Goal: Information Seeking & Learning: Learn about a topic

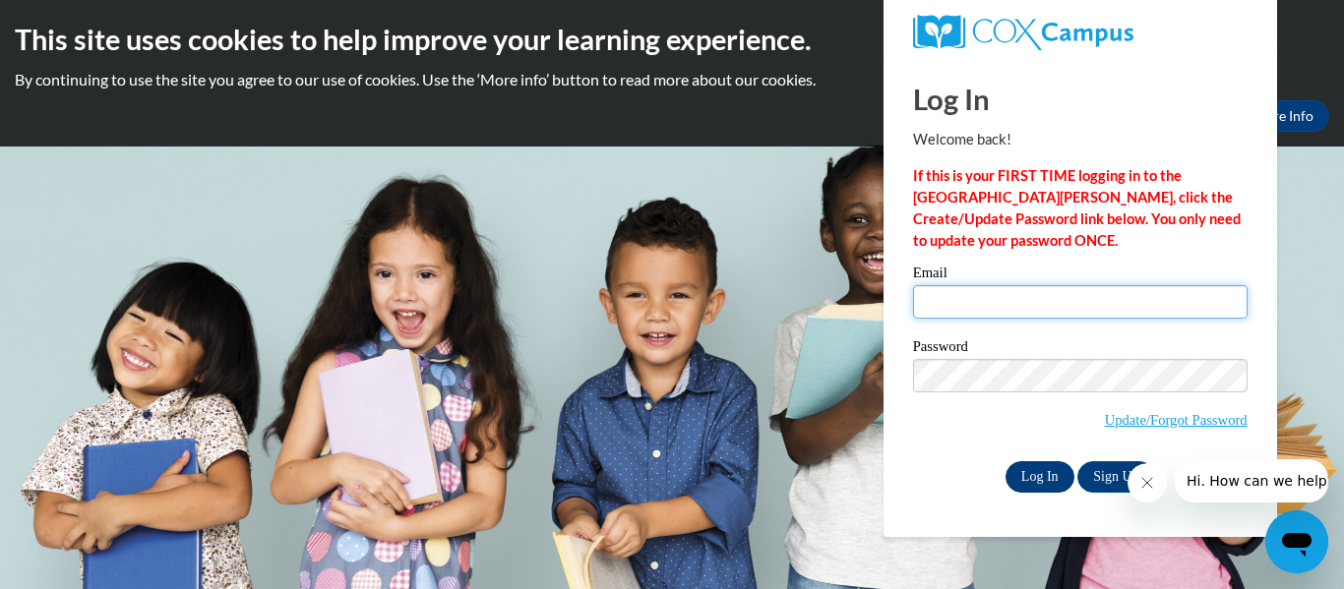
type input "[EMAIL_ADDRESS][DOMAIN_NAME]"
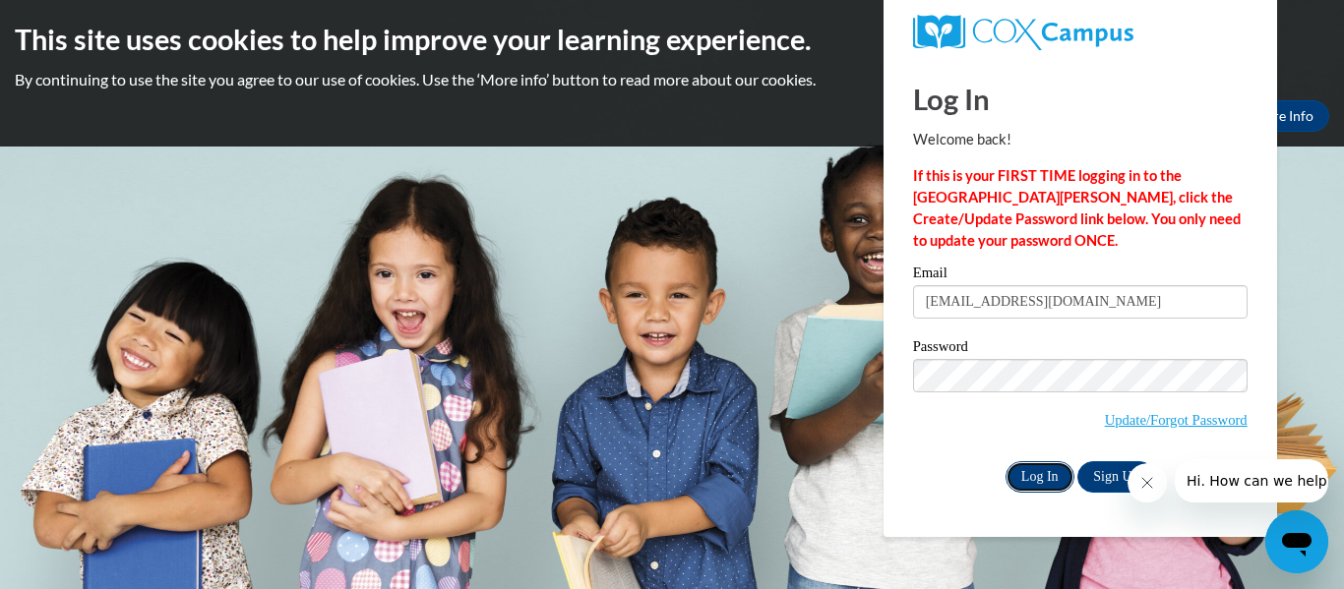
click at [1034, 474] on input "Log In" at bounding box center [1039, 476] width 69 height 31
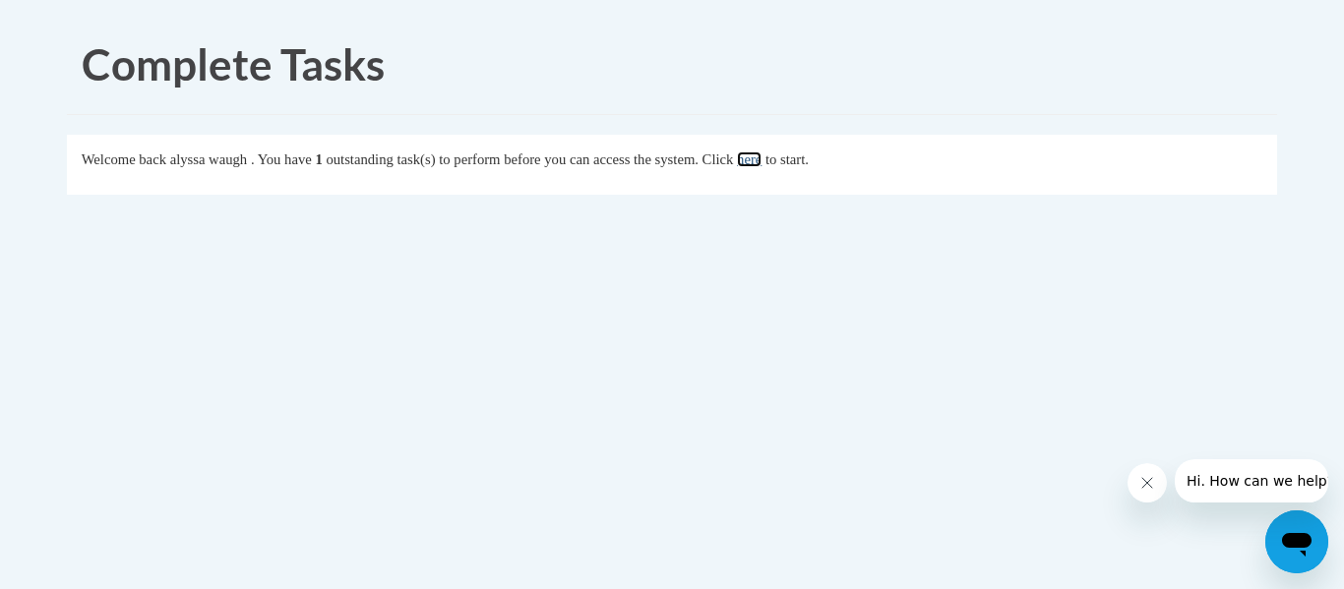
click at [761, 158] on link "here" at bounding box center [749, 159] width 25 height 16
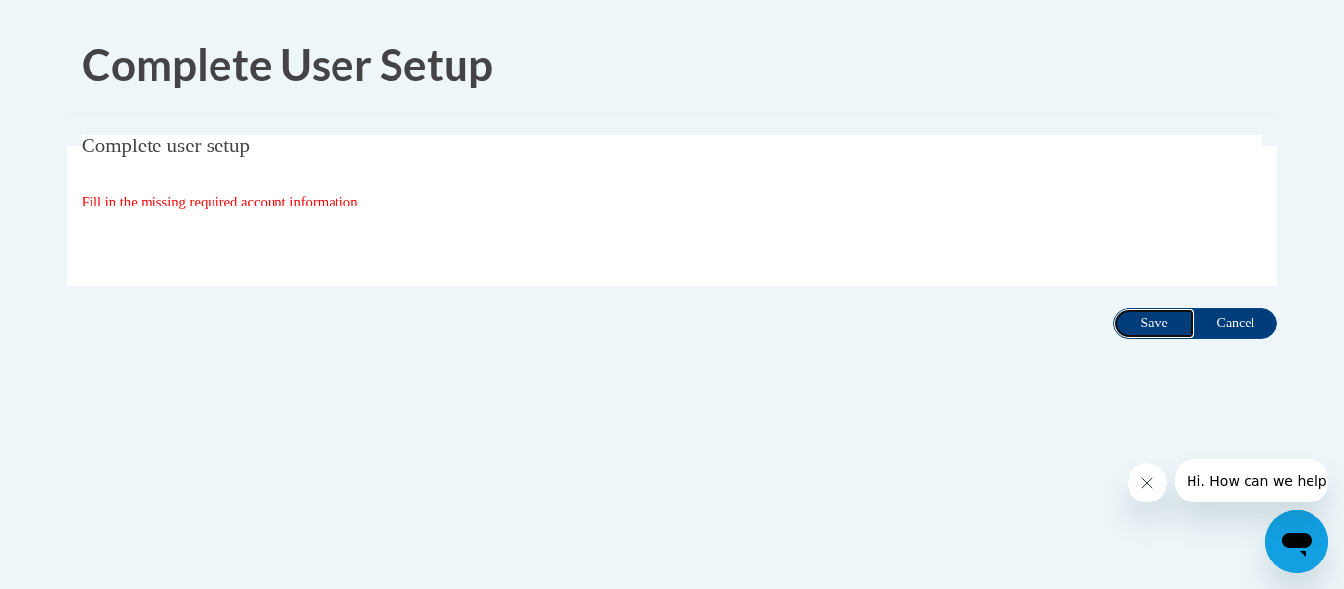
click at [1165, 323] on input "Save" at bounding box center [1154, 323] width 83 height 31
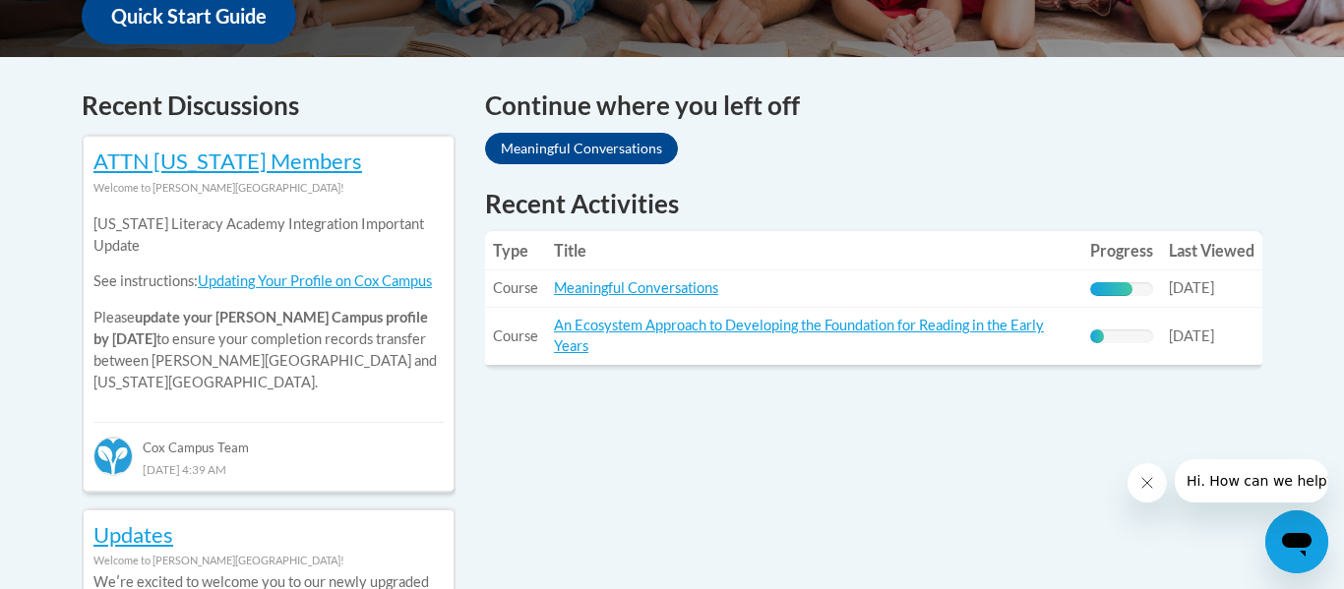
scroll to position [784, 0]
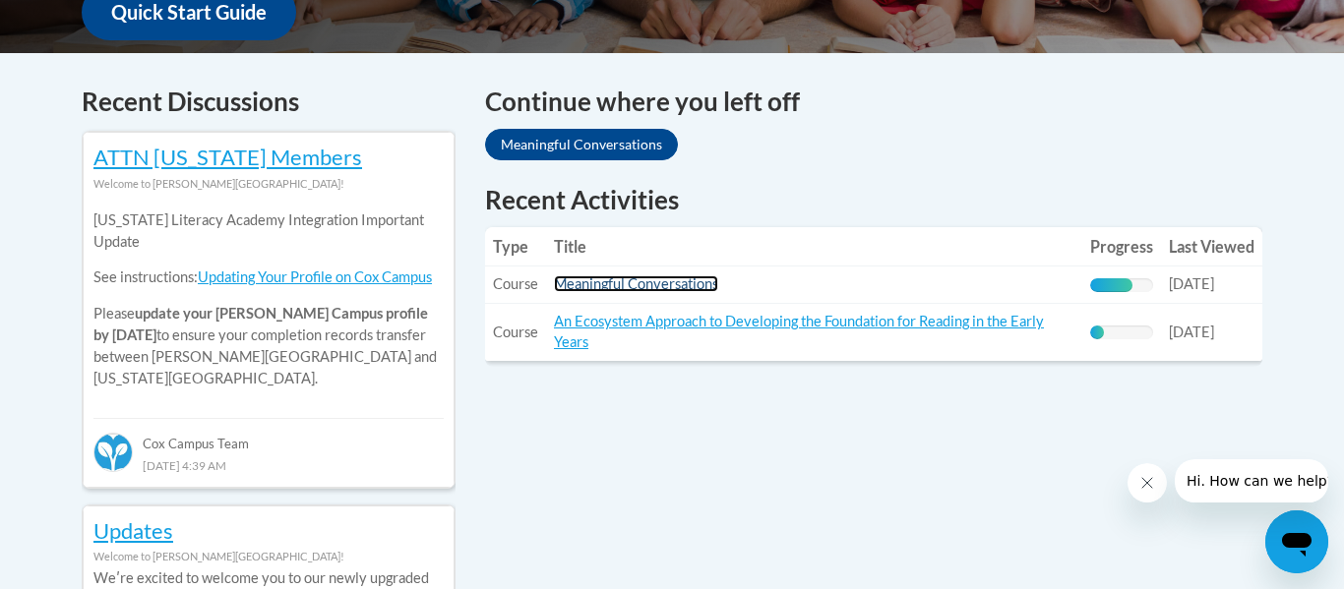
click at [642, 282] on link "Meaningful Conversations" at bounding box center [636, 283] width 164 height 17
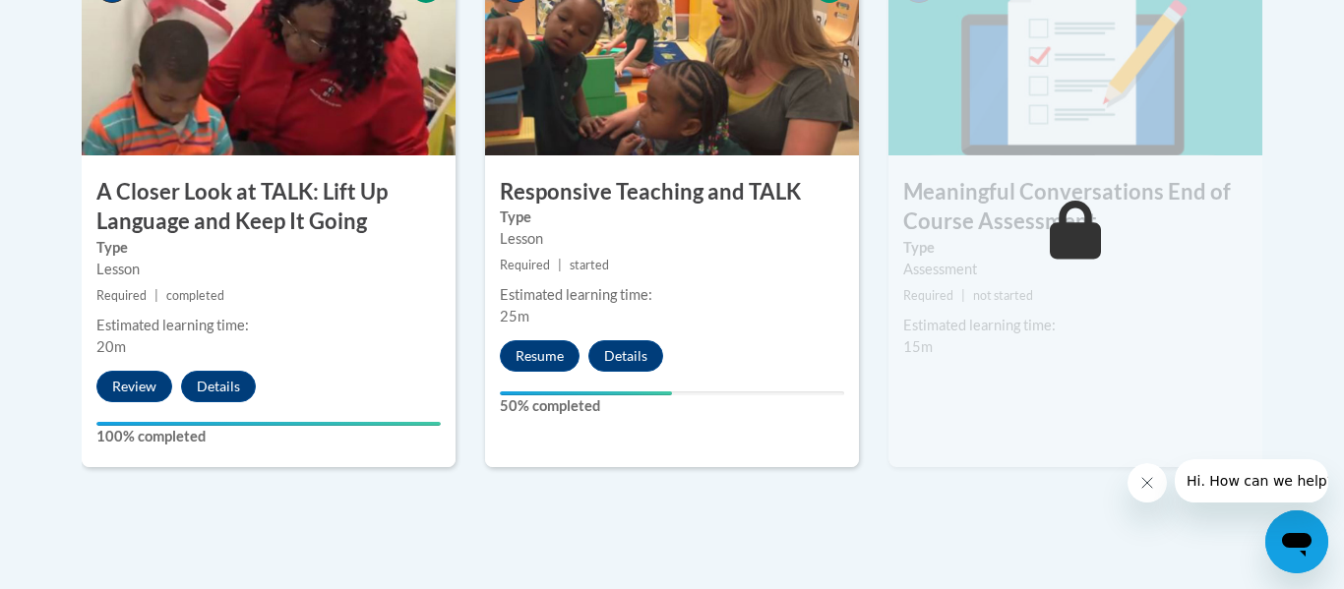
scroll to position [1247, 0]
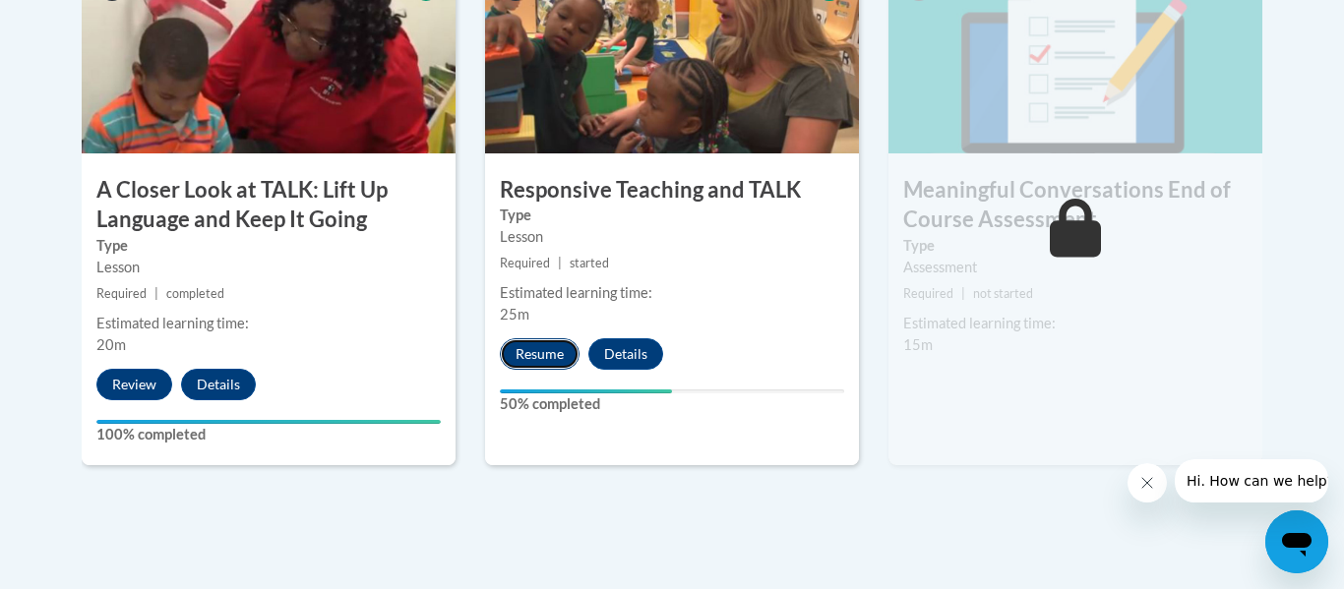
click at [541, 360] on button "Resume" at bounding box center [540, 353] width 80 height 31
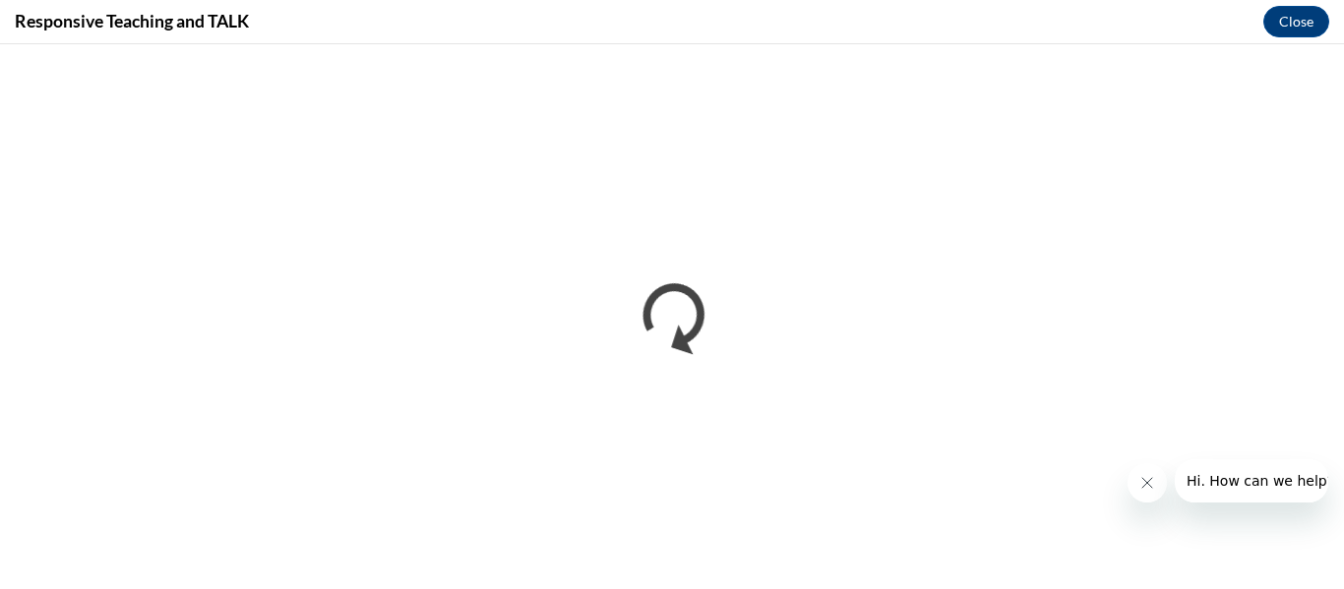
scroll to position [0, 0]
click at [1150, 489] on icon "Close message from company" at bounding box center [1147, 483] width 16 height 16
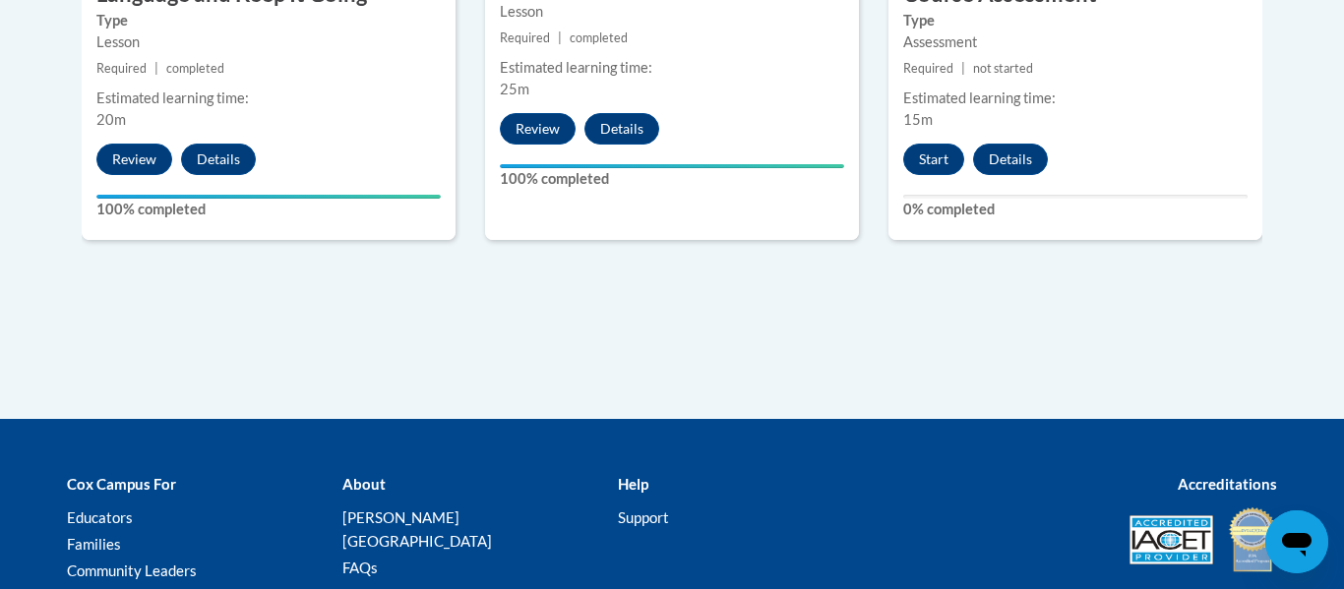
scroll to position [1469, 0]
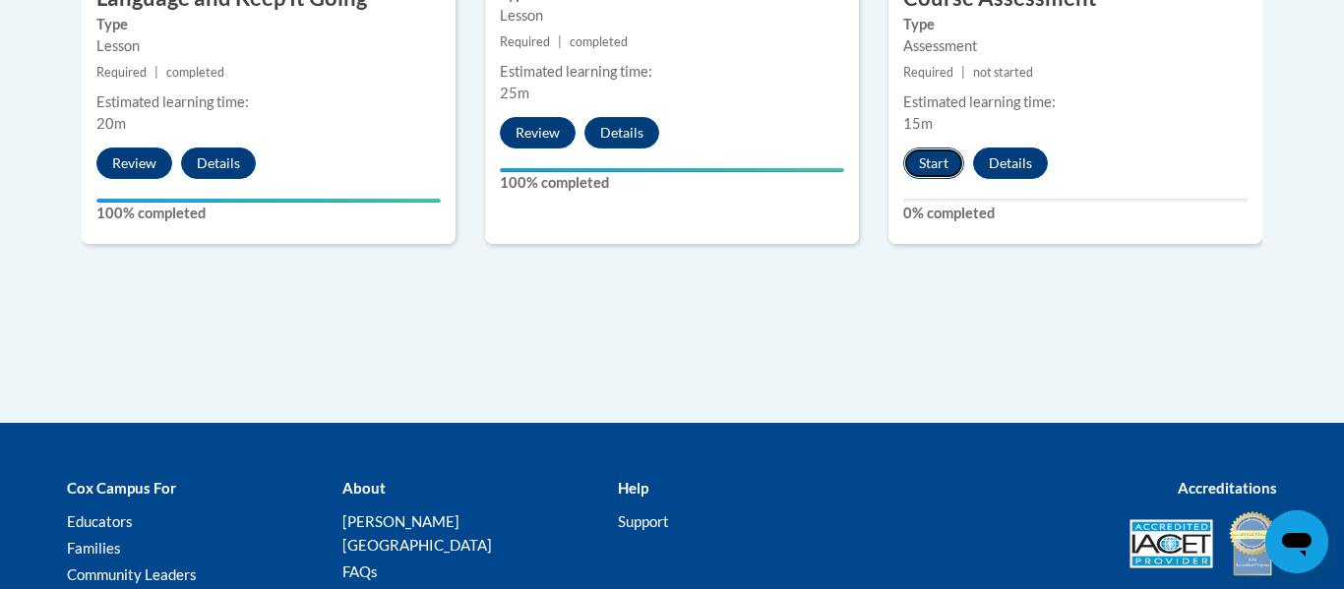
click at [959, 161] on button "Start" at bounding box center [933, 163] width 61 height 31
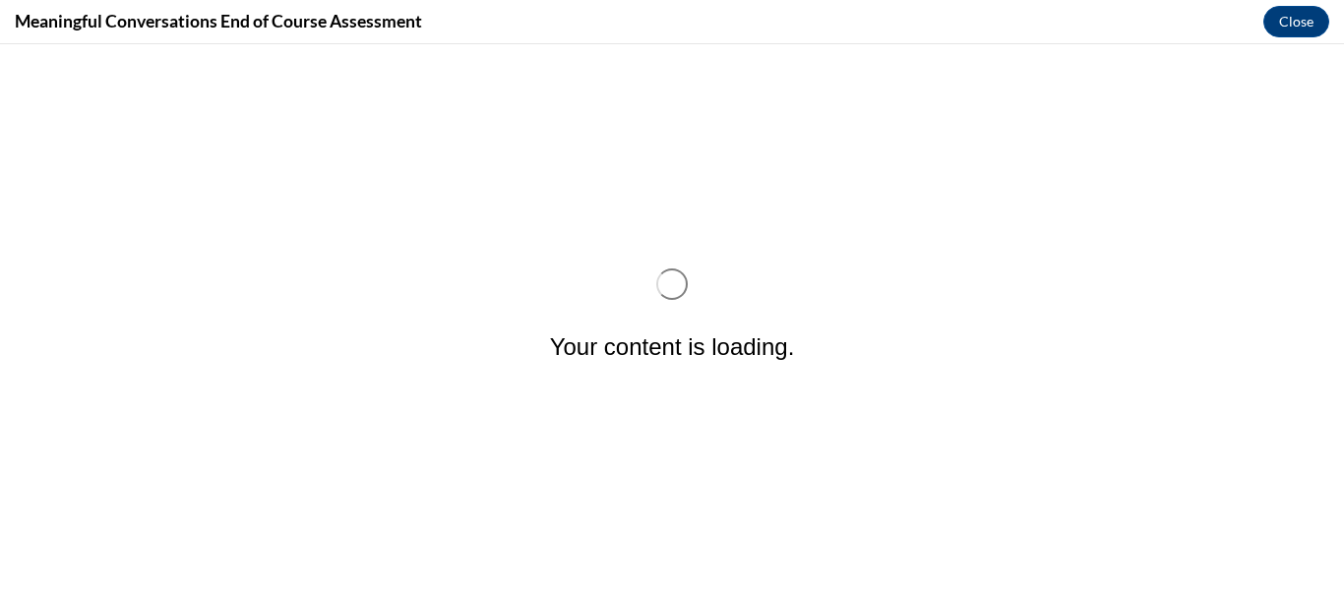
scroll to position [0, 0]
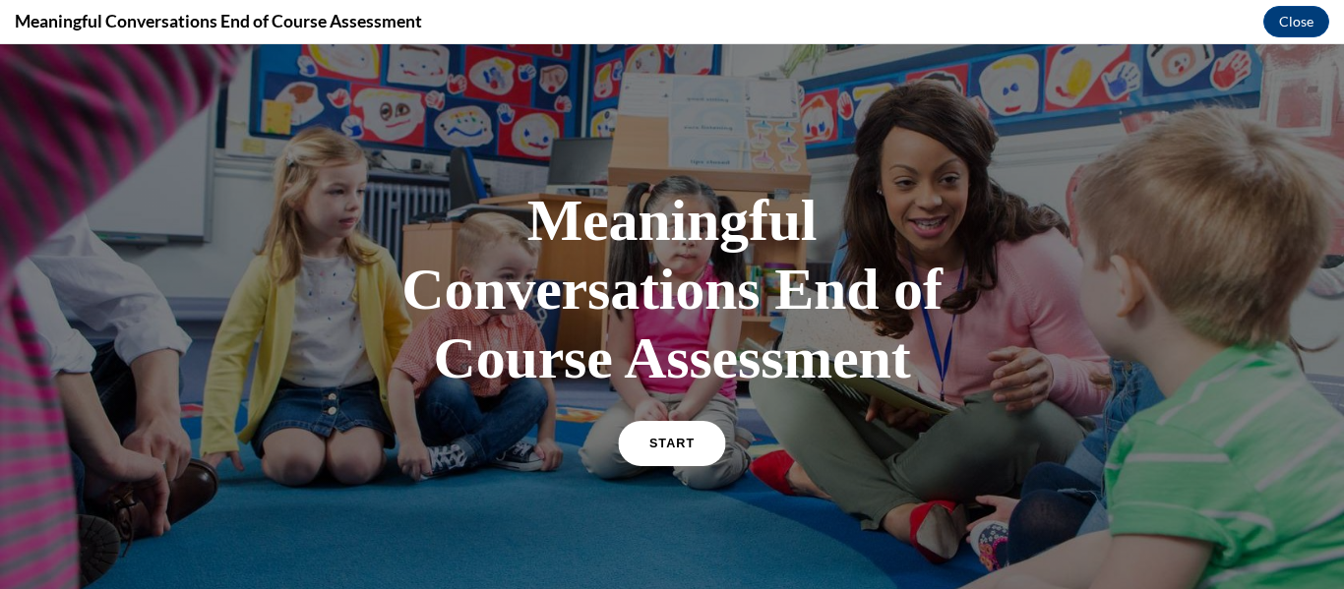
click at [667, 433] on link "START" at bounding box center [671, 443] width 107 height 45
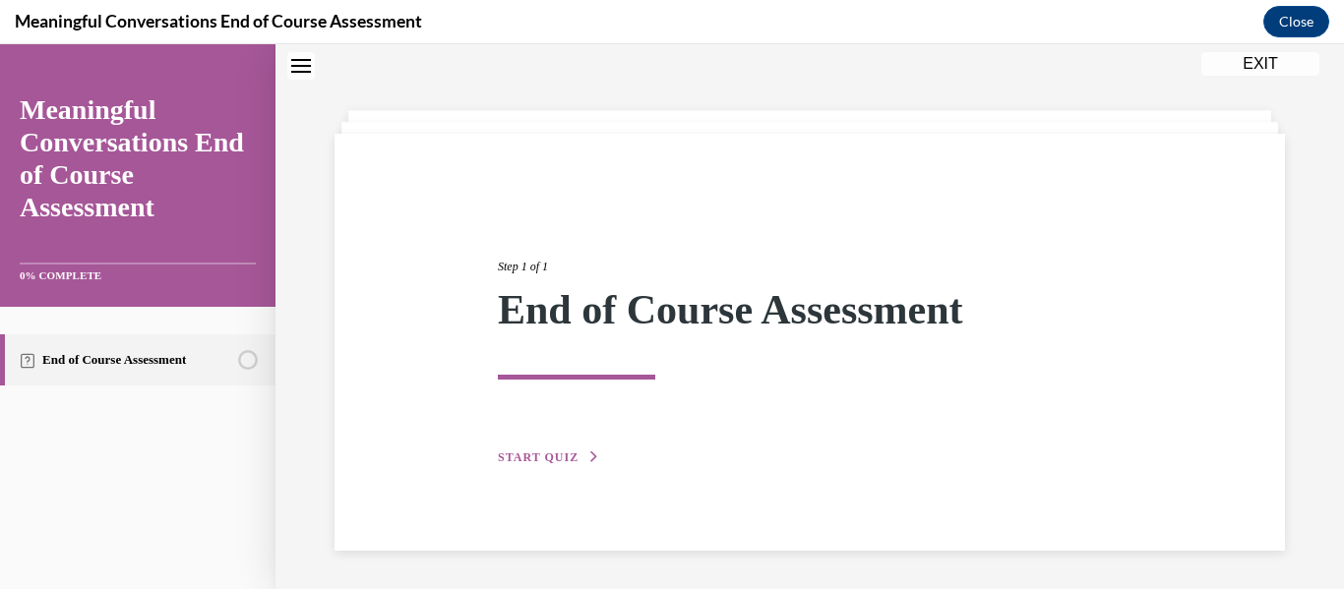
scroll to position [62, 0]
click at [558, 456] on span "START QUIZ" at bounding box center [538, 457] width 81 height 14
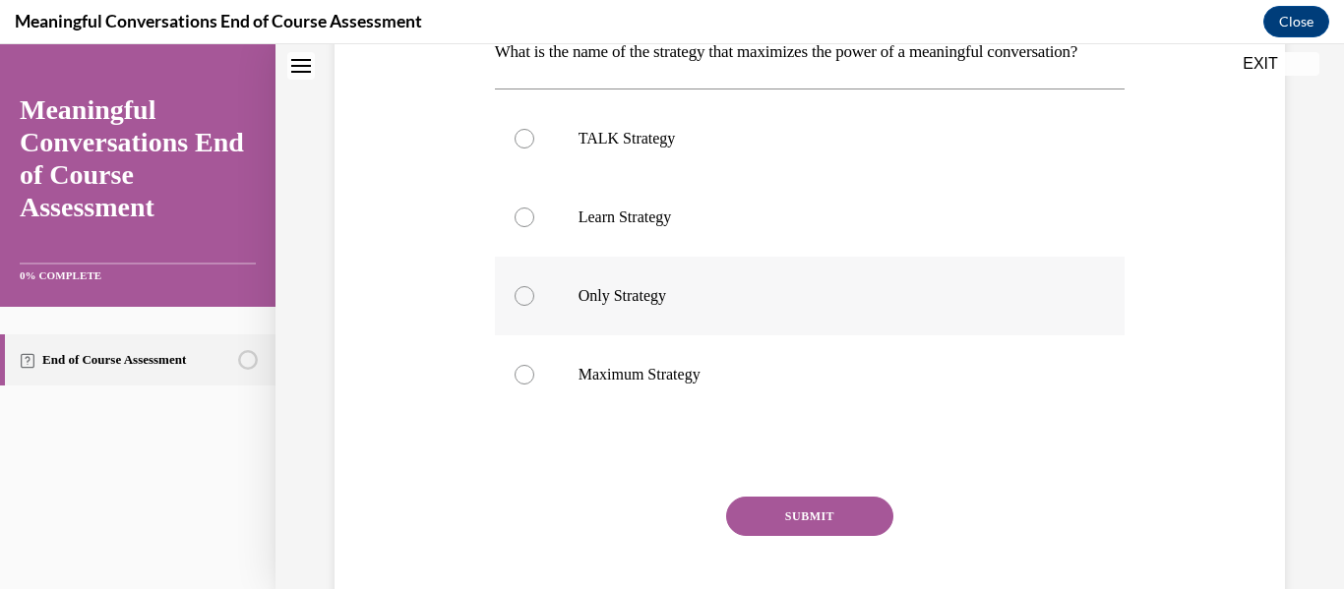
scroll to position [315, 0]
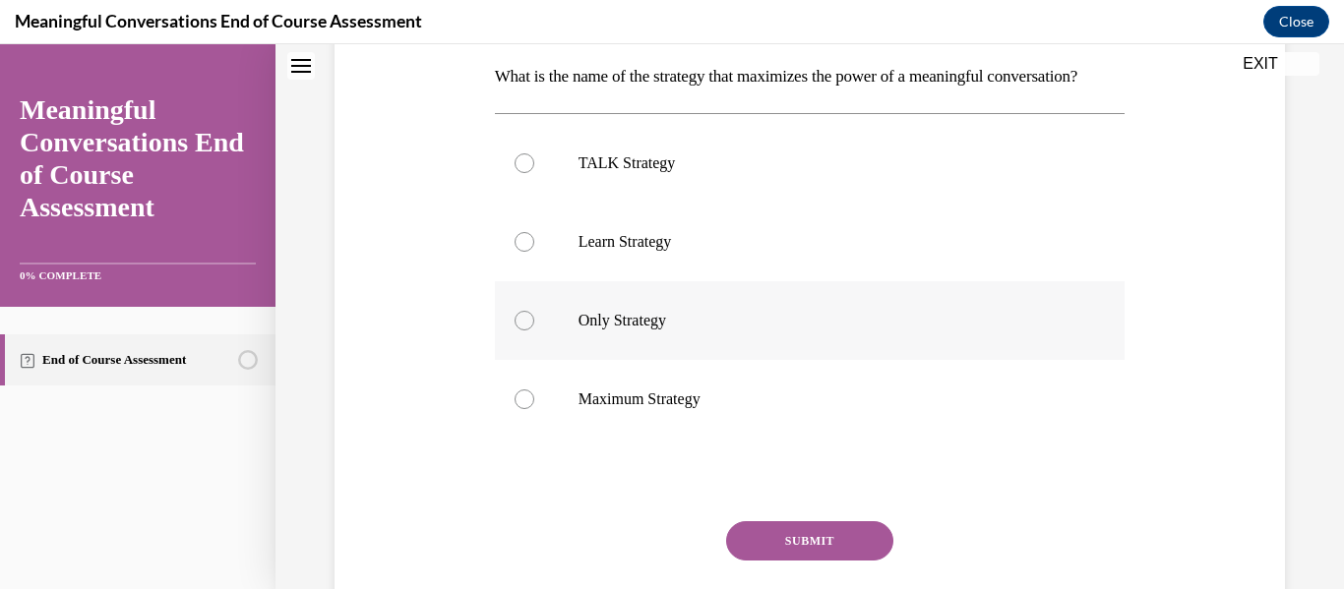
click at [727, 252] on p "Learn Strategy" at bounding box center [827, 242] width 498 height 20
click at [534, 252] on input "Learn Strategy" at bounding box center [524, 242] width 20 height 20
radio input "true"
click at [780, 561] on button "SUBMIT" at bounding box center [809, 540] width 167 height 39
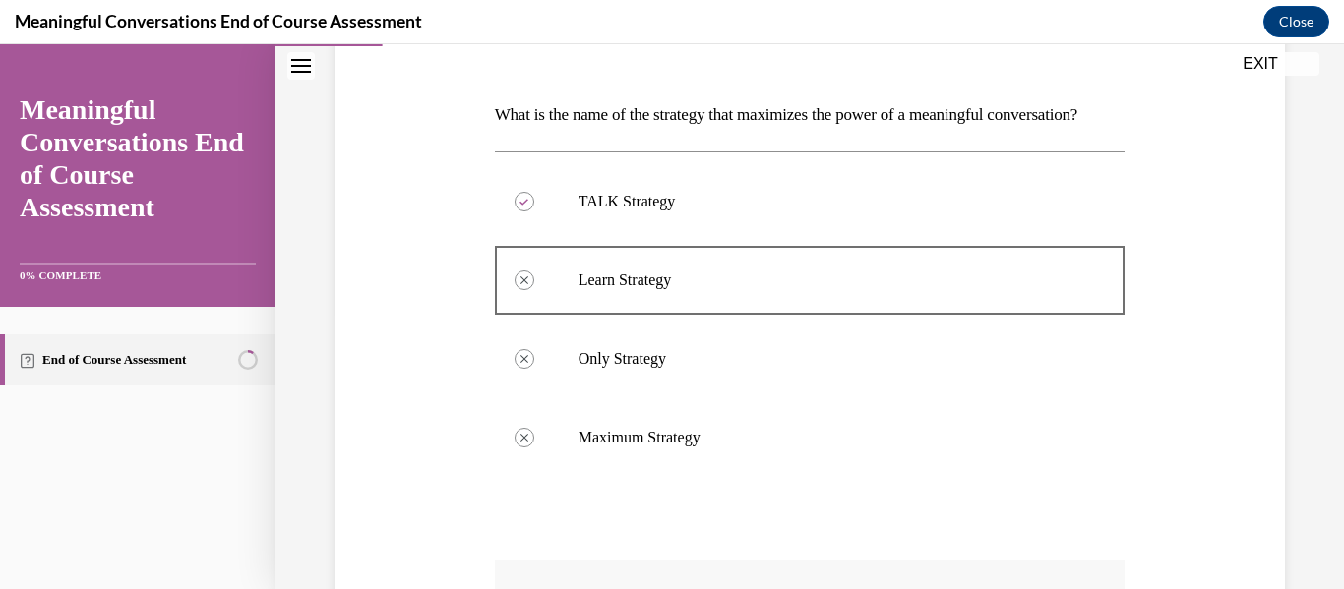
scroll to position [640, 0]
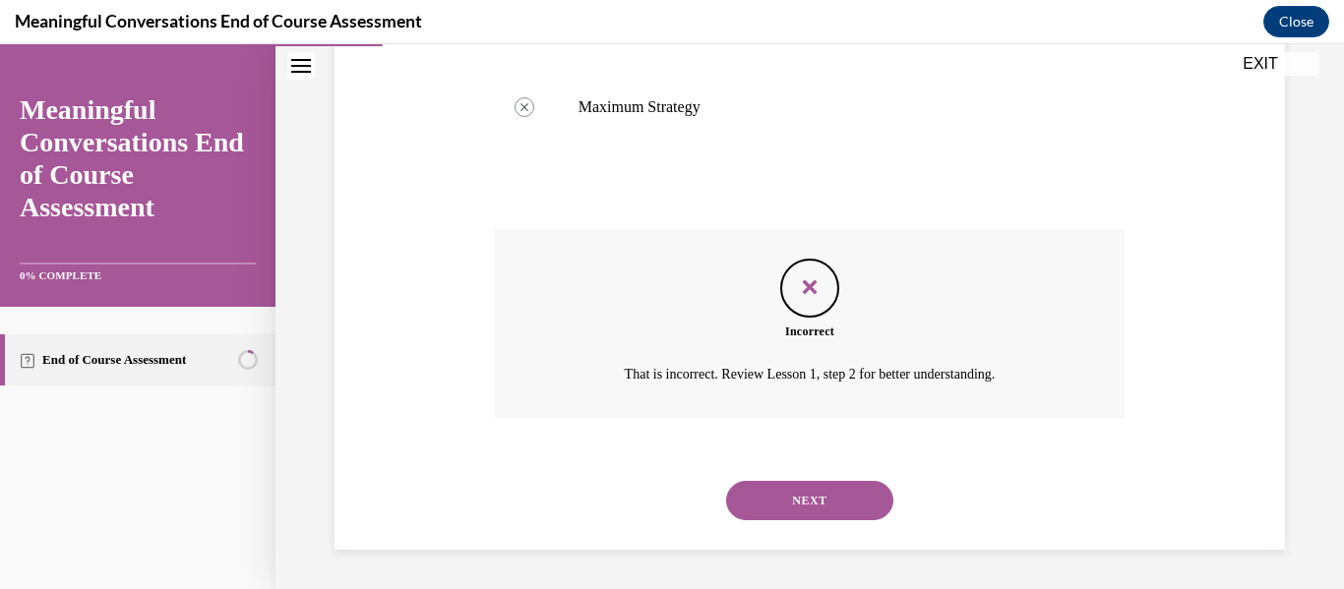
click at [817, 517] on button "NEXT" at bounding box center [809, 500] width 167 height 39
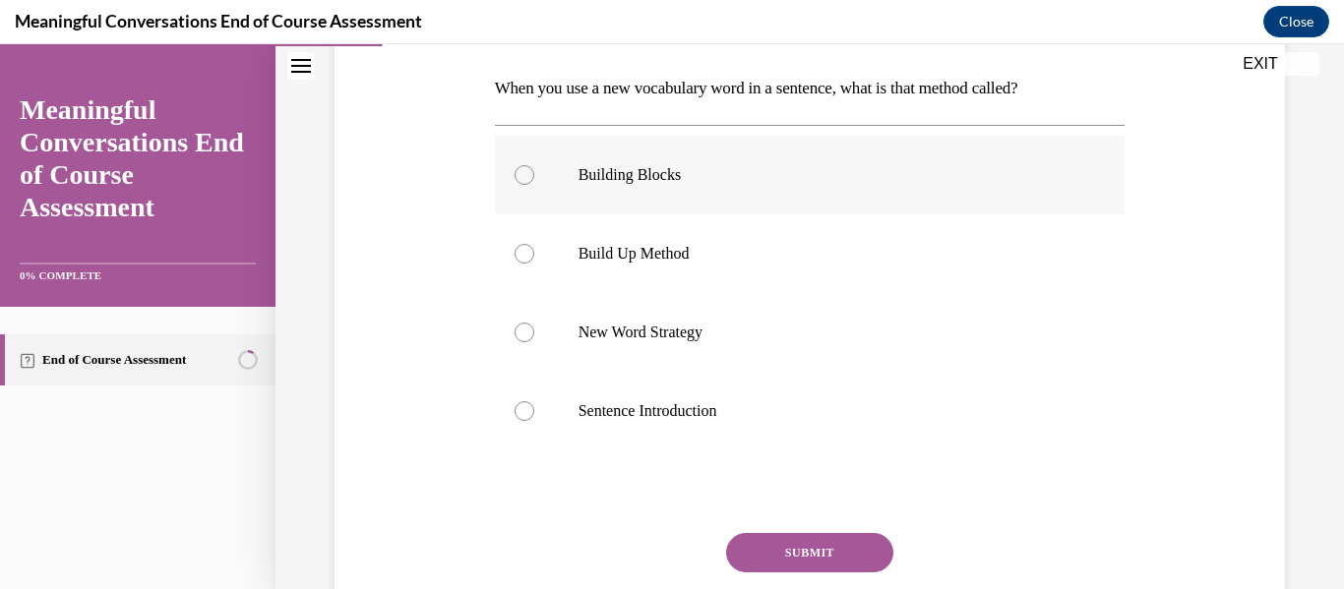
scroll to position [304, 0]
click at [830, 441] on label "Sentence Introduction" at bounding box center [810, 410] width 631 height 79
click at [534, 420] on input "Sentence Introduction" at bounding box center [524, 410] width 20 height 20
radio input "true"
click at [831, 553] on button "SUBMIT" at bounding box center [809, 551] width 167 height 39
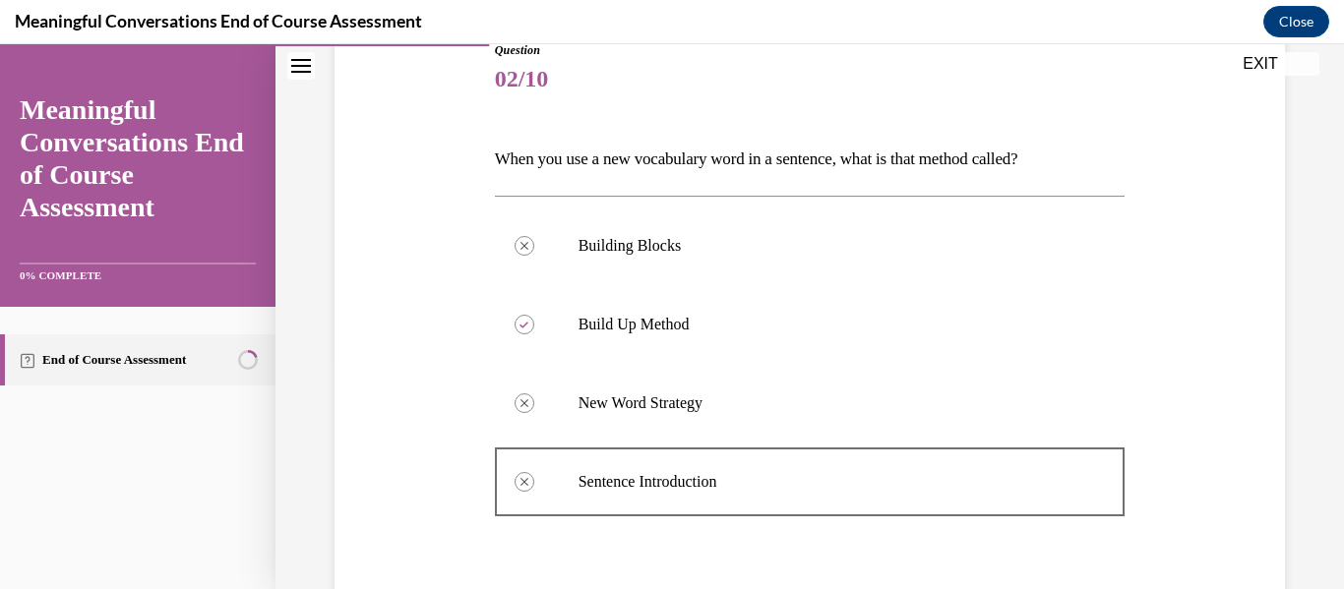
scroll to position [607, 0]
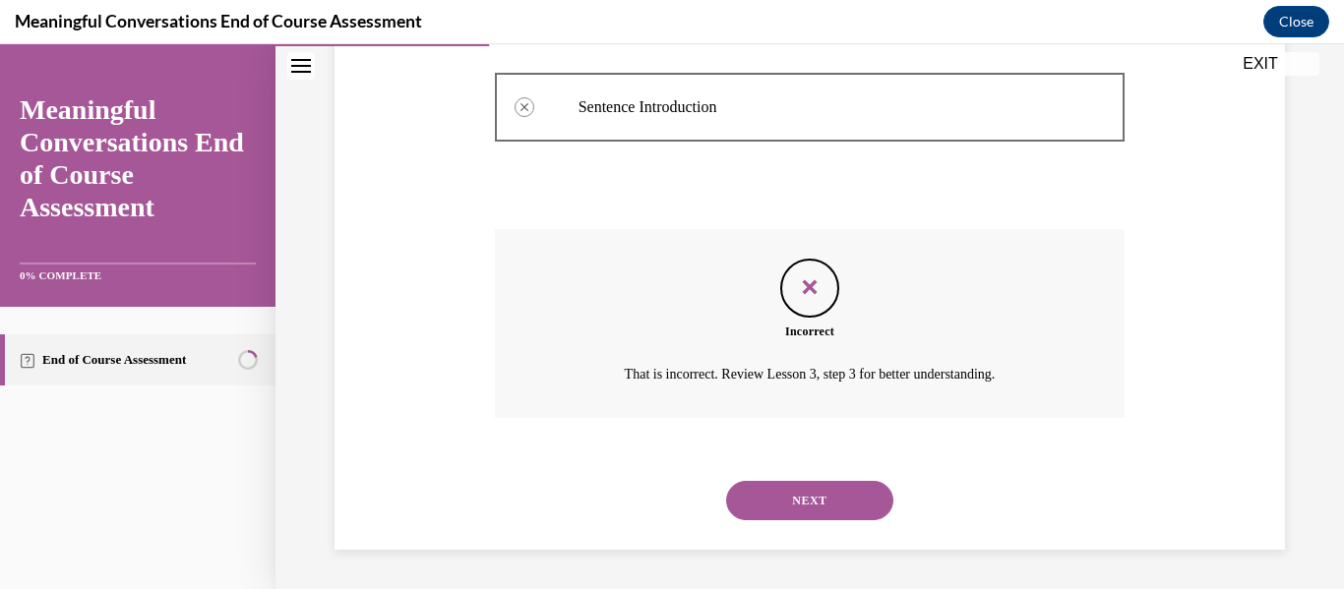
click at [865, 500] on button "NEXT" at bounding box center [809, 500] width 167 height 39
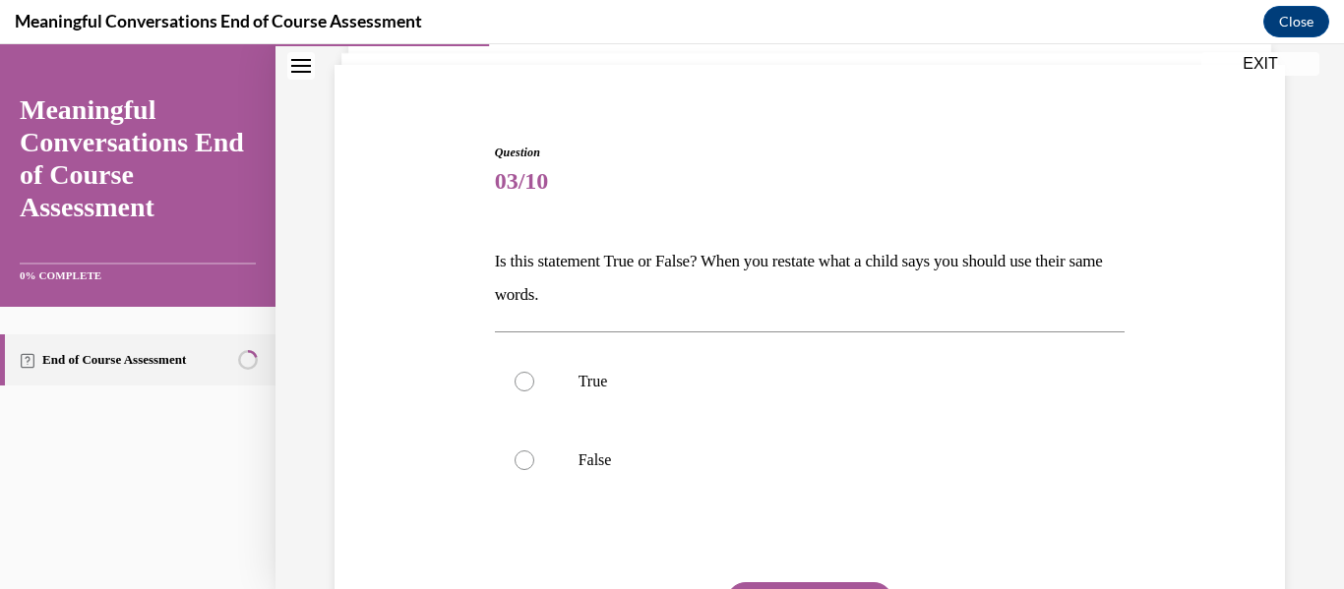
scroll to position [141, 0]
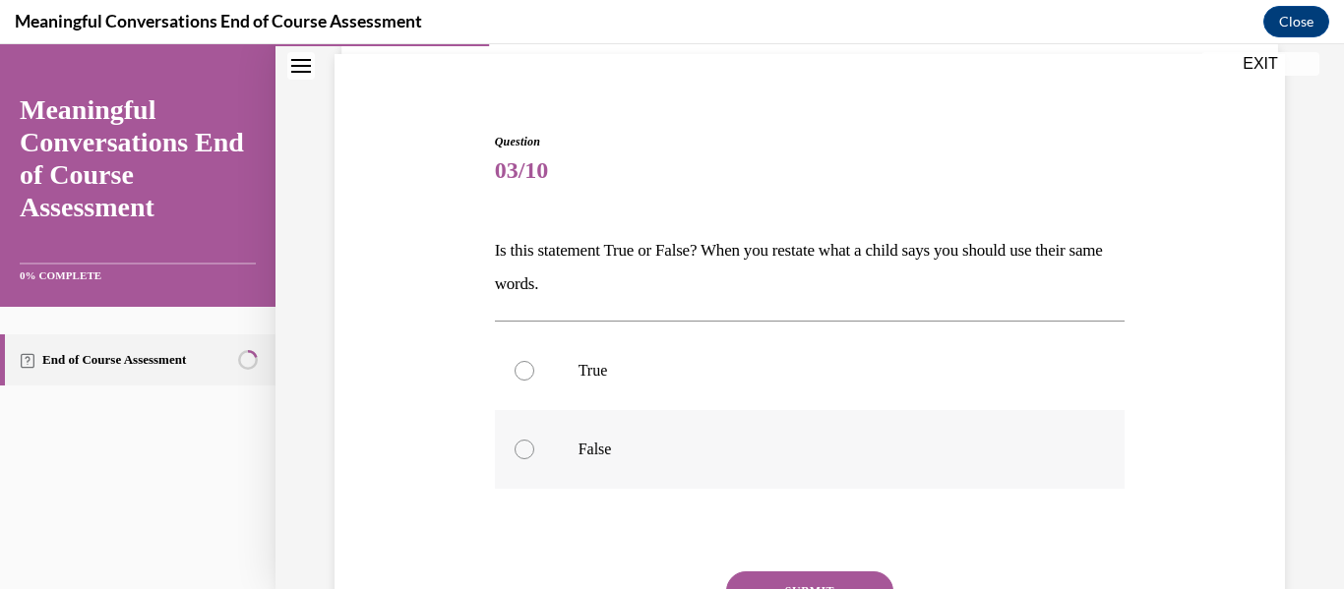
click at [883, 467] on label "False" at bounding box center [810, 449] width 631 height 79
click at [534, 459] on input "False" at bounding box center [524, 450] width 20 height 20
radio input "true"
click at [859, 578] on button "SUBMIT" at bounding box center [809, 591] width 167 height 39
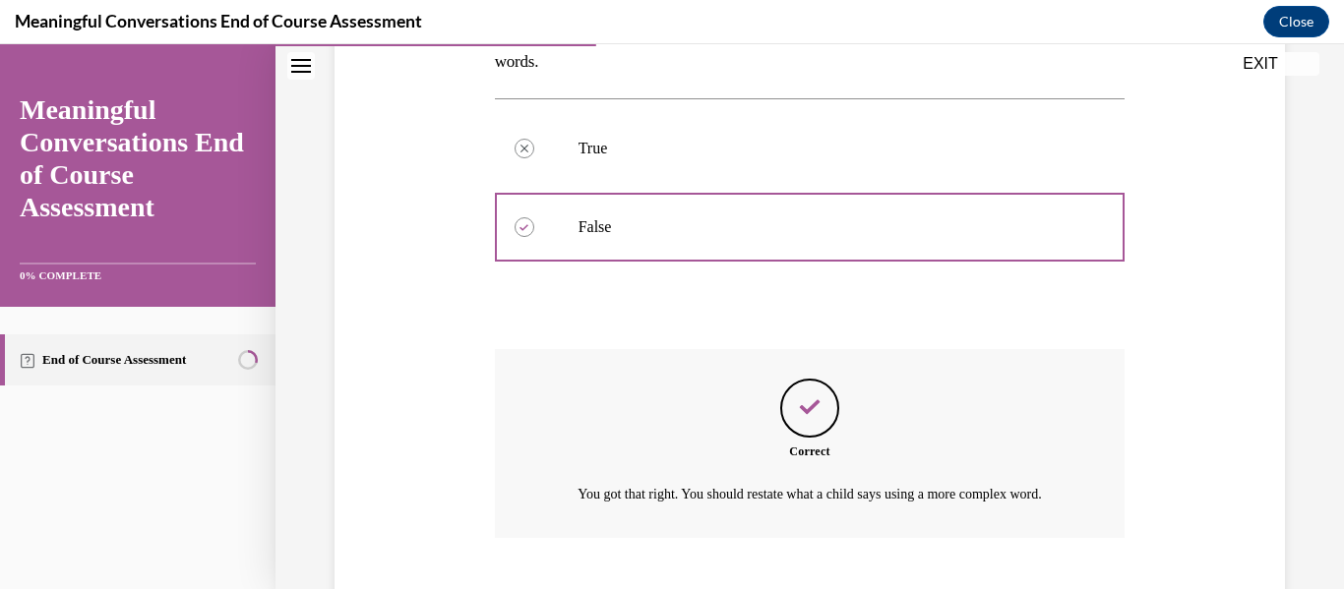
scroll to position [507, 0]
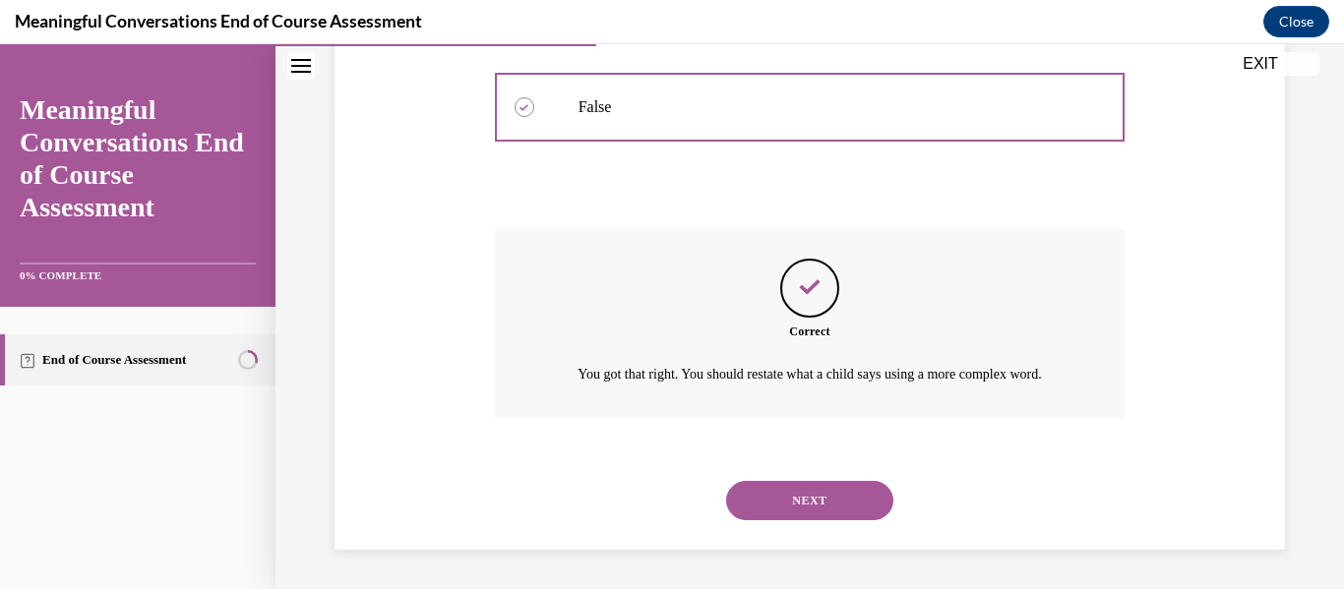
click at [866, 511] on button "NEXT" at bounding box center [809, 500] width 167 height 39
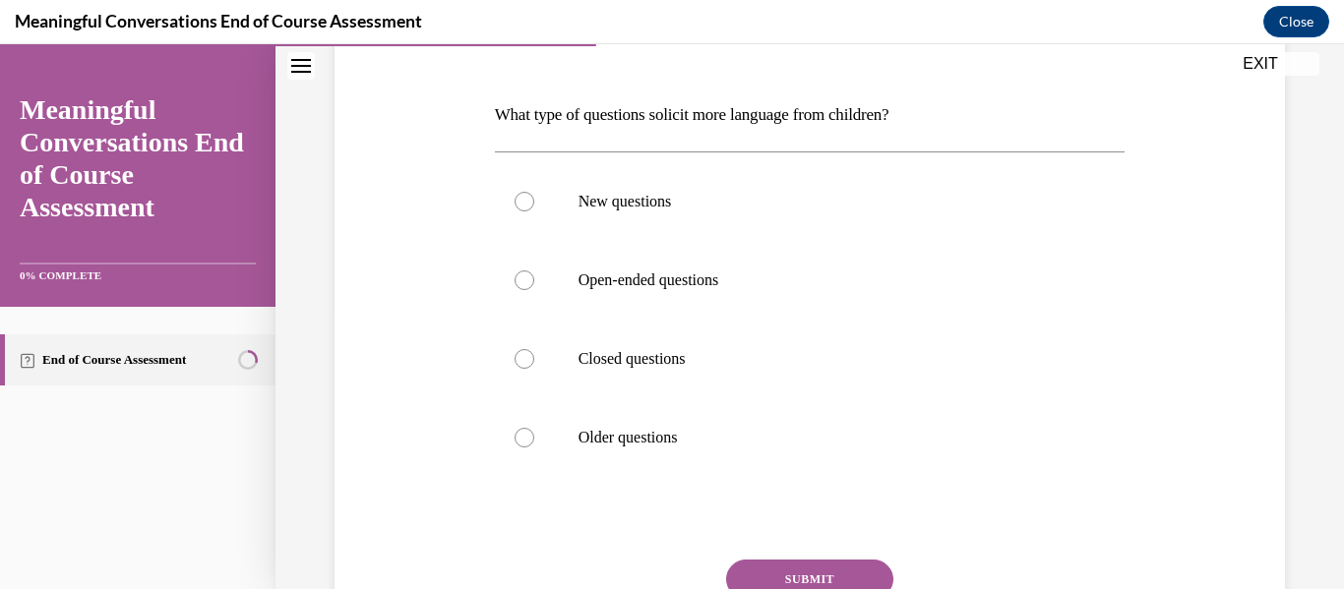
scroll to position [284, 0]
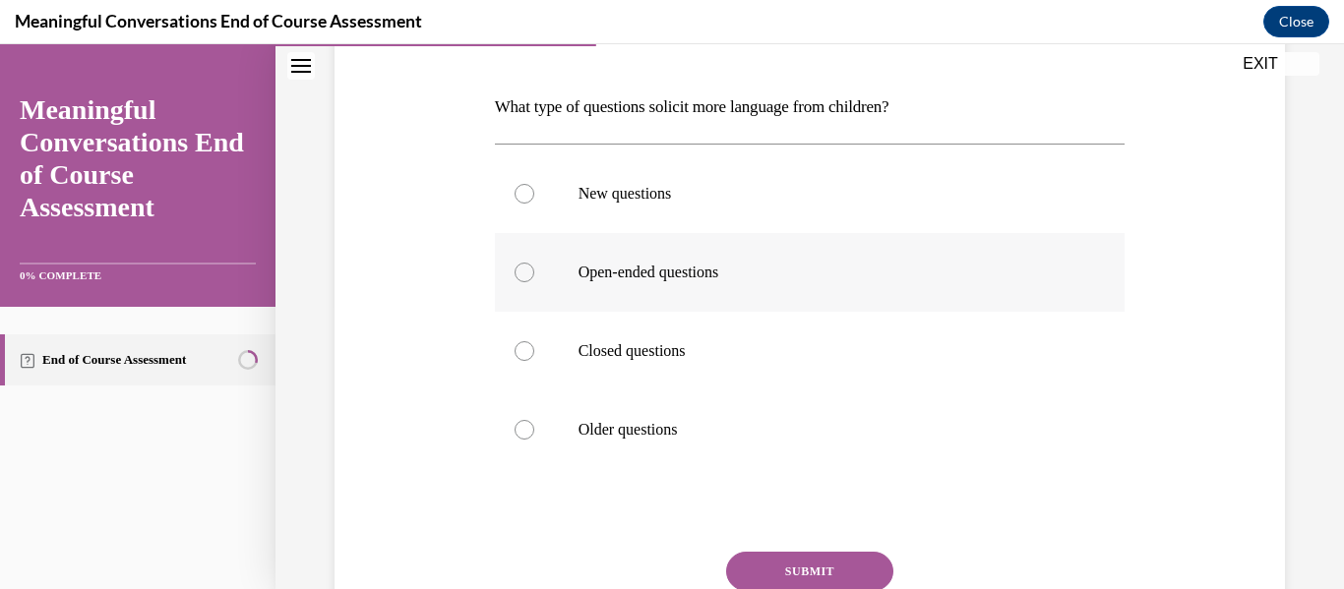
click at [858, 298] on label "Open-ended questions" at bounding box center [810, 272] width 631 height 79
click at [534, 282] on input "Open-ended questions" at bounding box center [524, 273] width 20 height 20
radio input "true"
click at [820, 552] on button "SUBMIT" at bounding box center [809, 571] width 167 height 39
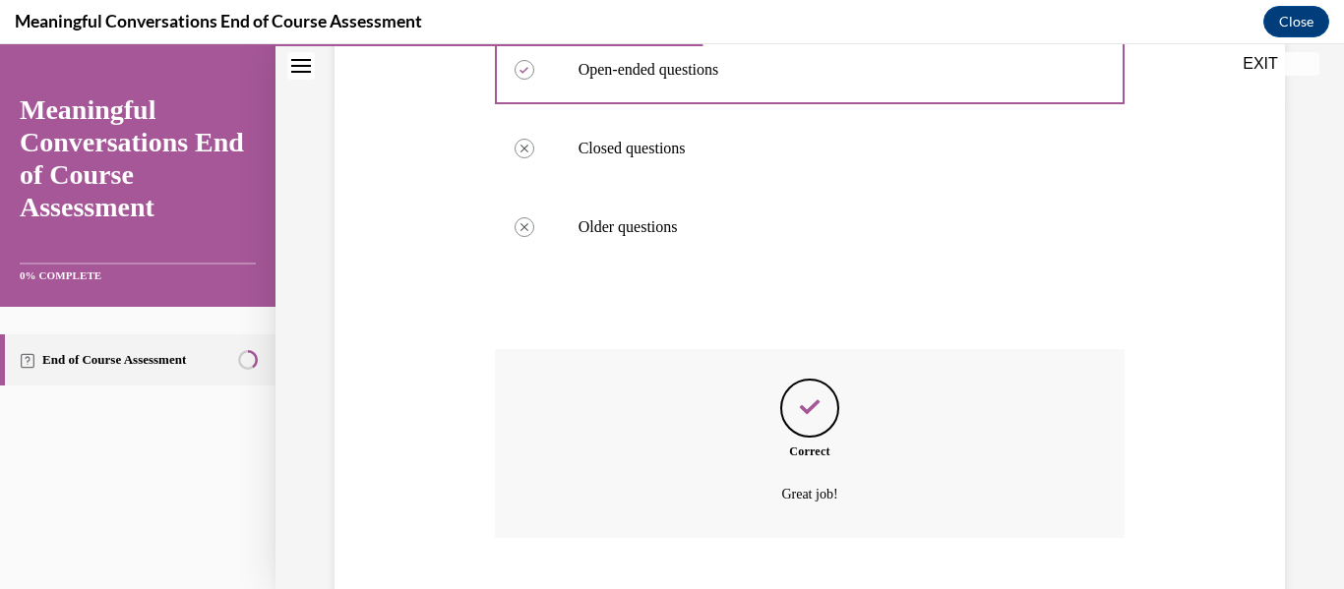
scroll to position [607, 0]
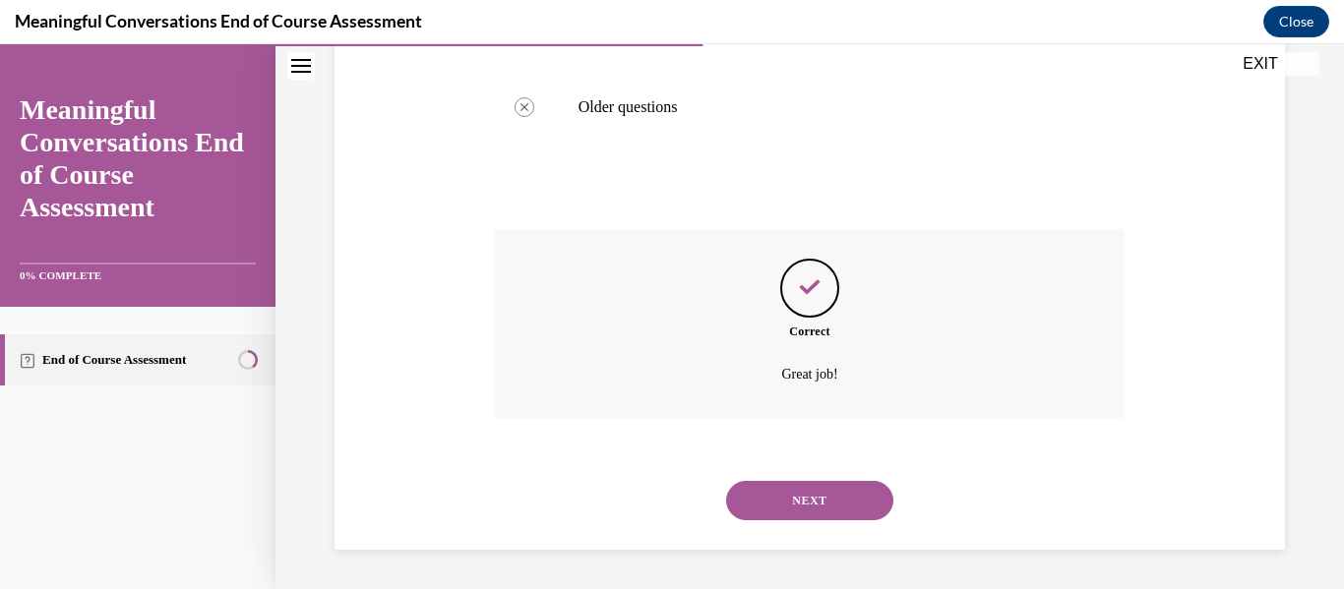
click at [840, 508] on button "NEXT" at bounding box center [809, 500] width 167 height 39
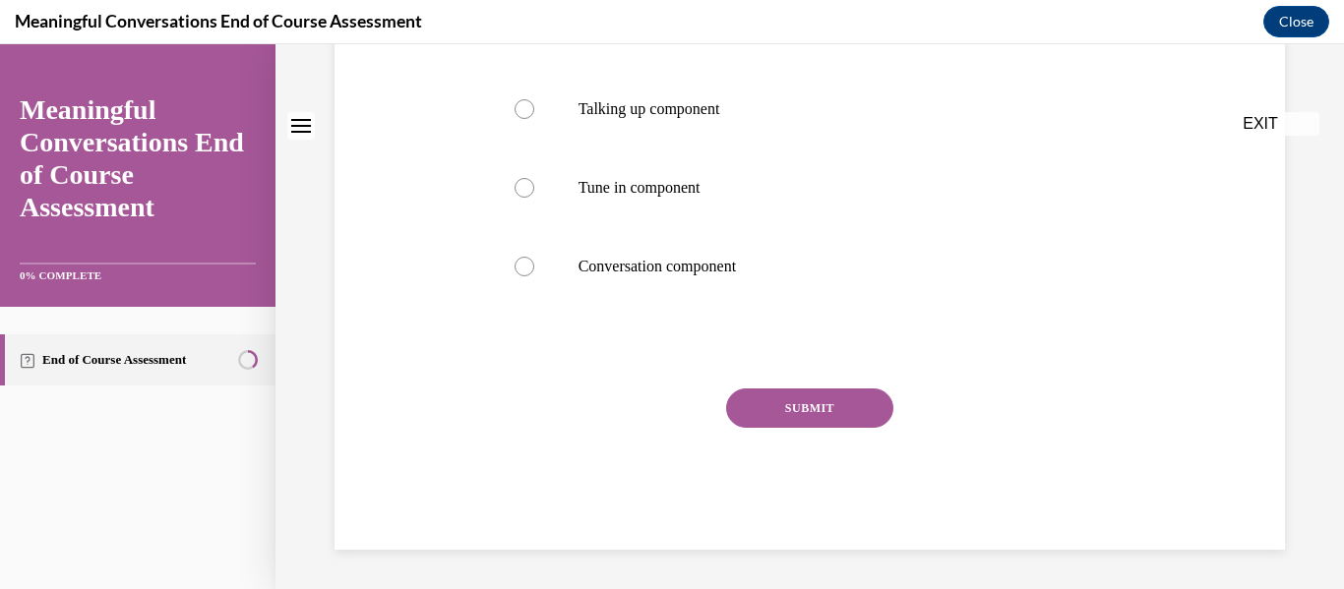
scroll to position [0, 0]
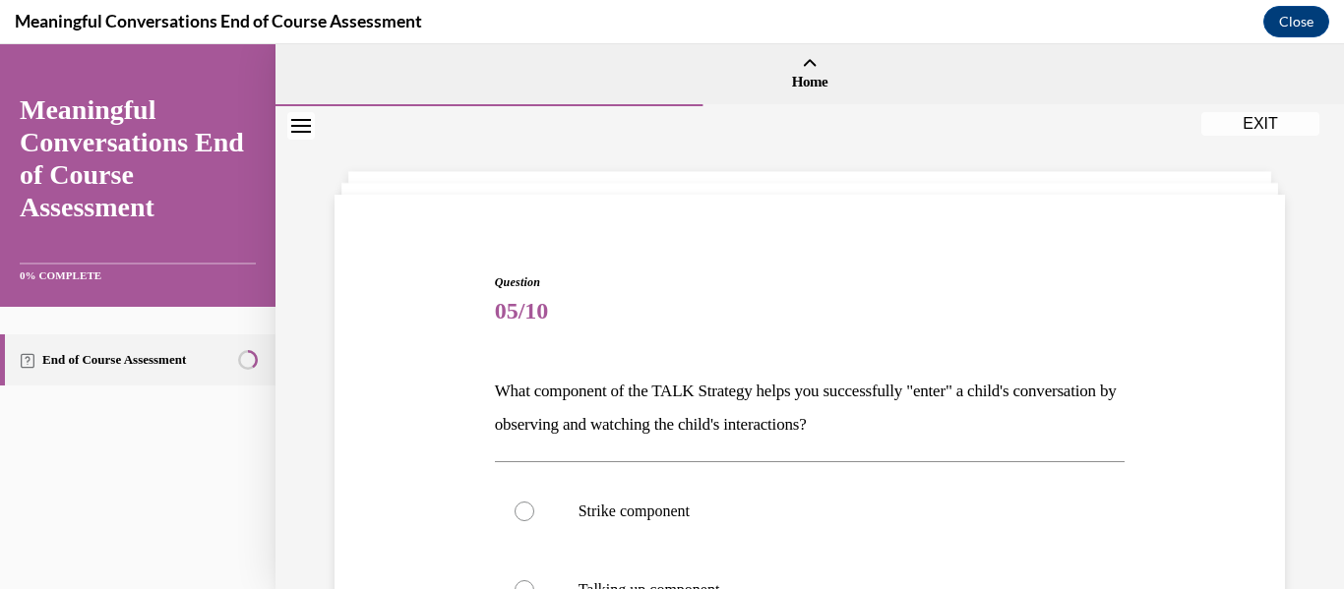
click at [840, 508] on p "Strike component" at bounding box center [827, 512] width 498 height 20
click at [534, 508] on input "Strike component" at bounding box center [524, 512] width 20 height 20
radio input "true"
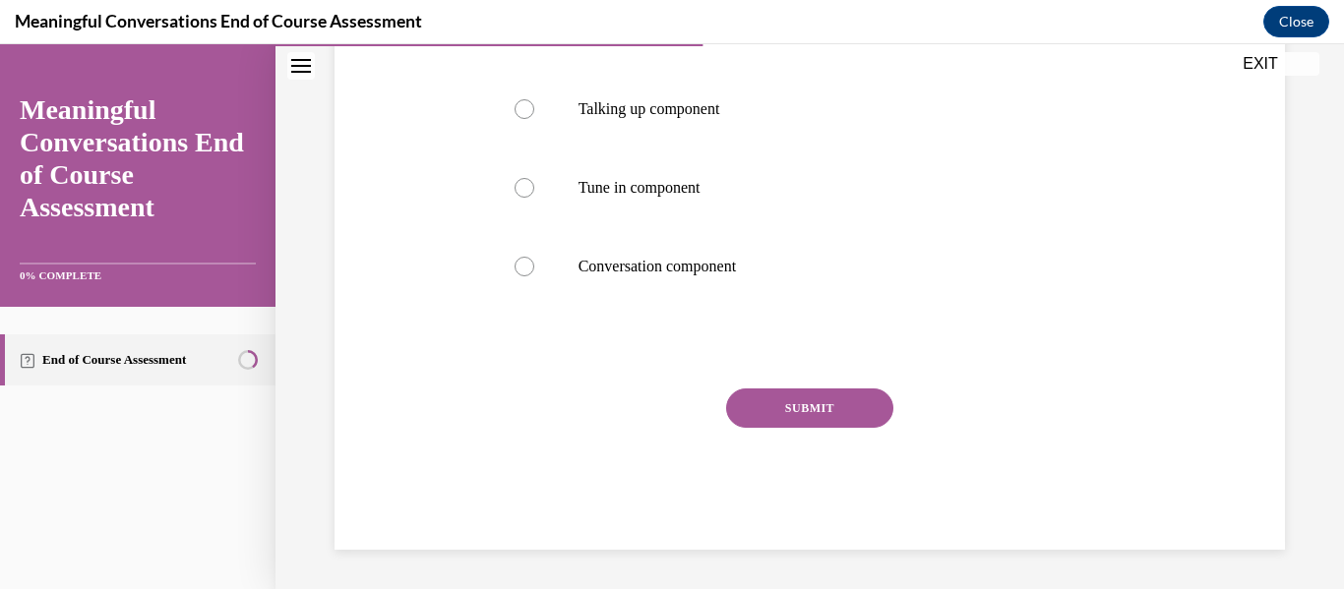
click at [843, 391] on button "SUBMIT" at bounding box center [809, 408] width 167 height 39
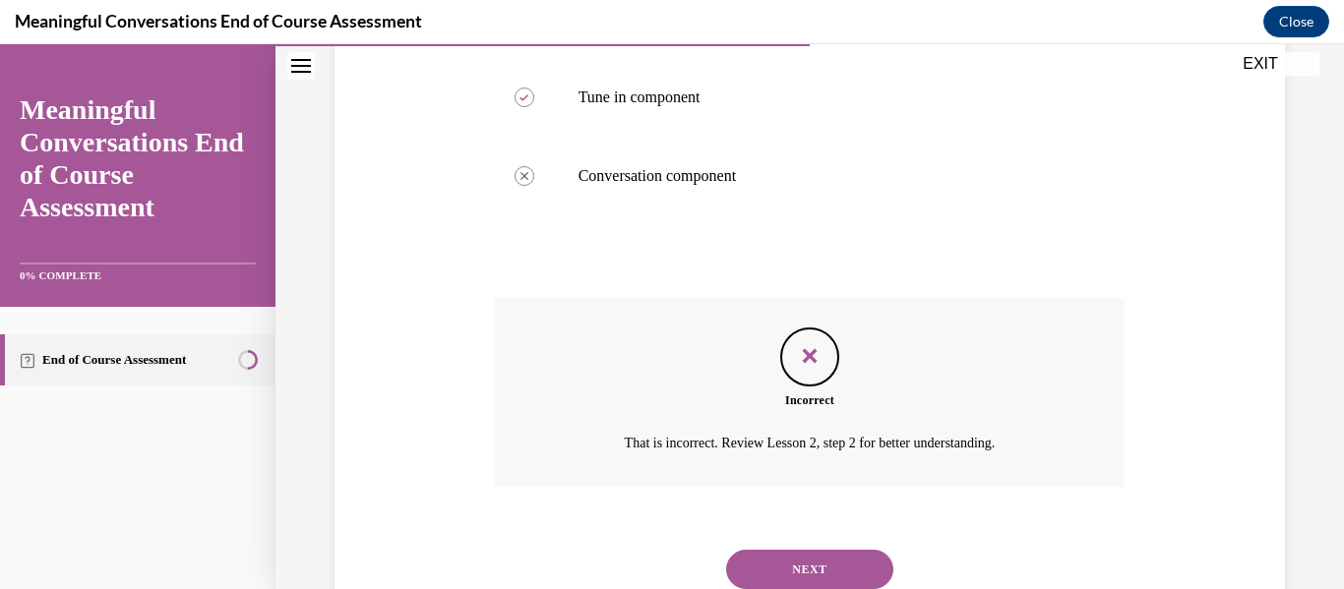
scroll to position [640, 0]
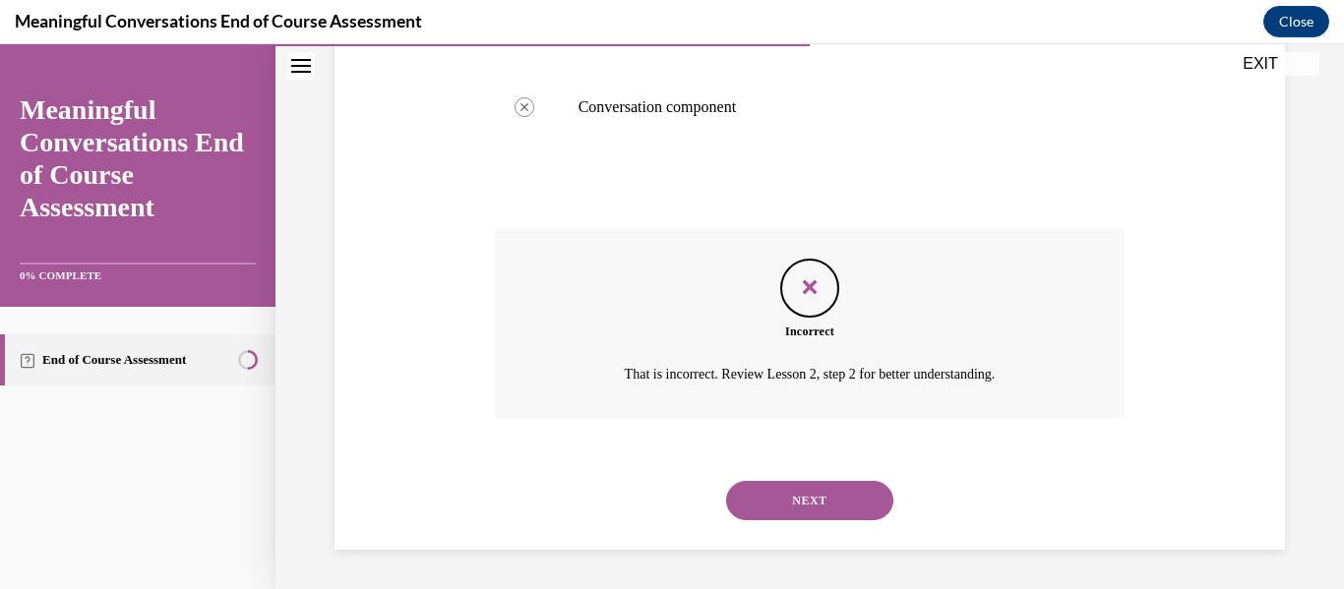
click at [796, 499] on button "NEXT" at bounding box center [809, 500] width 167 height 39
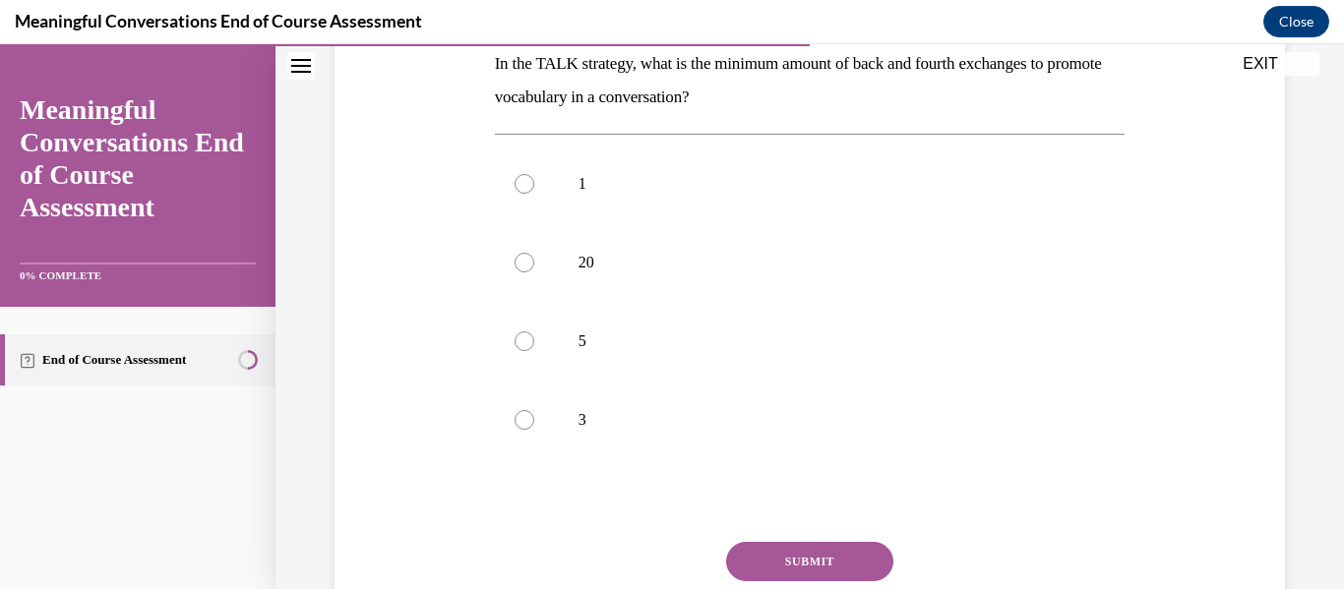
scroll to position [332, 0]
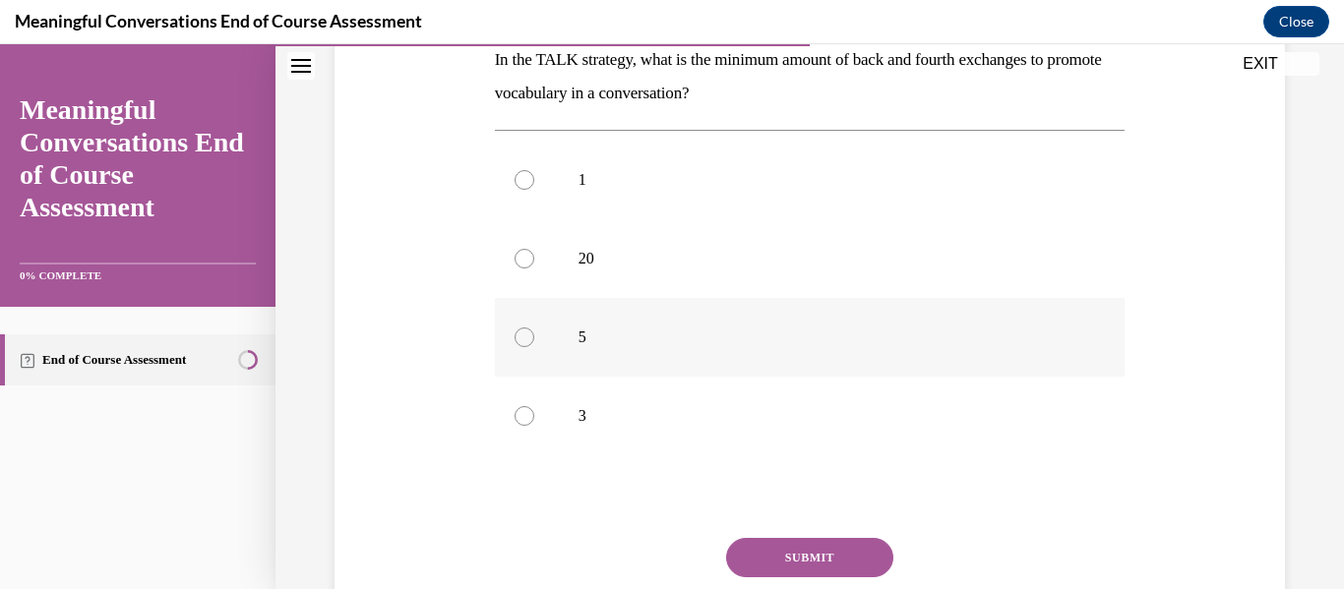
click at [733, 337] on p "5" at bounding box center [827, 338] width 498 height 20
click at [534, 337] on input "5" at bounding box center [524, 338] width 20 height 20
radio input "true"
click at [767, 566] on button "SUBMIT" at bounding box center [809, 557] width 167 height 39
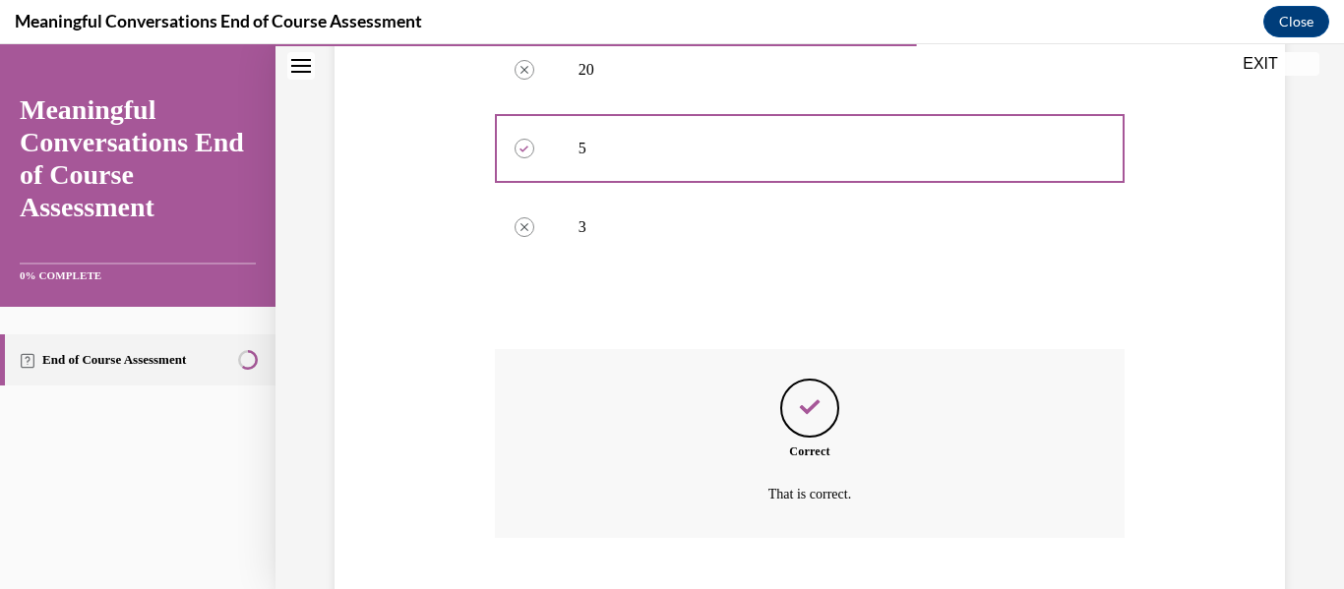
scroll to position [640, 0]
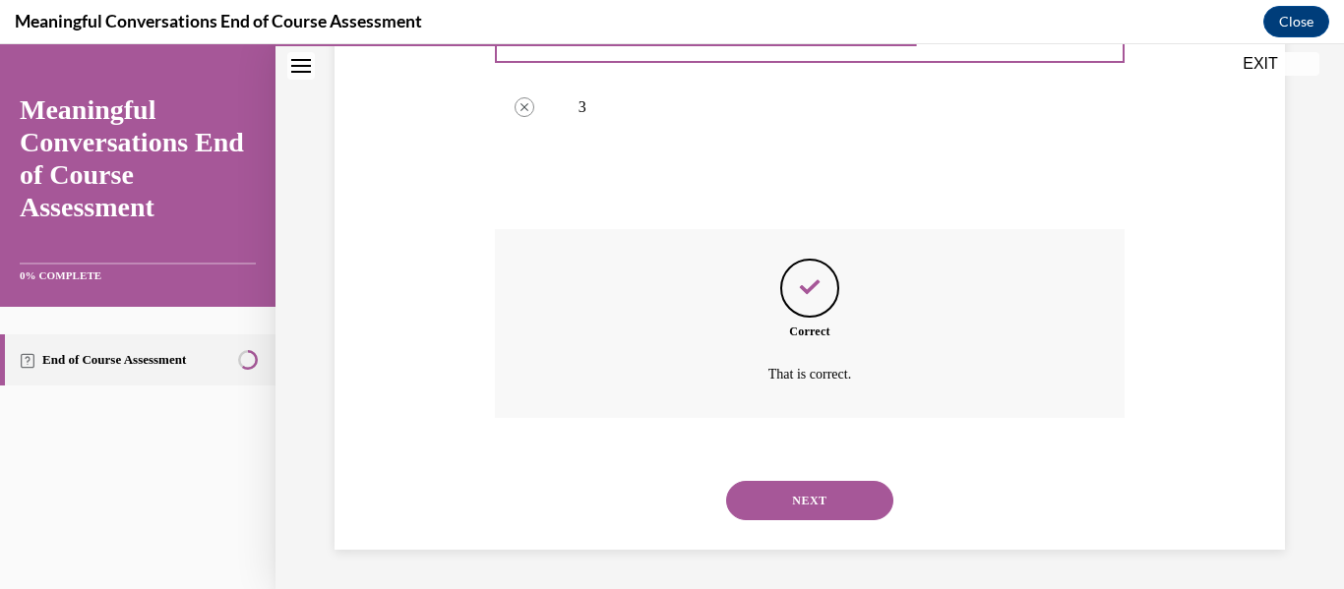
click at [808, 515] on button "NEXT" at bounding box center [809, 500] width 167 height 39
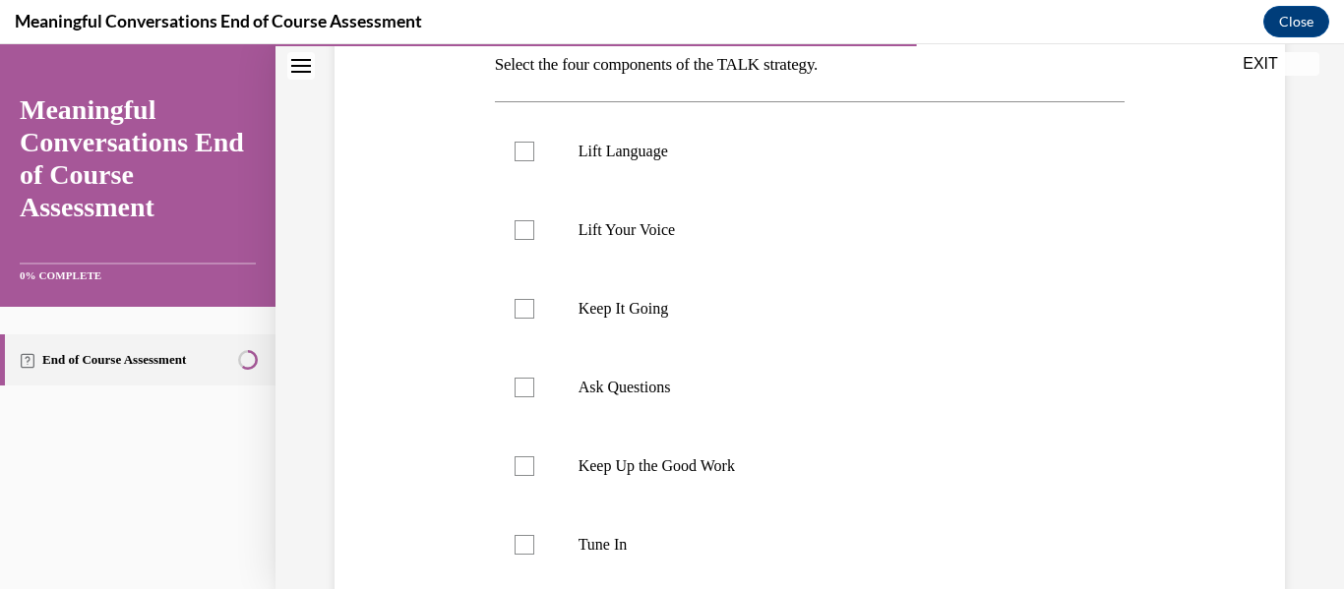
scroll to position [339, 0]
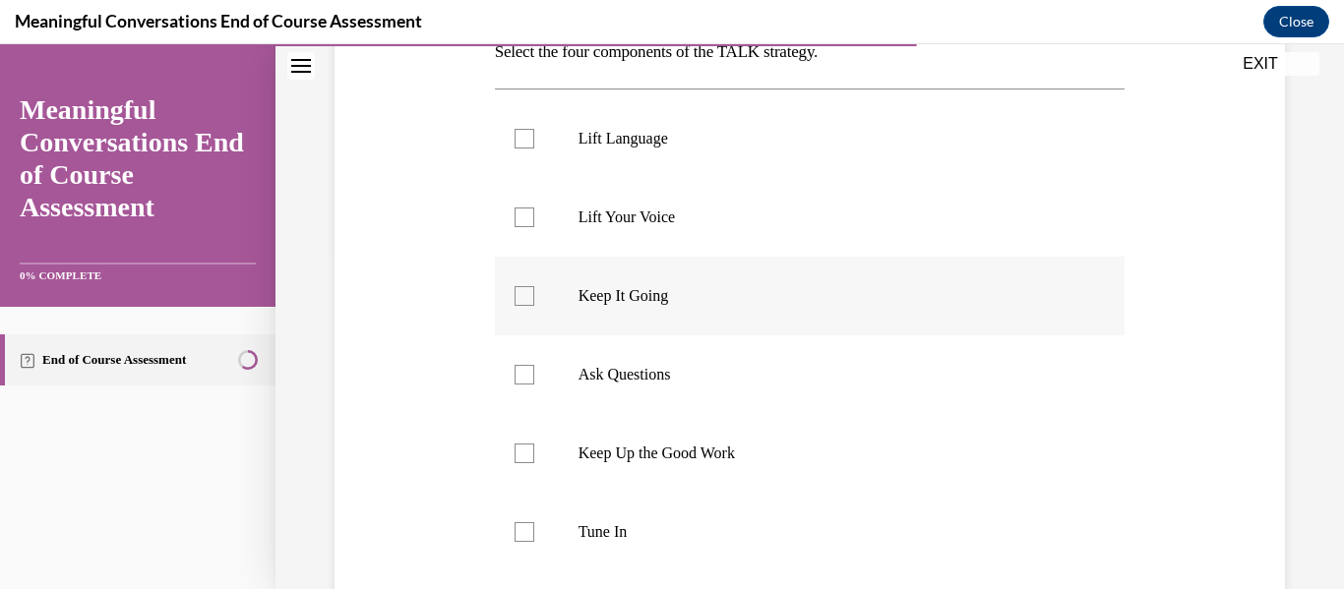
click at [831, 319] on label "Keep It Going" at bounding box center [810, 296] width 631 height 79
click at [534, 306] on input "Keep It Going" at bounding box center [524, 296] width 20 height 20
checkbox input "true"
click at [835, 116] on label "Lift Language" at bounding box center [810, 138] width 631 height 79
click at [534, 129] on input "Lift Language" at bounding box center [524, 139] width 20 height 20
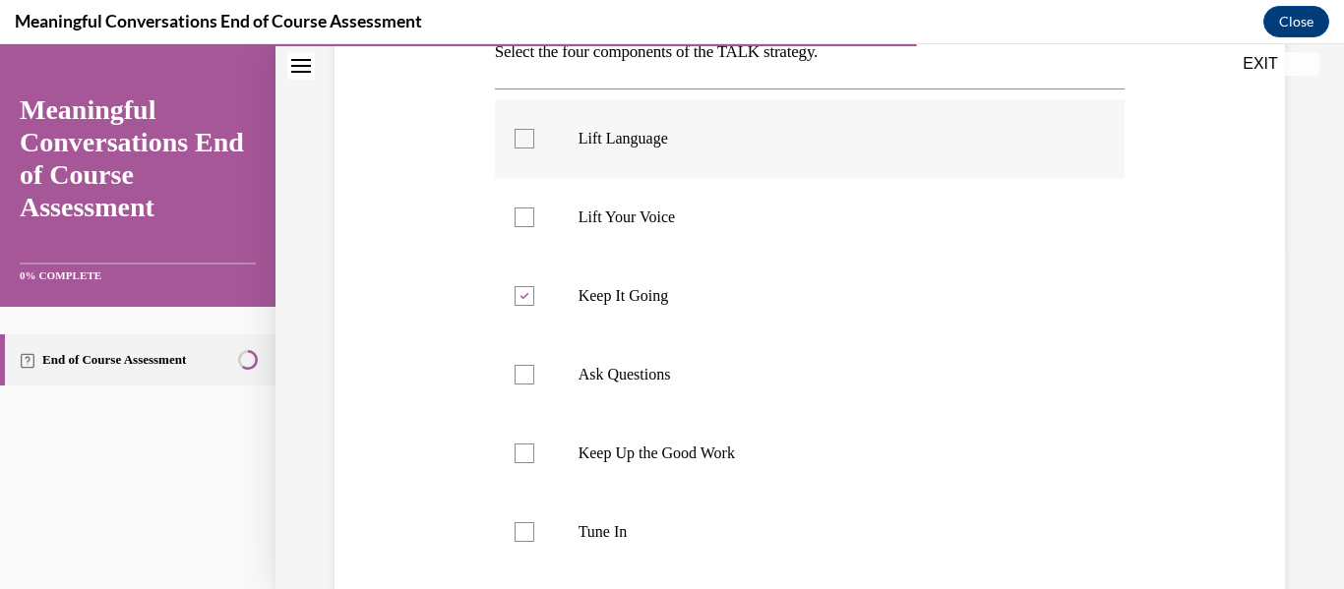
checkbox input "true"
click at [752, 547] on label "Tune In" at bounding box center [810, 532] width 631 height 79
click at [534, 542] on input "Tune In" at bounding box center [524, 532] width 20 height 20
checkbox input "true"
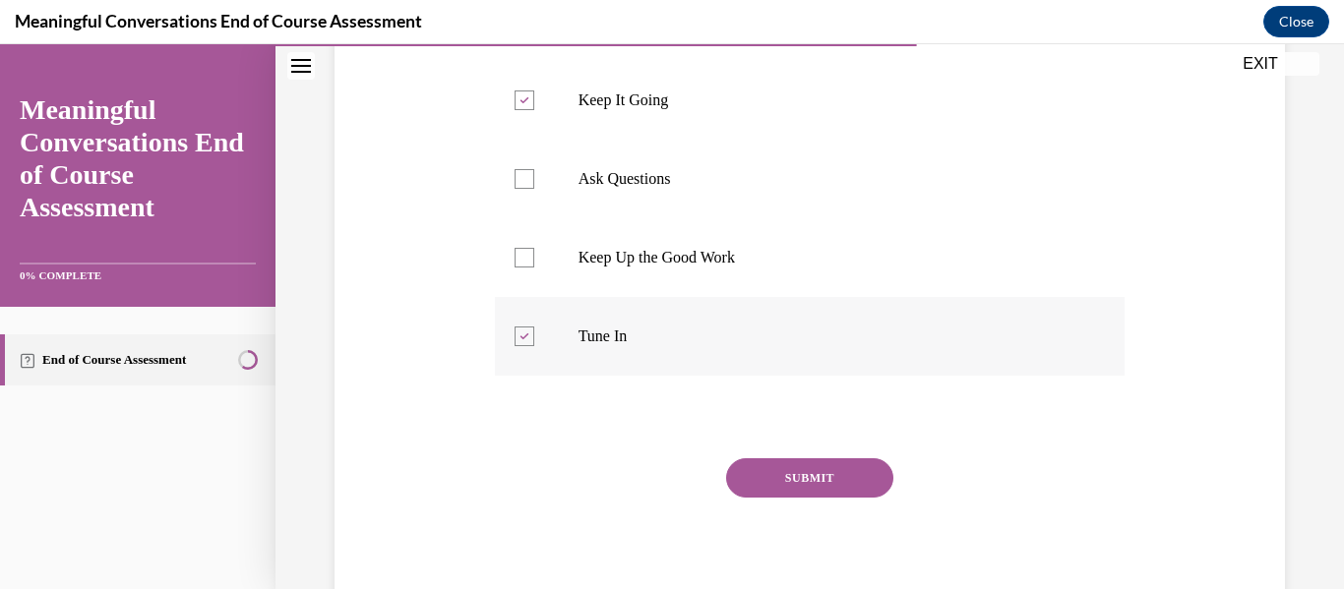
scroll to position [605, 0]
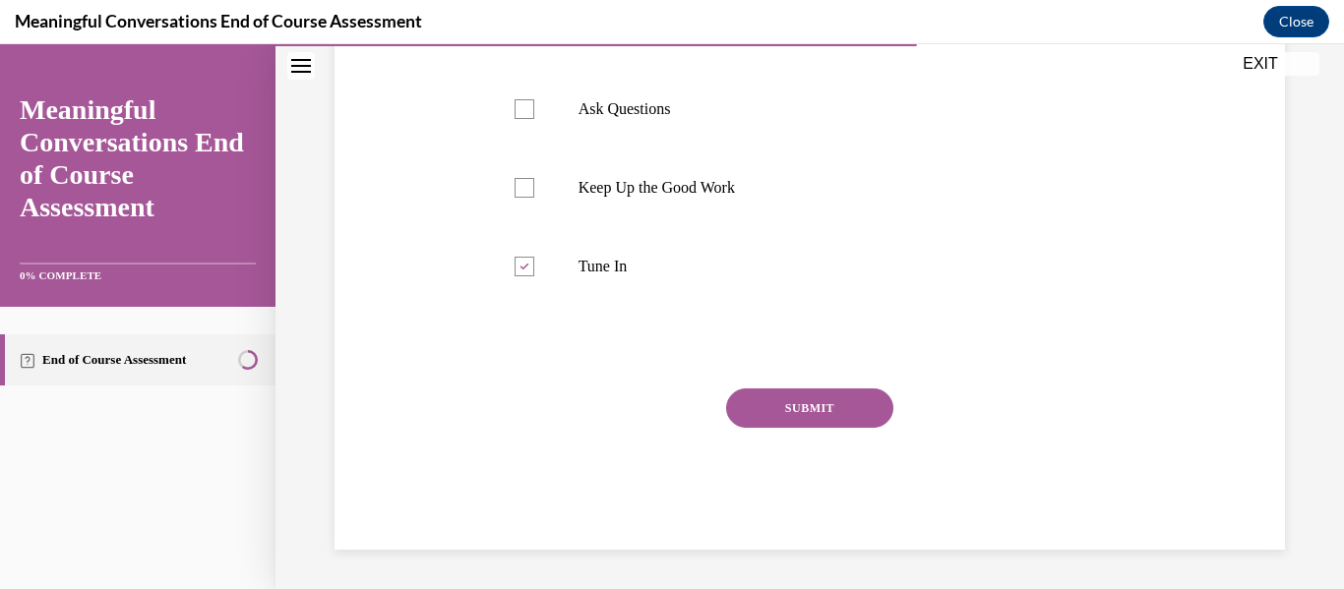
click at [796, 420] on button "SUBMIT" at bounding box center [809, 408] width 167 height 39
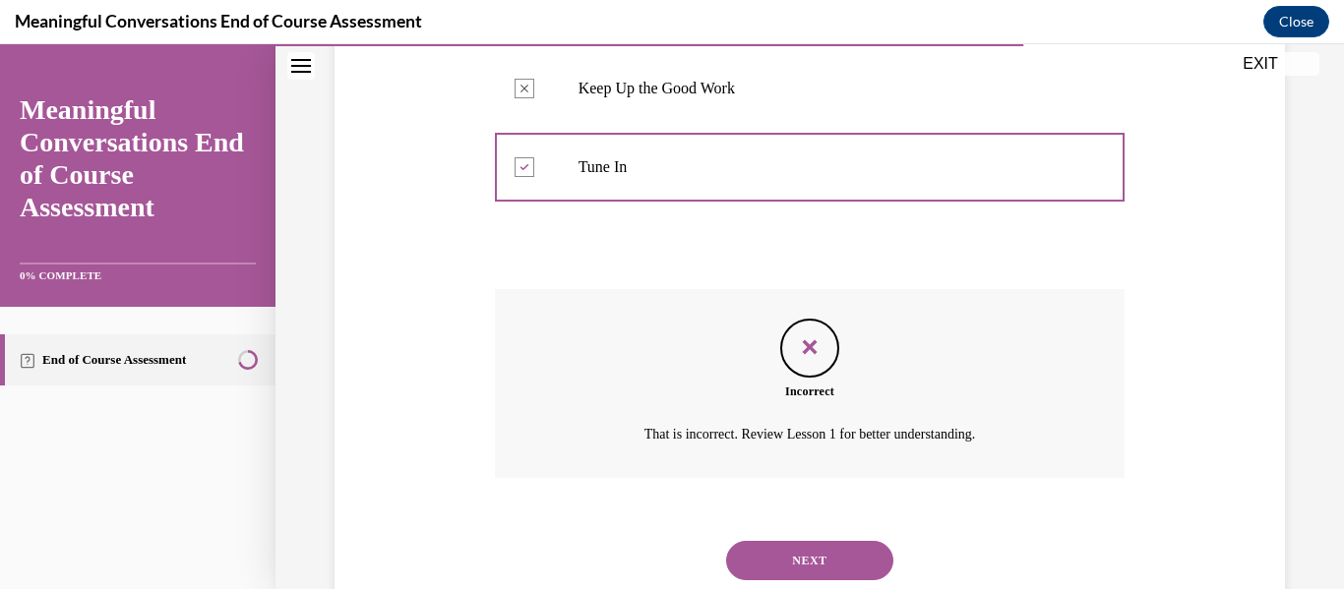
scroll to position [764, 0]
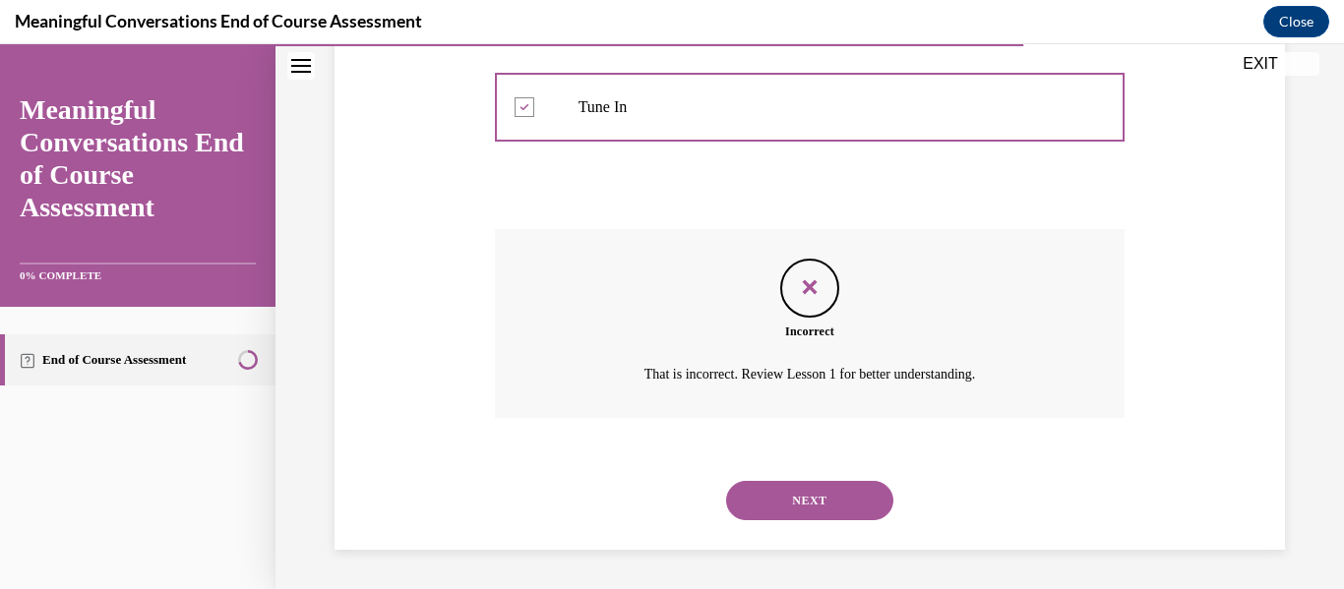
click at [806, 510] on button "NEXT" at bounding box center [809, 500] width 167 height 39
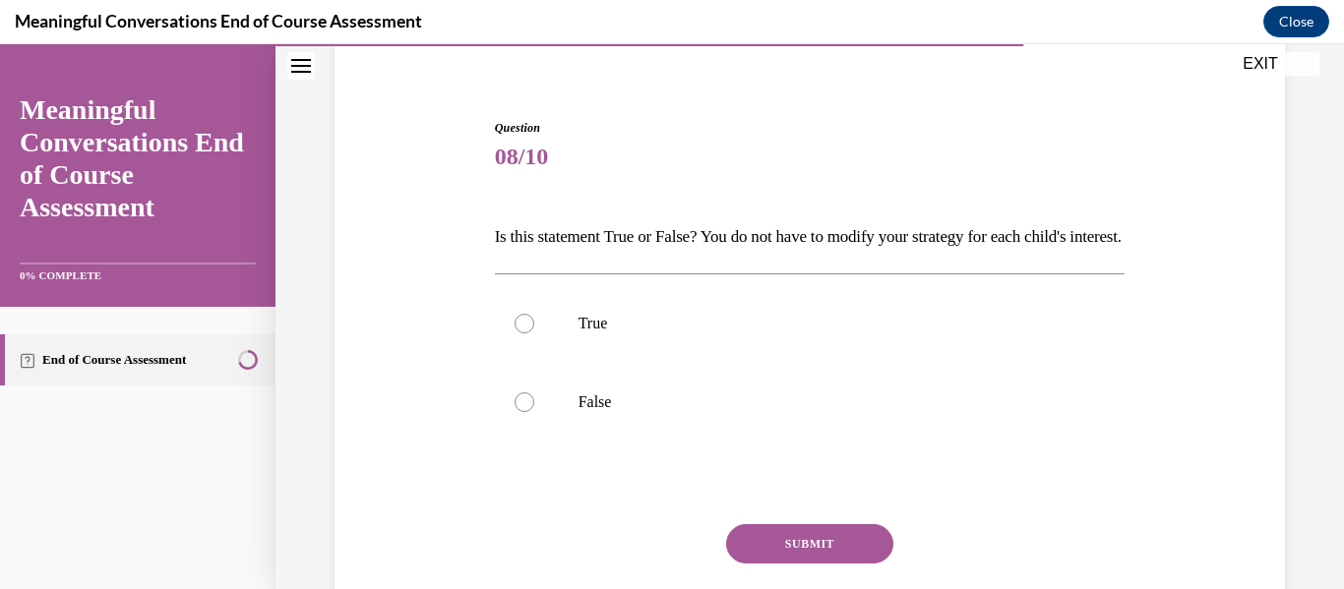
scroll to position [324, 0]
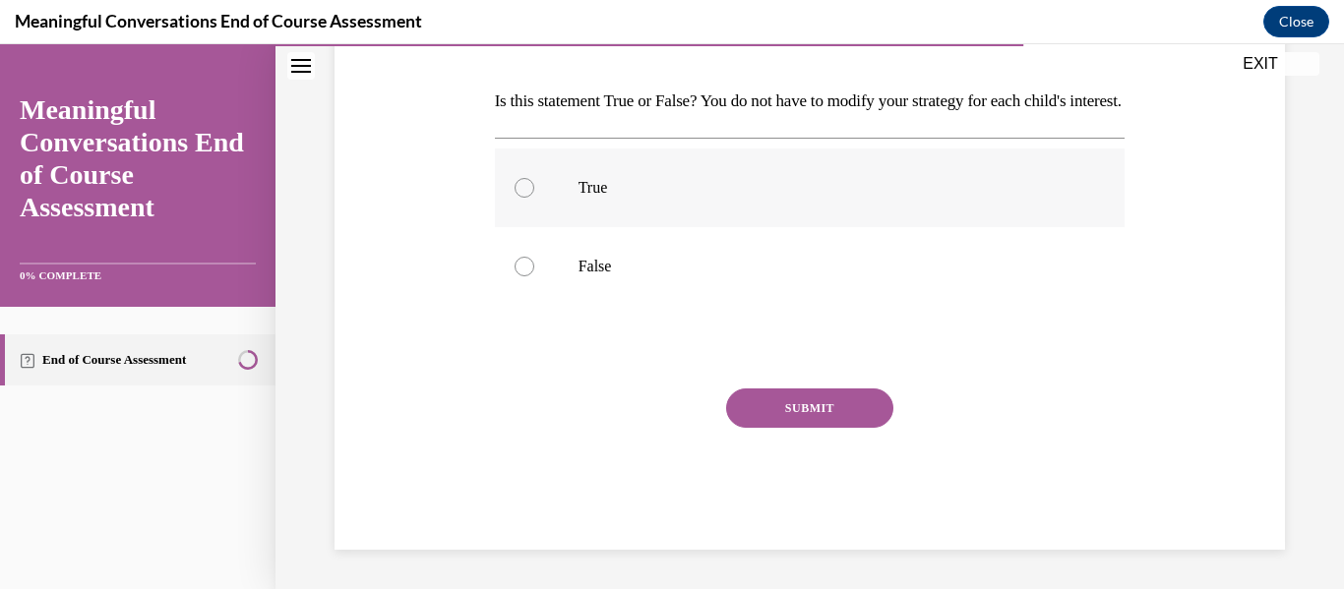
click at [828, 209] on label "True" at bounding box center [810, 188] width 631 height 79
click at [534, 198] on input "True" at bounding box center [524, 188] width 20 height 20
radio input "true"
click at [816, 419] on button "SUBMIT" at bounding box center [809, 408] width 167 height 39
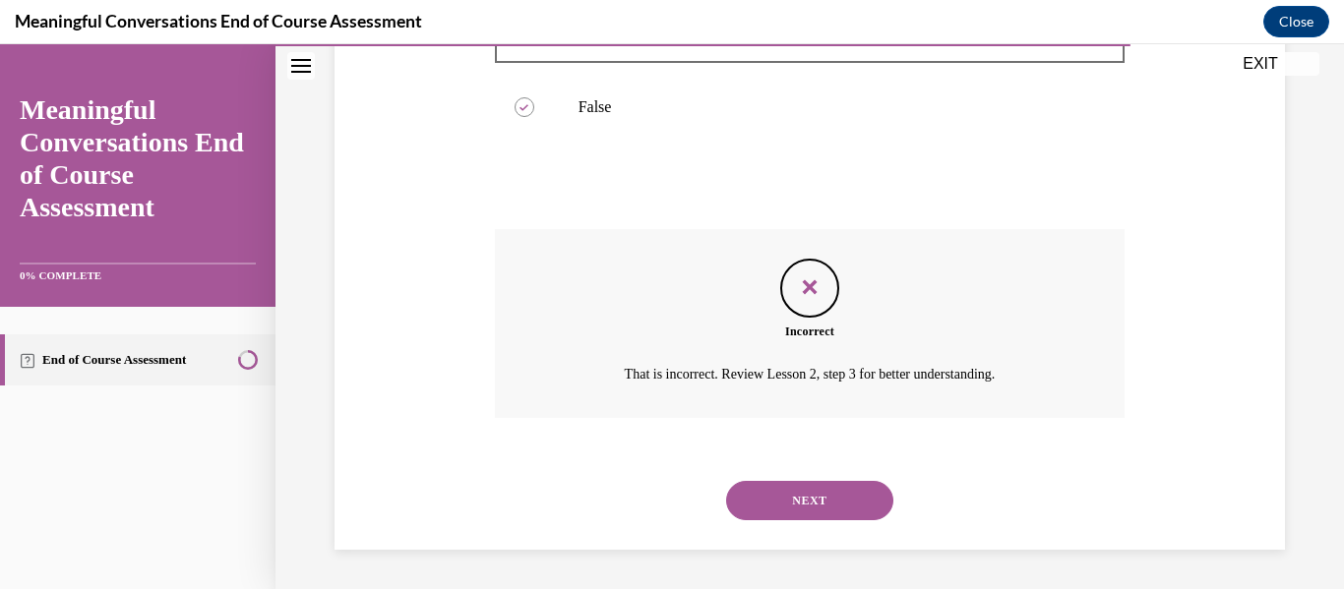
scroll to position [483, 0]
click at [817, 501] on button "NEXT" at bounding box center [809, 500] width 167 height 39
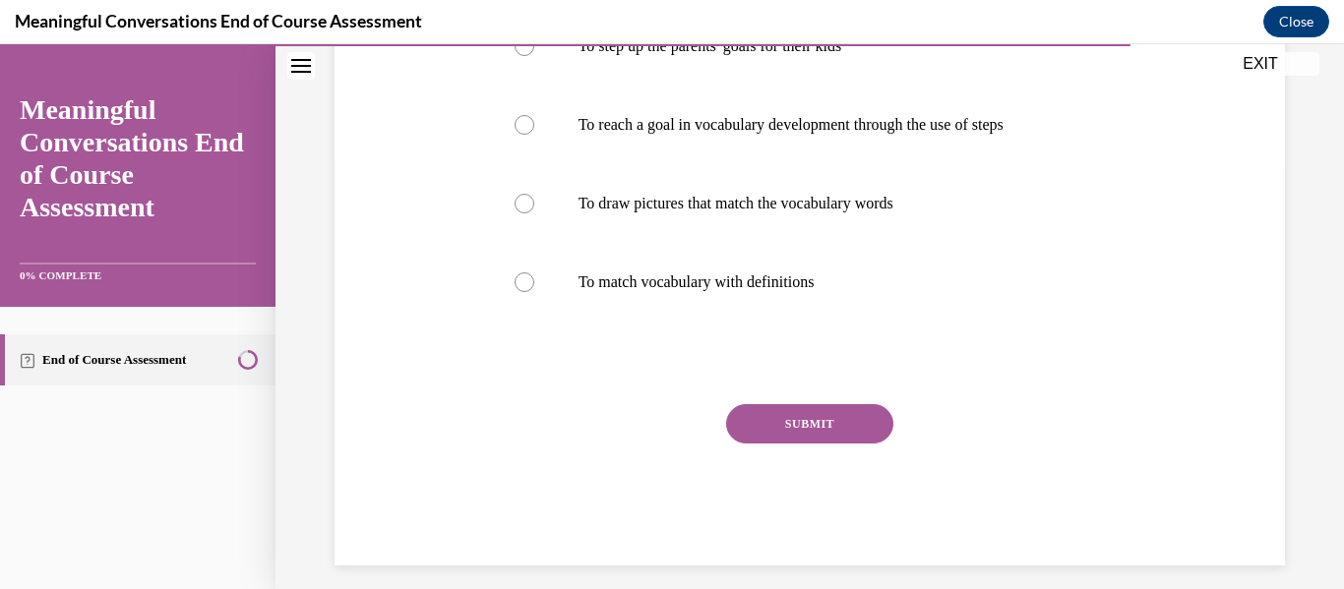
scroll to position [448, 0]
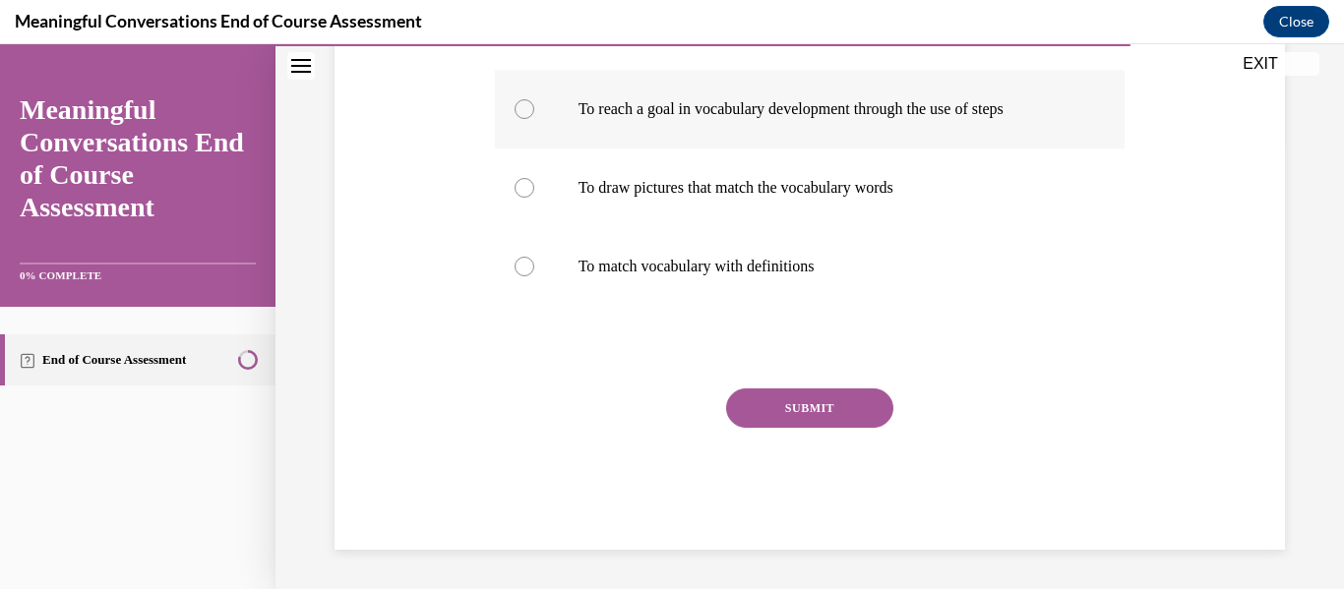
click at [831, 134] on label "To reach a goal in vocabulary development through the use of steps" at bounding box center [810, 109] width 631 height 79
click at [534, 119] on input "To reach a goal in vocabulary development through the use of steps" at bounding box center [524, 109] width 20 height 20
radio input "true"
click at [831, 134] on label "To reach a goal in vocabulary development through the use of steps" at bounding box center [810, 109] width 631 height 79
click at [534, 119] on input "To reach a goal in vocabulary development through the use of steps" at bounding box center [524, 109] width 20 height 20
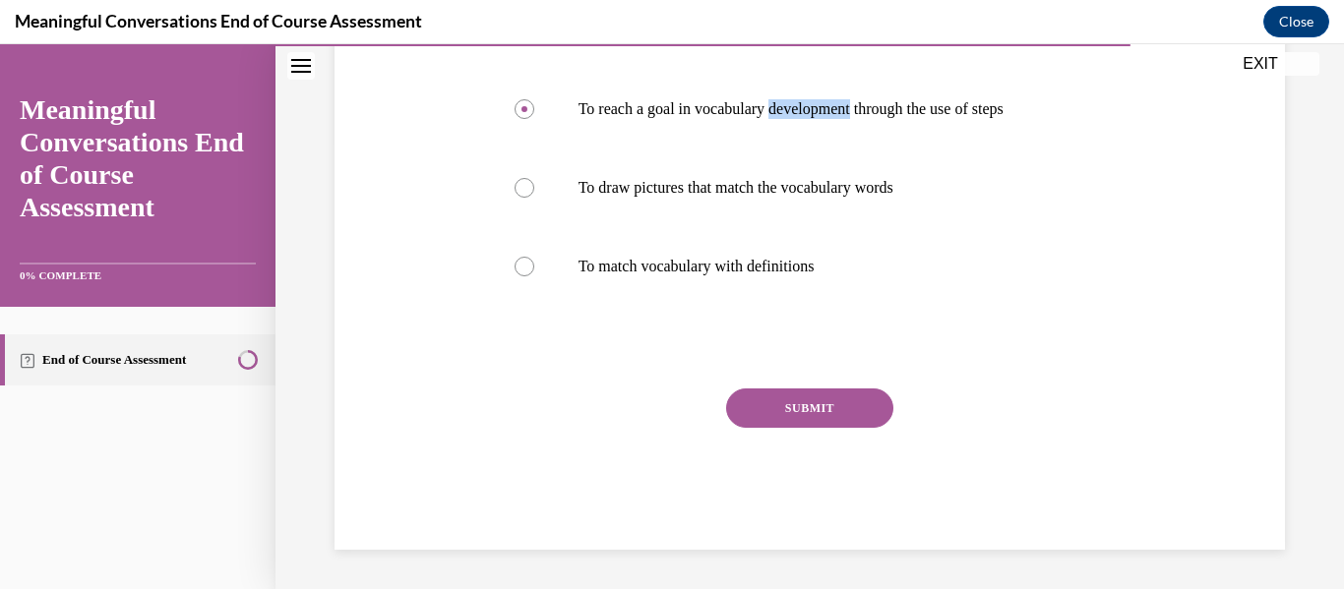
click at [810, 416] on button "SUBMIT" at bounding box center [809, 408] width 167 height 39
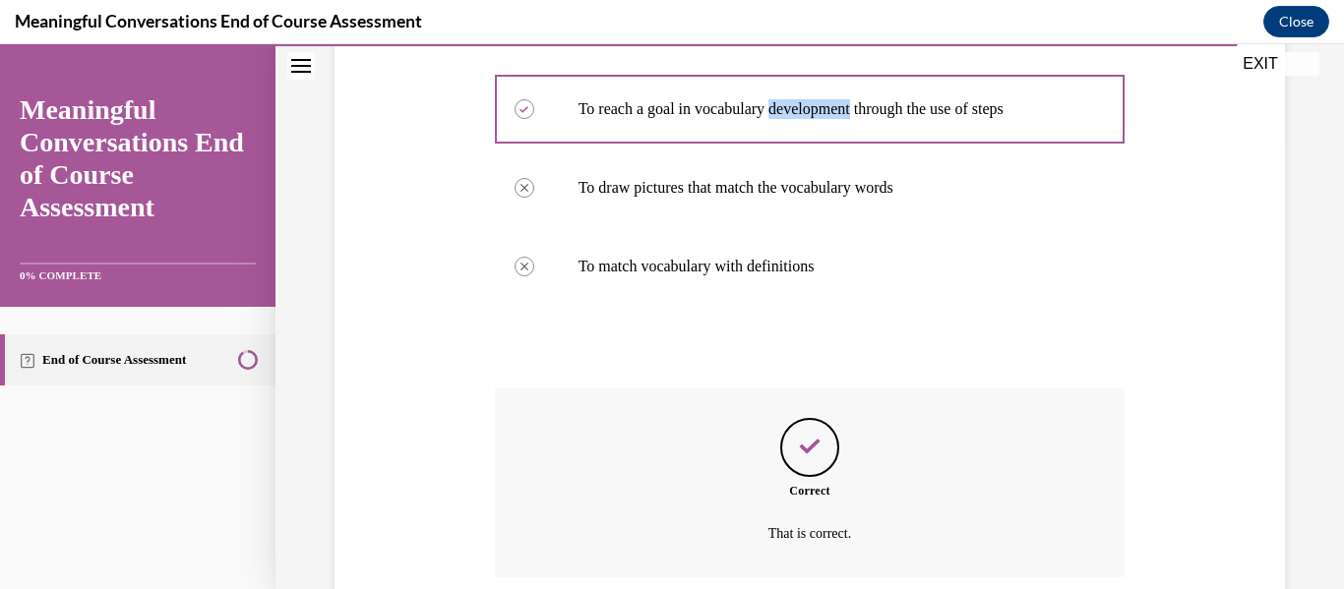
scroll to position [607, 0]
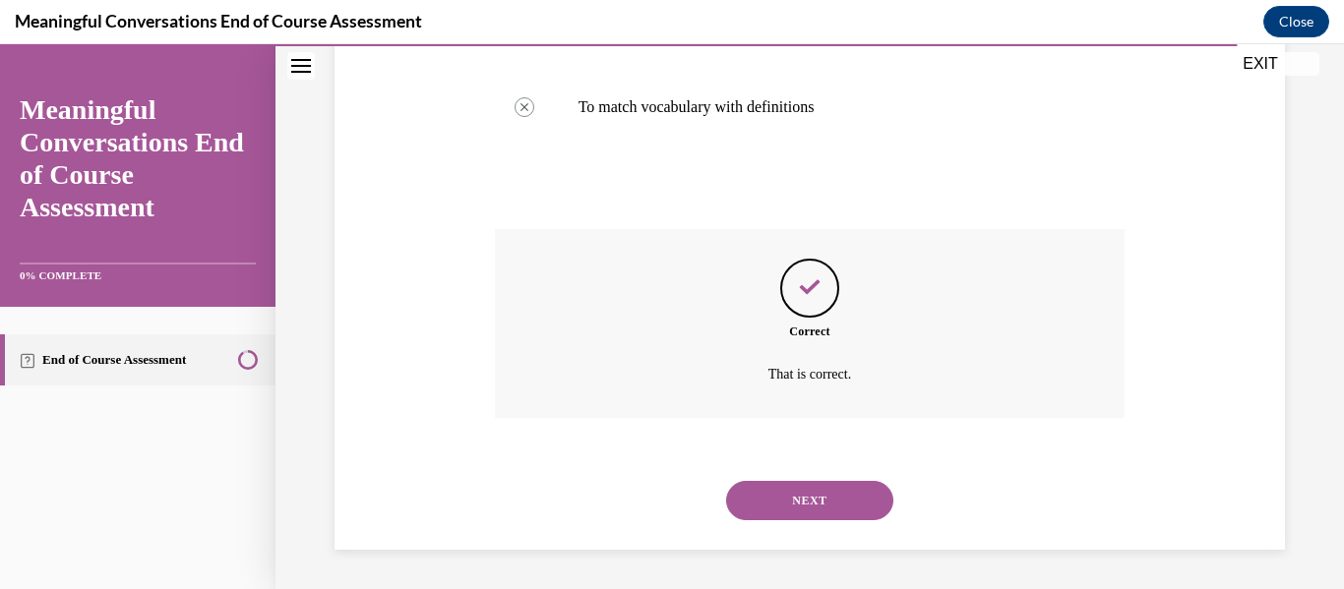
click at [827, 481] on button "NEXT" at bounding box center [809, 500] width 167 height 39
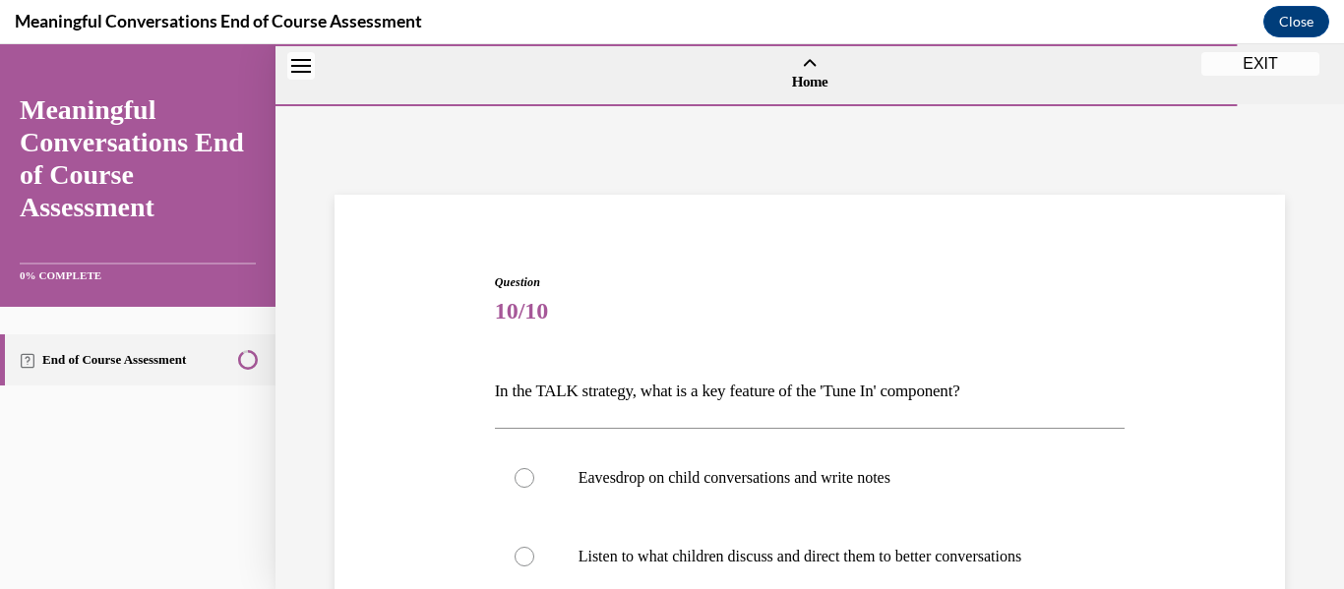
scroll to position [448, 0]
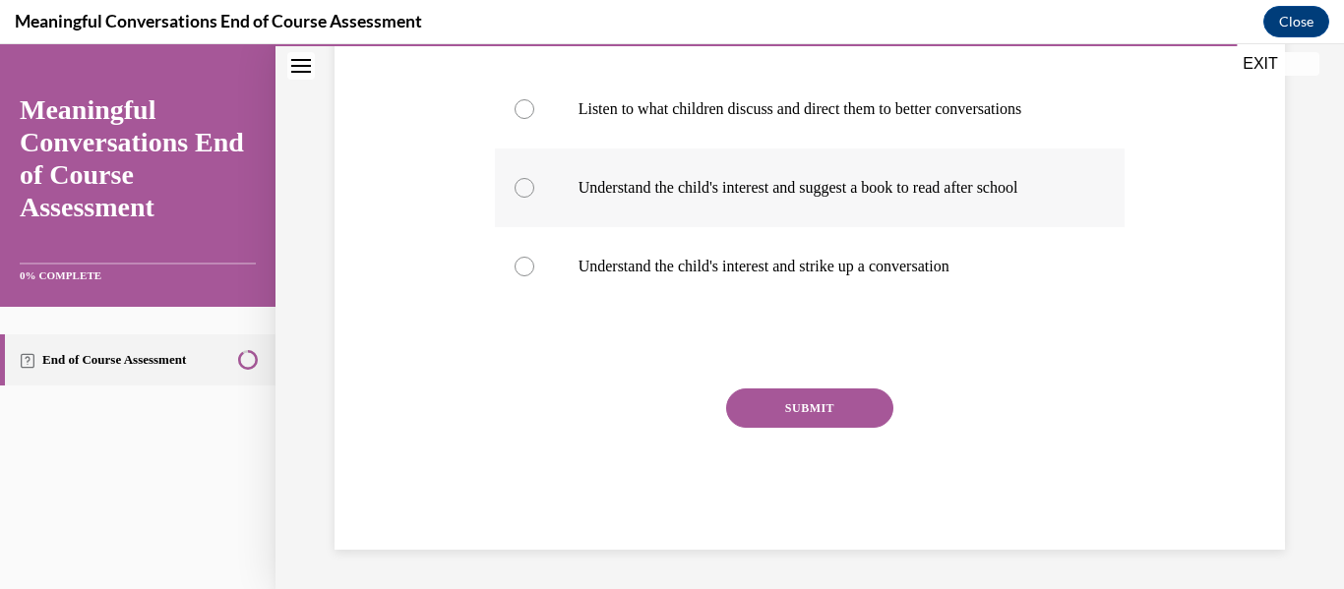
click at [830, 208] on label "Understand the child's interest and suggest a book to read after school" at bounding box center [810, 188] width 631 height 79
click at [534, 198] on input "Understand the child's interest and suggest a book to read after school" at bounding box center [524, 188] width 20 height 20
radio input "true"
click at [790, 417] on button "SUBMIT" at bounding box center [809, 408] width 167 height 39
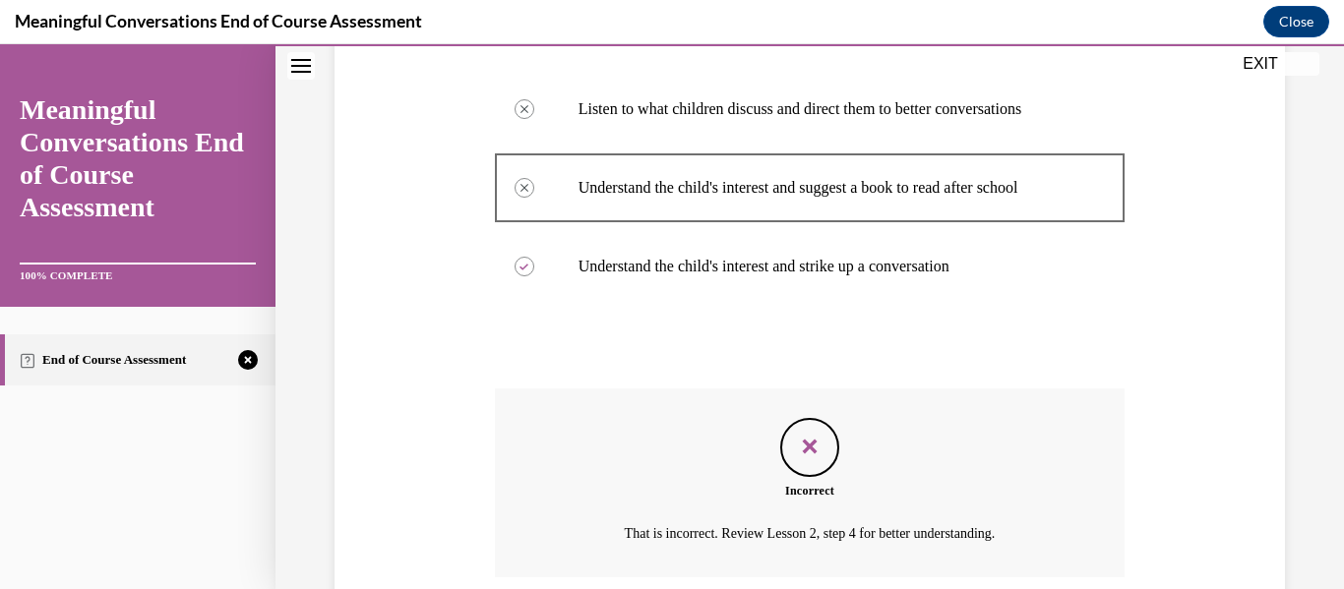
scroll to position [607, 0]
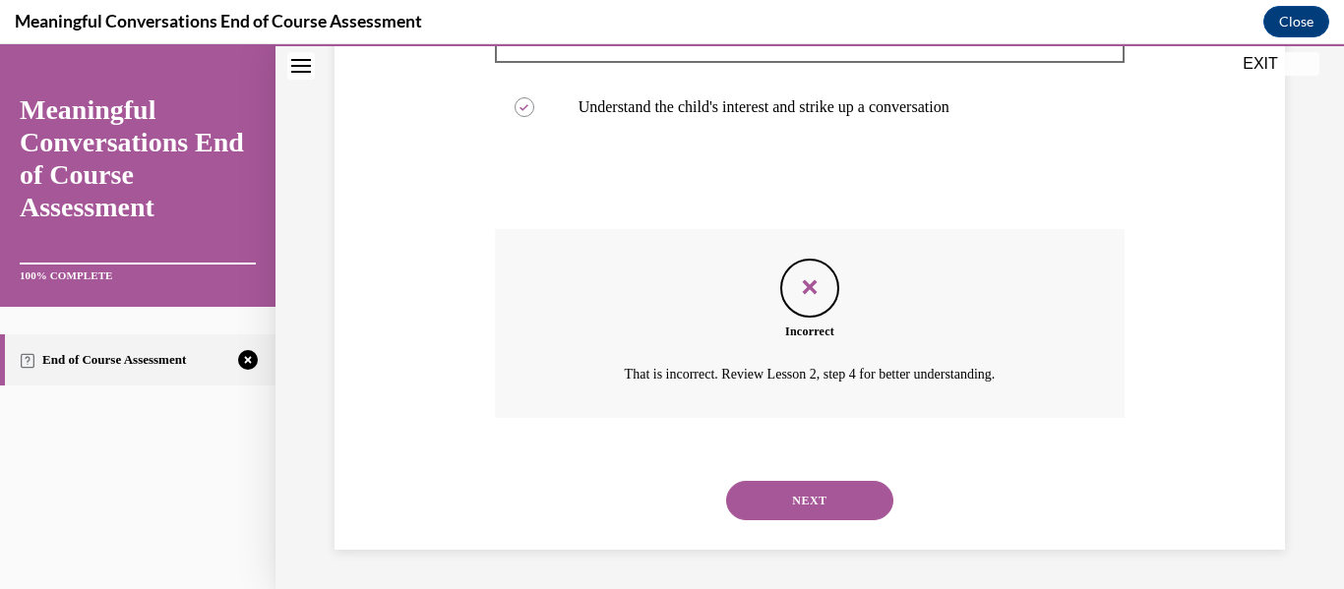
click at [790, 516] on button "NEXT" at bounding box center [809, 500] width 167 height 39
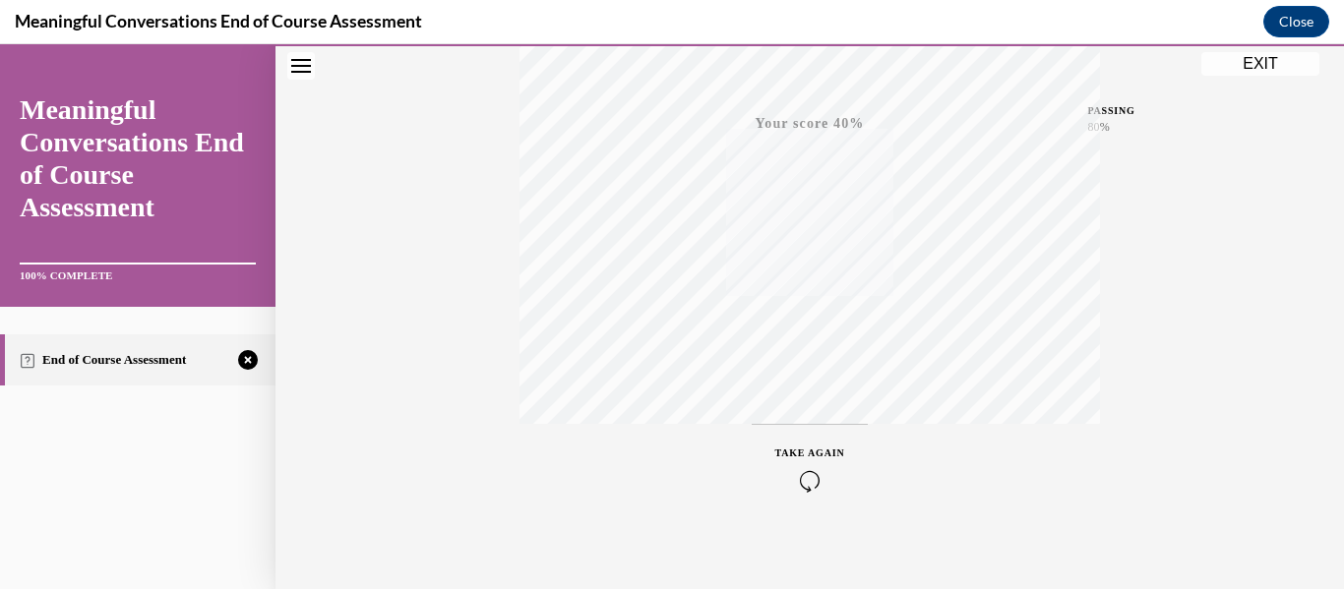
scroll to position [463, 0]
click at [808, 481] on button "TAKE AGAIN" at bounding box center [810, 456] width 117 height 89
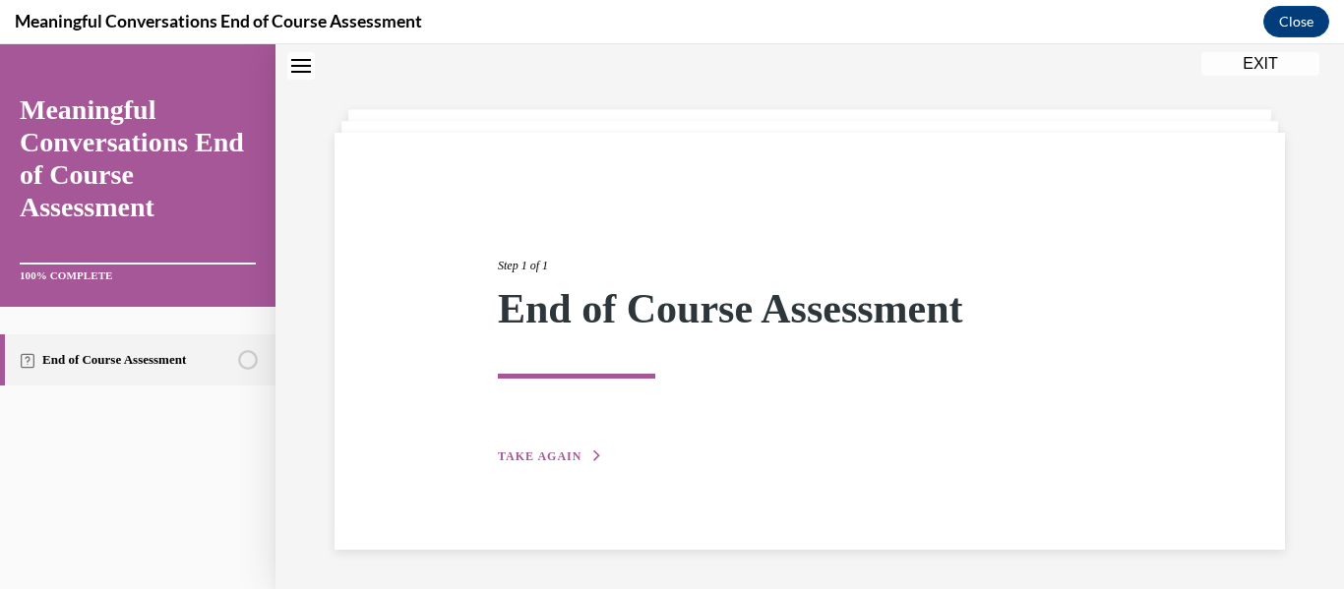
scroll to position [62, 0]
click at [543, 453] on span "TAKE AGAIN" at bounding box center [540, 457] width 84 height 14
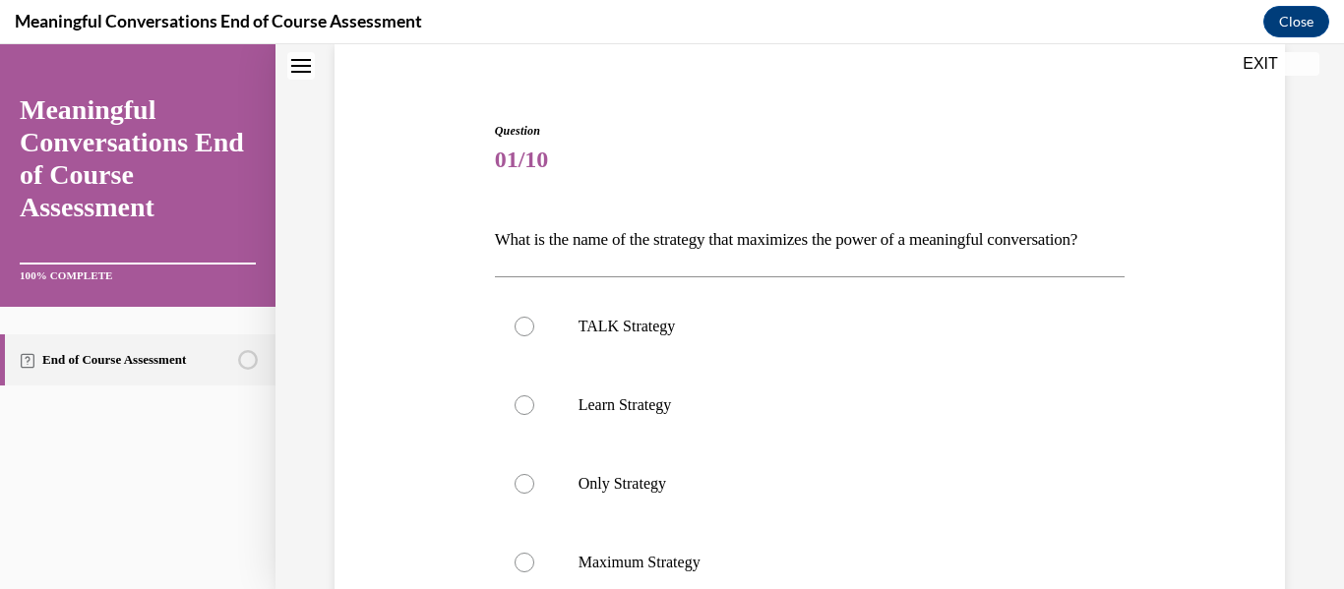
scroll to position [153, 0]
click at [642, 364] on label "TALK Strategy" at bounding box center [810, 324] width 631 height 79
click at [534, 334] on input "TALK Strategy" at bounding box center [524, 325] width 20 height 20
radio input "true"
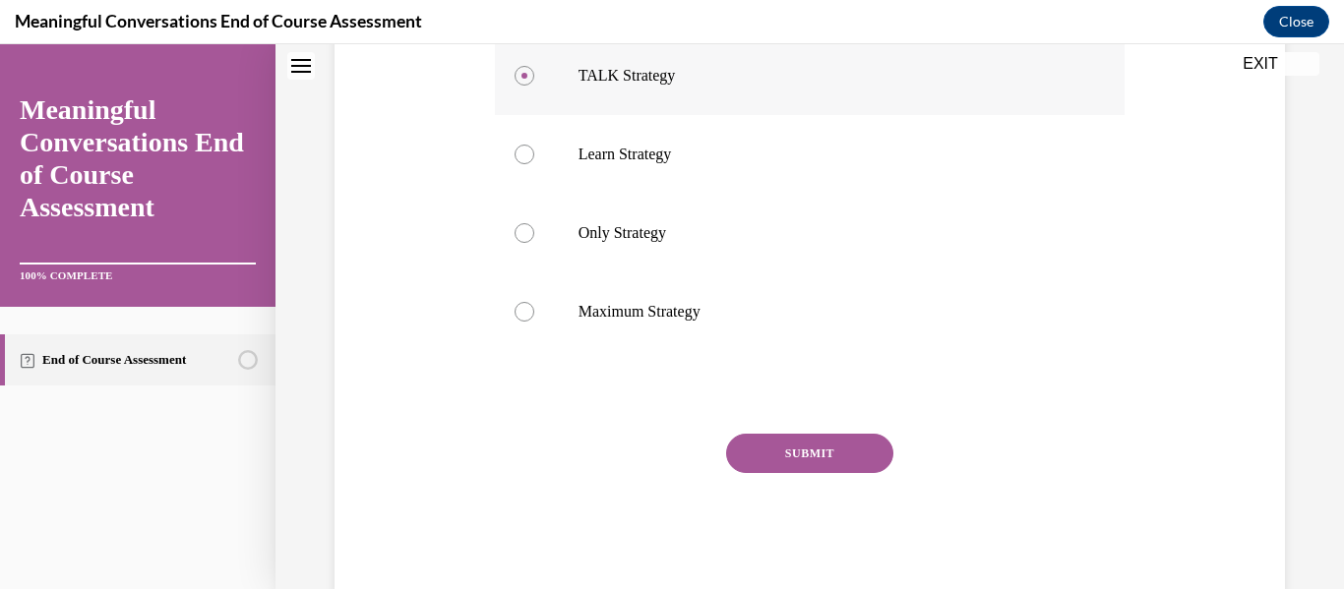
scroll to position [481, 0]
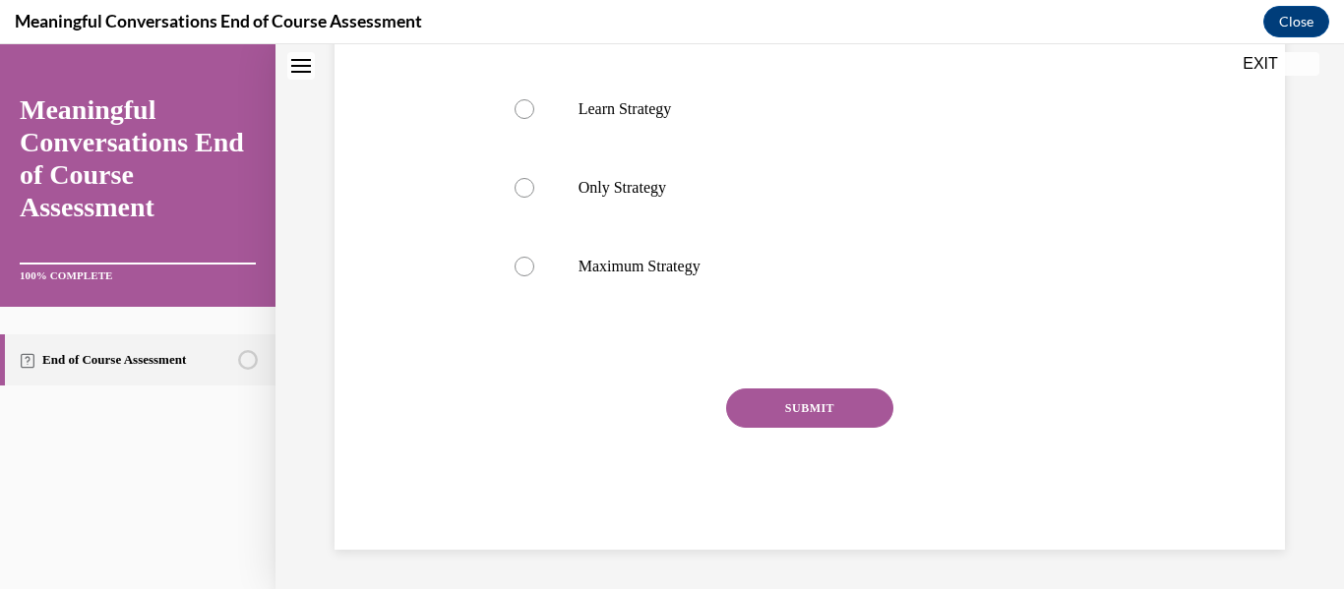
click at [779, 440] on div "SUBMIT" at bounding box center [810, 438] width 631 height 98
click at [800, 409] on button "SUBMIT" at bounding box center [809, 408] width 167 height 39
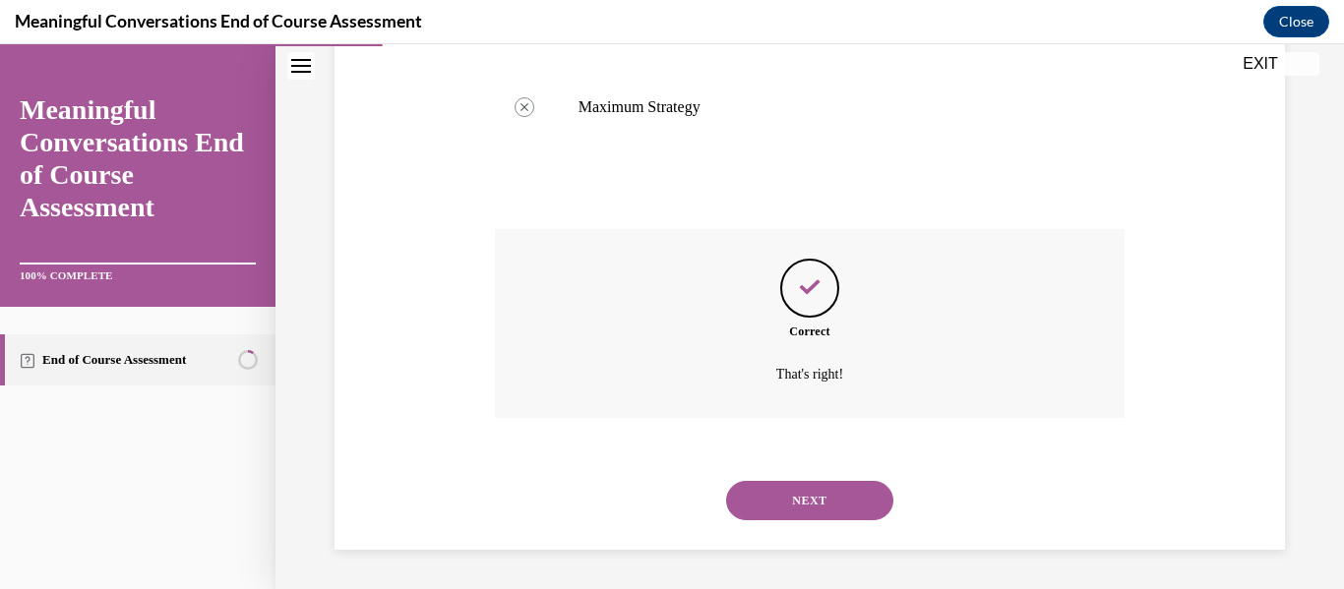
scroll to position [640, 0]
click at [806, 491] on button "NEXT" at bounding box center [809, 500] width 167 height 39
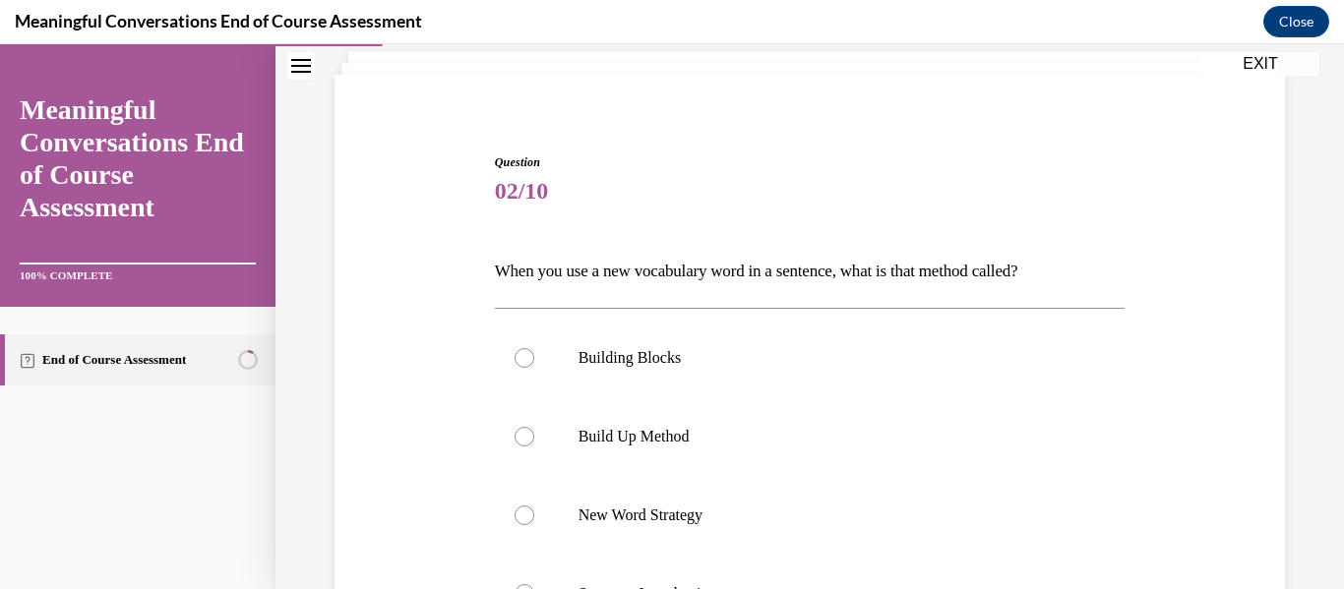
scroll to position [124, 0]
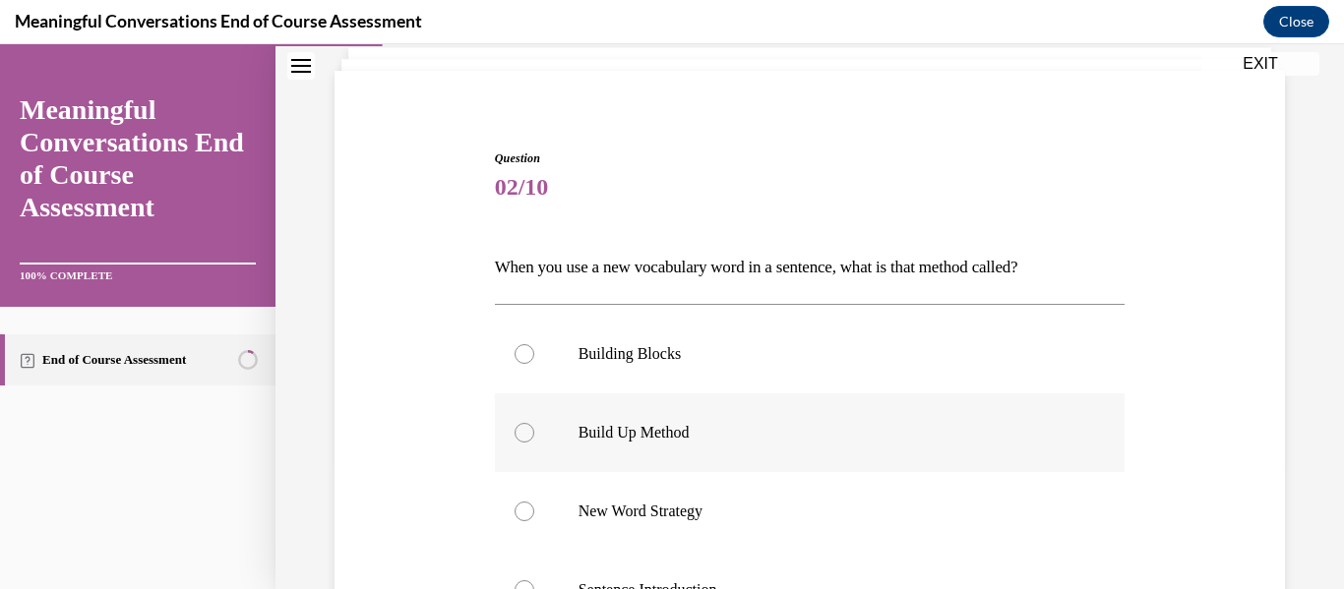
click at [818, 464] on label "Build Up Method" at bounding box center [810, 432] width 631 height 79
click at [534, 443] on input "Build Up Method" at bounding box center [524, 433] width 20 height 20
radio input "true"
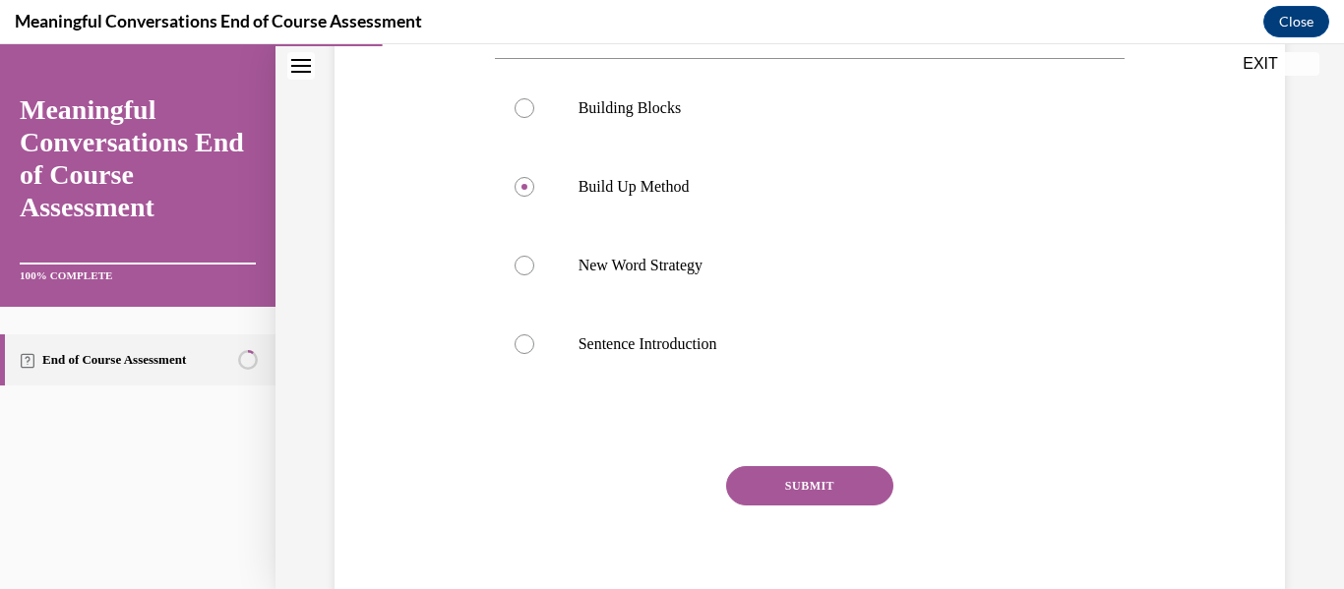
click at [820, 467] on button "SUBMIT" at bounding box center [809, 485] width 167 height 39
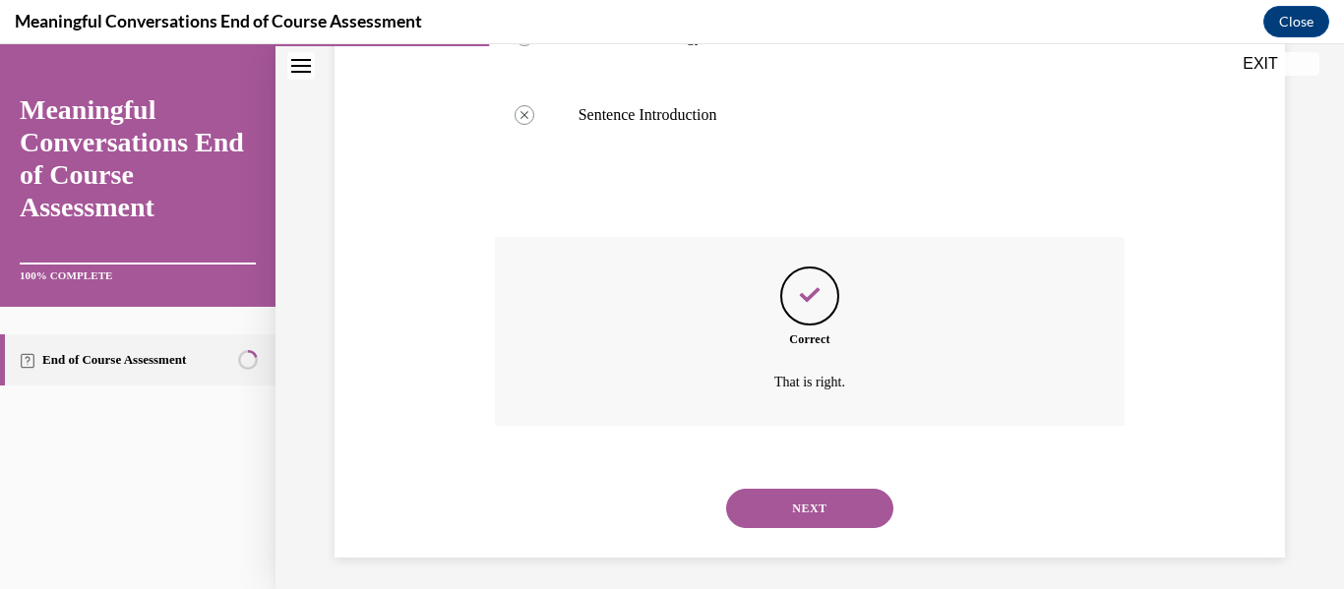
scroll to position [607, 0]
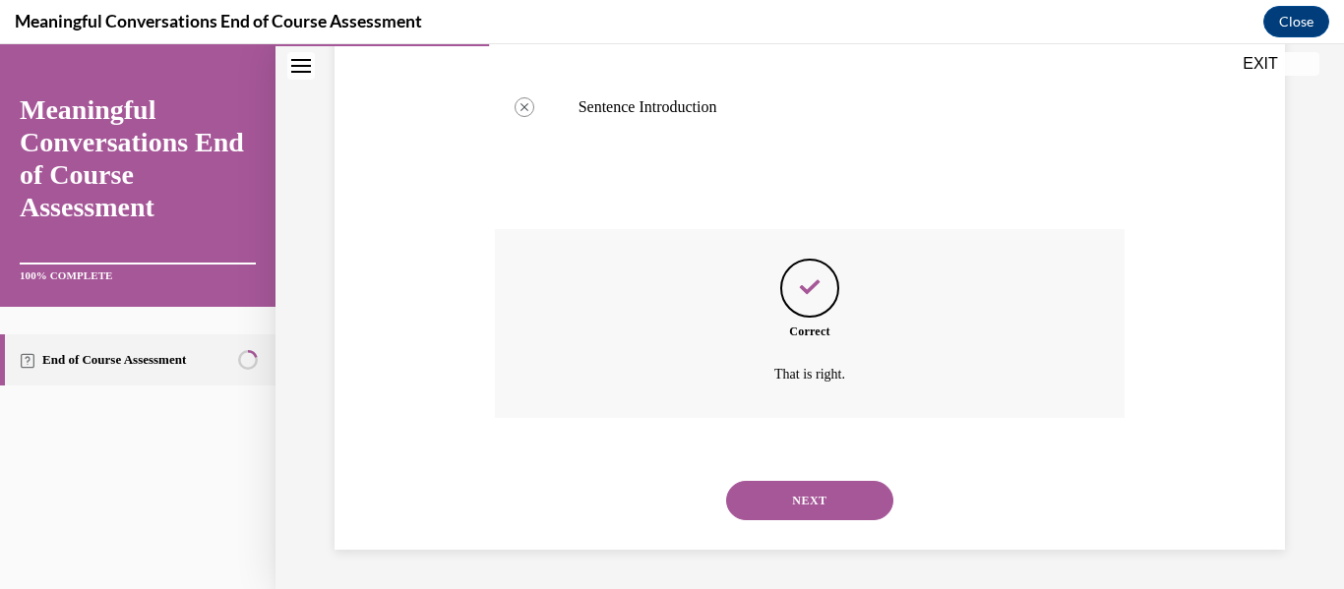
click at [823, 508] on button "NEXT" at bounding box center [809, 500] width 167 height 39
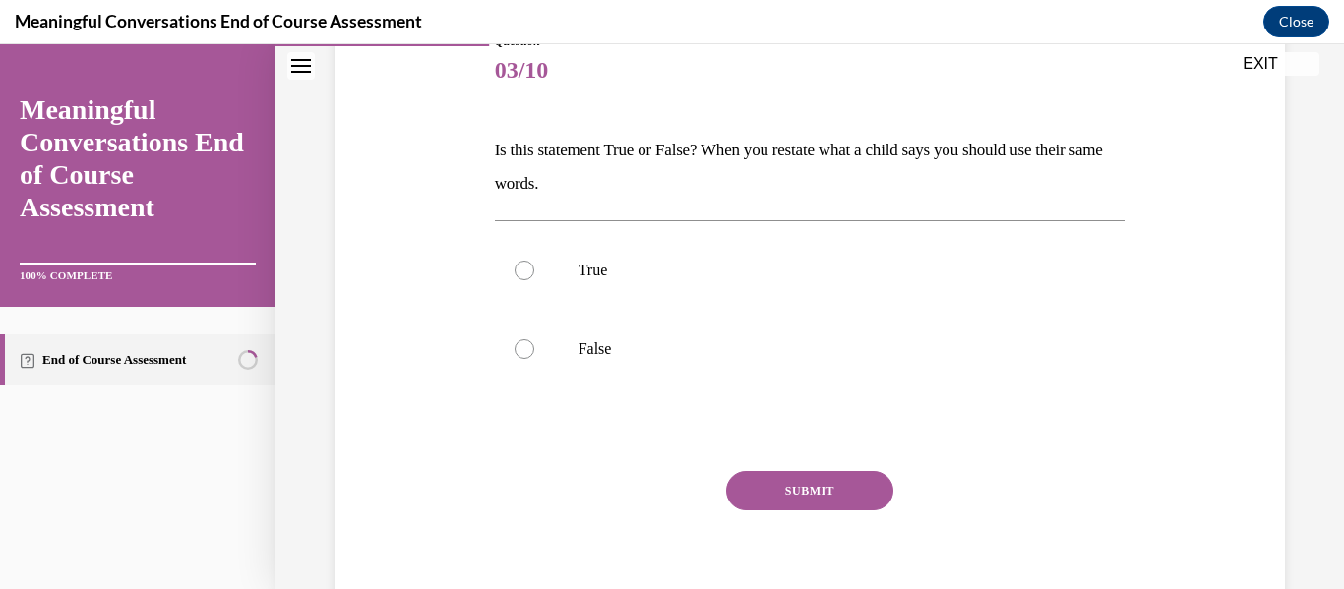
scroll to position [247, 0]
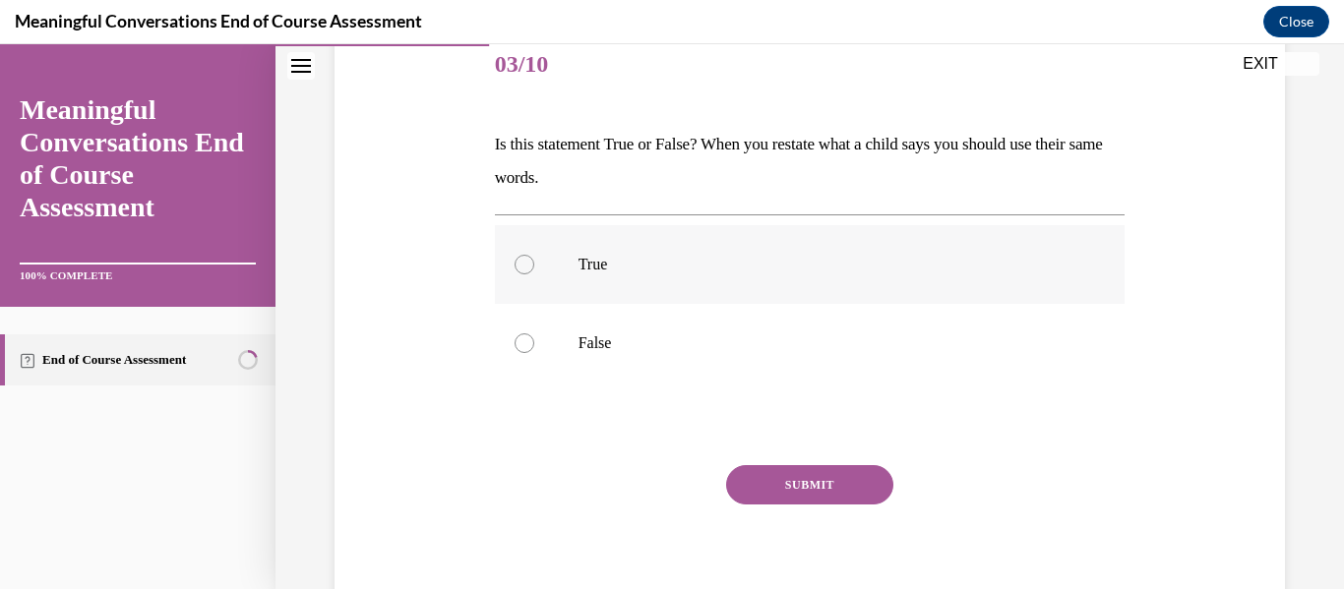
click at [845, 246] on label "True" at bounding box center [810, 264] width 631 height 79
click at [534, 255] on input "True" at bounding box center [524, 265] width 20 height 20
radio input "true"
click at [815, 471] on button "SUBMIT" at bounding box center [809, 484] width 167 height 39
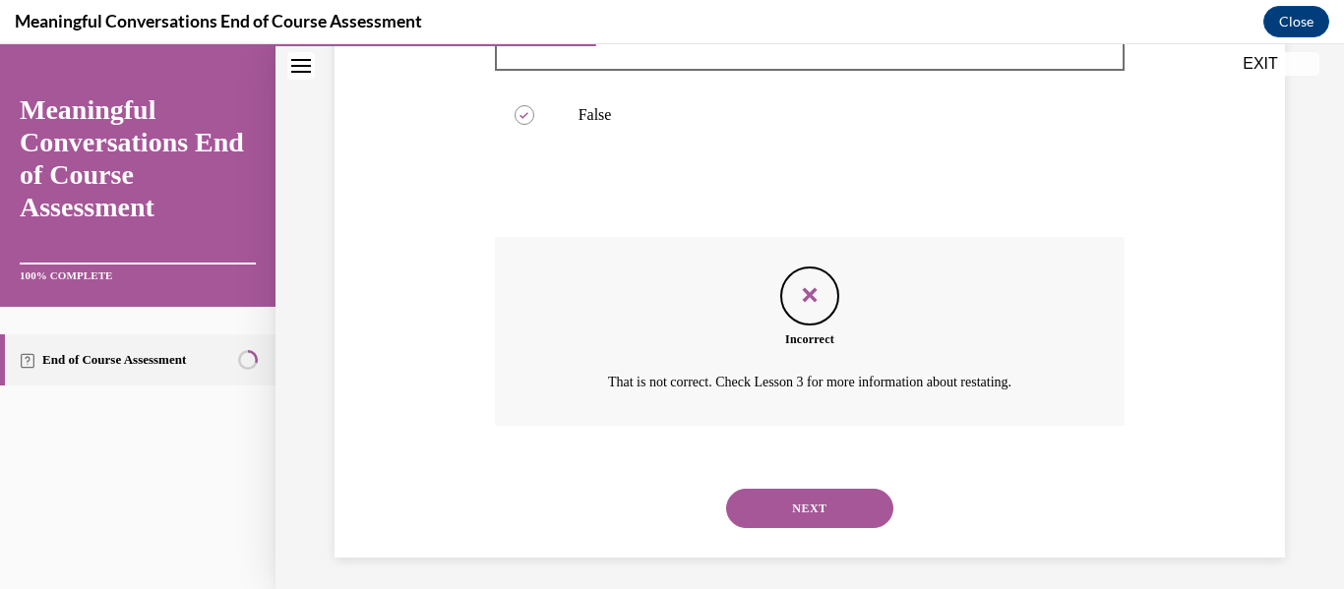
scroll to position [483, 0]
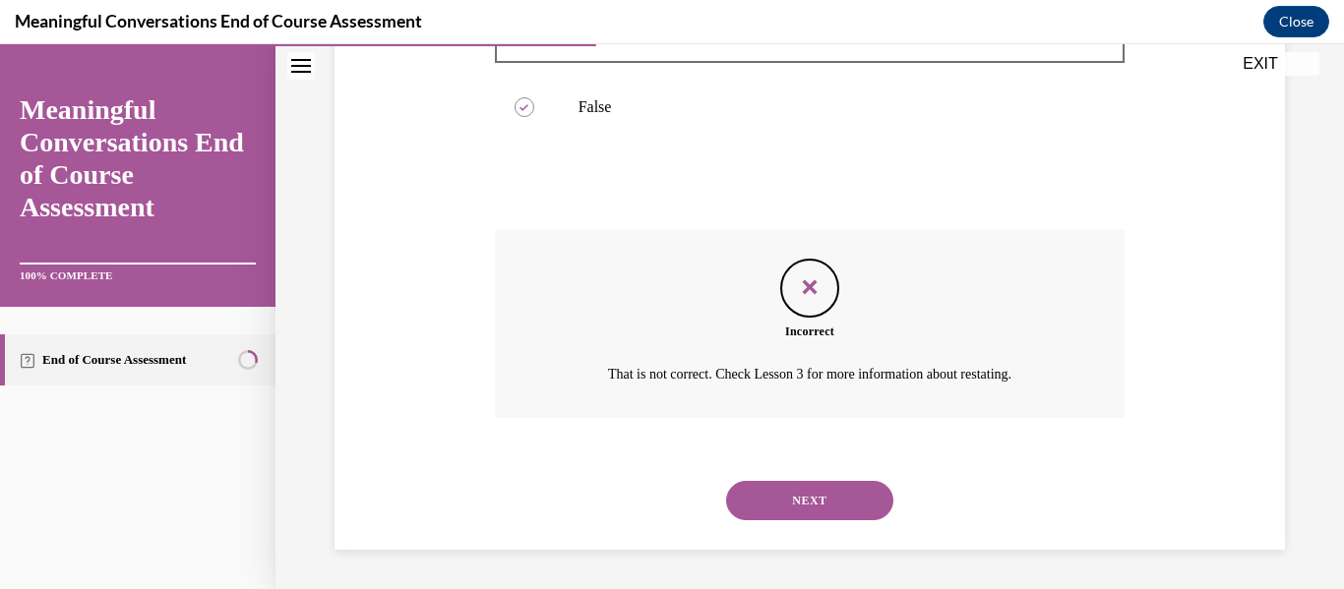
click at [795, 491] on button "NEXT" at bounding box center [809, 500] width 167 height 39
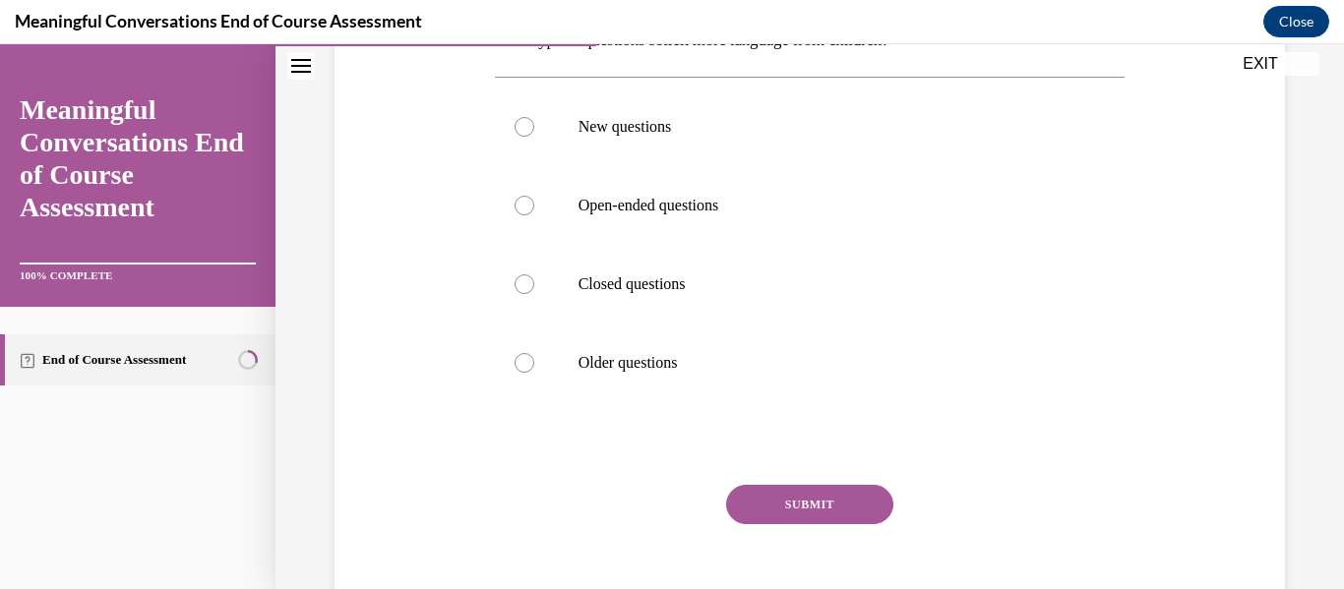
scroll to position [366, 0]
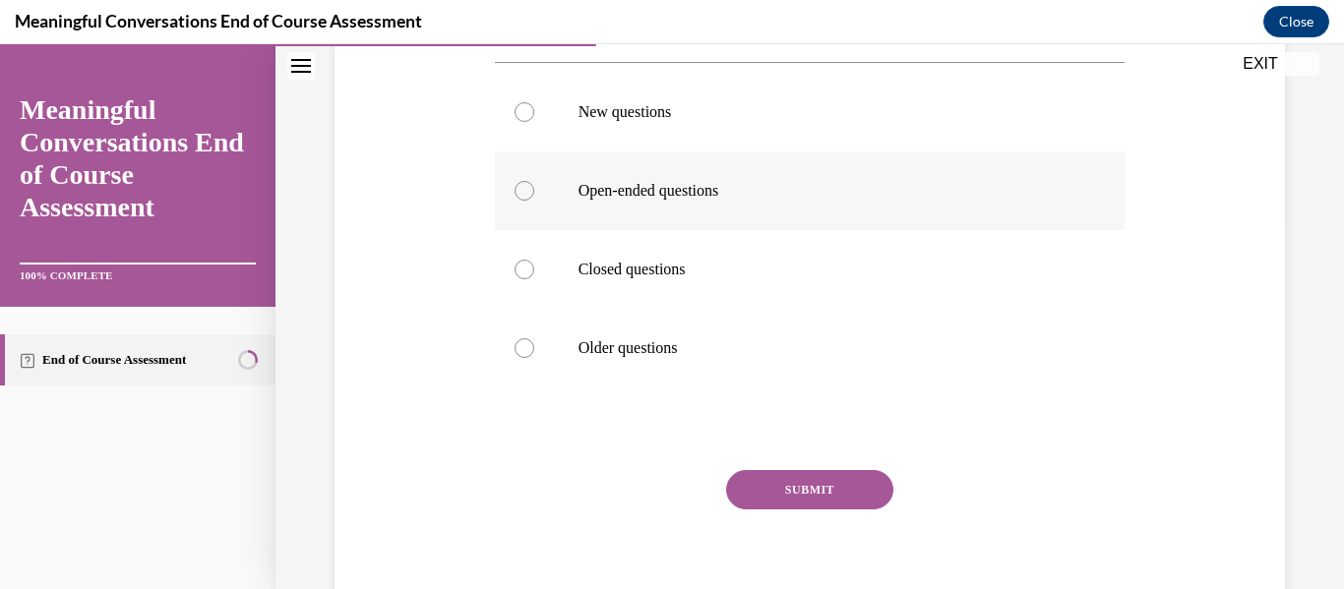
click at [819, 174] on label "Open-ended questions" at bounding box center [810, 190] width 631 height 79
click at [534, 181] on input "Open-ended questions" at bounding box center [524, 191] width 20 height 20
radio input "true"
click at [821, 479] on button "SUBMIT" at bounding box center [809, 489] width 167 height 39
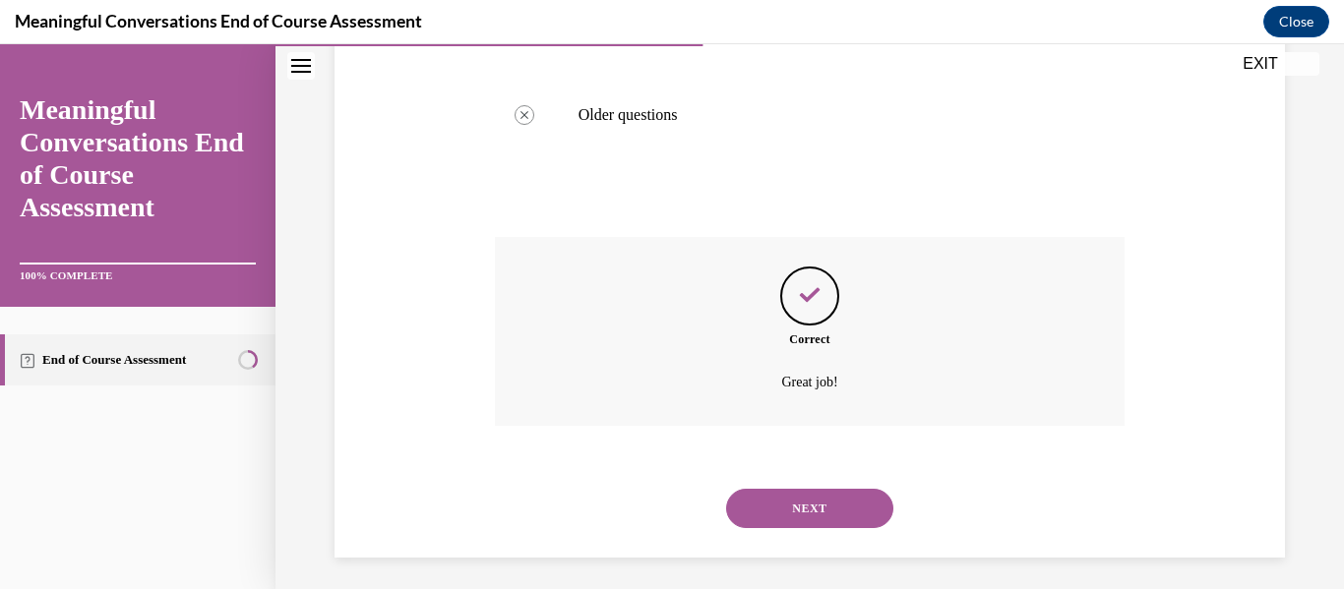
scroll to position [607, 0]
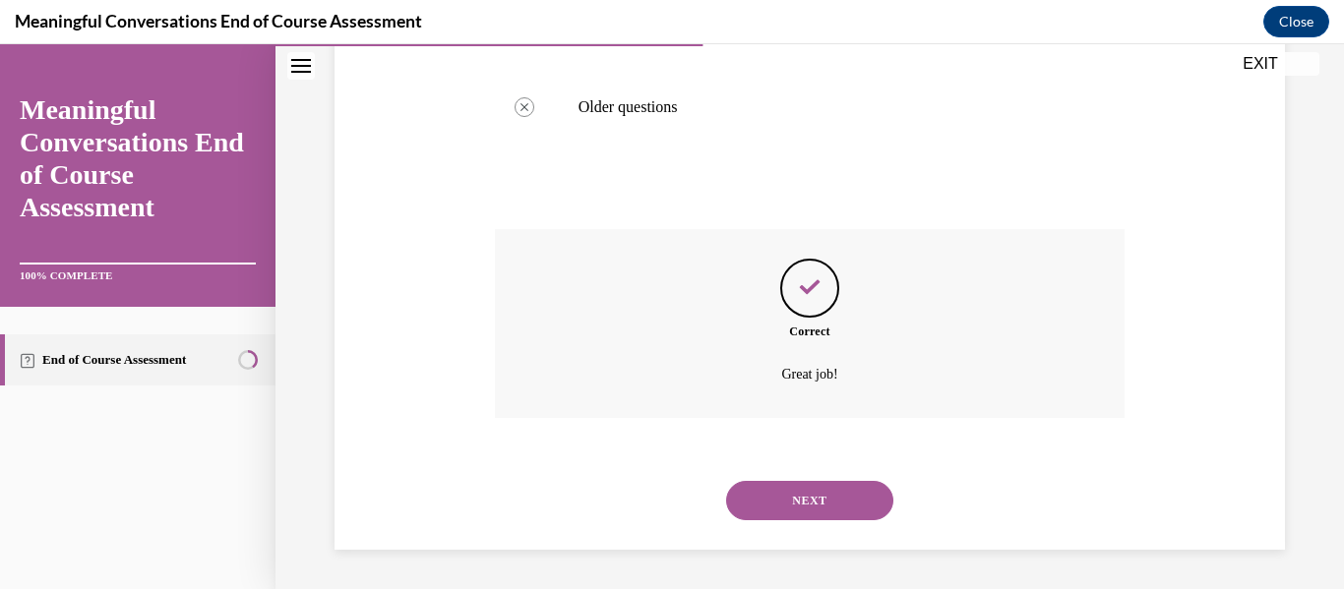
click at [818, 506] on button "NEXT" at bounding box center [809, 500] width 167 height 39
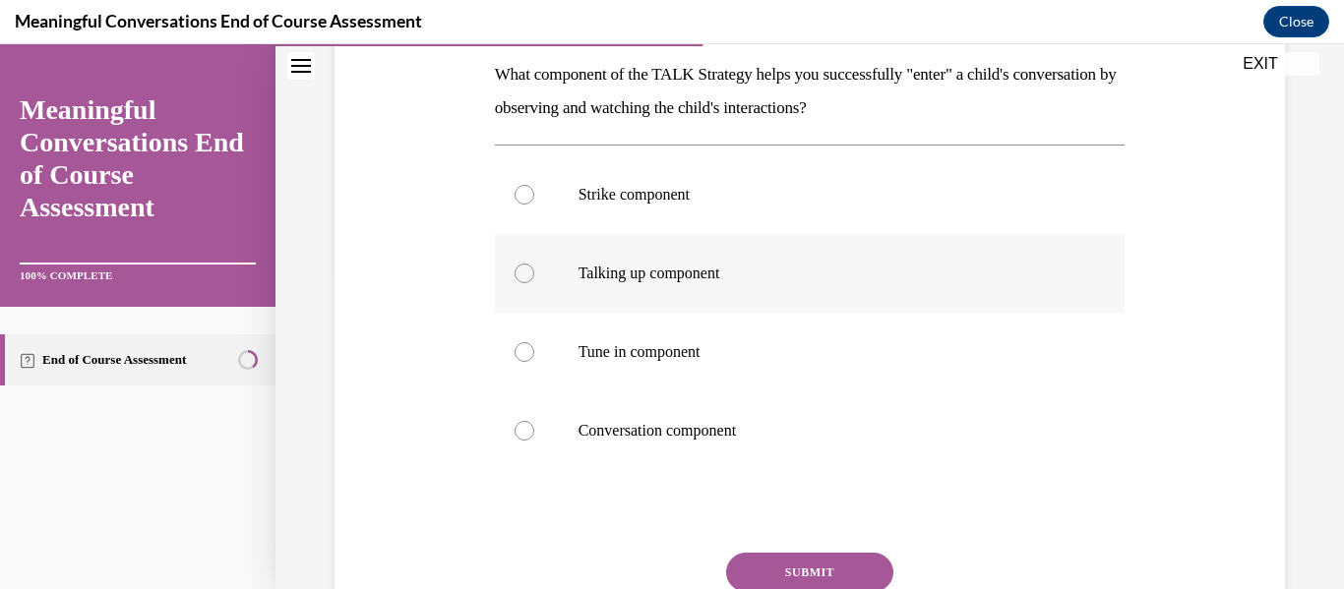
scroll to position [320, 0]
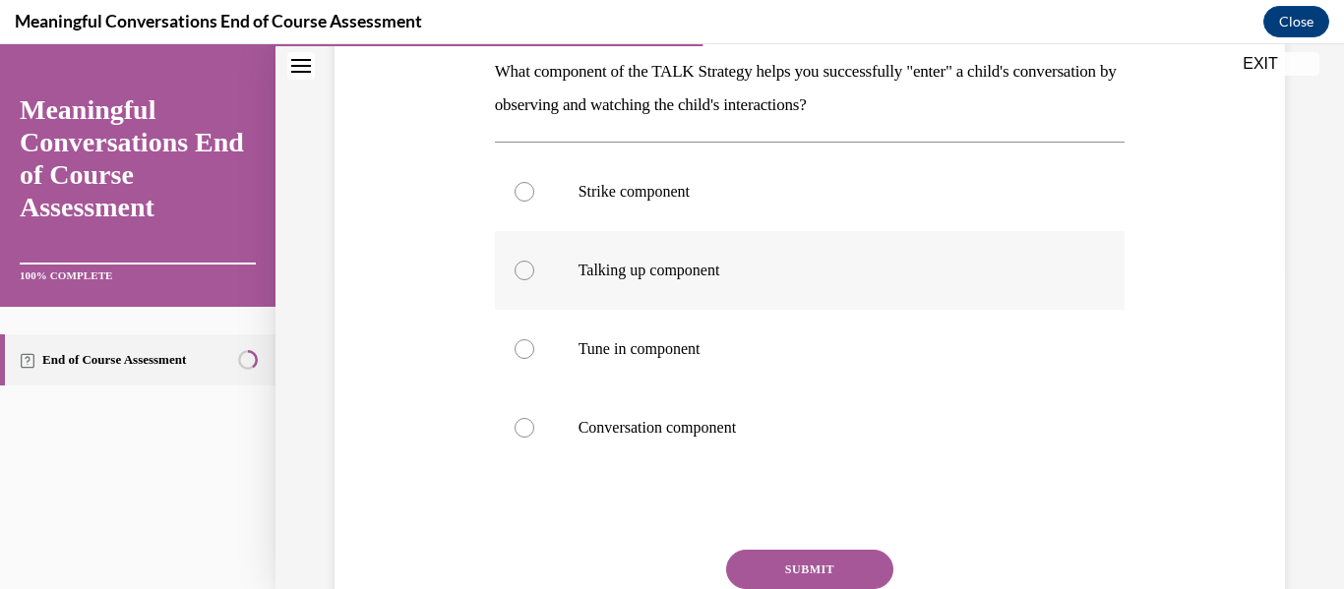
click at [882, 284] on label "Talking up component" at bounding box center [810, 270] width 631 height 79
click at [534, 280] on input "Talking up component" at bounding box center [524, 271] width 20 height 20
radio input "true"
click at [762, 572] on button "SUBMIT" at bounding box center [809, 569] width 167 height 39
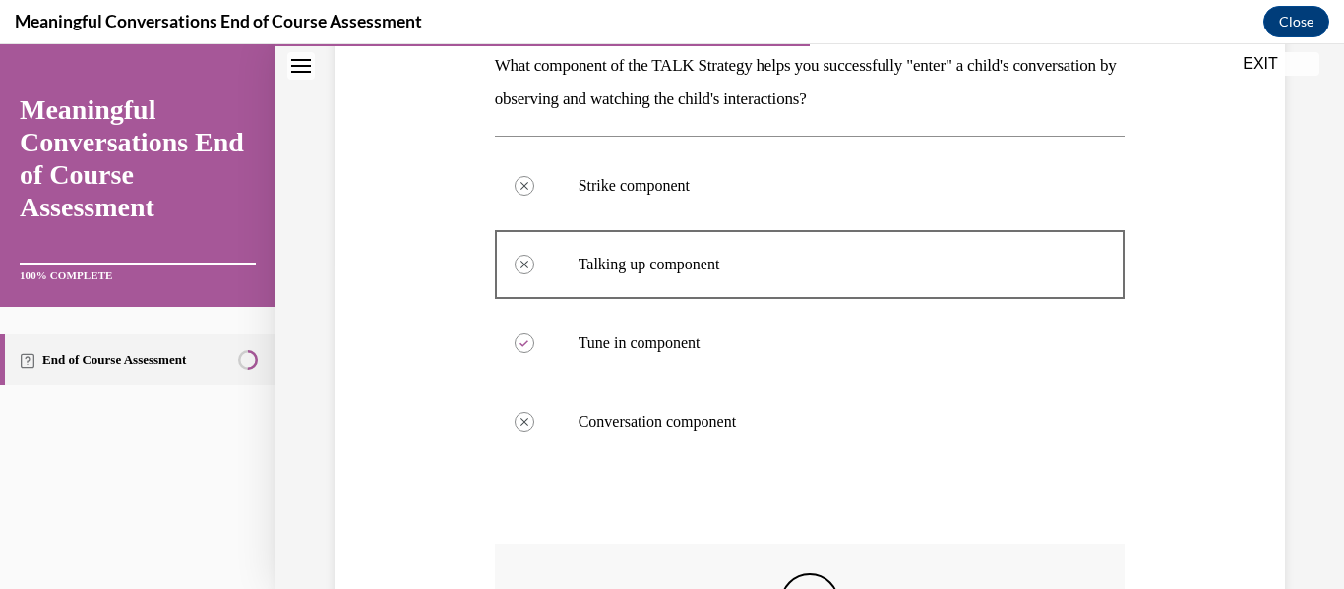
scroll to position [640, 0]
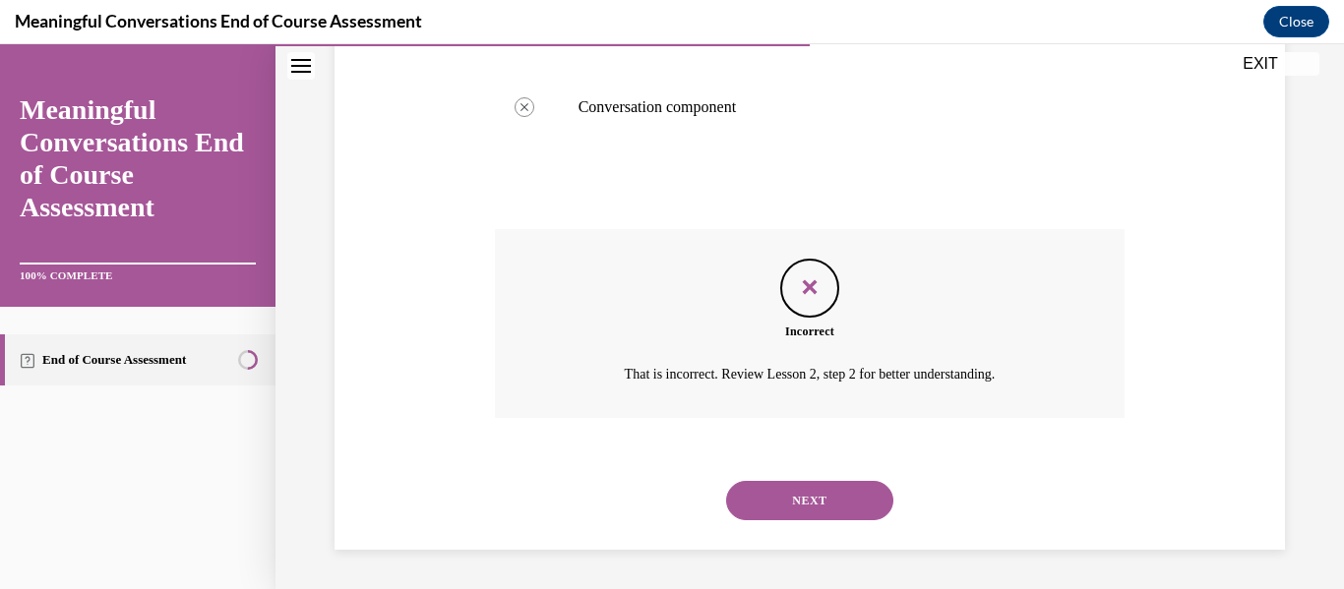
click at [825, 492] on button "NEXT" at bounding box center [809, 500] width 167 height 39
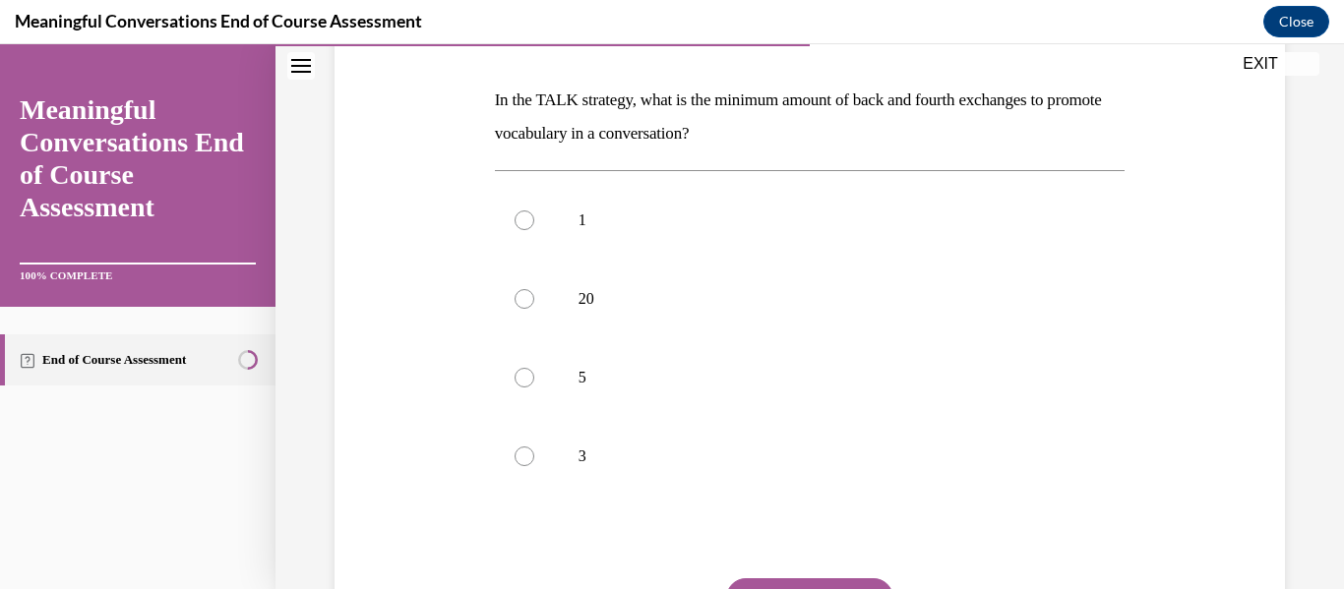
scroll to position [301, 0]
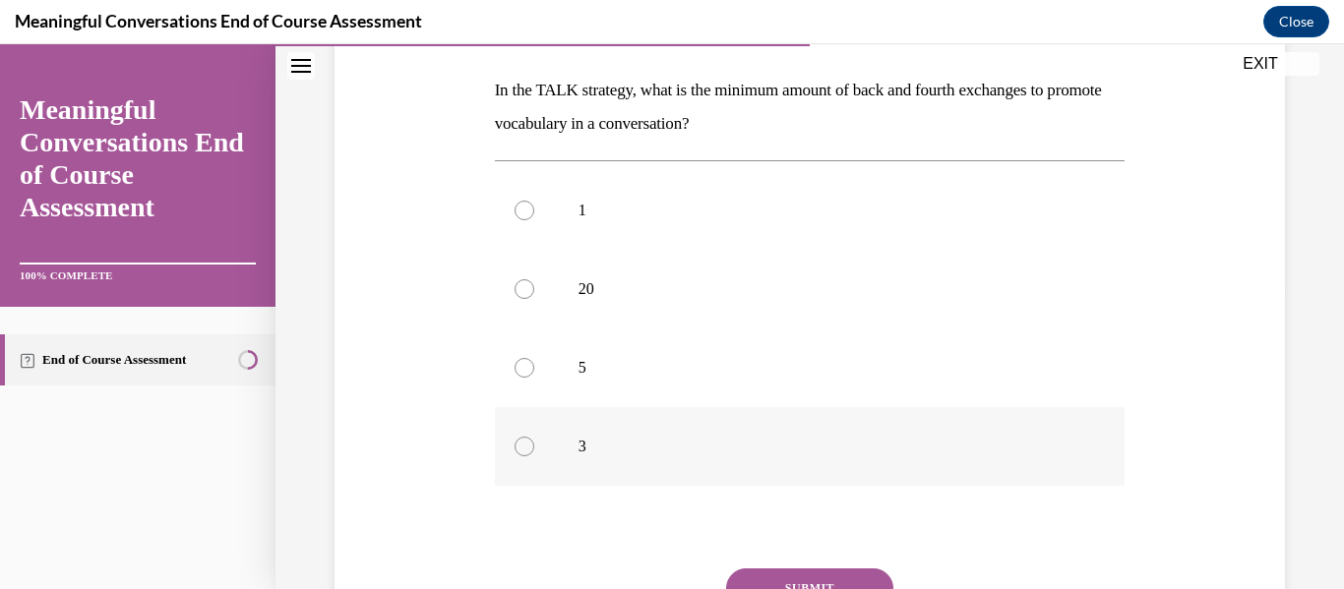
click at [700, 444] on p "3" at bounding box center [827, 447] width 498 height 20
click at [534, 444] on input "3" at bounding box center [524, 447] width 20 height 20
radio input "true"
click at [784, 573] on button "SUBMIT" at bounding box center [809, 588] width 167 height 39
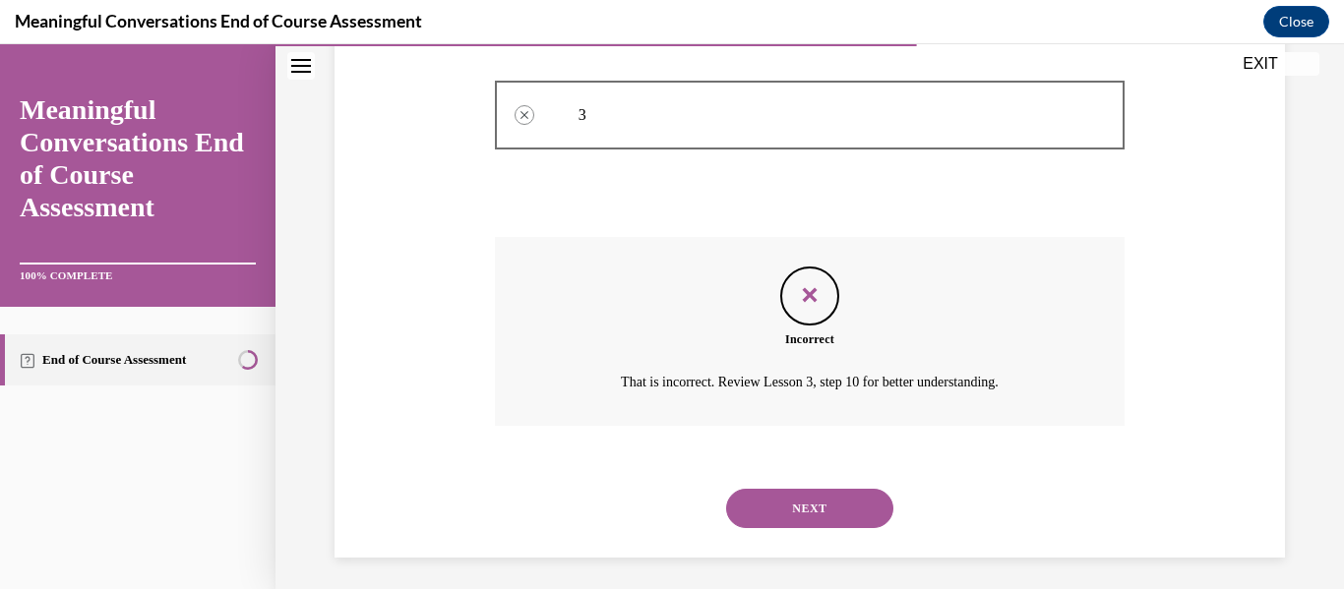
scroll to position [640, 0]
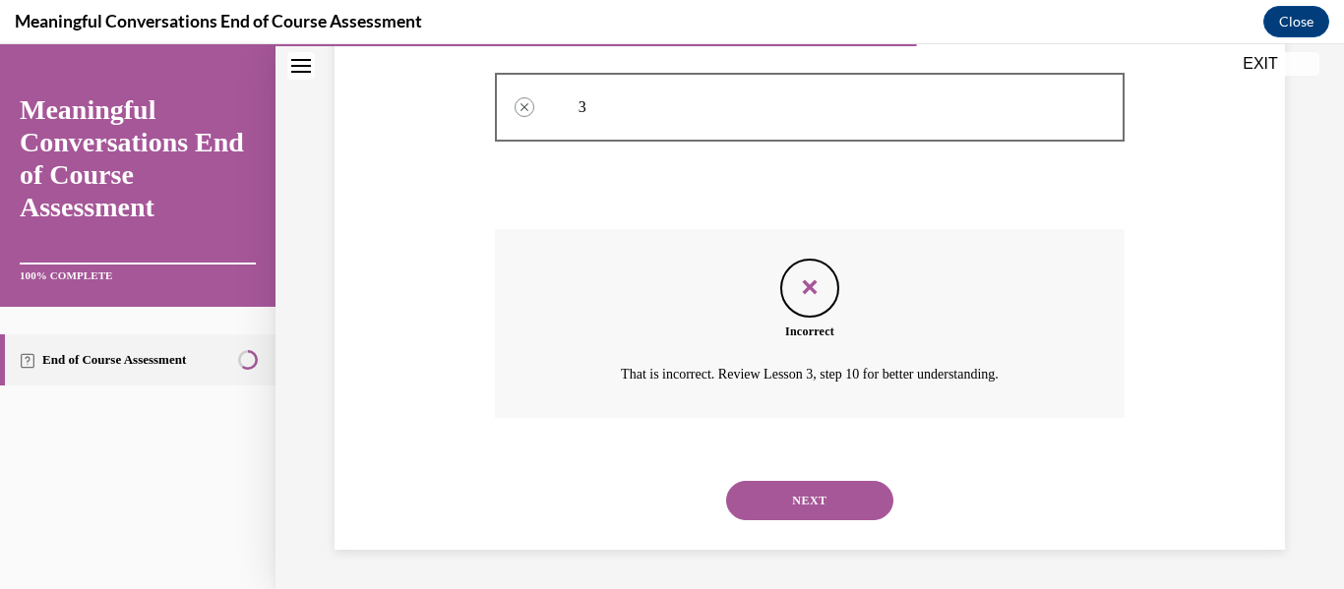
click at [834, 508] on button "NEXT" at bounding box center [809, 500] width 167 height 39
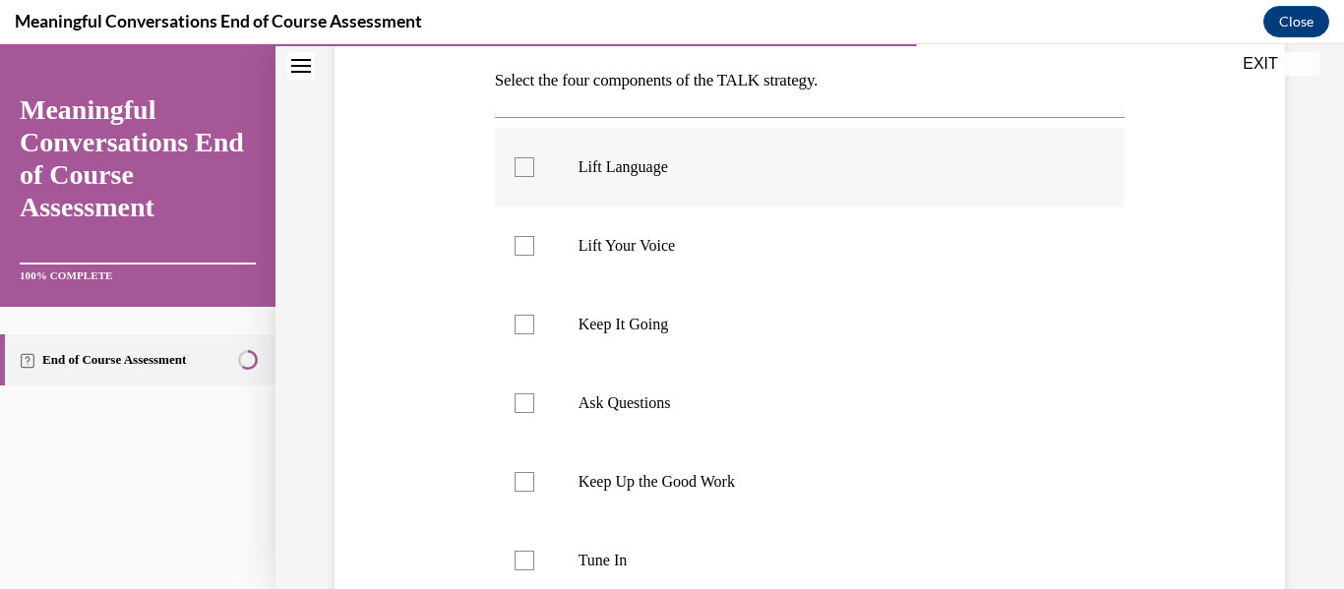
scroll to position [317, 0]
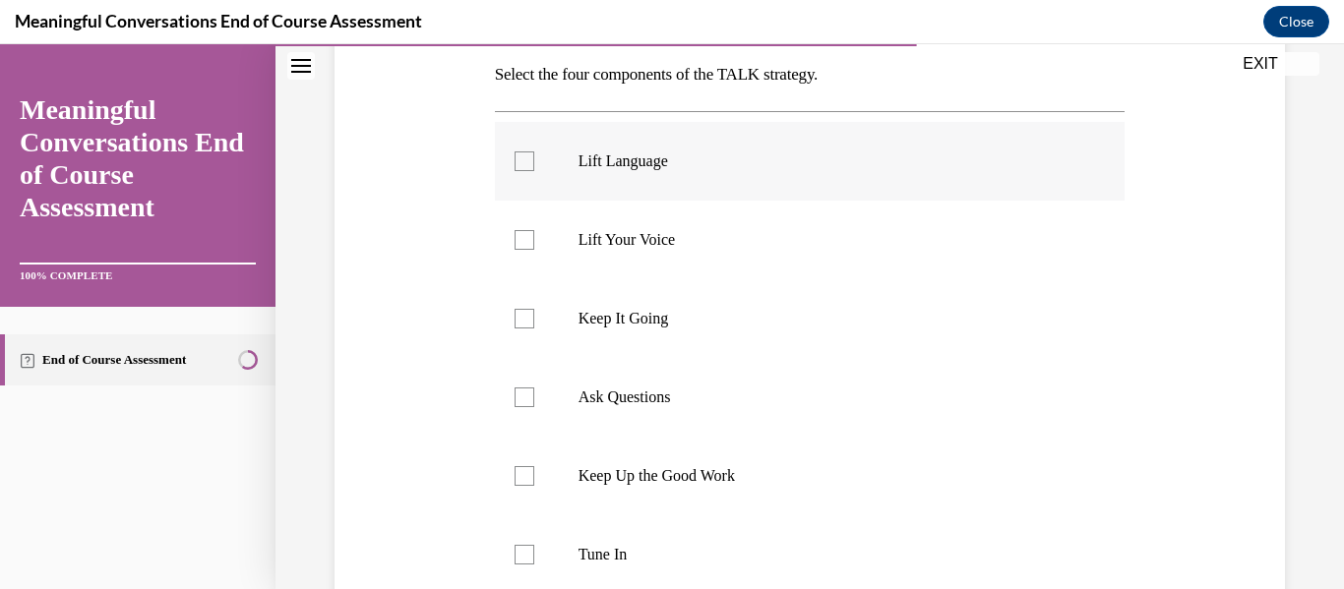
click at [733, 188] on label "Lift Language" at bounding box center [810, 161] width 631 height 79
click at [534, 171] on input "Lift Language" at bounding box center [524, 161] width 20 height 20
checkbox input "true"
click at [721, 228] on label "Lift Your Voice" at bounding box center [810, 240] width 631 height 79
click at [534, 230] on input "Lift Your Voice" at bounding box center [524, 240] width 20 height 20
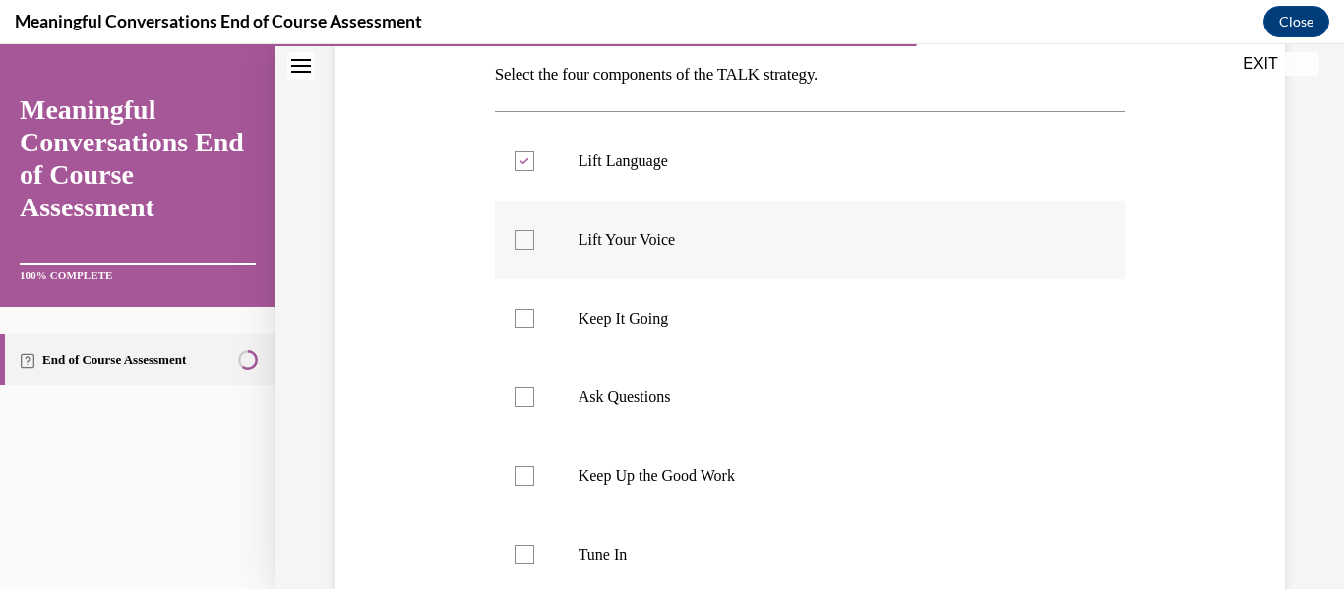
checkbox input "true"
click at [670, 502] on label "Keep Up the Good Work" at bounding box center [810, 476] width 631 height 79
click at [534, 486] on input "Keep Up the Good Work" at bounding box center [524, 476] width 20 height 20
checkbox input "true"
click at [673, 546] on p "Tune In" at bounding box center [827, 555] width 498 height 20
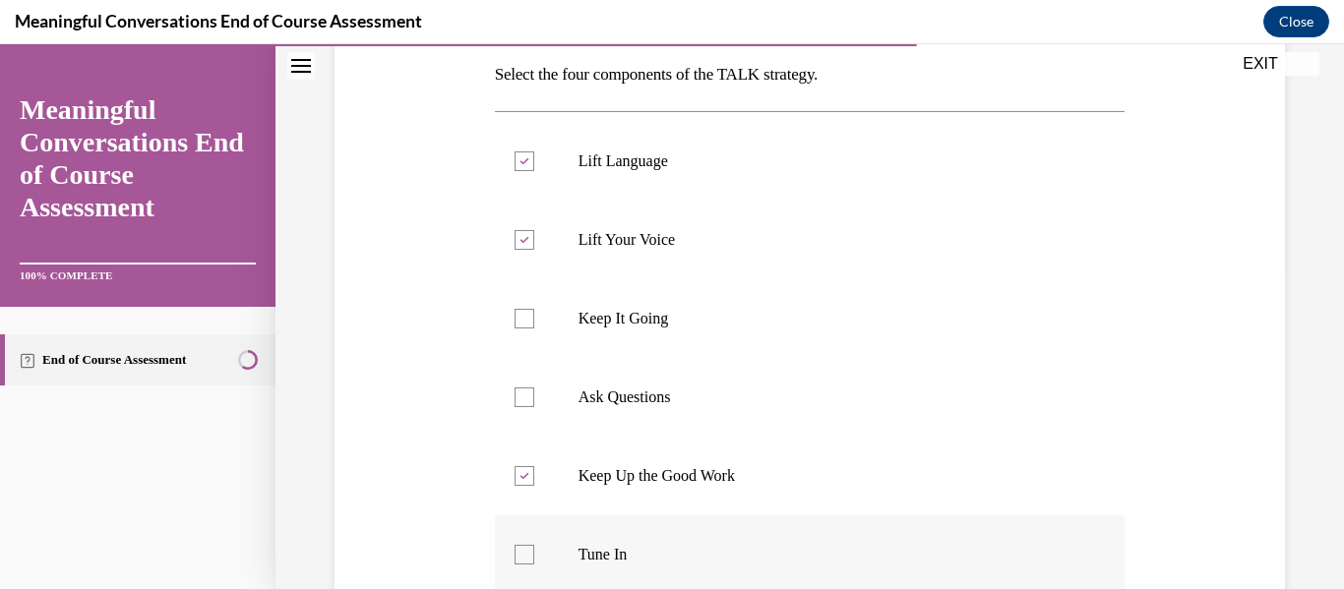
click at [534, 546] on input "Tune In" at bounding box center [524, 555] width 20 height 20
checkbox input "true"
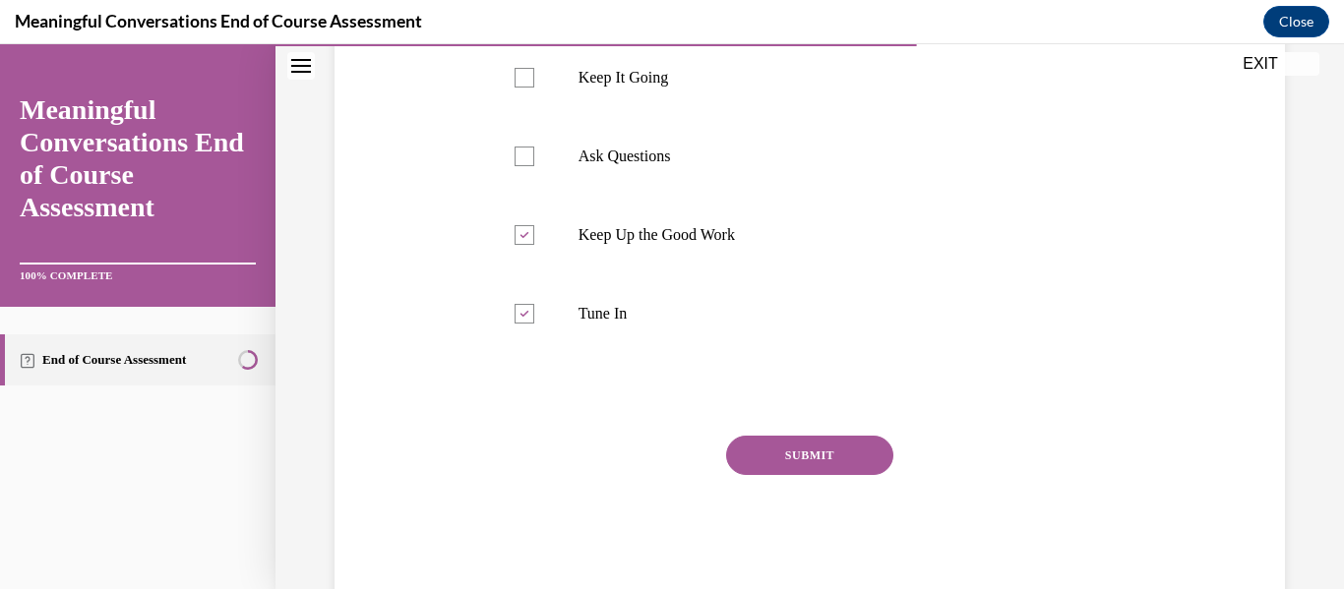
click at [833, 456] on button "SUBMIT" at bounding box center [809, 455] width 167 height 39
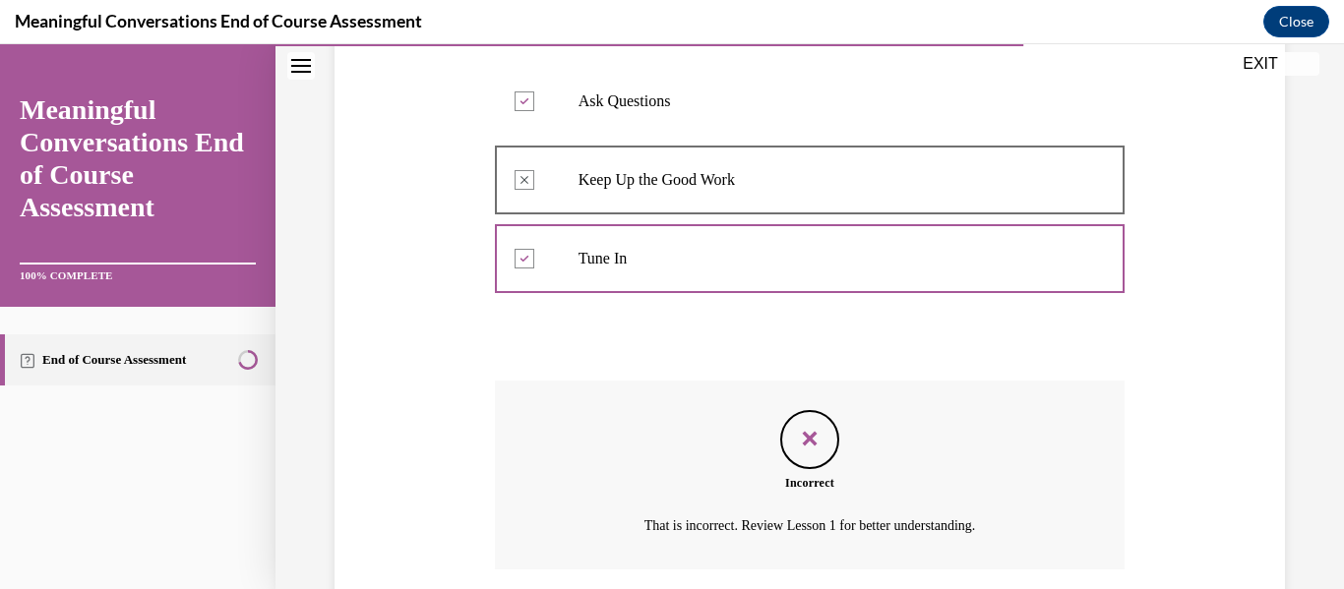
scroll to position [764, 0]
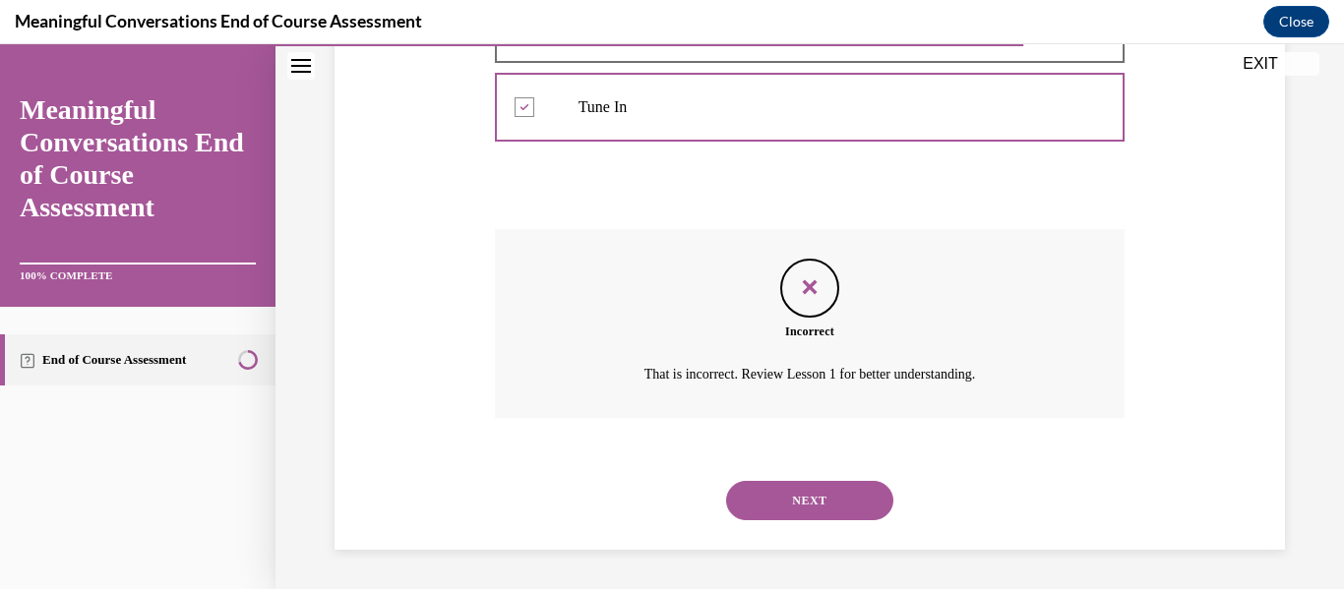
click at [820, 515] on button "NEXT" at bounding box center [809, 500] width 167 height 39
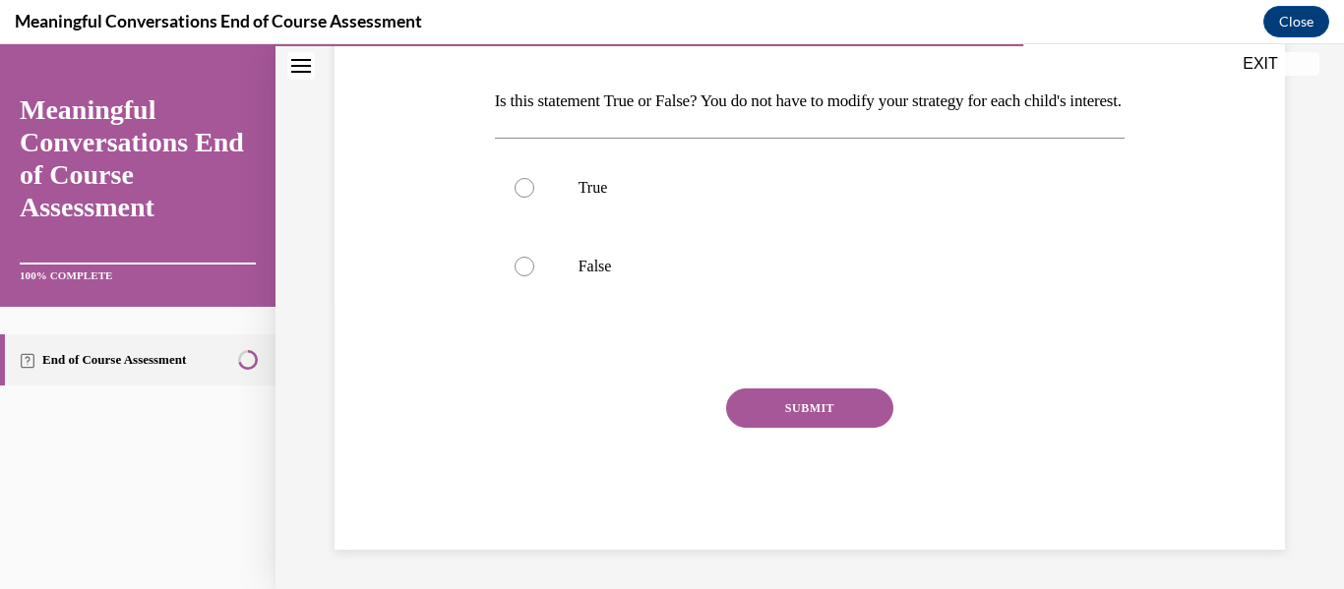
scroll to position [304, 0]
click at [788, 227] on label "True" at bounding box center [810, 188] width 631 height 79
click at [534, 198] on input "True" at bounding box center [524, 188] width 20 height 20
radio input "true"
click at [781, 428] on button "SUBMIT" at bounding box center [809, 408] width 167 height 39
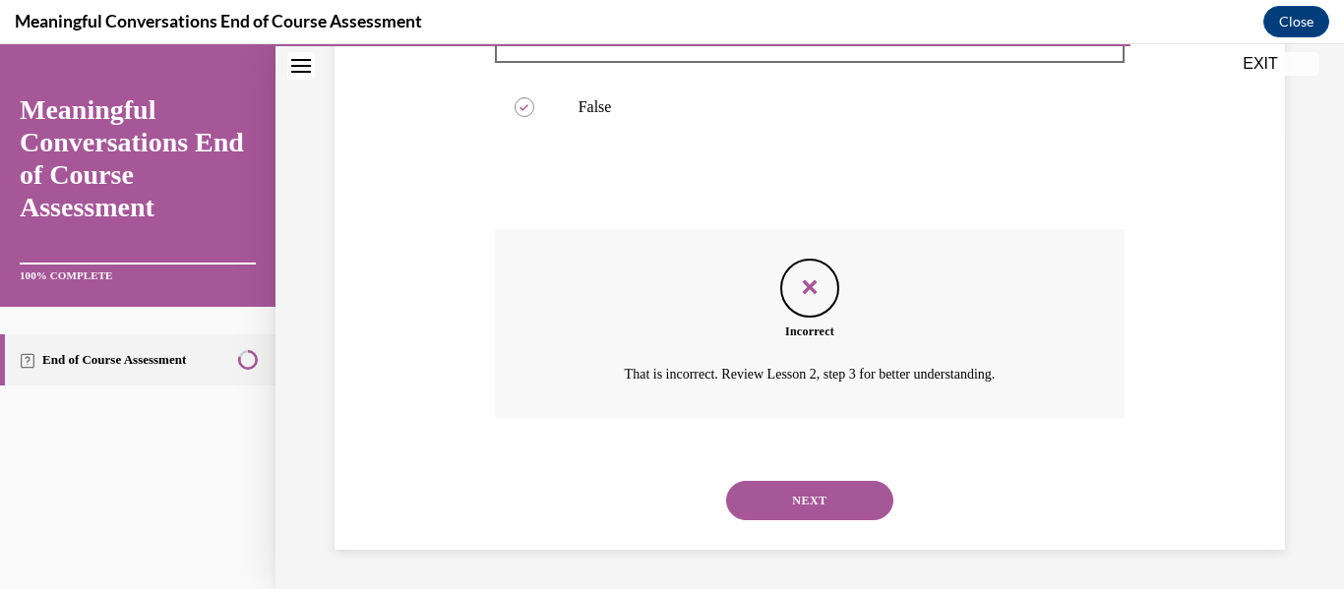
scroll to position [483, 0]
click at [792, 498] on button "NEXT" at bounding box center [809, 500] width 167 height 39
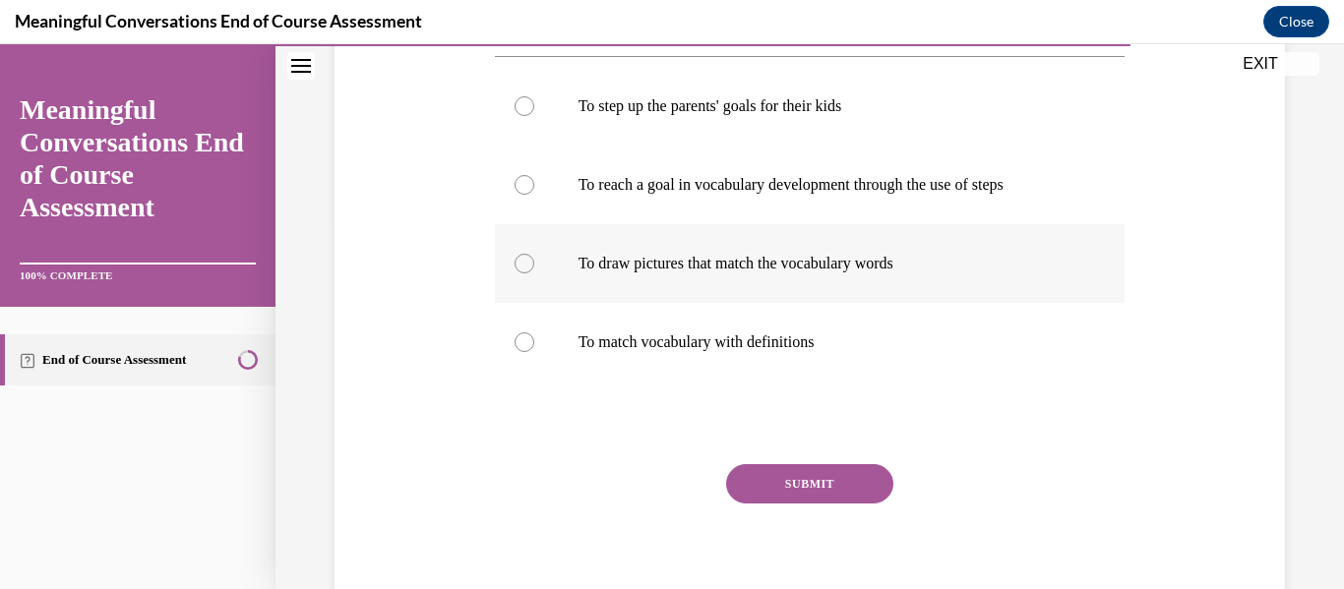
scroll to position [377, 0]
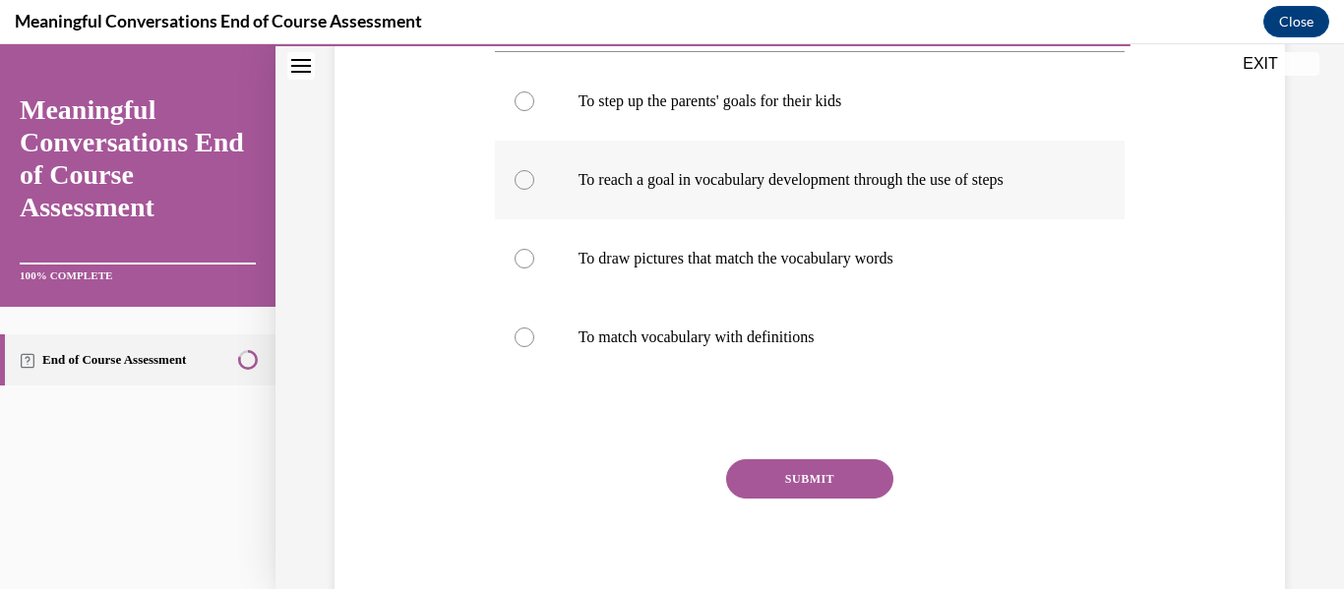
click at [873, 200] on label "To reach a goal in vocabulary development through the use of steps" at bounding box center [810, 180] width 631 height 79
click at [534, 190] on input "To reach a goal in vocabulary development through the use of steps" at bounding box center [524, 180] width 20 height 20
radio input "true"
click at [837, 488] on button "SUBMIT" at bounding box center [809, 478] width 167 height 39
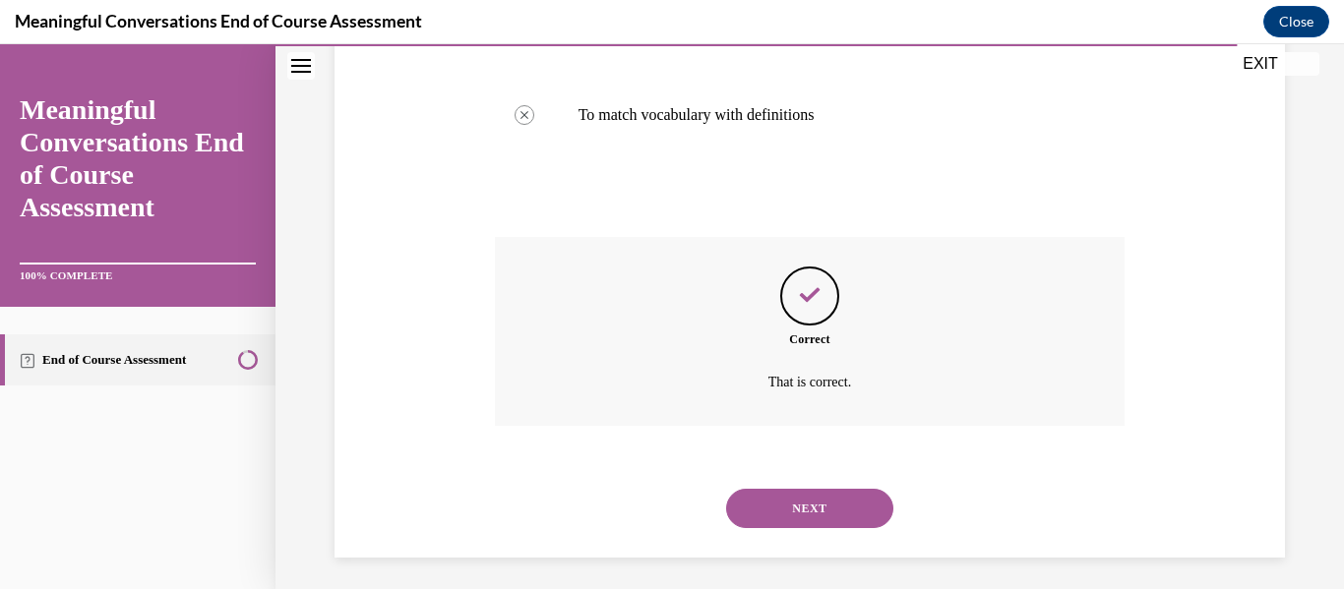
scroll to position [607, 0]
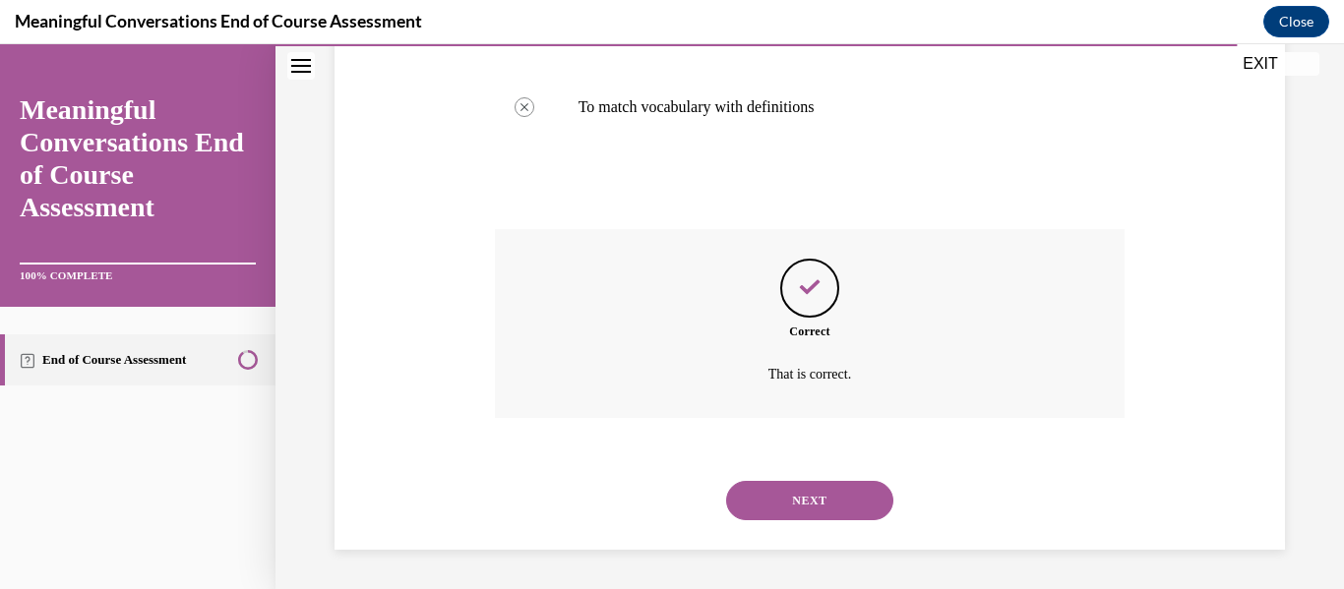
click at [845, 488] on button "NEXT" at bounding box center [809, 500] width 167 height 39
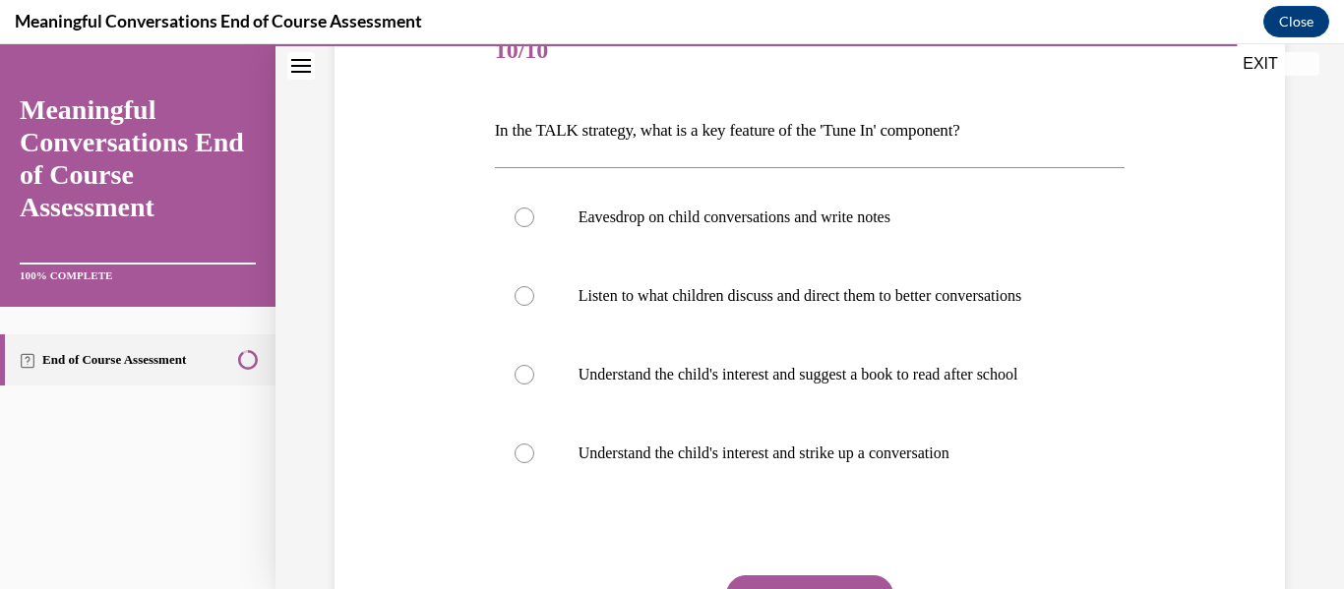
scroll to position [276, 0]
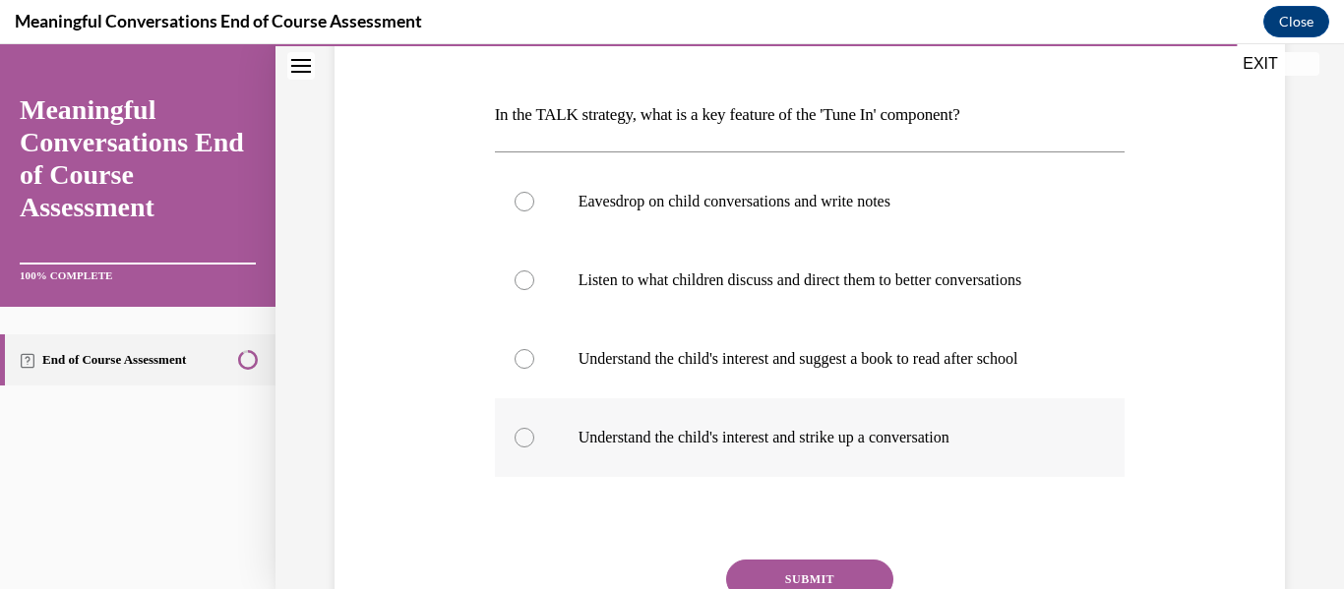
click at [866, 423] on label "Understand the child's interest and strike up a conversation" at bounding box center [810, 437] width 631 height 79
click at [534, 428] on input "Understand the child's interest and strike up a conversation" at bounding box center [524, 438] width 20 height 20
radio input "true"
click at [827, 573] on button "SUBMIT" at bounding box center [809, 579] width 167 height 39
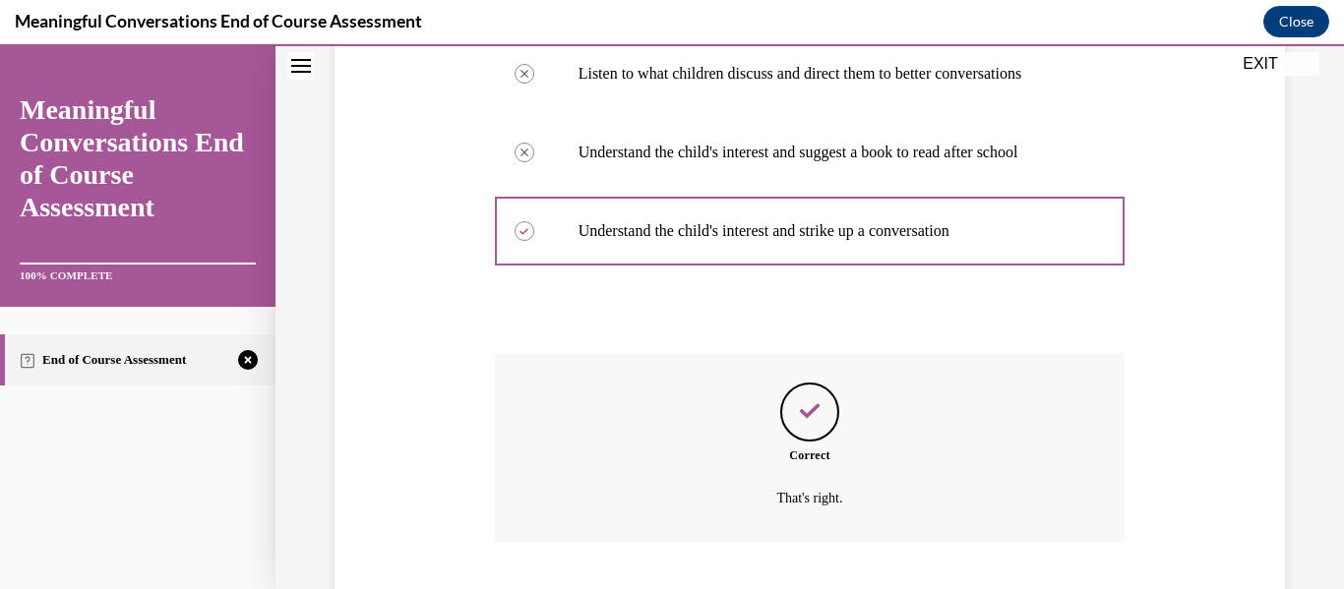
scroll to position [607, 0]
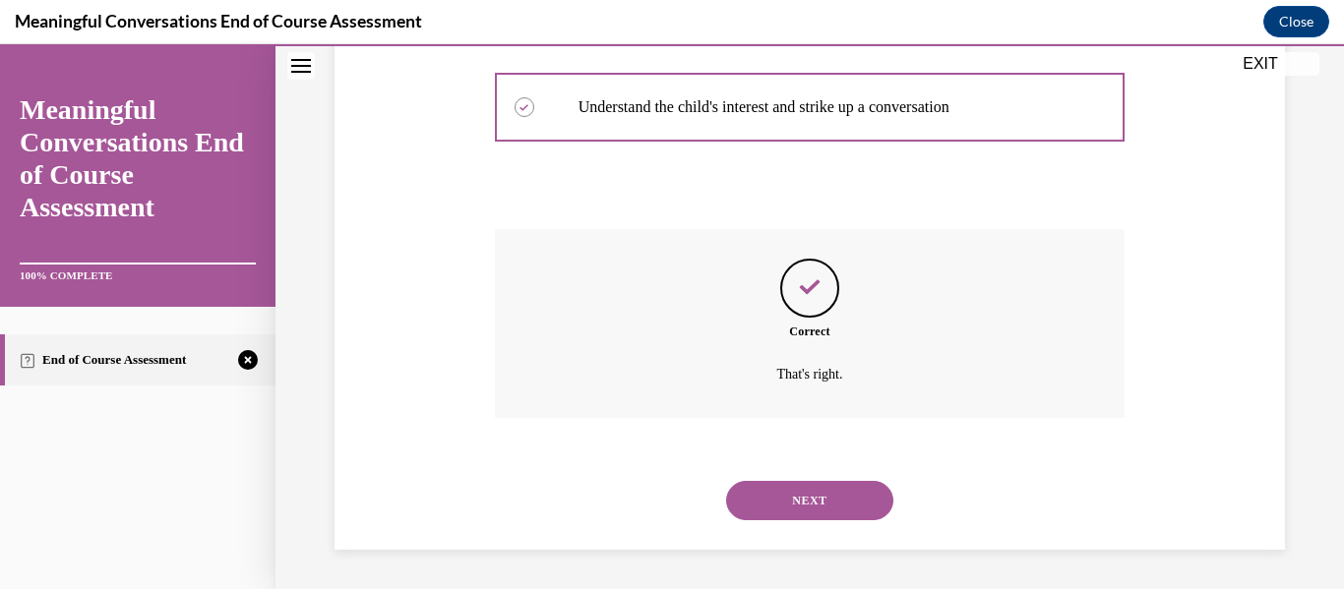
click at [849, 503] on button "NEXT" at bounding box center [809, 500] width 167 height 39
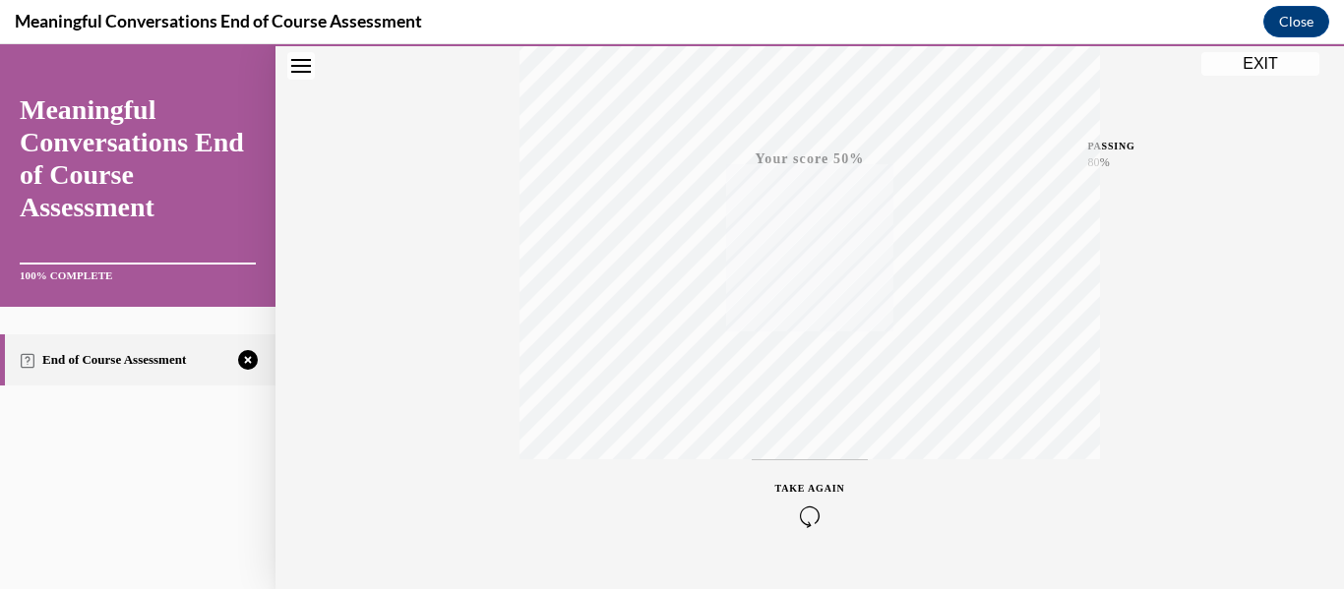
scroll to position [463, 0]
click at [822, 467] on icon "button" at bounding box center [810, 469] width 70 height 22
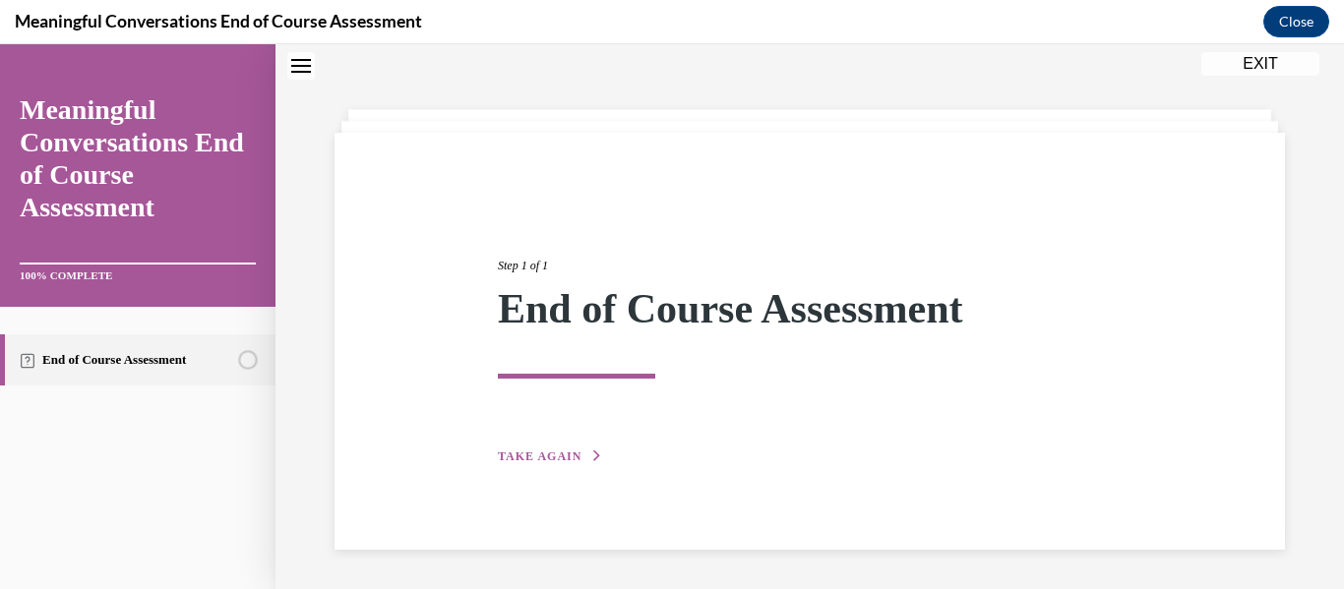
scroll to position [62, 0]
click at [577, 445] on div "Step 1 of 1 End of Course Assessment TAKE AGAIN" at bounding box center [809, 339] width 653 height 256
click at [582, 454] on button "TAKE AGAIN" at bounding box center [550, 457] width 105 height 18
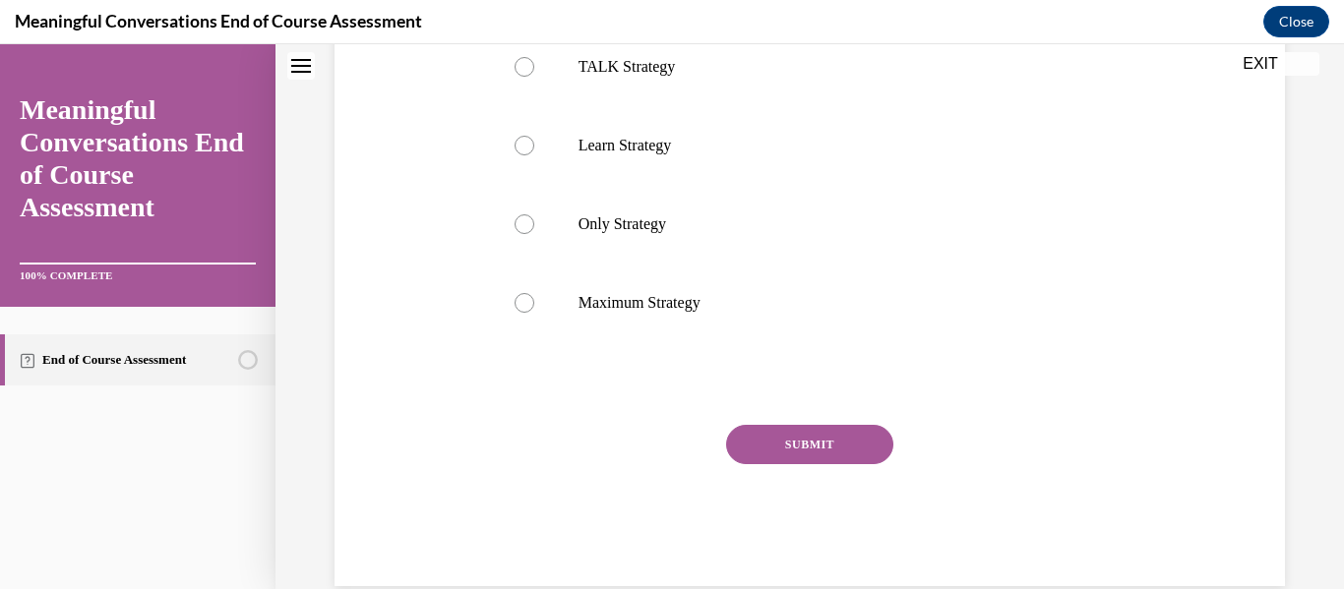
scroll to position [416, 0]
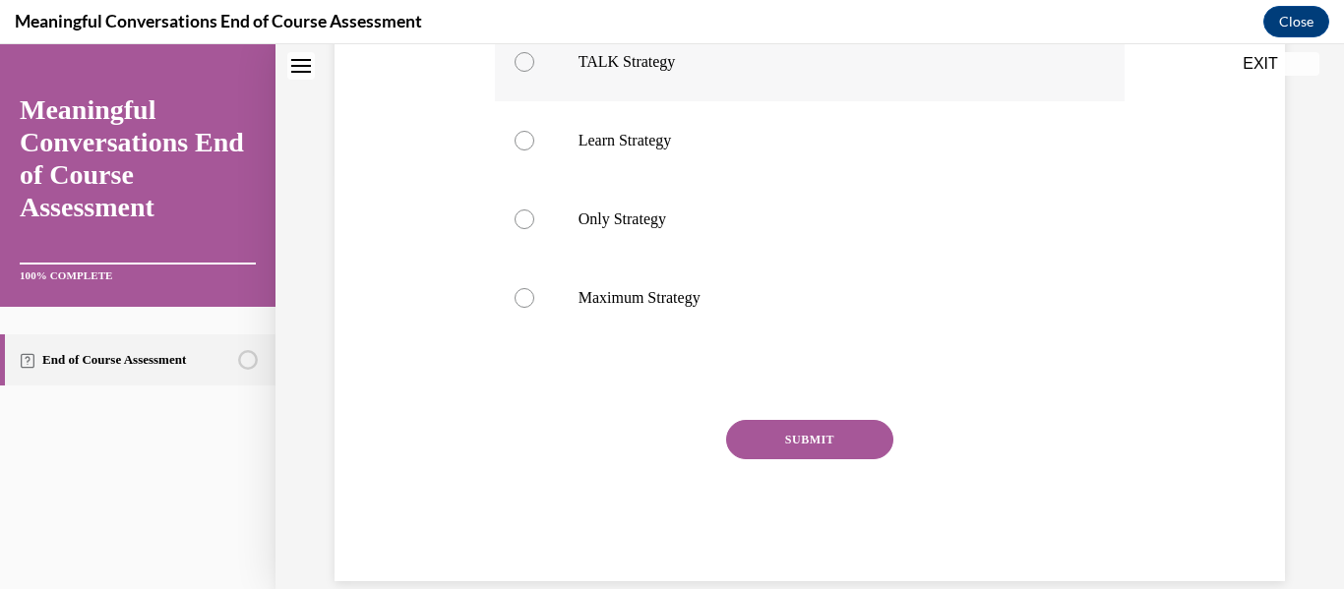
click at [704, 72] on p "TALK Strategy" at bounding box center [827, 62] width 498 height 20
click at [534, 72] on input "TALK Strategy" at bounding box center [524, 62] width 20 height 20
radio input "true"
click at [763, 459] on button "SUBMIT" at bounding box center [809, 439] width 167 height 39
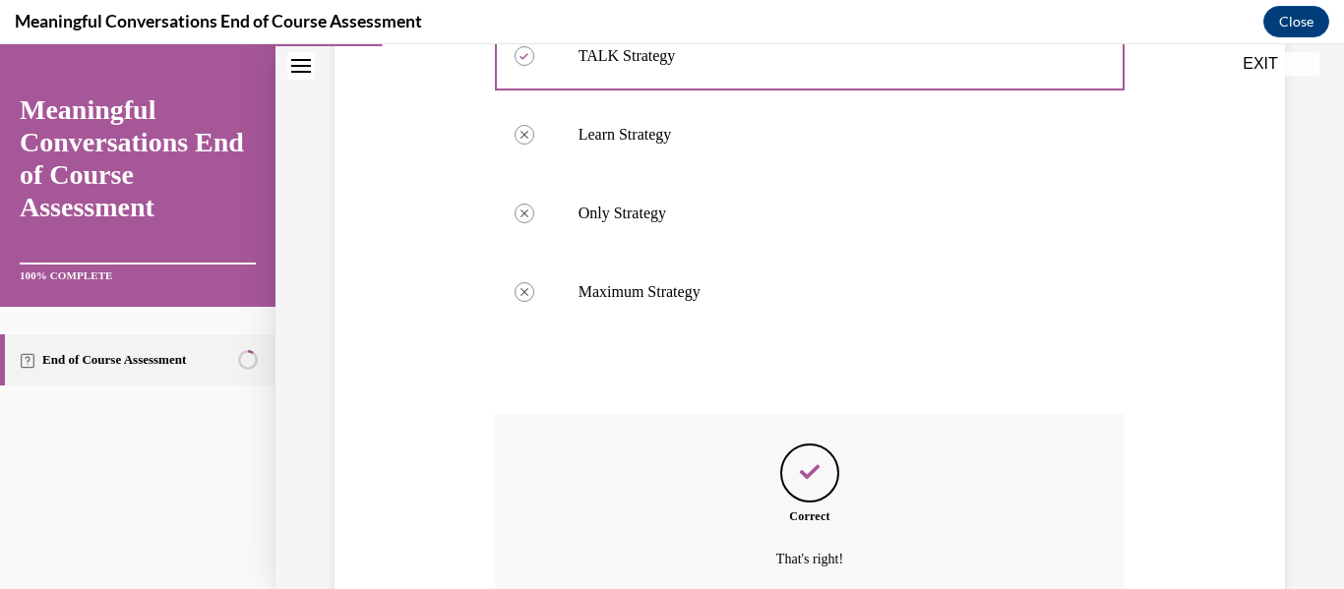
scroll to position [640, 0]
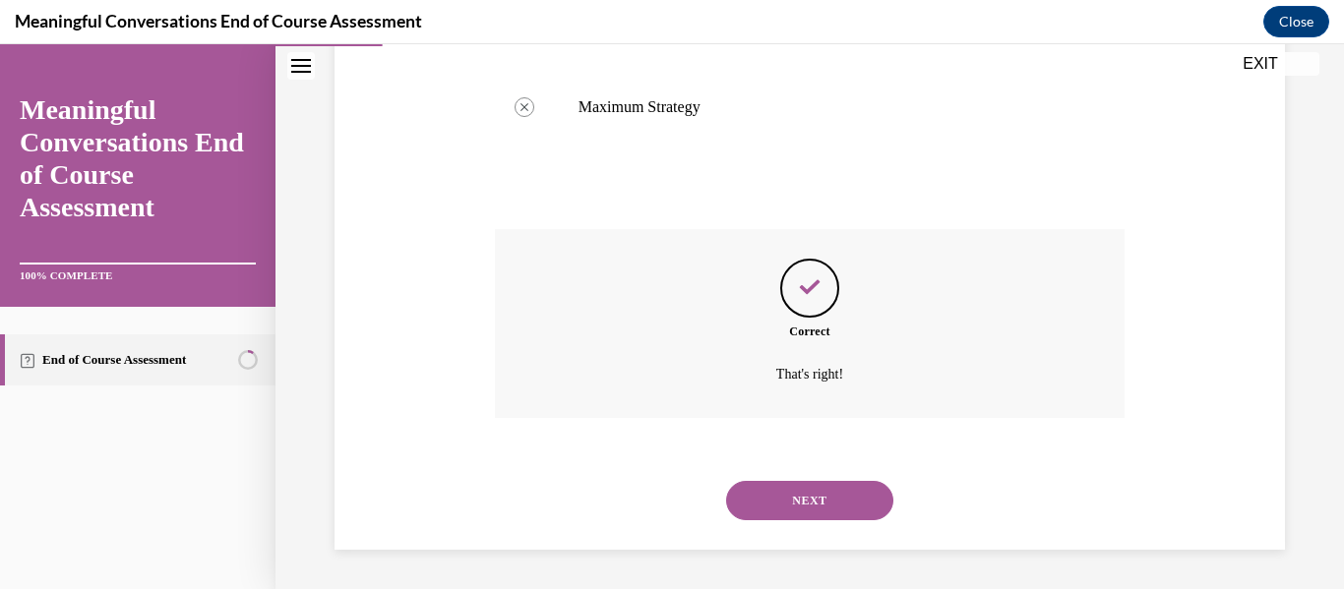
click at [798, 503] on button "NEXT" at bounding box center [809, 500] width 167 height 39
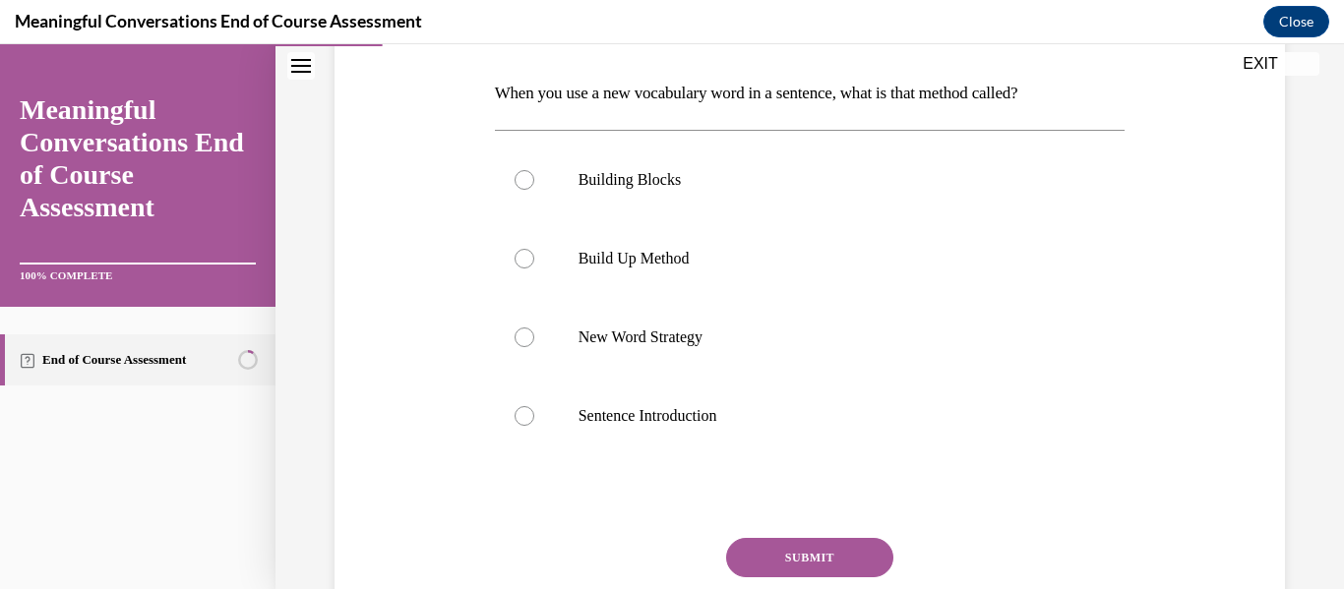
scroll to position [305, 0]
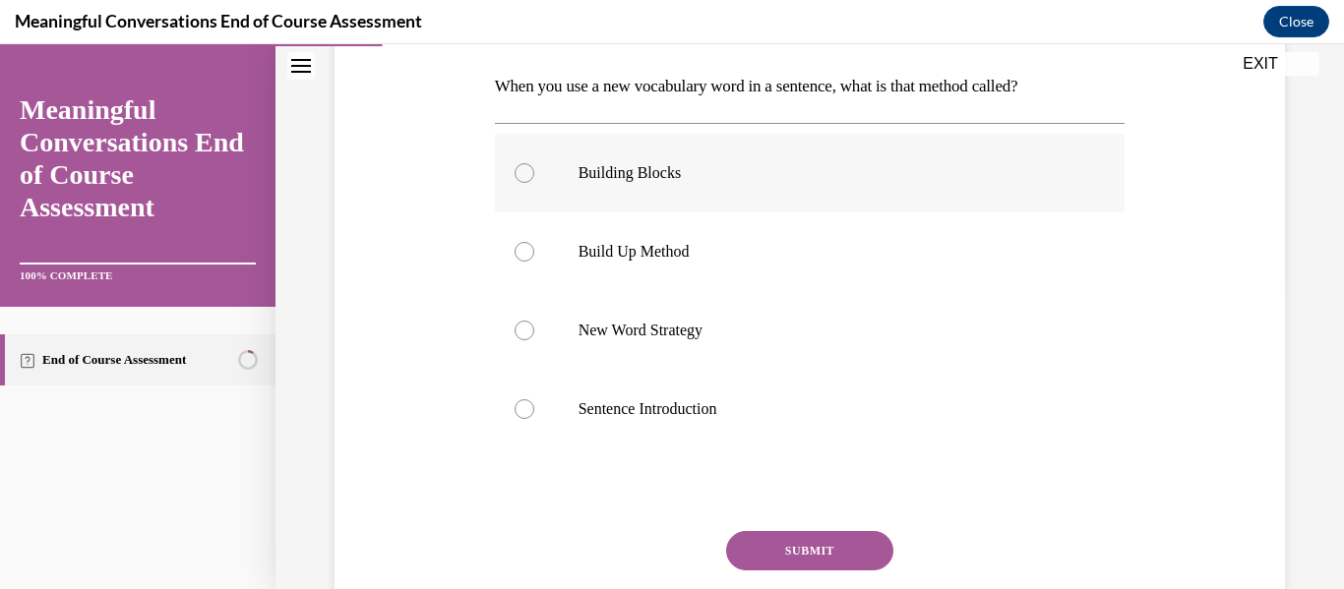
click at [759, 201] on label "Building Blocks" at bounding box center [810, 173] width 631 height 79
click at [534, 183] on input "Building Blocks" at bounding box center [524, 173] width 20 height 20
radio input "true"
click at [777, 549] on button "SUBMIT" at bounding box center [809, 550] width 167 height 39
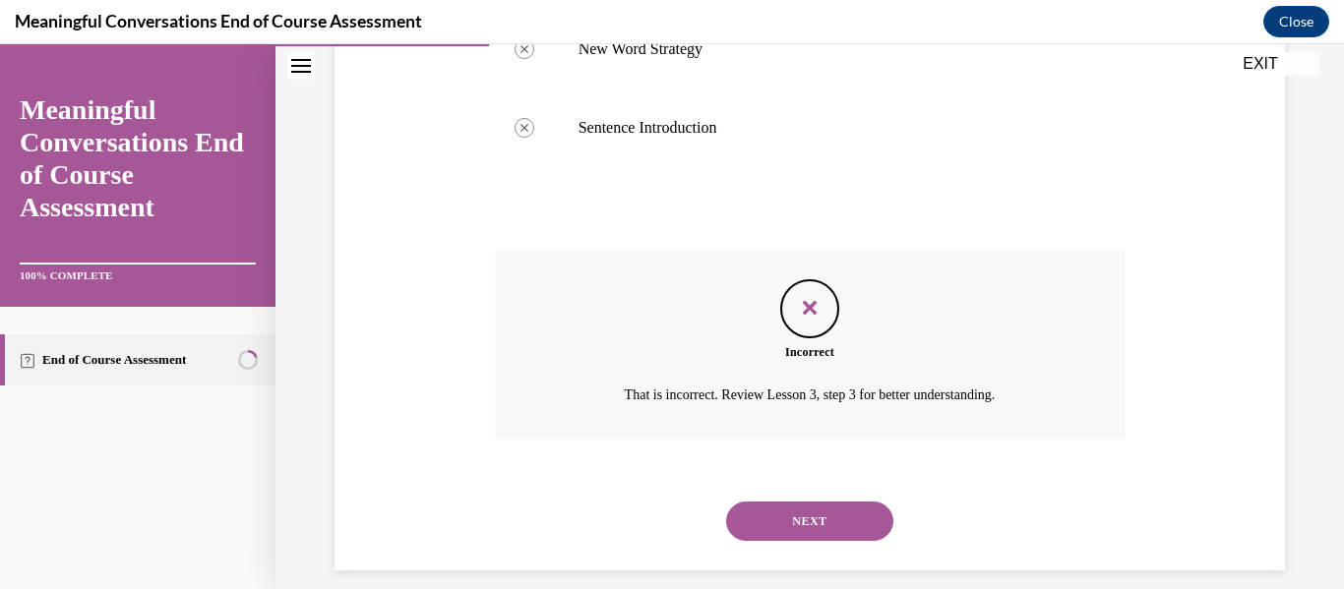
scroll to position [607, 0]
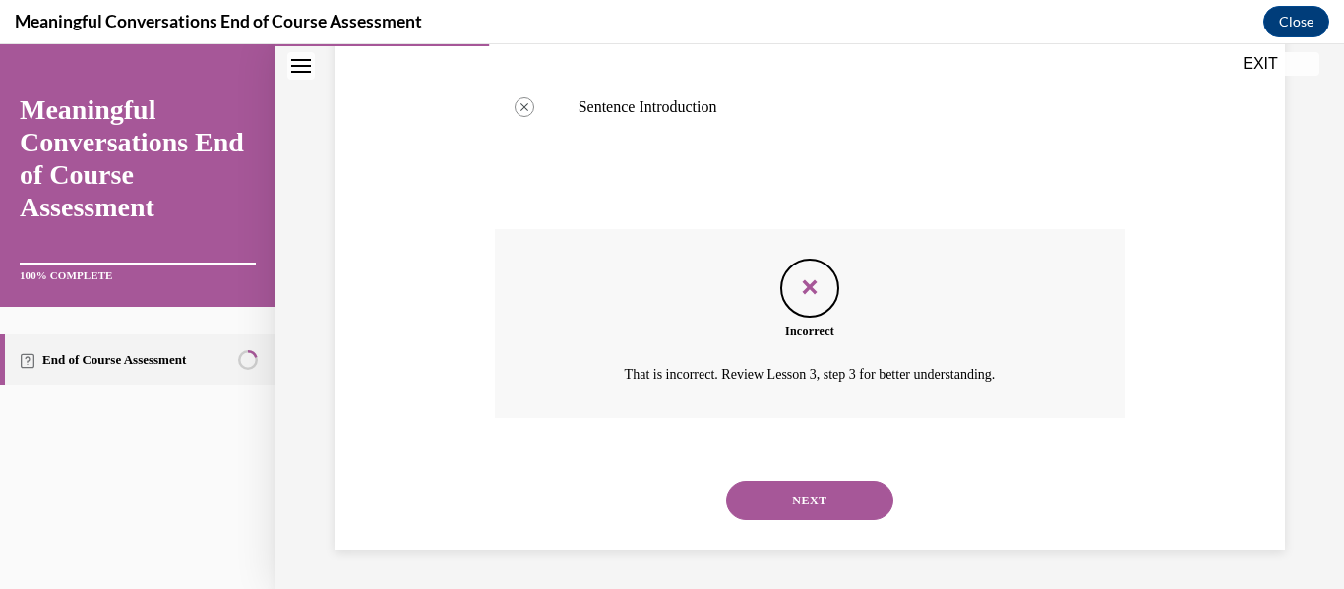
click at [804, 514] on button "NEXT" at bounding box center [809, 500] width 167 height 39
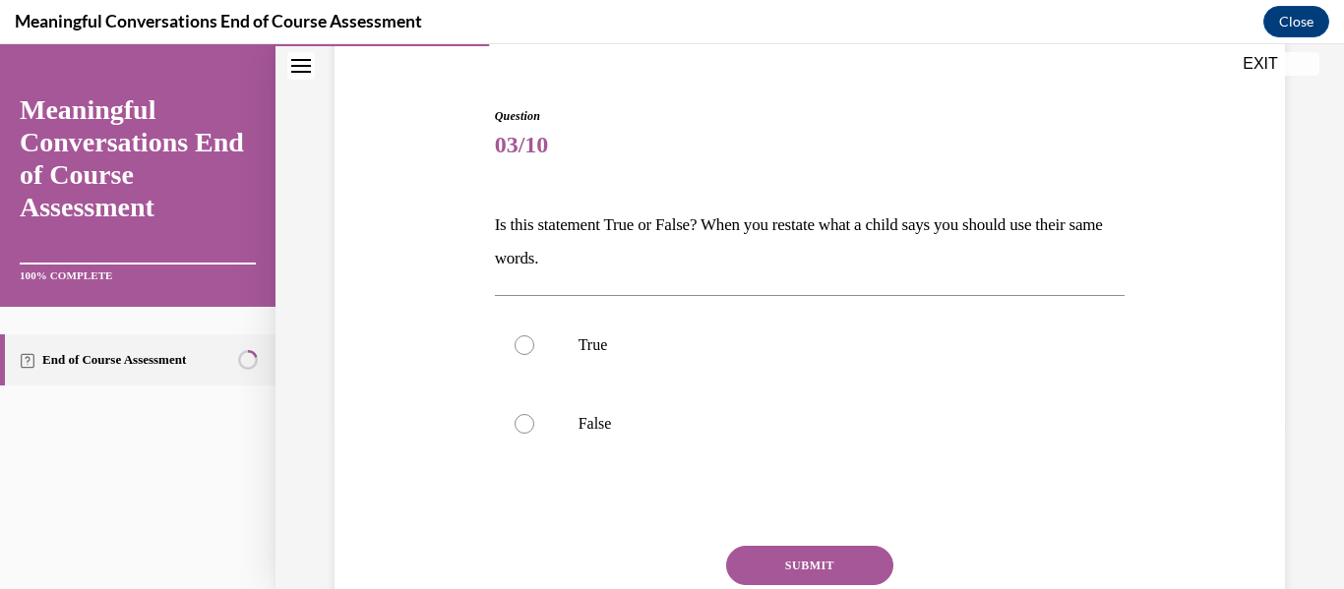
scroll to position [167, 0]
click at [824, 461] on label "False" at bounding box center [810, 423] width 631 height 79
click at [534, 433] on input "False" at bounding box center [524, 423] width 20 height 20
radio input "true"
click at [815, 558] on button "SUBMIT" at bounding box center [809, 564] width 167 height 39
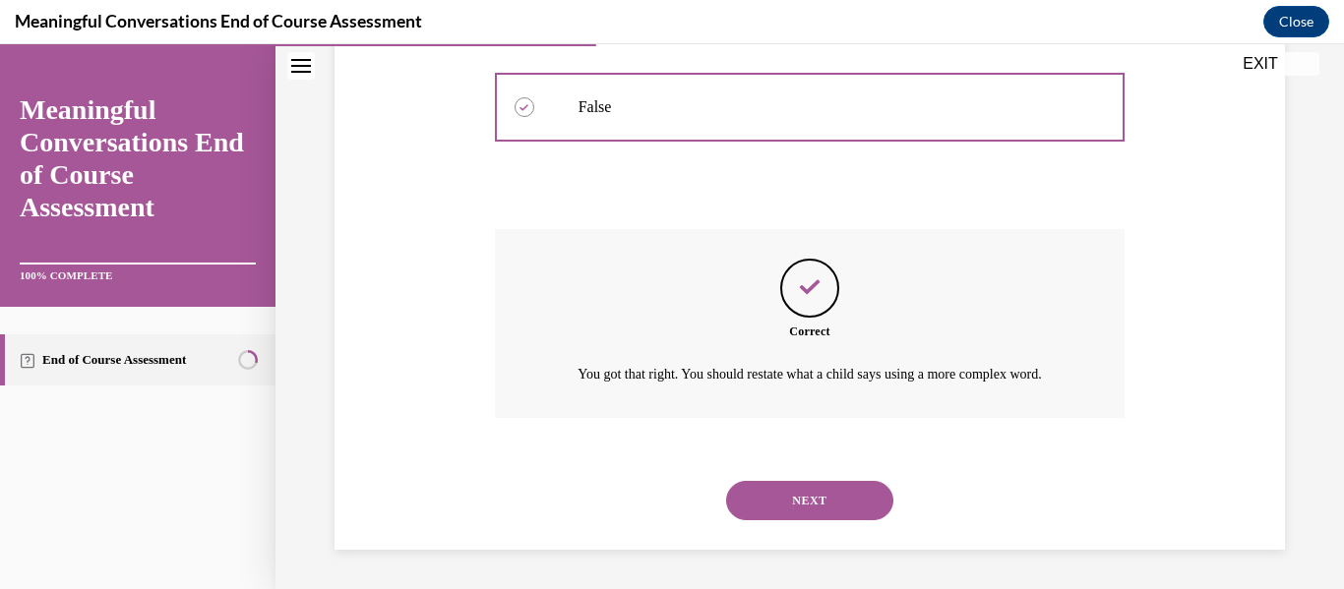
scroll to position [507, 0]
click at [855, 505] on button "NEXT" at bounding box center [809, 500] width 167 height 39
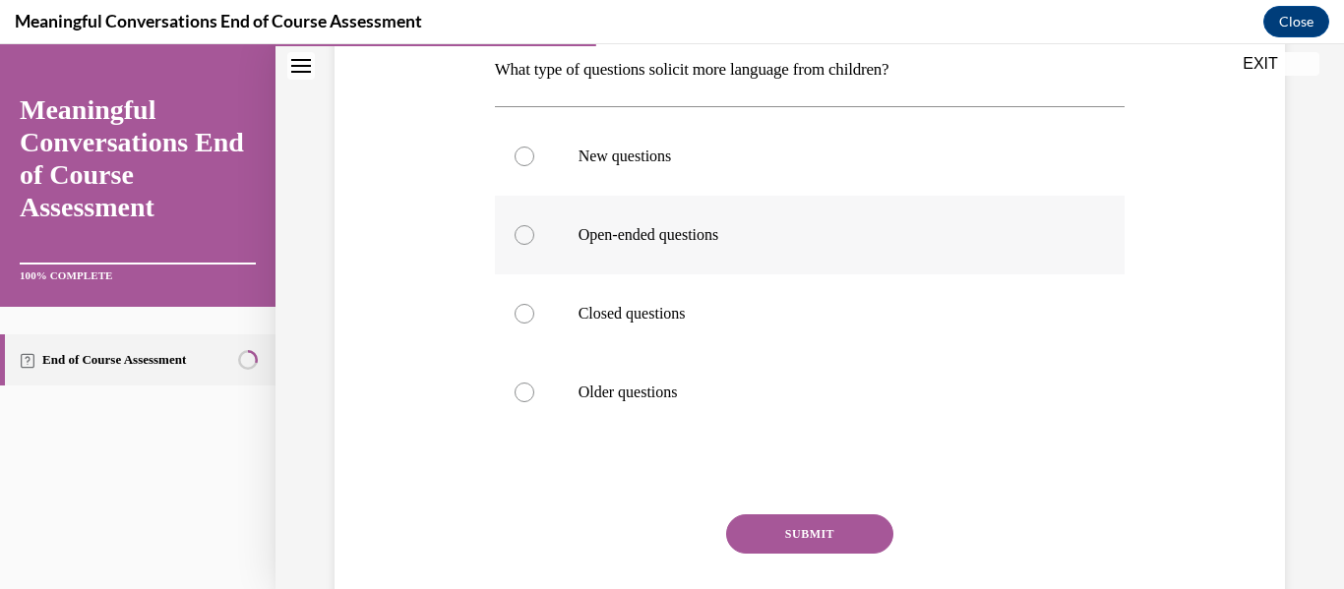
scroll to position [321, 0]
click at [836, 161] on p "New questions" at bounding box center [827, 158] width 498 height 20
click at [534, 161] on input "New questions" at bounding box center [524, 158] width 20 height 20
radio input "true"
click at [801, 518] on button "SUBMIT" at bounding box center [809, 534] width 167 height 39
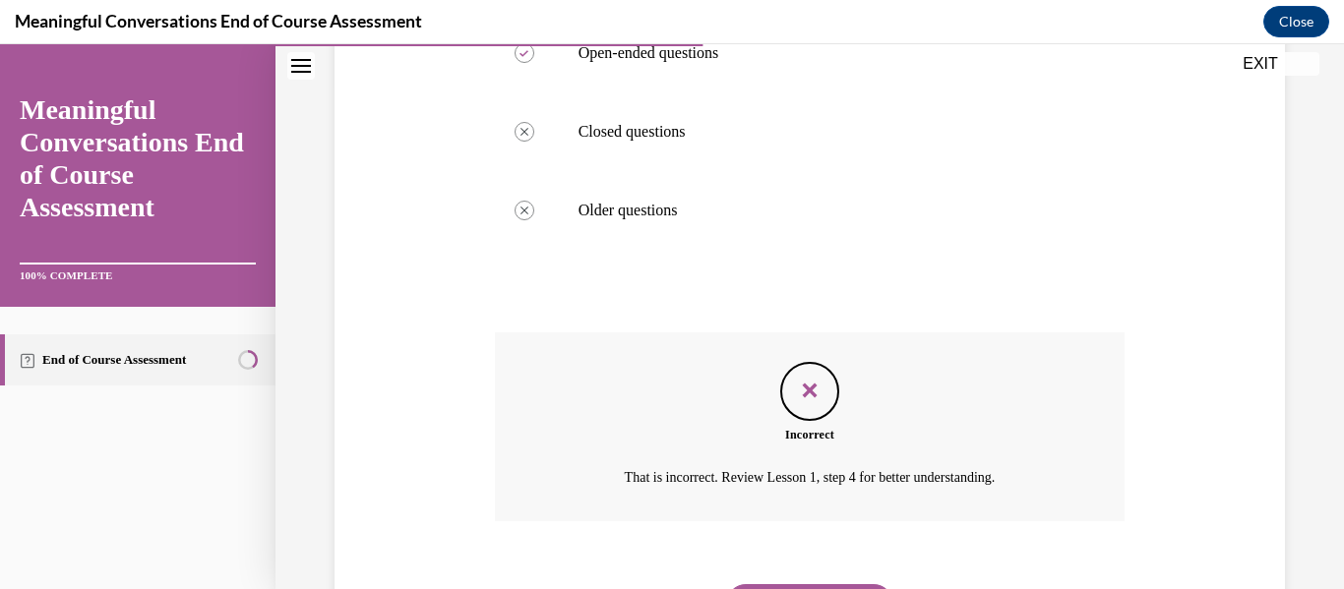
scroll to position [607, 0]
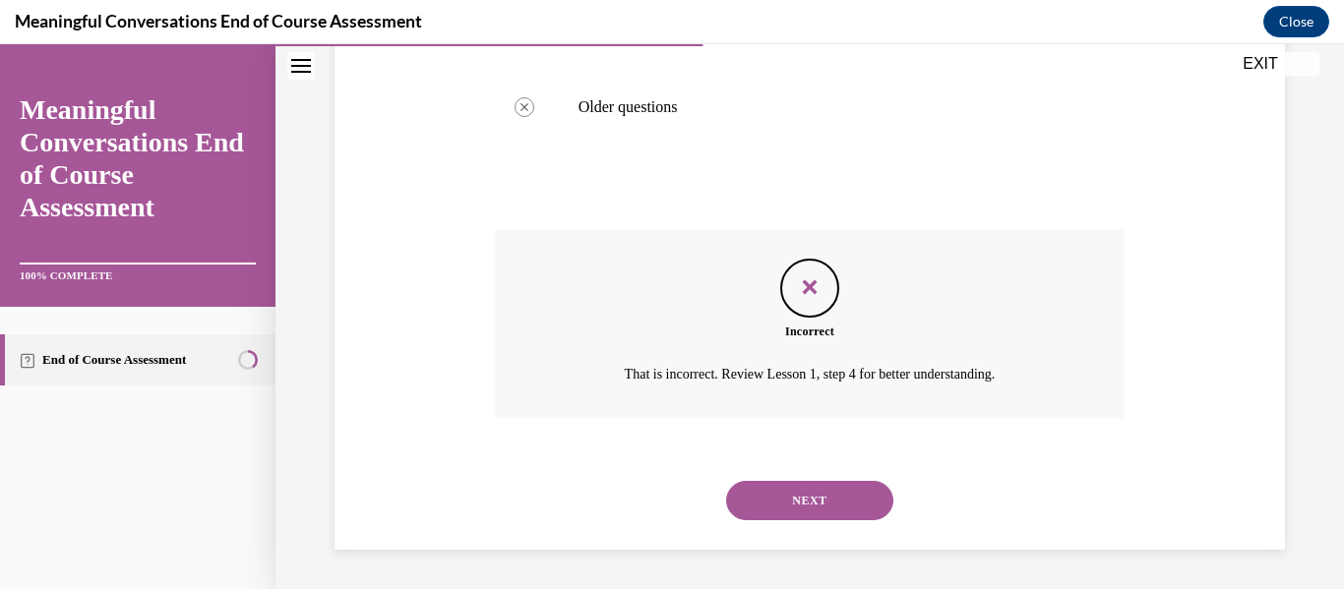
click at [822, 498] on button "NEXT" at bounding box center [809, 500] width 167 height 39
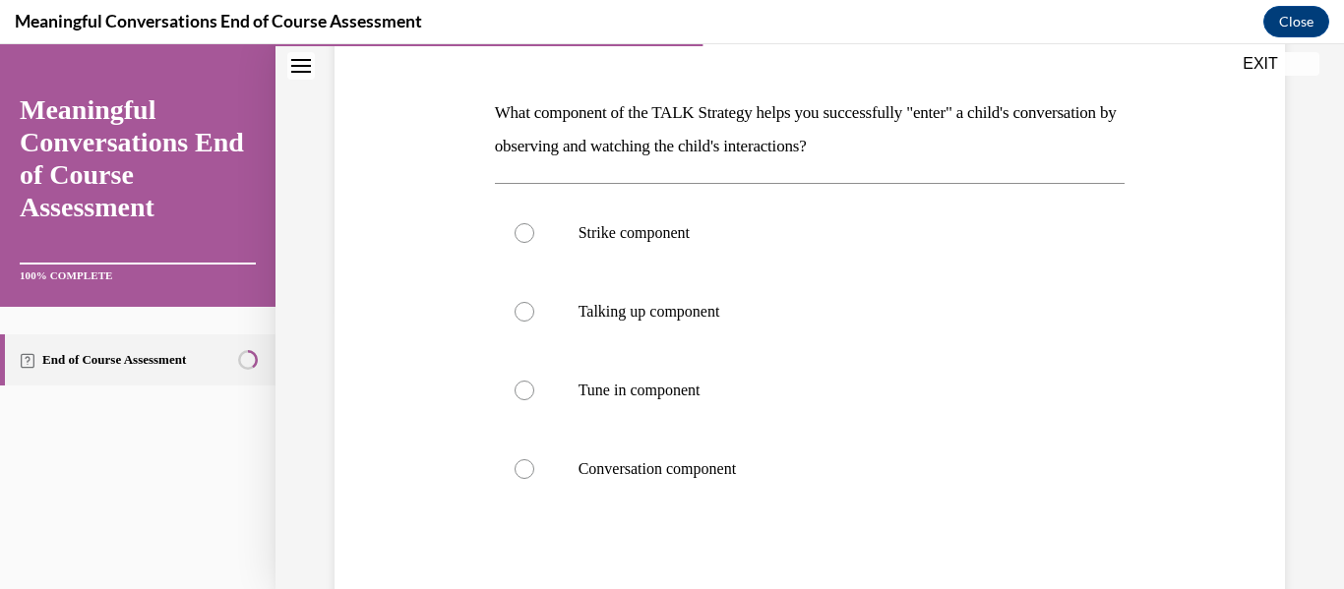
scroll to position [277, 0]
click at [825, 316] on p "Talking up component" at bounding box center [827, 313] width 498 height 20
click at [534, 316] on input "Talking up component" at bounding box center [524, 313] width 20 height 20
radio input "true"
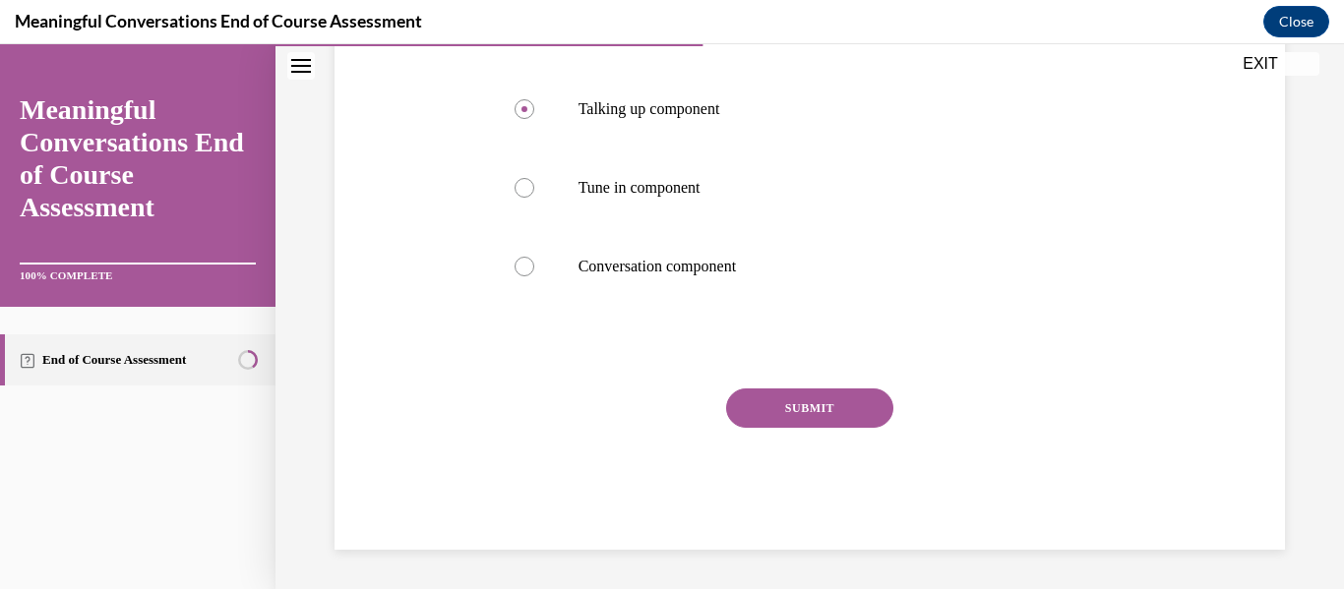
click at [834, 392] on button "SUBMIT" at bounding box center [809, 408] width 167 height 39
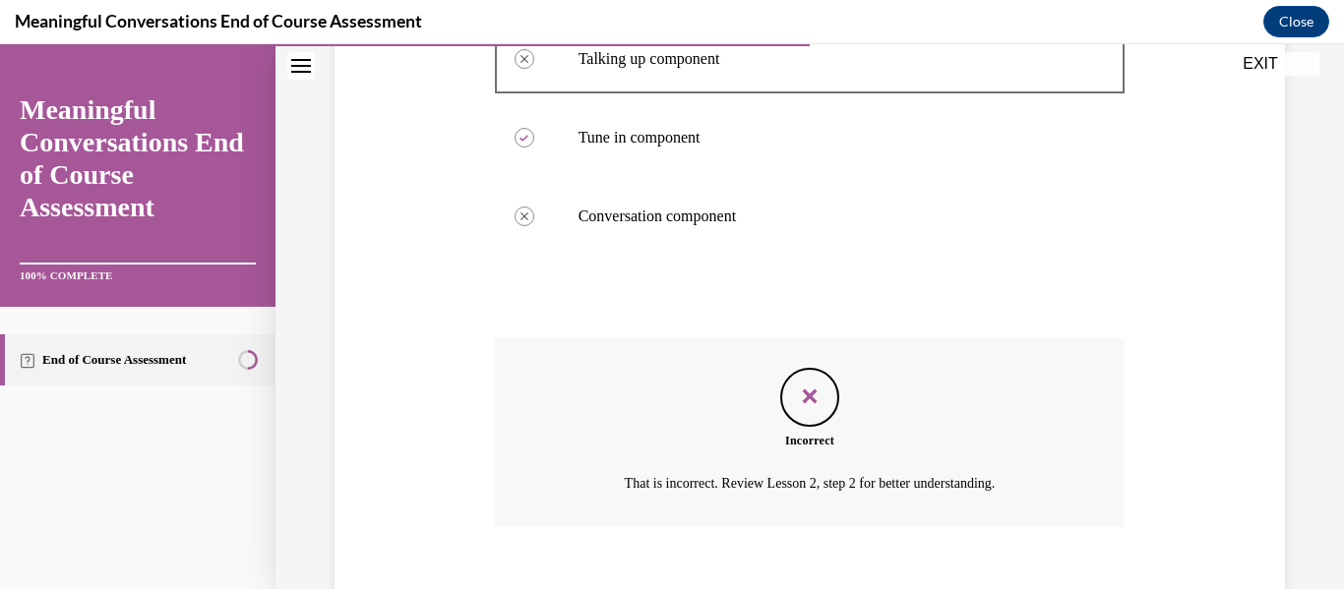
scroll to position [640, 0]
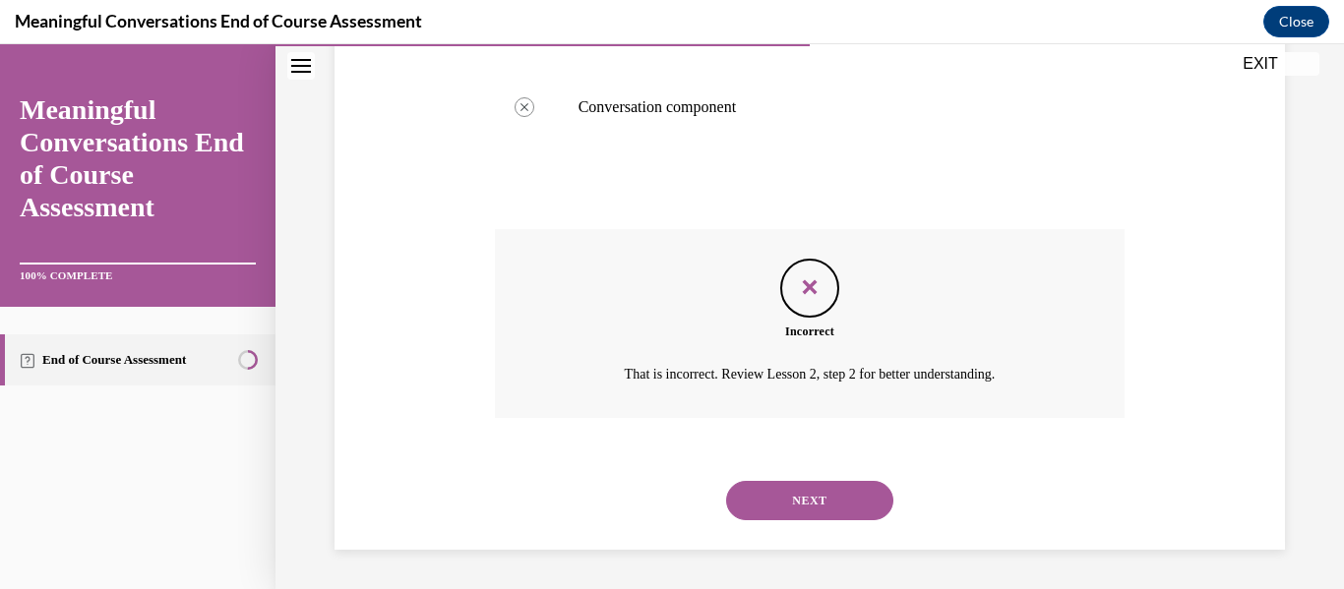
click at [829, 494] on button "NEXT" at bounding box center [809, 500] width 167 height 39
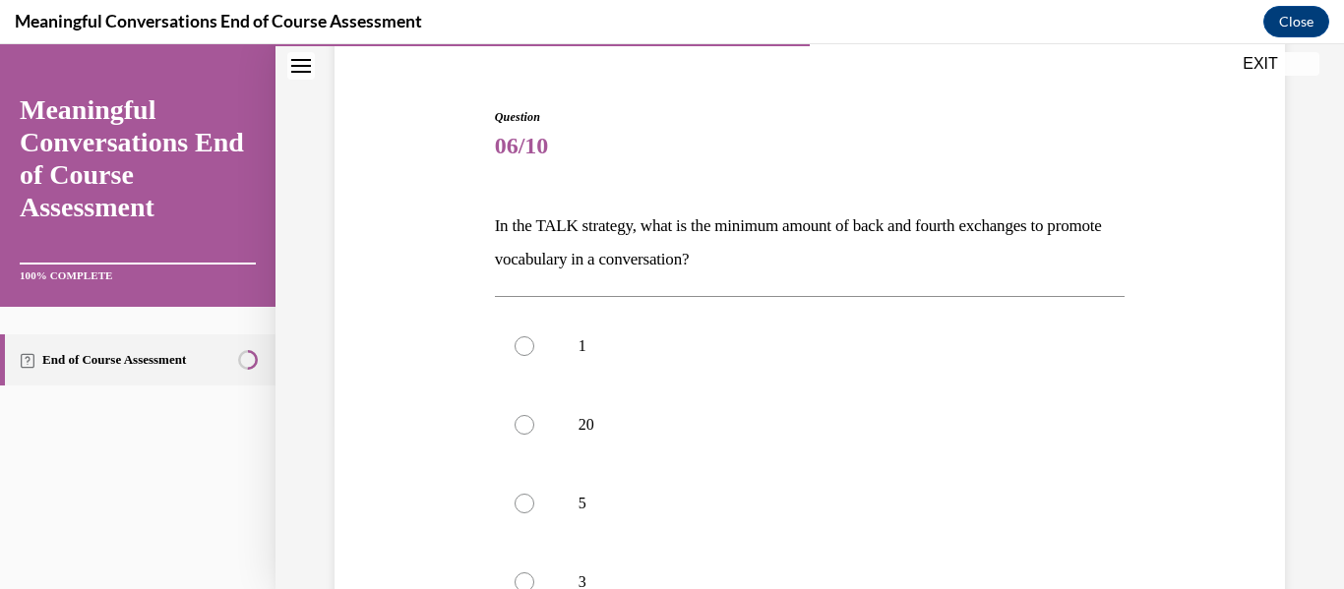
scroll to position [170, 0]
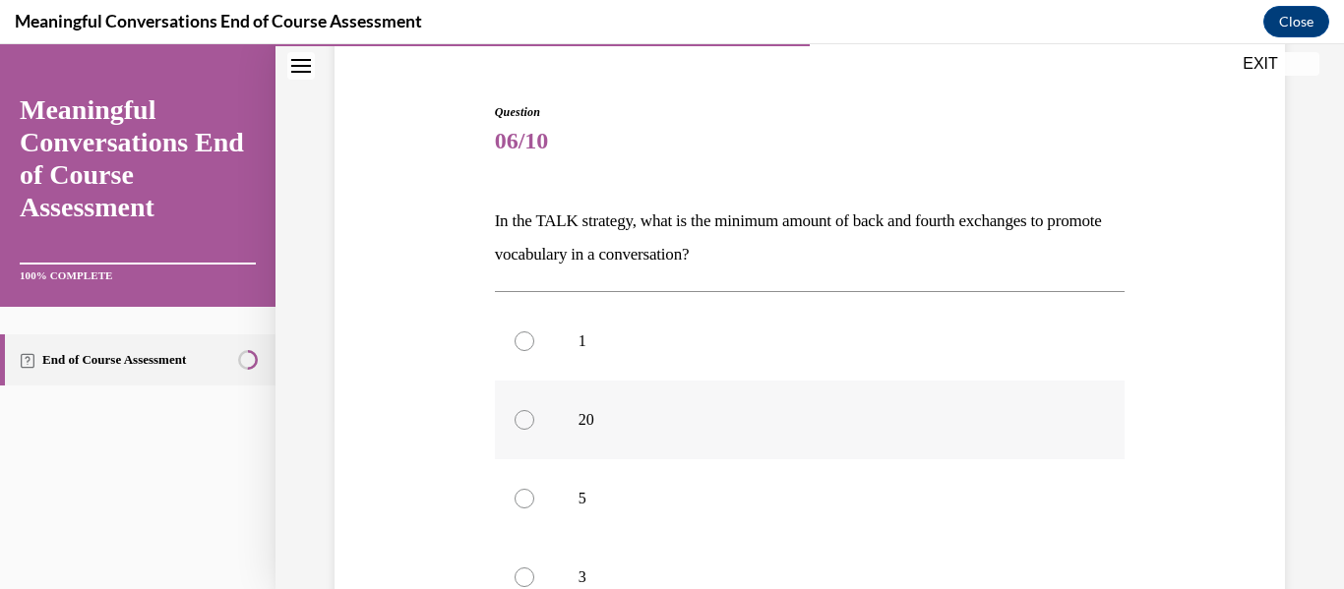
click at [837, 400] on label "20" at bounding box center [810, 420] width 631 height 79
click at [534, 410] on input "20" at bounding box center [524, 420] width 20 height 20
radio input "true"
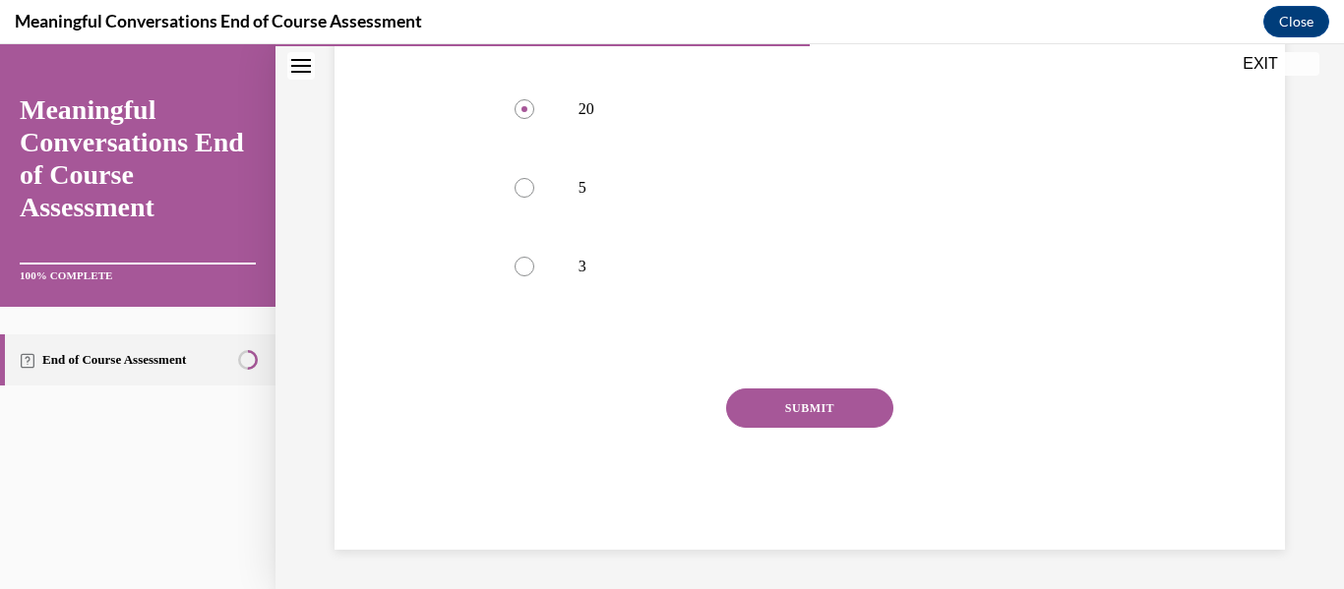
click at [840, 411] on button "SUBMIT" at bounding box center [809, 408] width 167 height 39
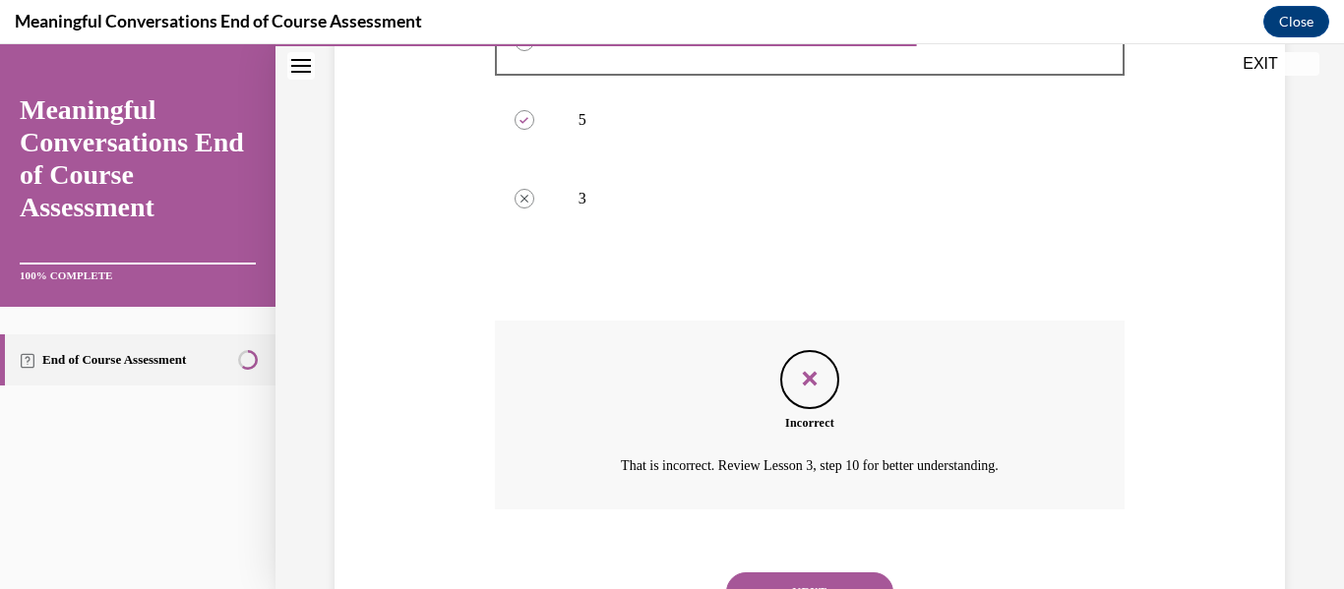
scroll to position [640, 0]
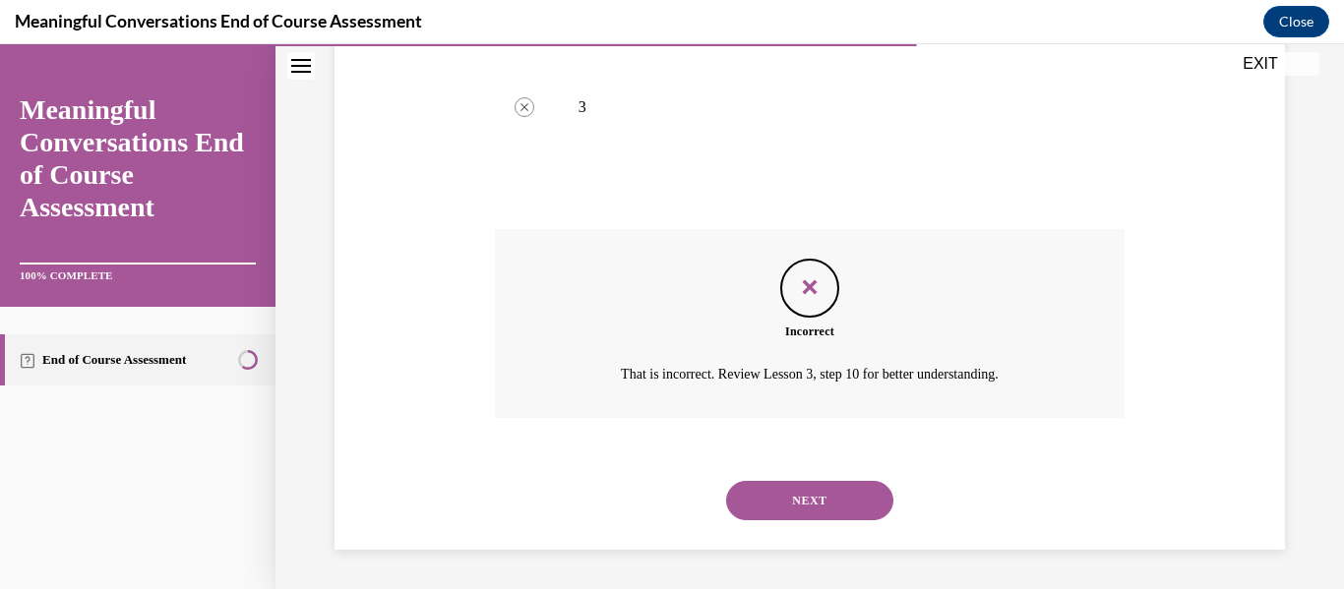
click at [834, 502] on button "NEXT" at bounding box center [809, 500] width 167 height 39
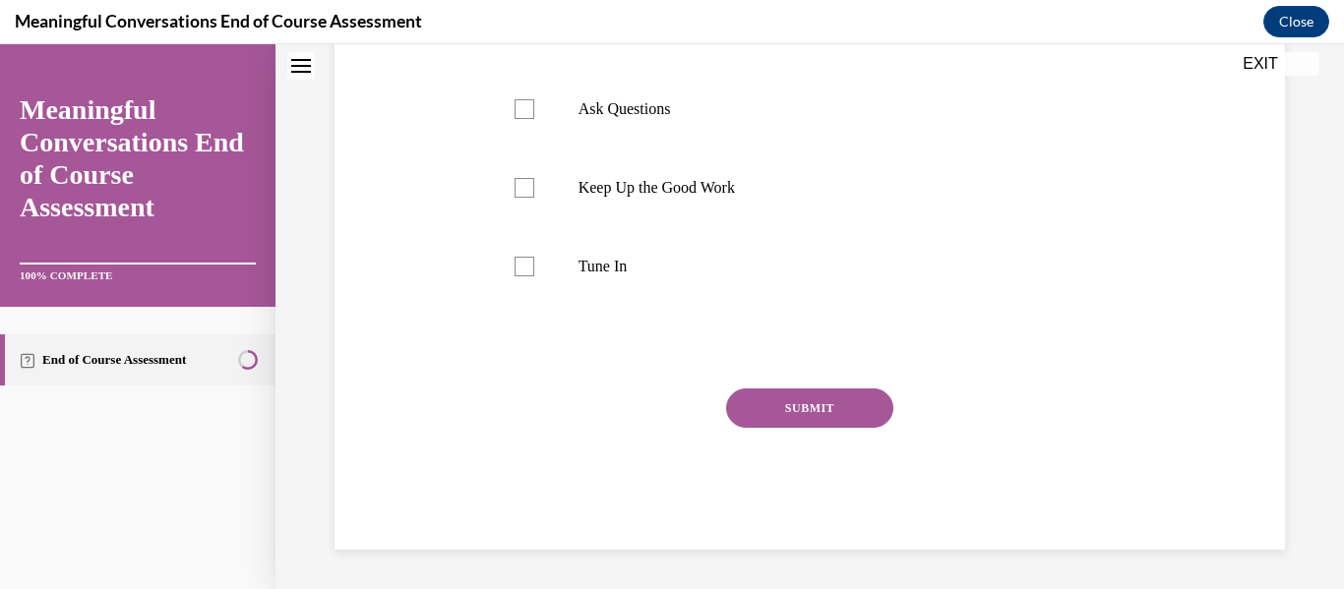
scroll to position [0, 0]
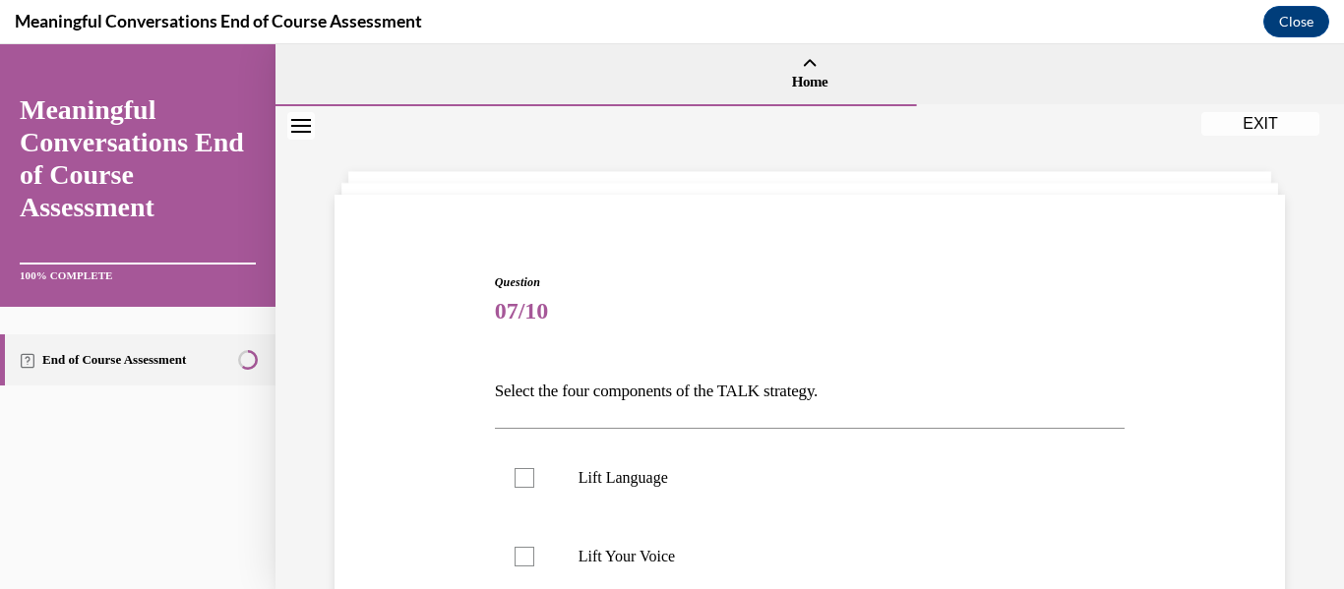
click at [834, 502] on label "Lift Language" at bounding box center [810, 478] width 631 height 79
click at [534, 488] on input "Lift Language" at bounding box center [524, 478] width 20 height 20
checkbox input "true"
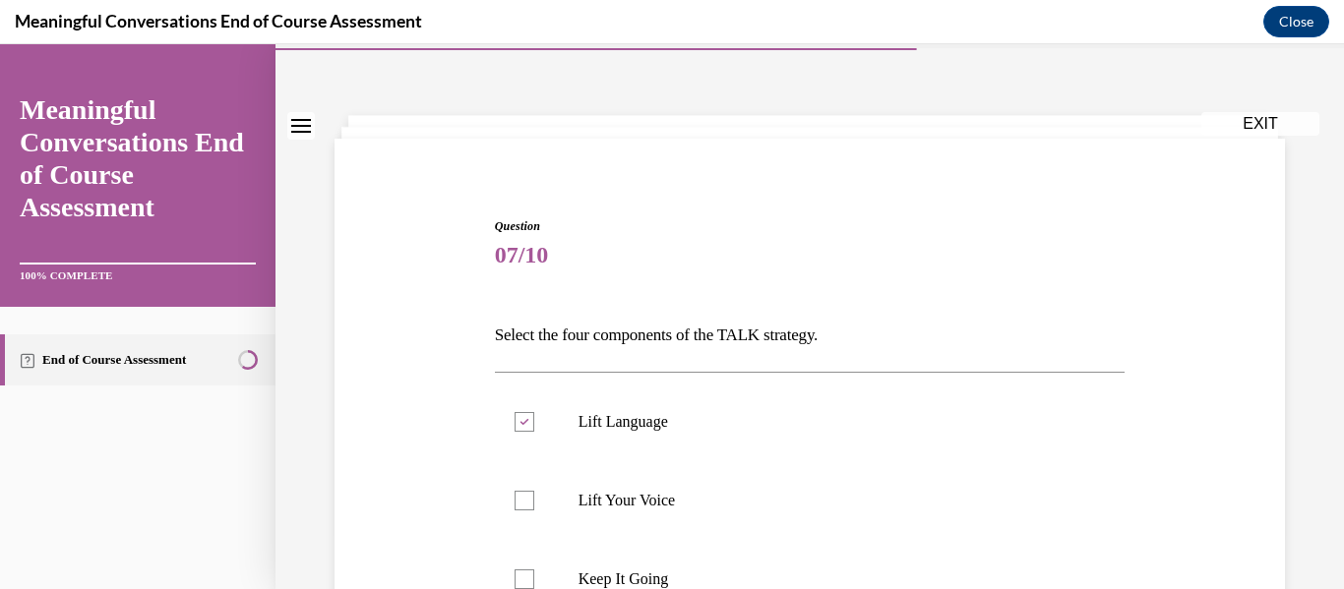
click at [834, 502] on p "Lift Your Voice" at bounding box center [827, 501] width 498 height 20
click at [534, 502] on input "Lift Your Voice" at bounding box center [524, 501] width 20 height 20
checkbox input "true"
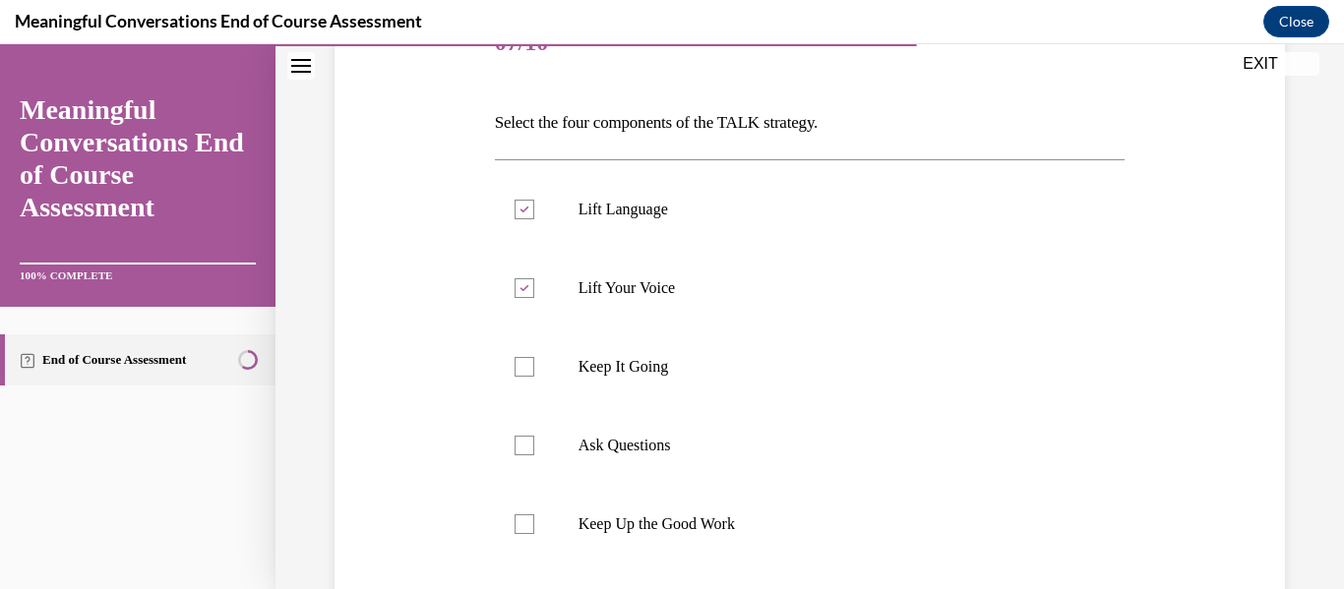
scroll to position [268, 0]
click at [845, 465] on label "Ask Questions" at bounding box center [810, 446] width 631 height 79
click at [534, 456] on input "Ask Questions" at bounding box center [524, 447] width 20 height 20
checkbox input "true"
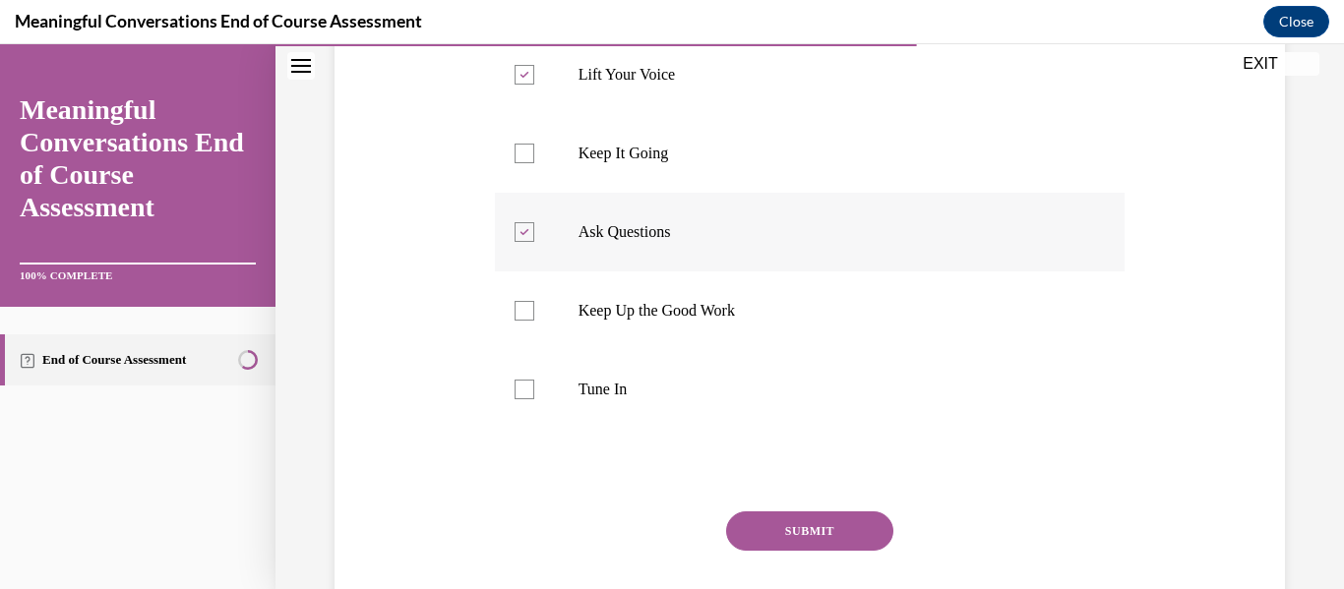
scroll to position [487, 0]
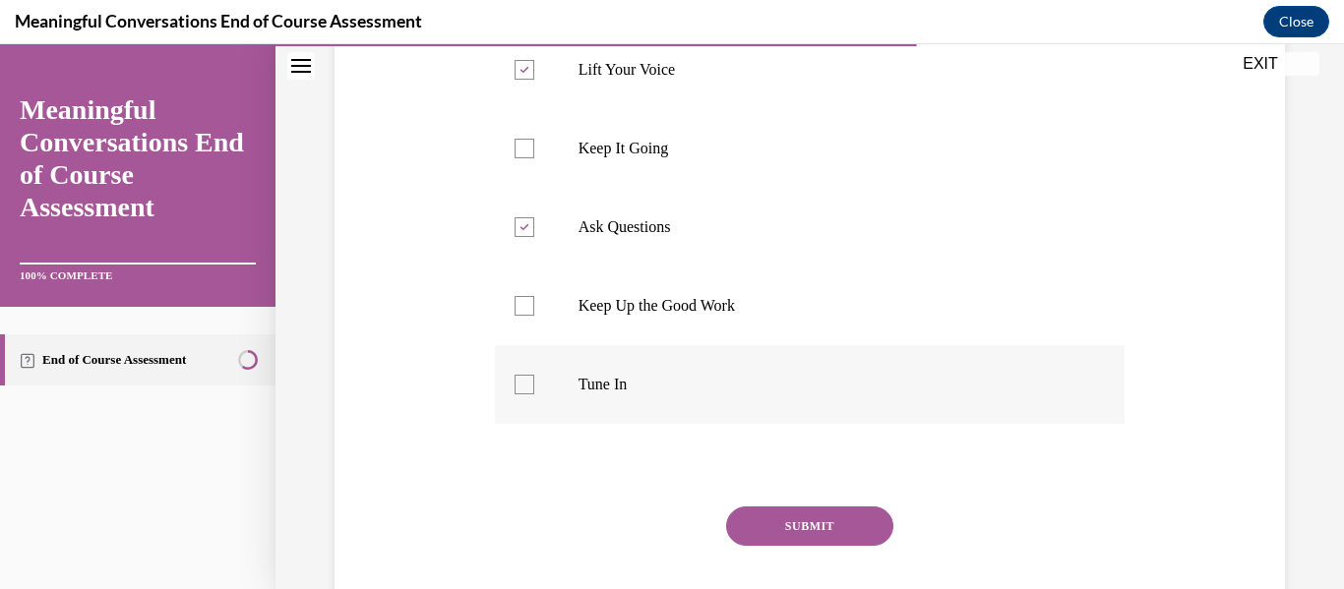
click at [851, 422] on label "Tune In" at bounding box center [810, 384] width 631 height 79
click at [534, 394] on input "Tune In" at bounding box center [524, 385] width 20 height 20
checkbox input "true"
click at [785, 270] on label "Keep Up the Good Work" at bounding box center [810, 306] width 631 height 79
click at [534, 296] on input "Keep Up the Good Work" at bounding box center [524, 306] width 20 height 20
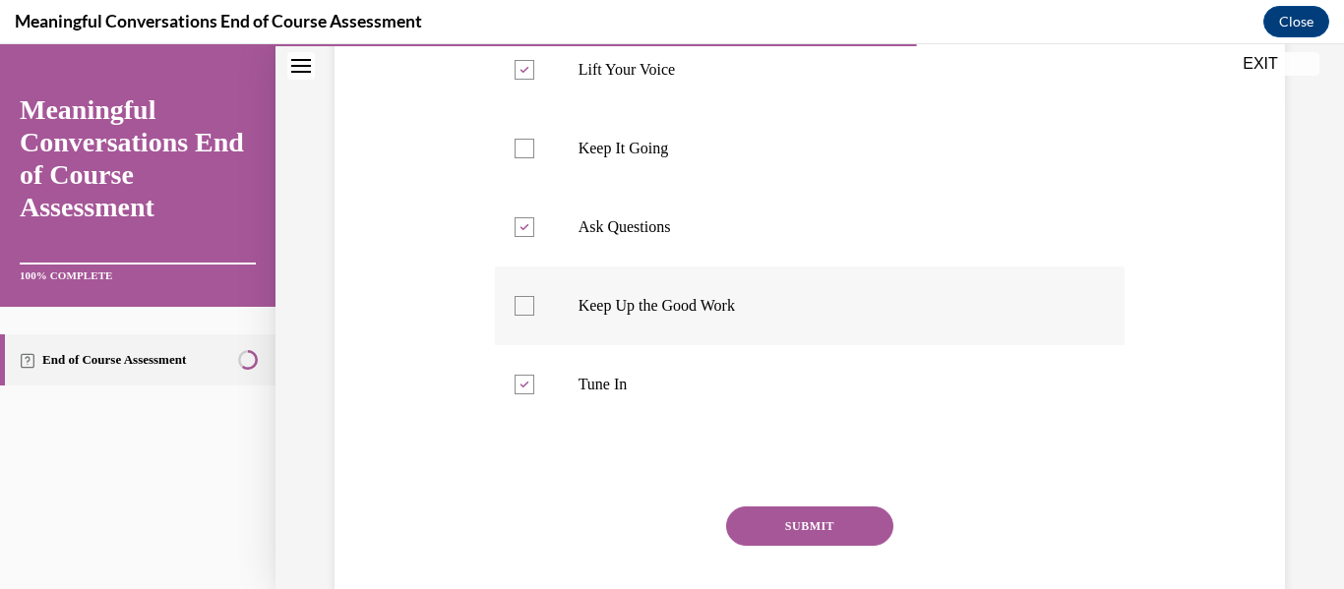
checkbox input "true"
click at [798, 535] on button "SUBMIT" at bounding box center [809, 526] width 167 height 39
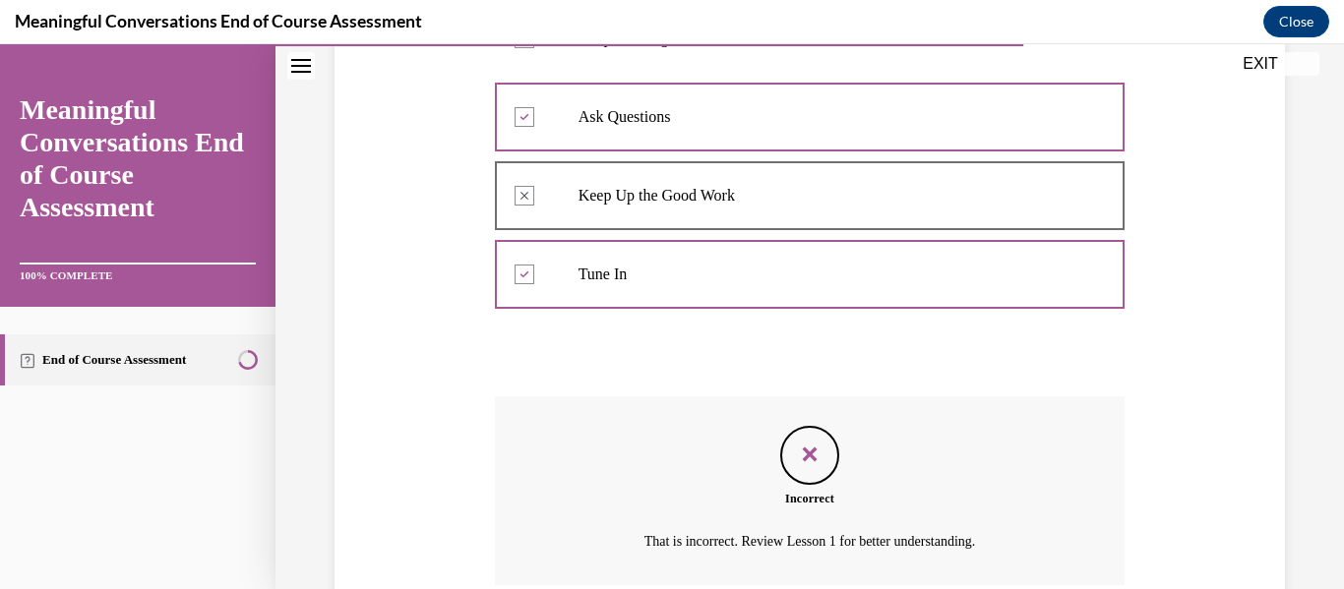
scroll to position [764, 0]
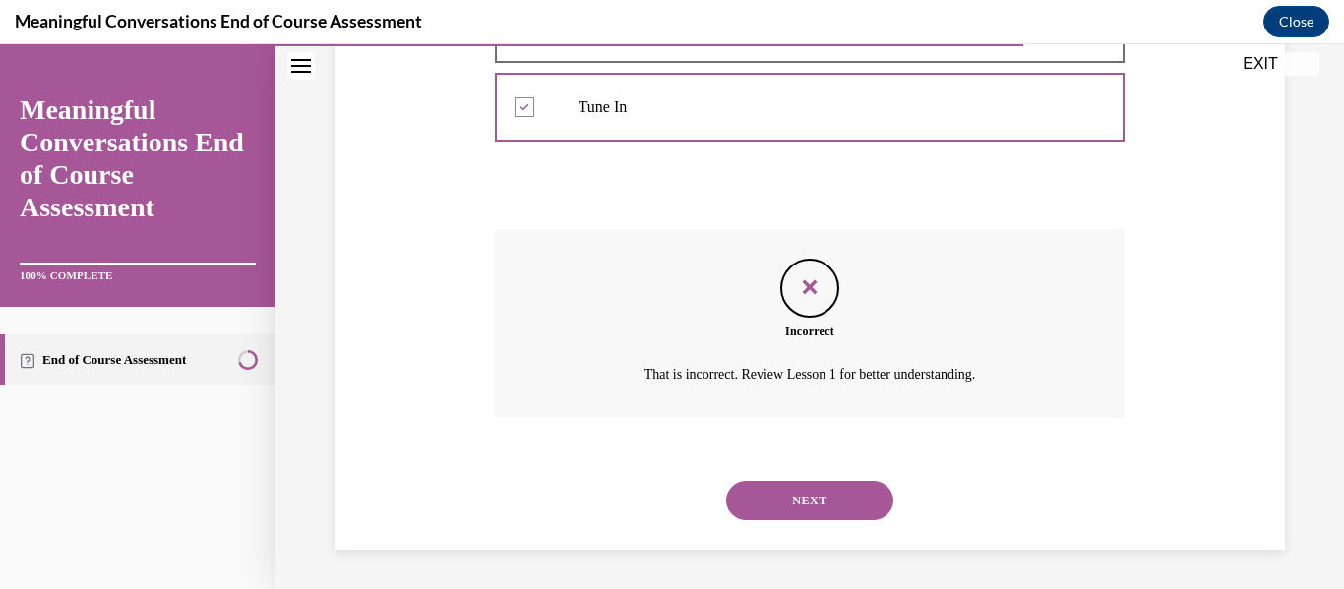
click at [841, 516] on button "NEXT" at bounding box center [809, 500] width 167 height 39
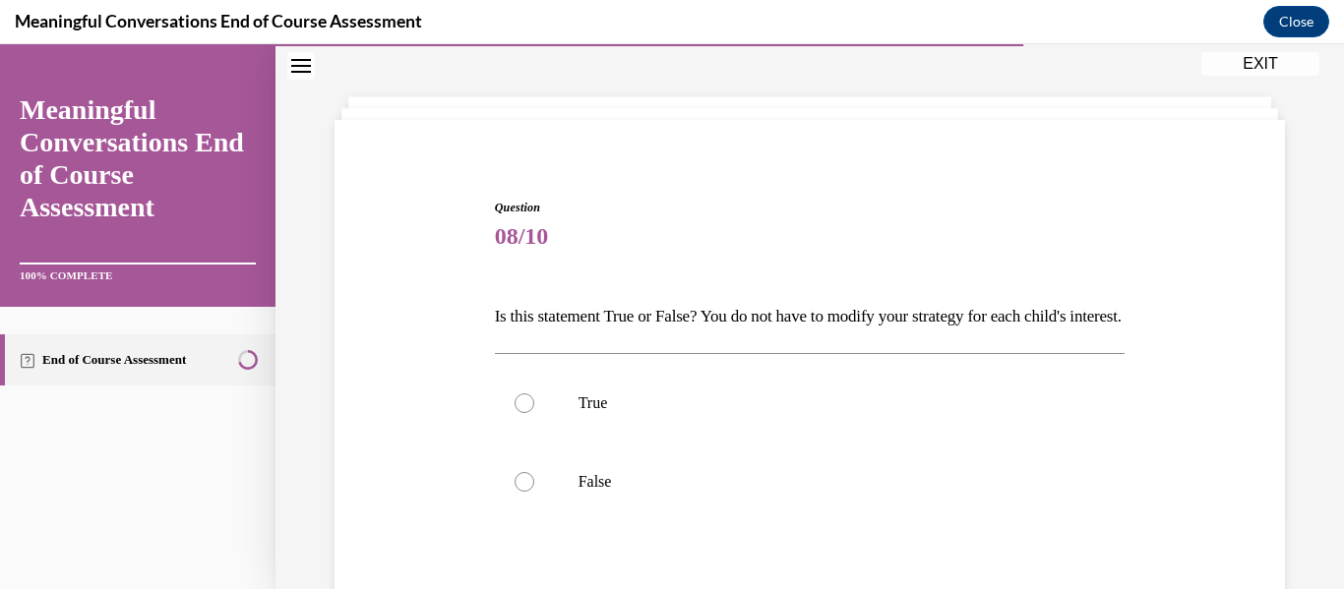
click at [841, 492] on p "False" at bounding box center [827, 482] width 498 height 20
click at [534, 492] on input "False" at bounding box center [524, 482] width 20 height 20
radio input "true"
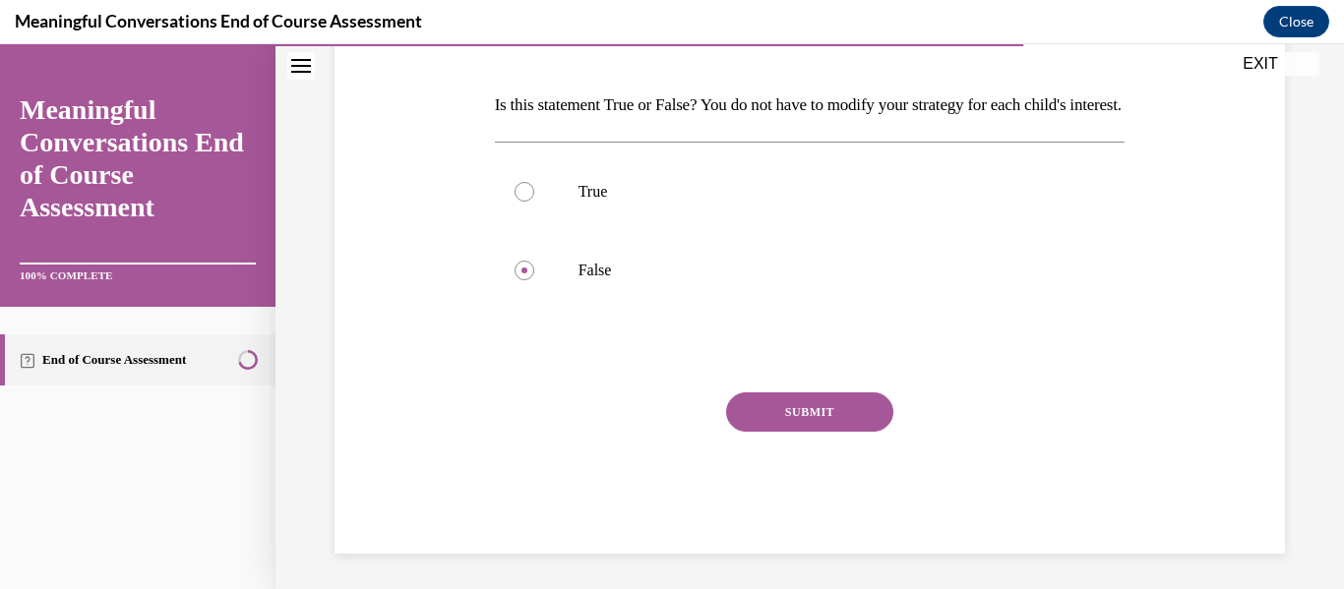
click at [850, 432] on button "SUBMIT" at bounding box center [809, 411] width 167 height 39
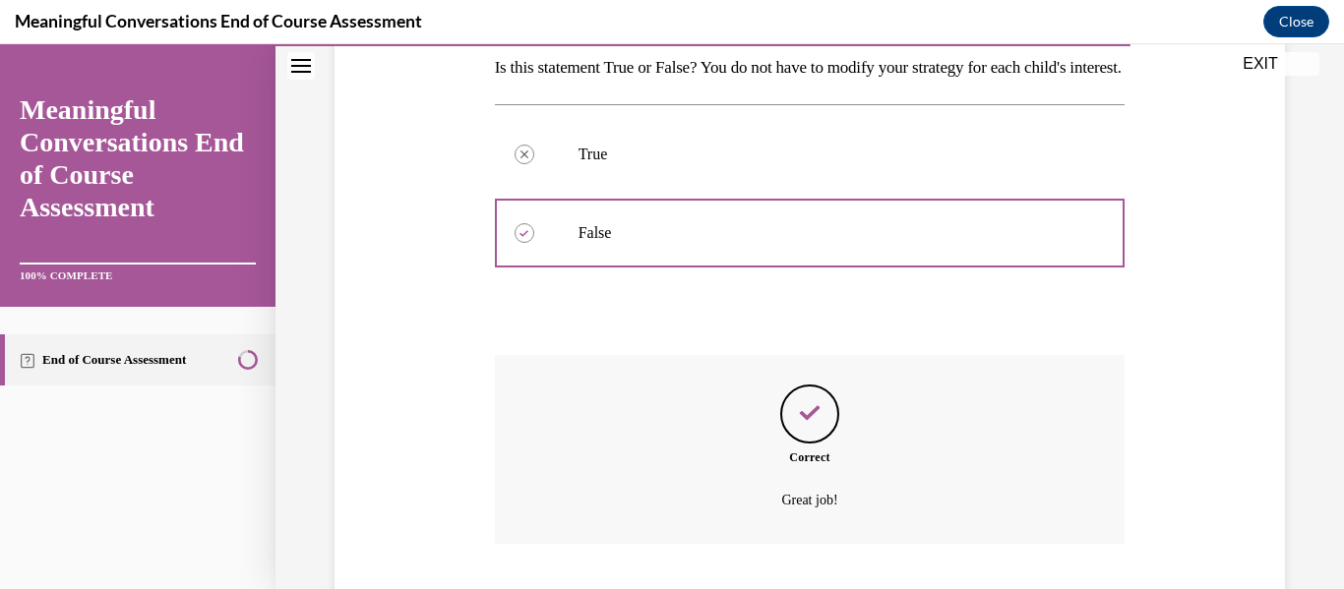
scroll to position [483, 0]
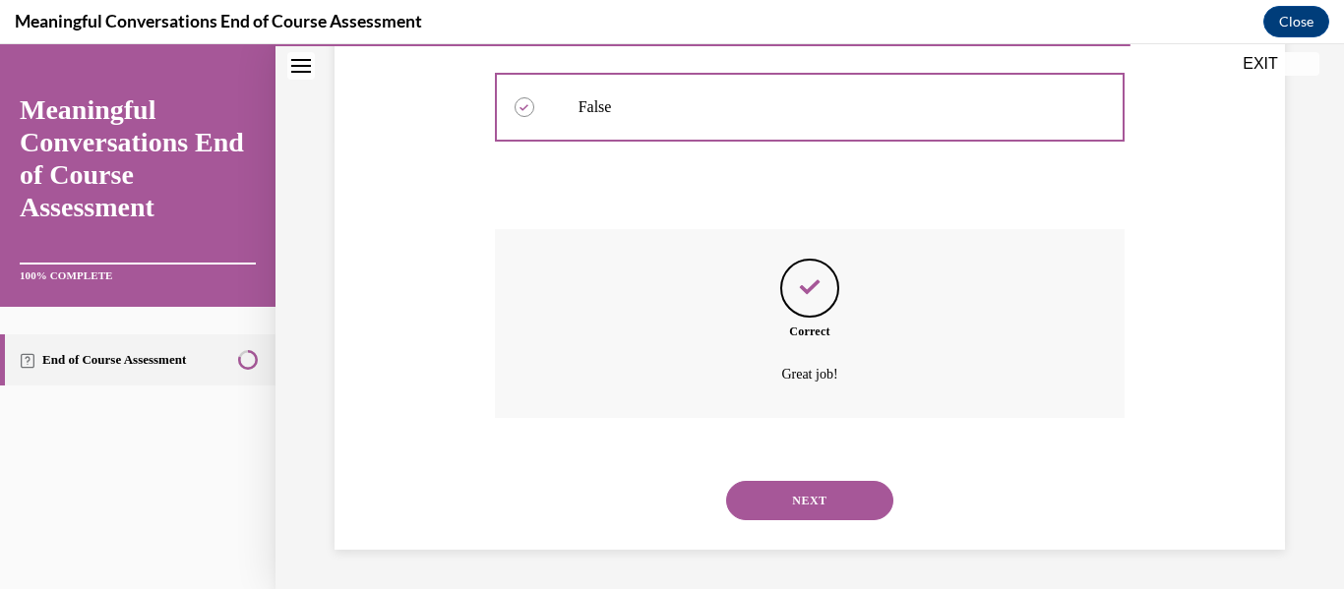
click at [843, 492] on button "NEXT" at bounding box center [809, 500] width 167 height 39
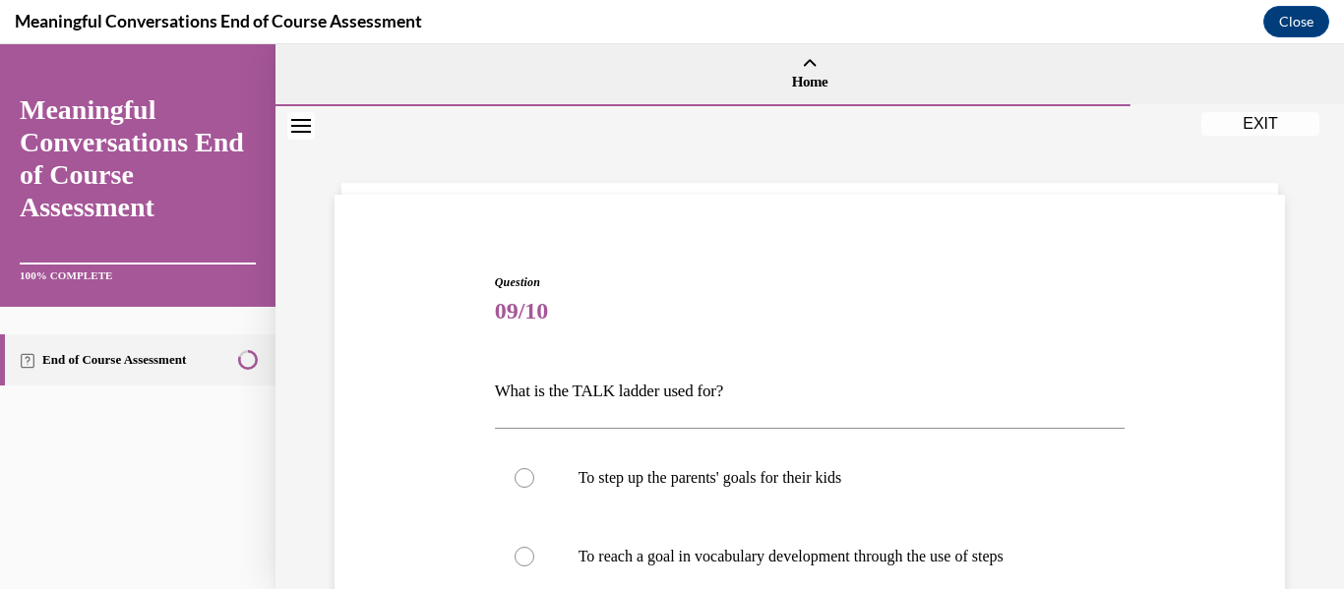
click at [843, 492] on label "To step up the parents' goals for their kids" at bounding box center [810, 478] width 631 height 79
click at [534, 488] on input "To step up the parents' goals for their kids" at bounding box center [524, 478] width 20 height 20
radio input "true"
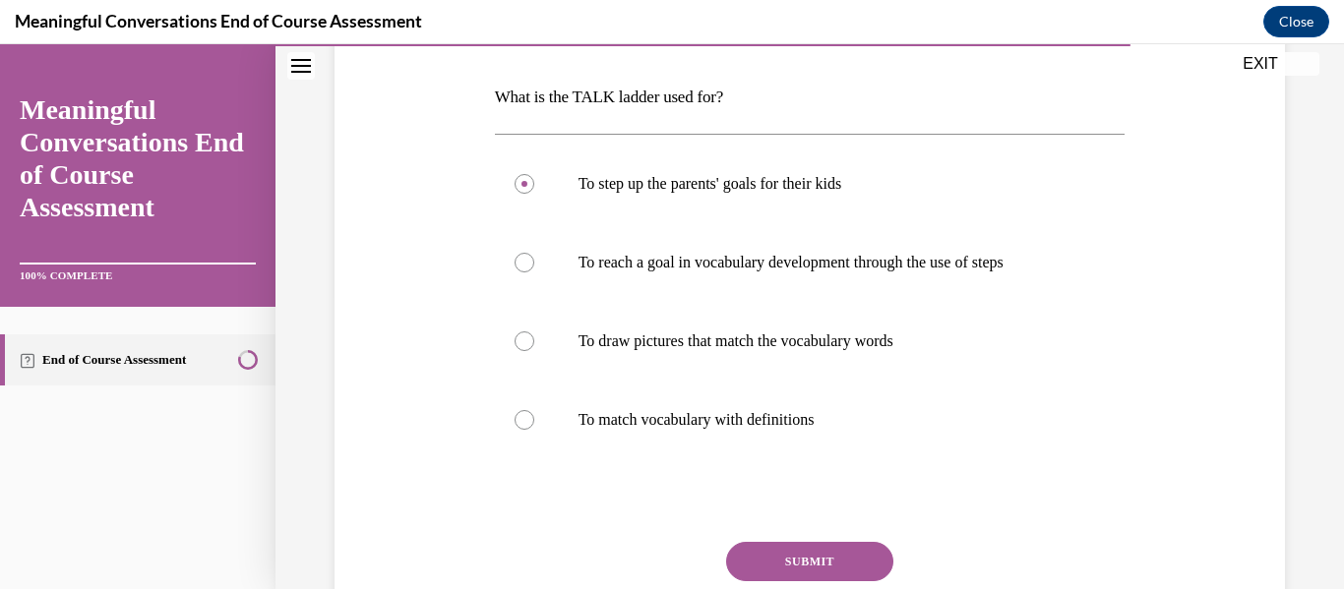
click at [828, 549] on button "SUBMIT" at bounding box center [809, 561] width 167 height 39
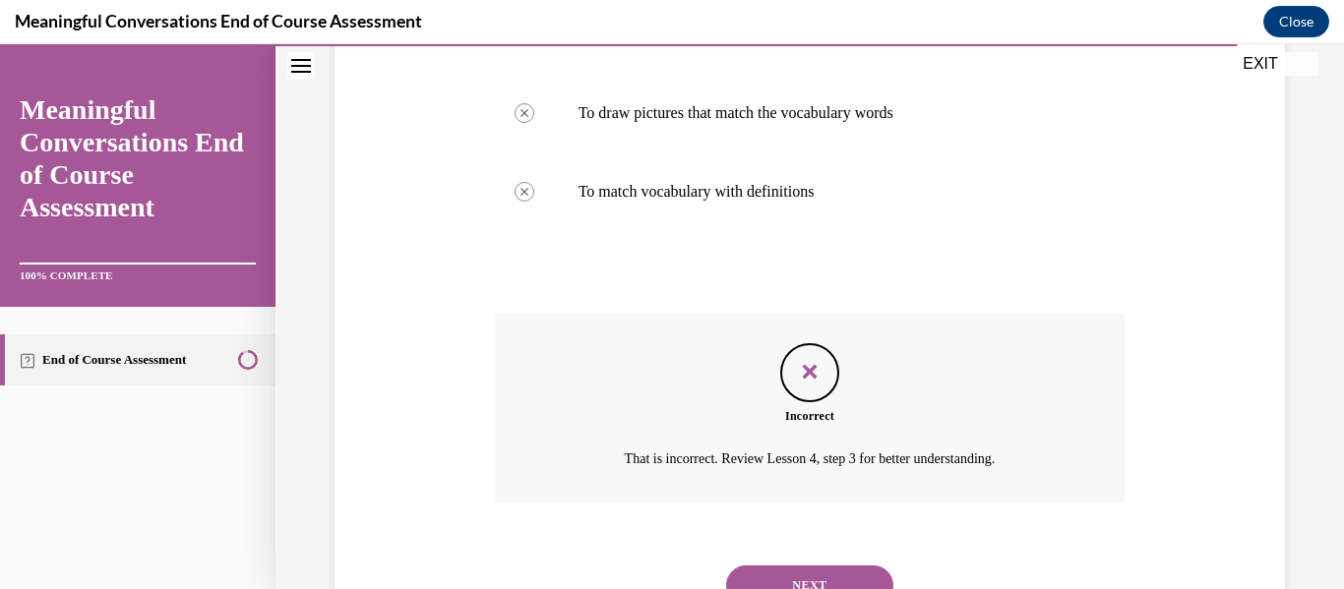
scroll to position [607, 0]
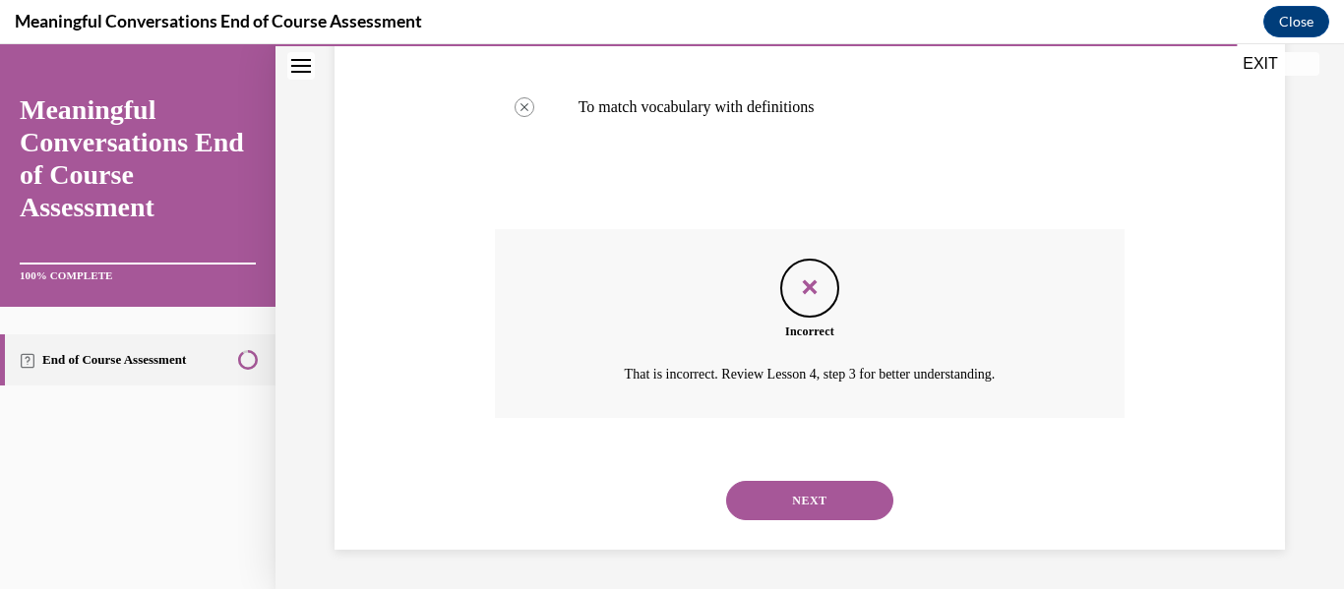
click at [846, 520] on div "NEXT" at bounding box center [810, 500] width 631 height 79
click at [852, 504] on button "NEXT" at bounding box center [809, 500] width 167 height 39
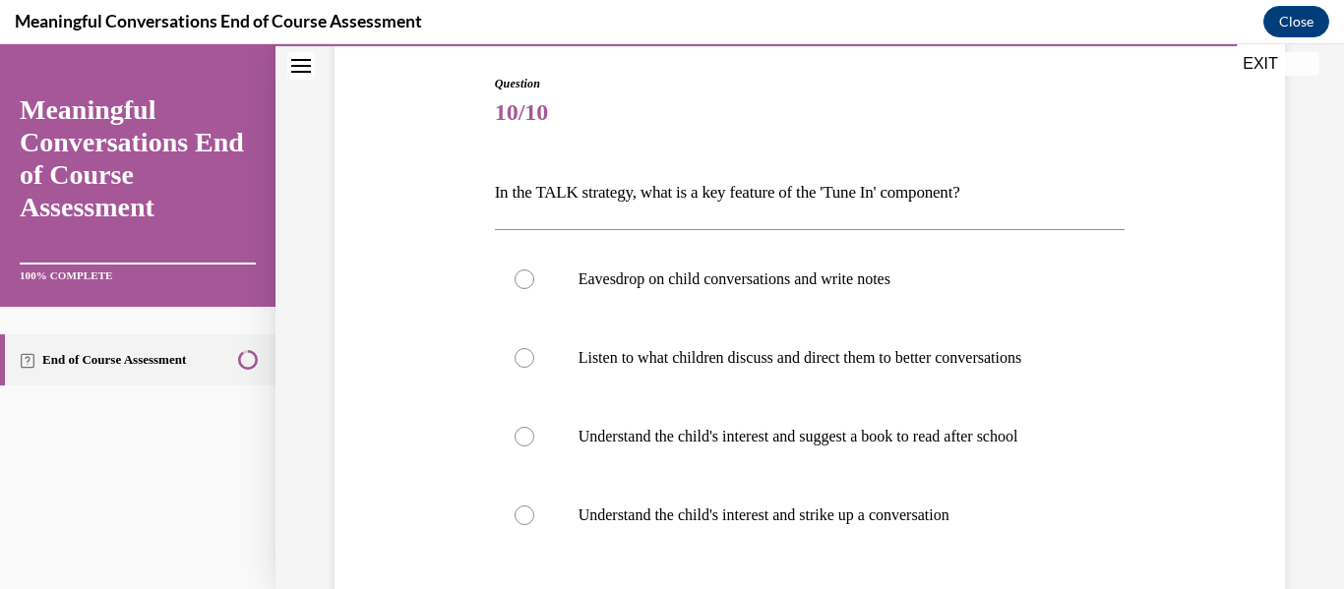
scroll to position [206, 0]
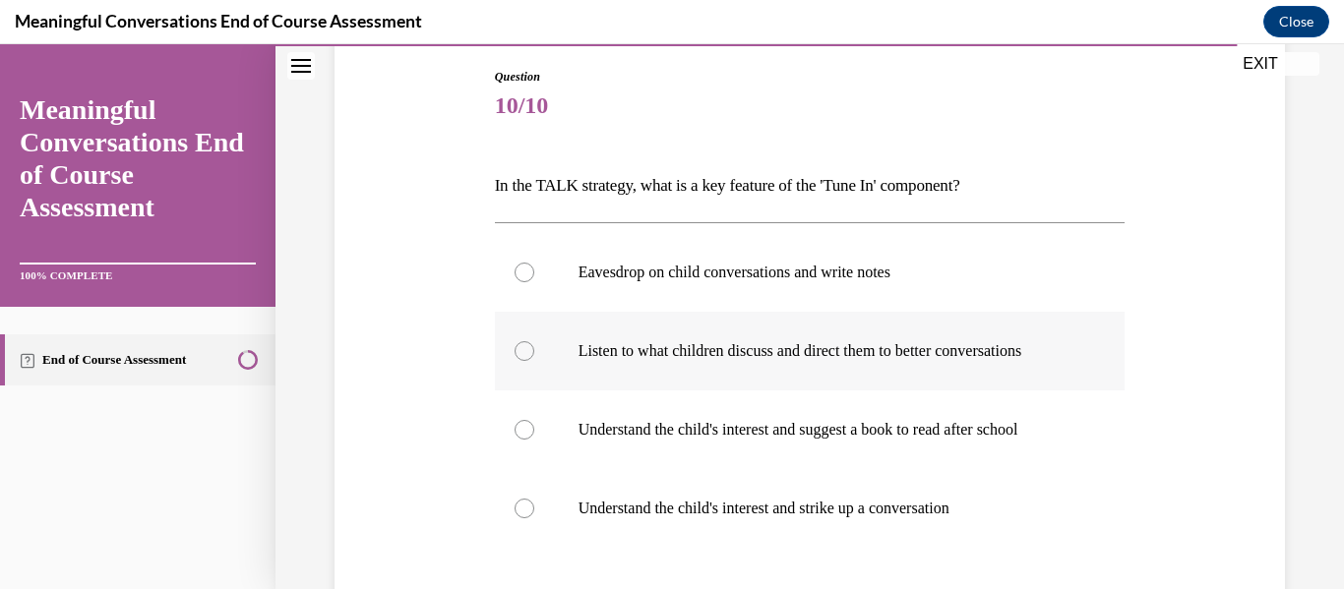
click at [868, 377] on label "Listen to what children discuss and direct them to better conversations" at bounding box center [810, 351] width 631 height 79
click at [534, 361] on input "Listen to what children discuss and direct them to better conversations" at bounding box center [524, 351] width 20 height 20
radio input "true"
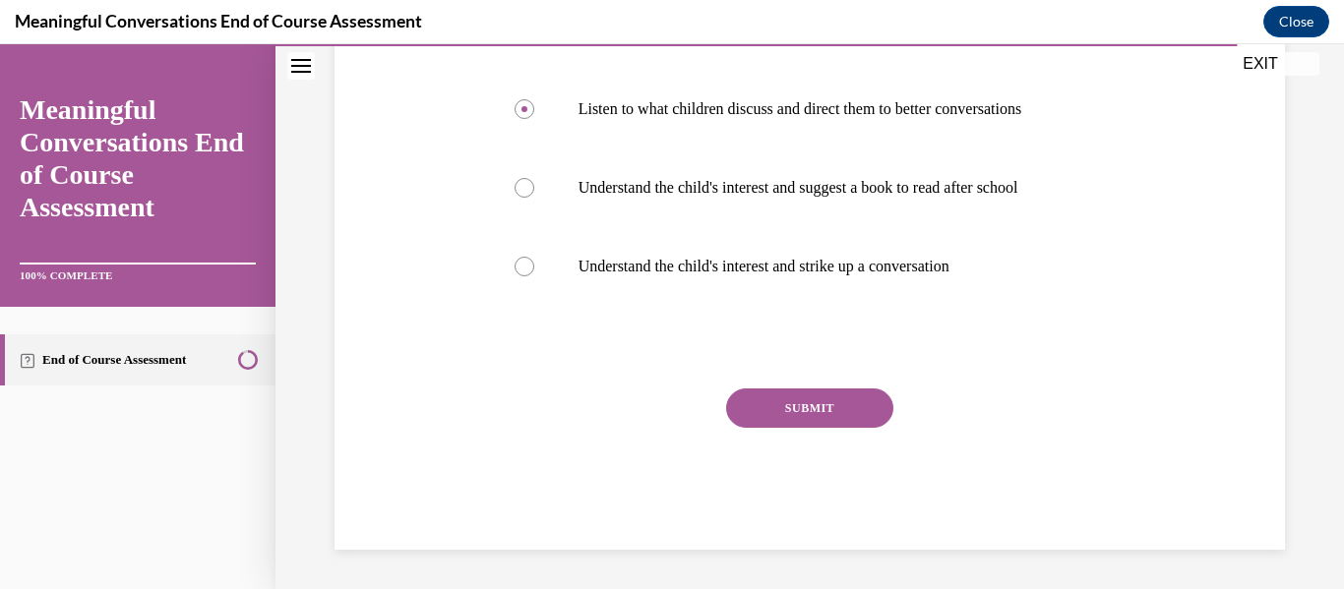
click at [856, 410] on button "SUBMIT" at bounding box center [809, 408] width 167 height 39
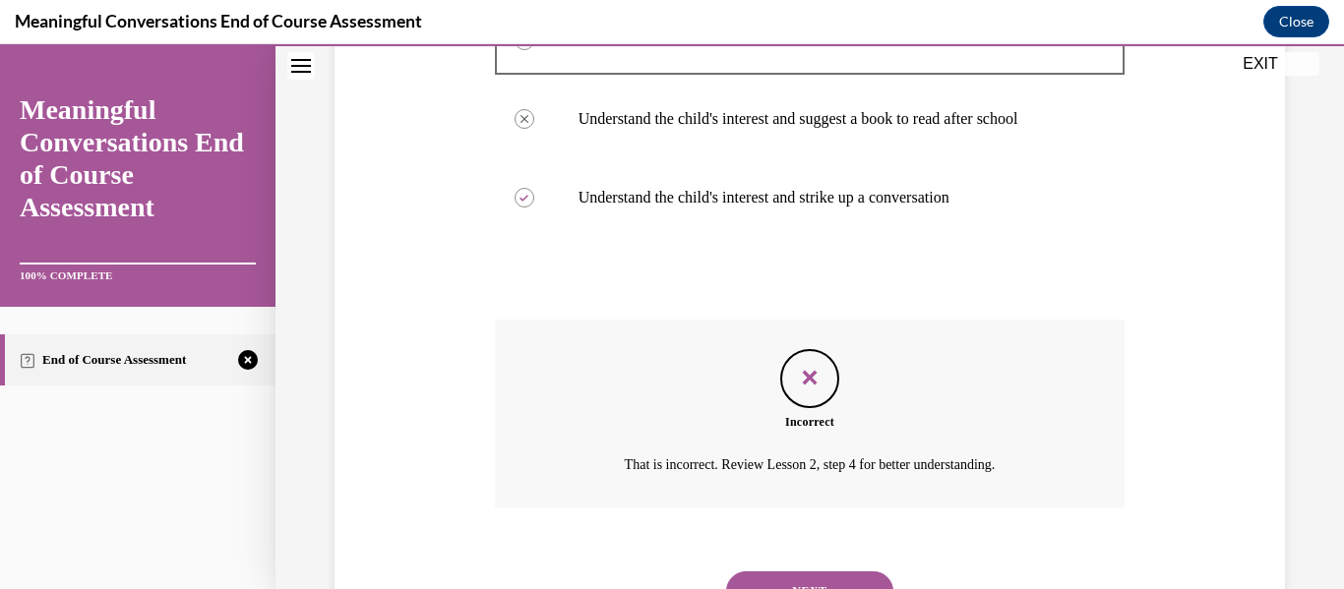
scroll to position [607, 0]
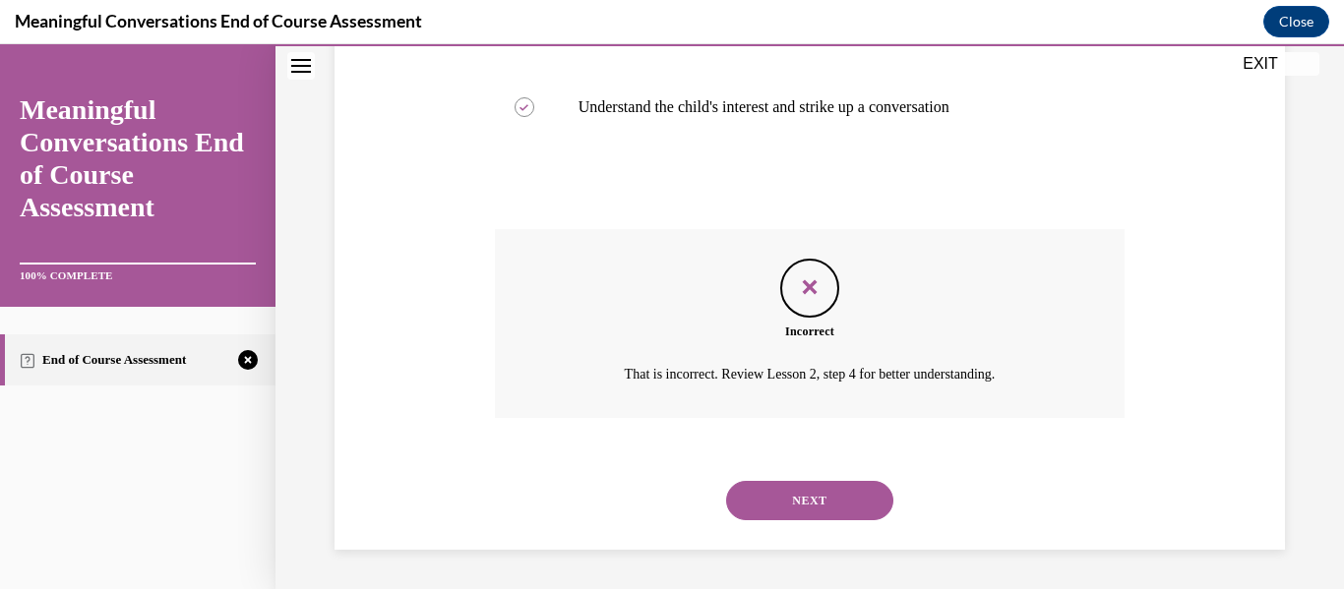
click at [850, 497] on button "NEXT" at bounding box center [809, 500] width 167 height 39
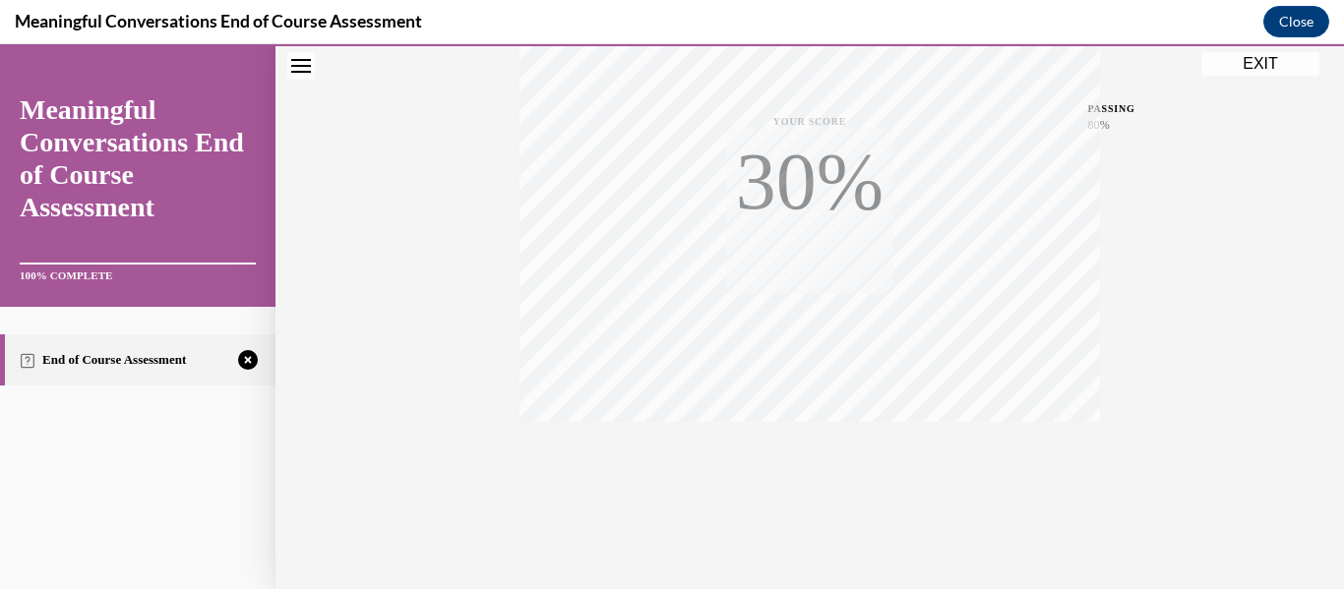
scroll to position [463, 0]
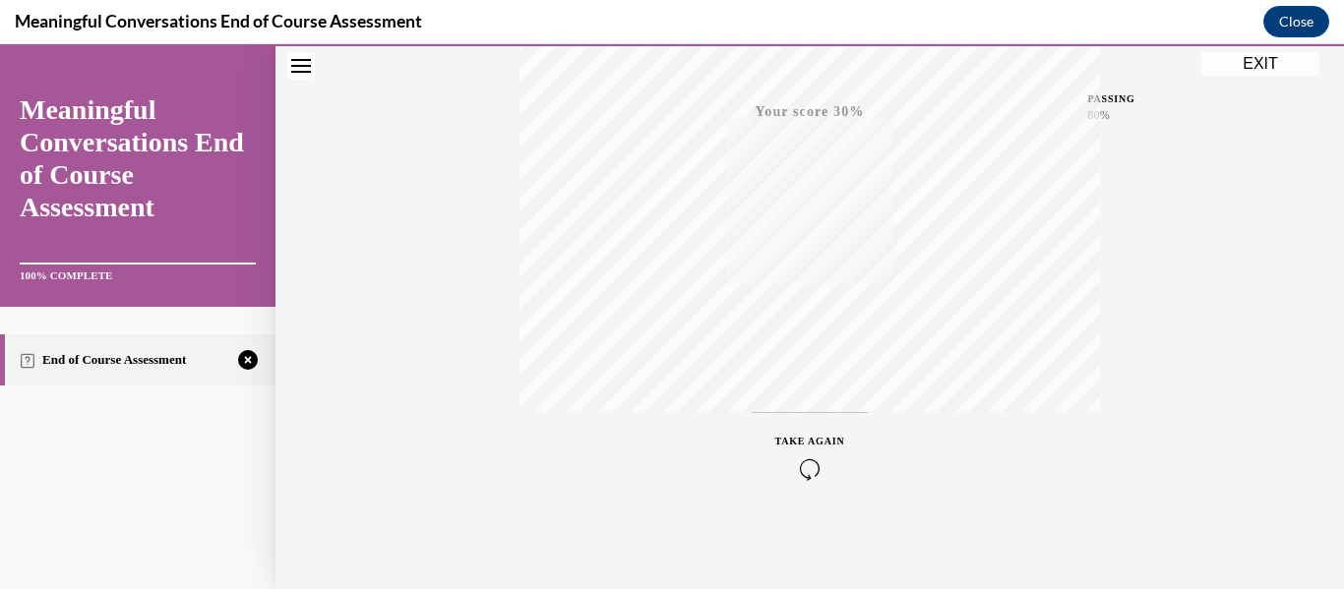
click at [818, 440] on span "TAKE AGAIN" at bounding box center [810, 441] width 70 height 11
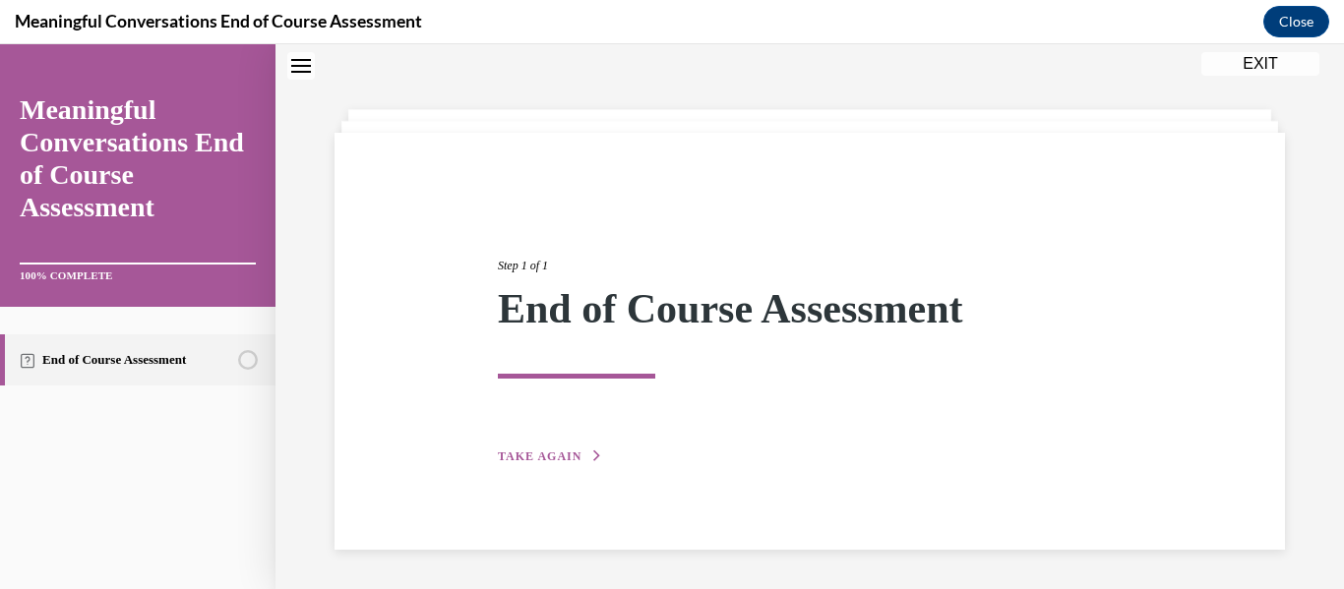
scroll to position [62, 0]
click at [513, 456] on span "TAKE AGAIN" at bounding box center [540, 457] width 84 height 14
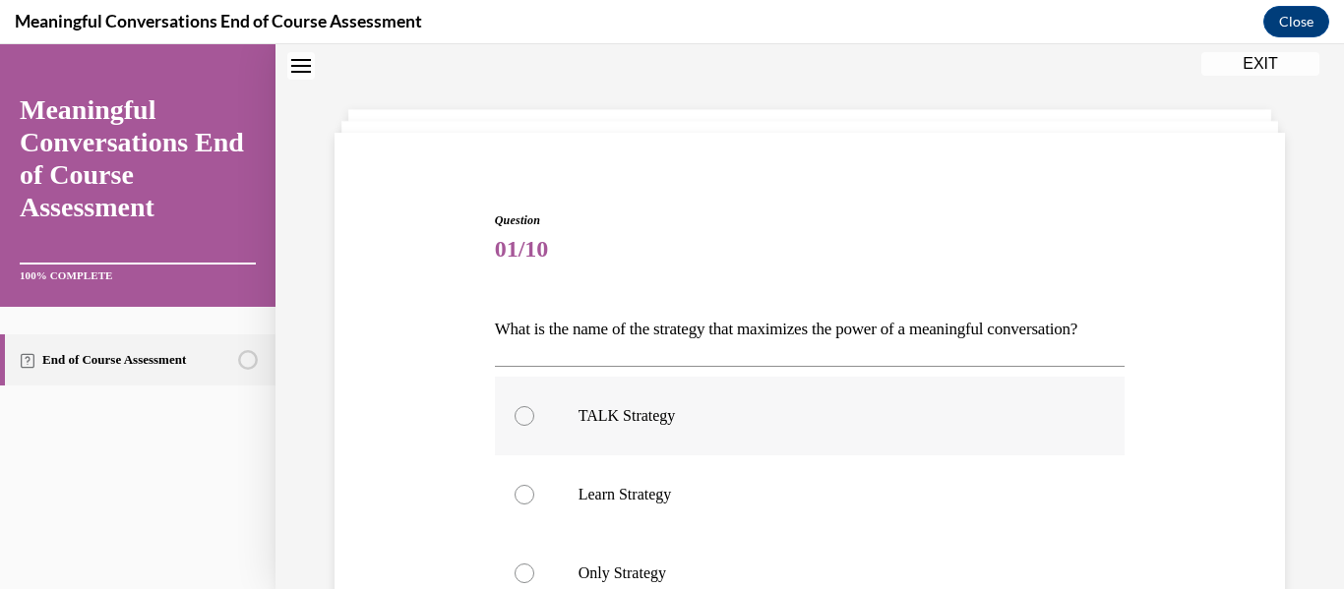
click at [608, 426] on p "TALK Strategy" at bounding box center [827, 416] width 498 height 20
click at [534, 426] on input "TALK Strategy" at bounding box center [524, 416] width 20 height 20
radio input "true"
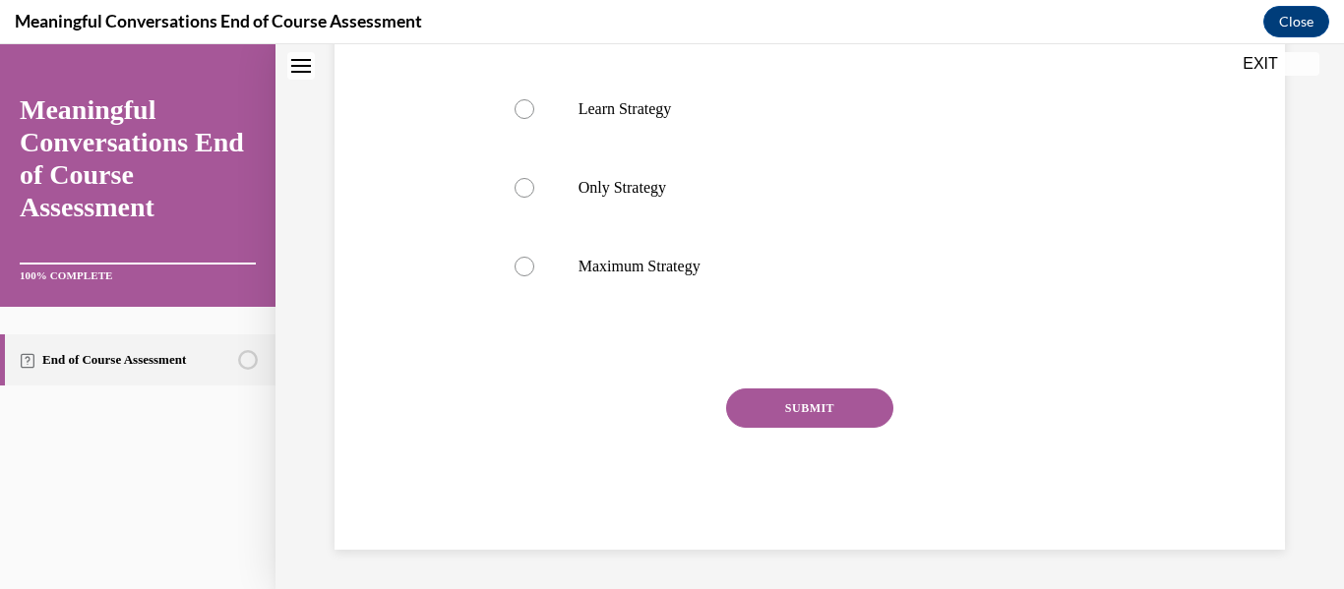
click at [782, 421] on button "SUBMIT" at bounding box center [809, 408] width 167 height 39
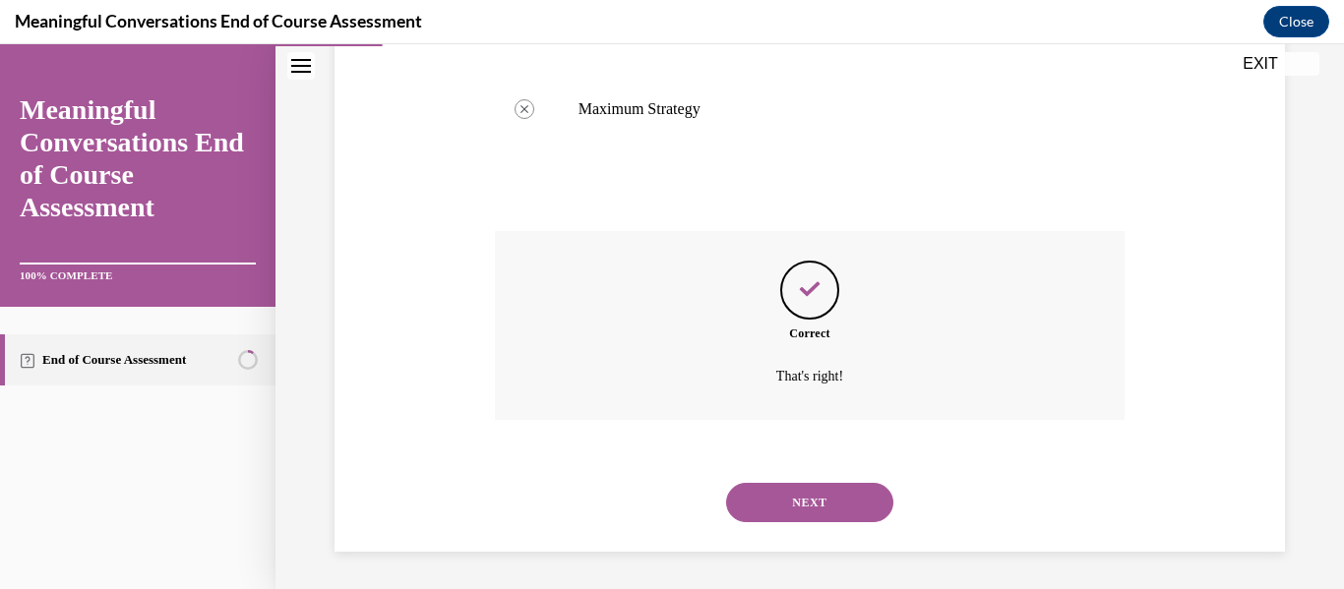
scroll to position [640, 0]
click at [810, 497] on button "NEXT" at bounding box center [809, 500] width 167 height 39
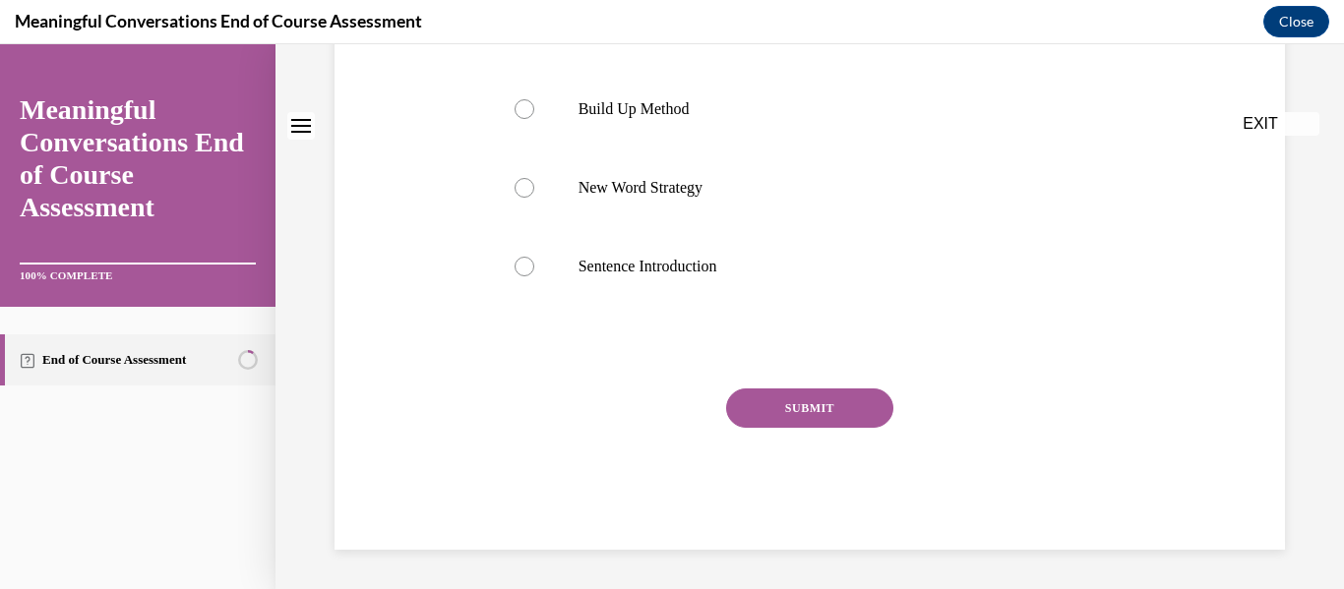
scroll to position [0, 0]
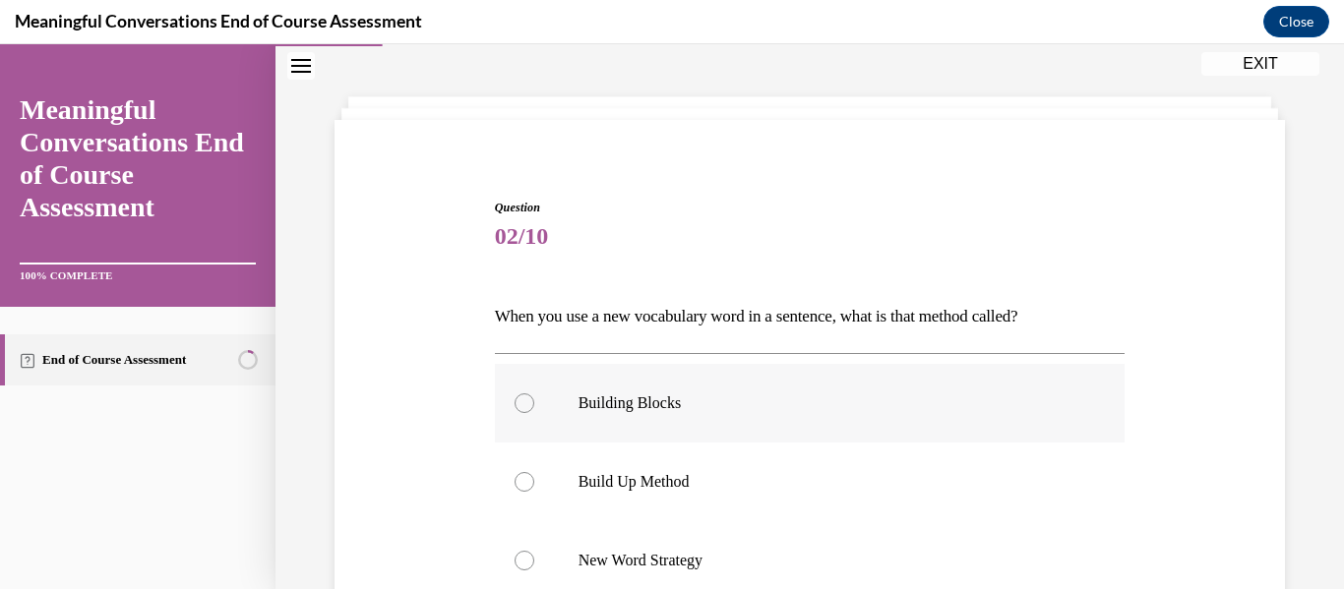
click at [811, 494] on label "Build Up Method" at bounding box center [810, 482] width 631 height 79
click at [534, 492] on input "Build Up Method" at bounding box center [524, 482] width 20 height 20
radio input "true"
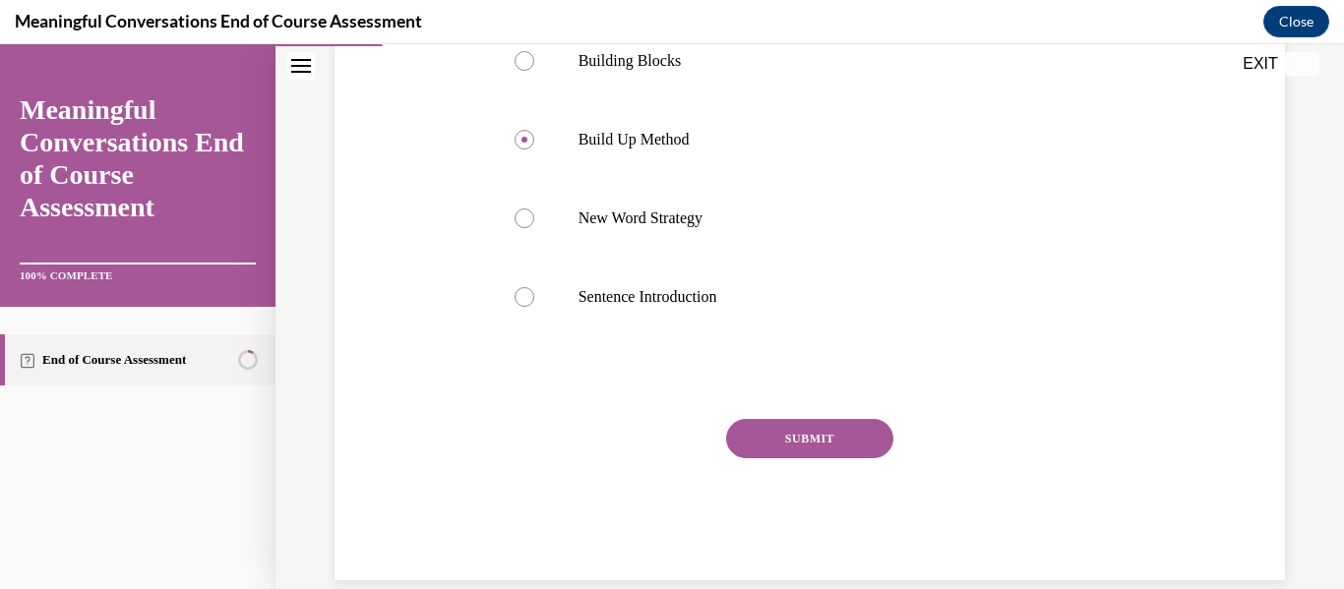
click at [815, 457] on button "SUBMIT" at bounding box center [809, 438] width 167 height 39
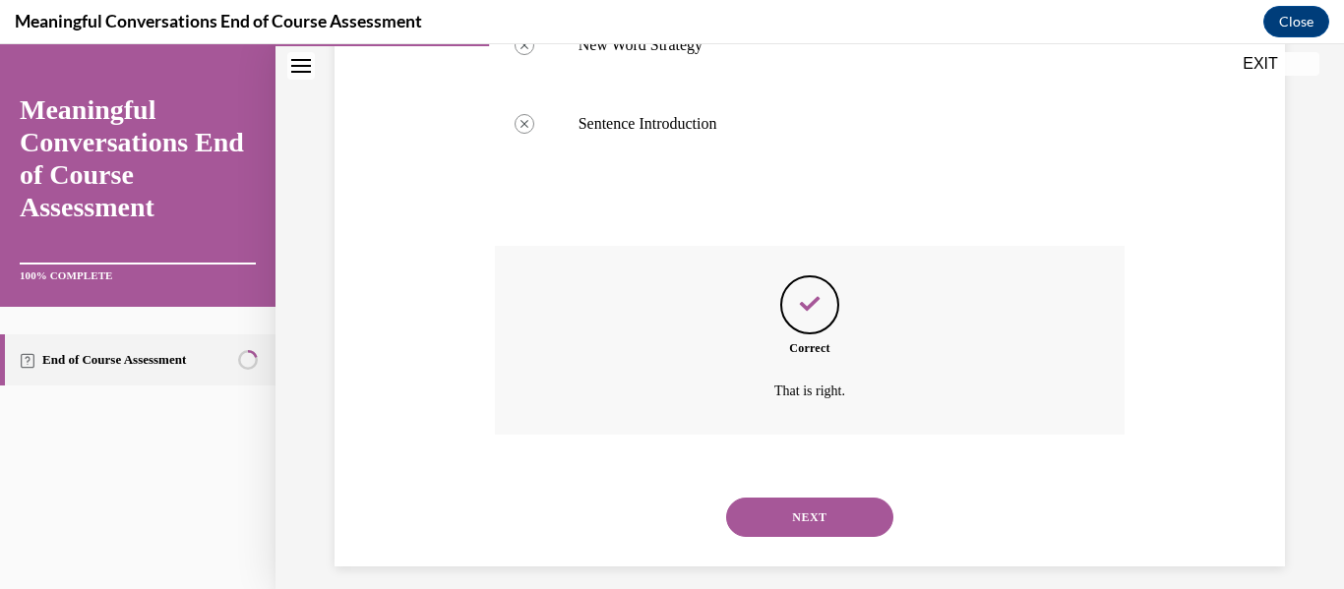
scroll to position [607, 0]
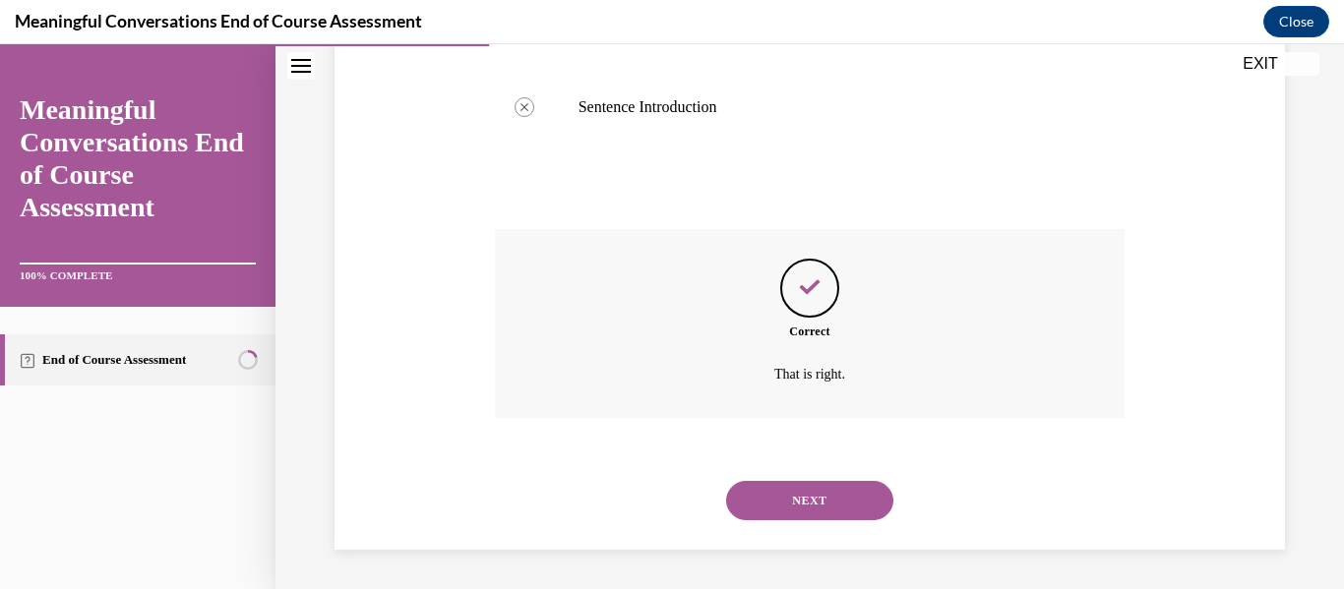
click at [815, 492] on button "NEXT" at bounding box center [809, 500] width 167 height 39
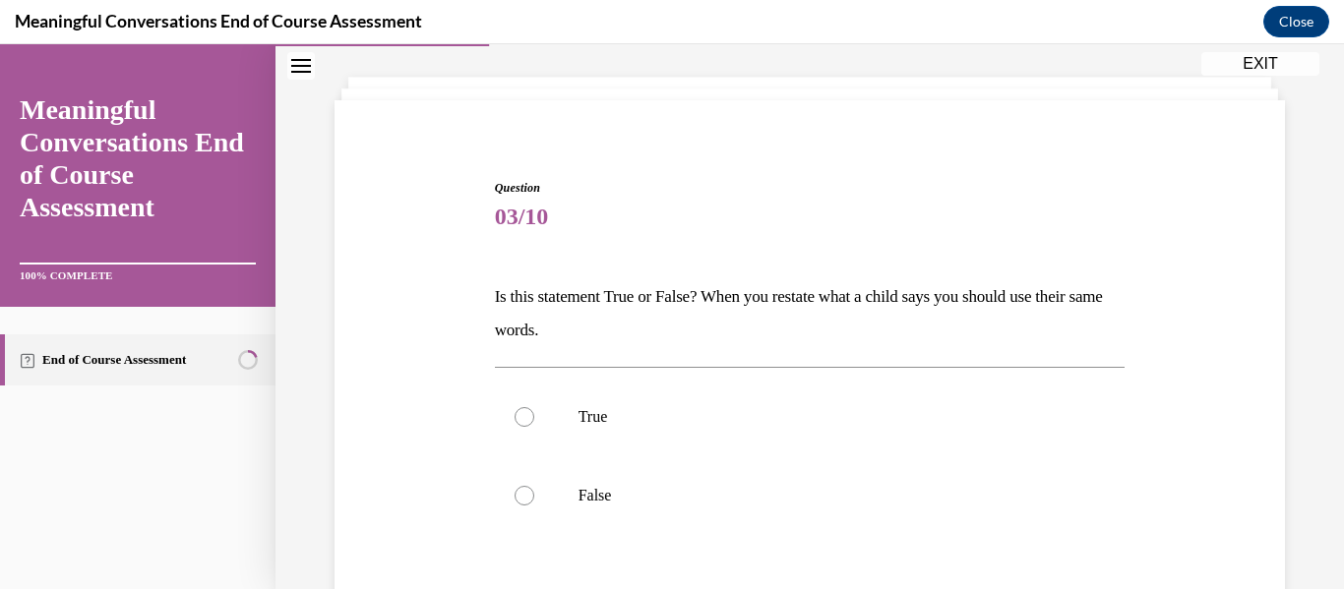
scroll to position [104, 0]
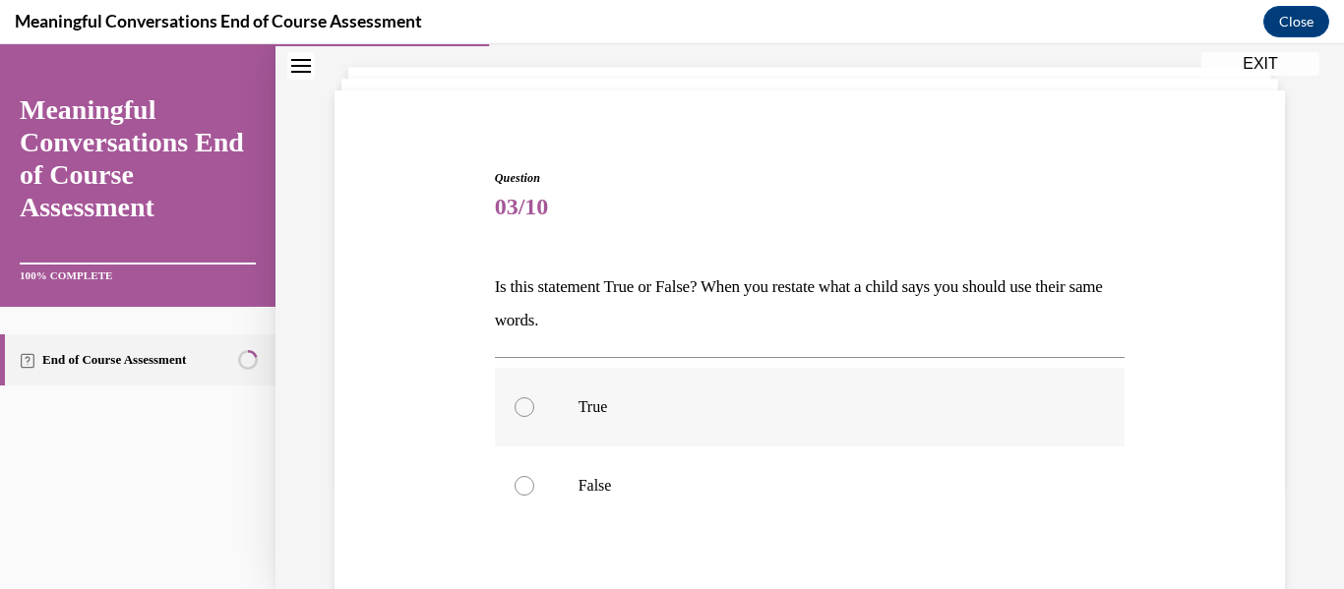
click at [847, 436] on label "True" at bounding box center [810, 407] width 631 height 79
click at [534, 417] on input "True" at bounding box center [524, 407] width 20 height 20
radio input "true"
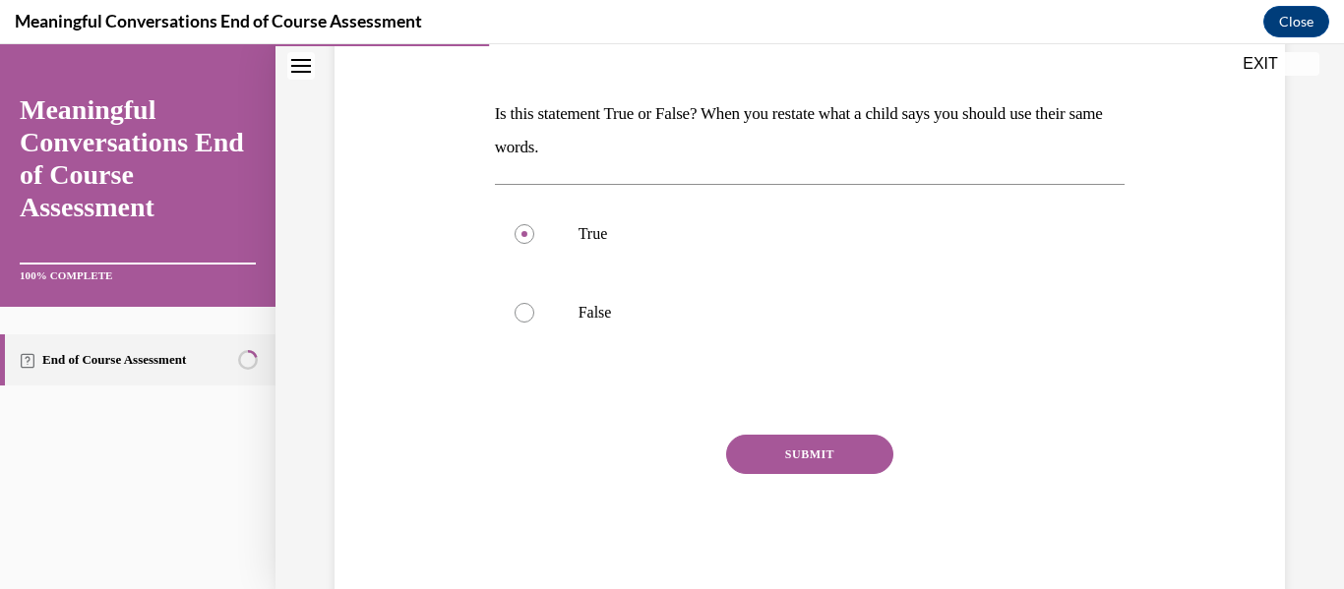
click at [850, 442] on button "SUBMIT" at bounding box center [809, 454] width 167 height 39
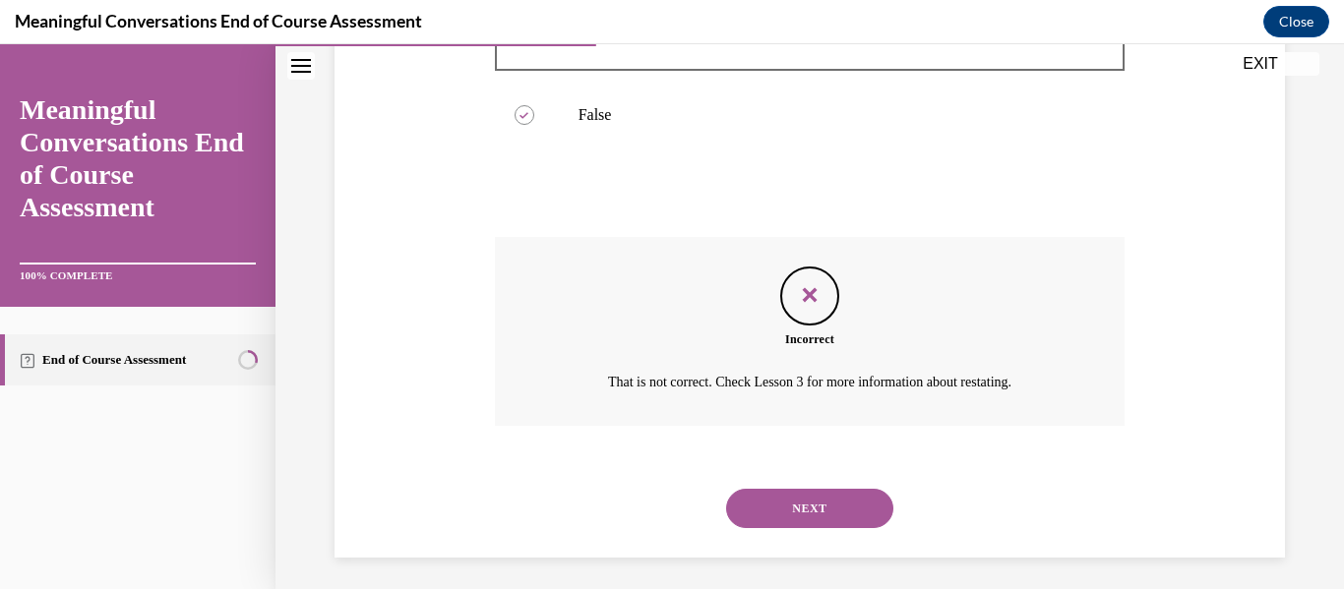
scroll to position [483, 0]
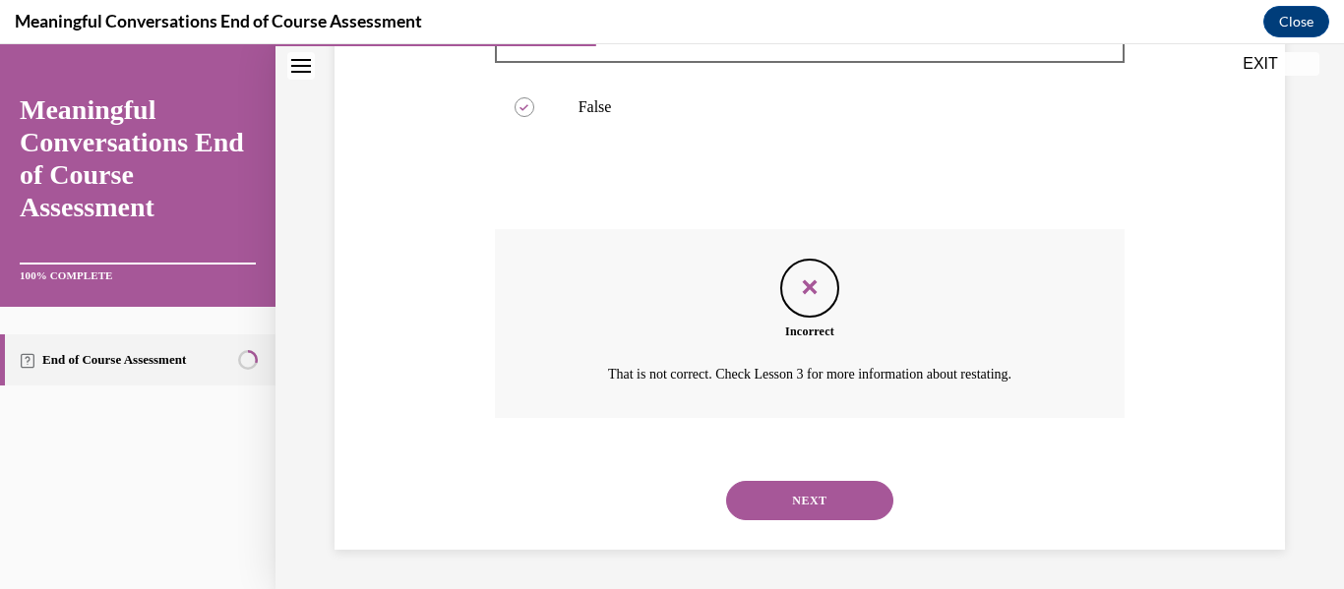
click at [819, 493] on button "NEXT" at bounding box center [809, 500] width 167 height 39
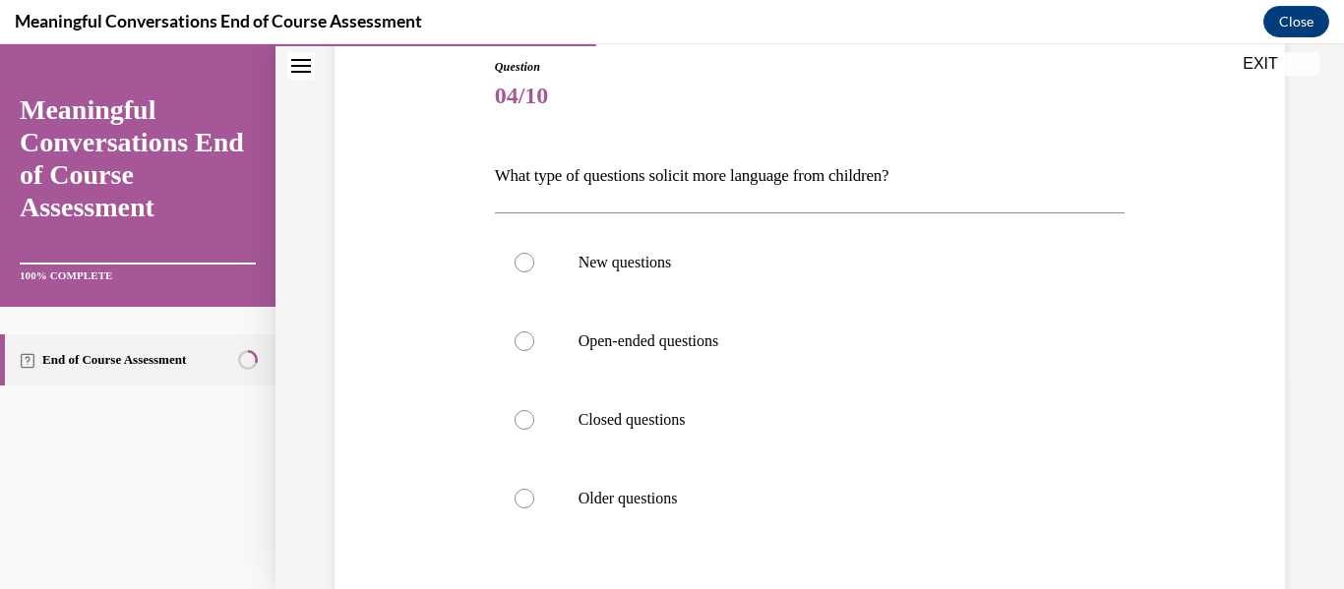
scroll to position [250, 0]
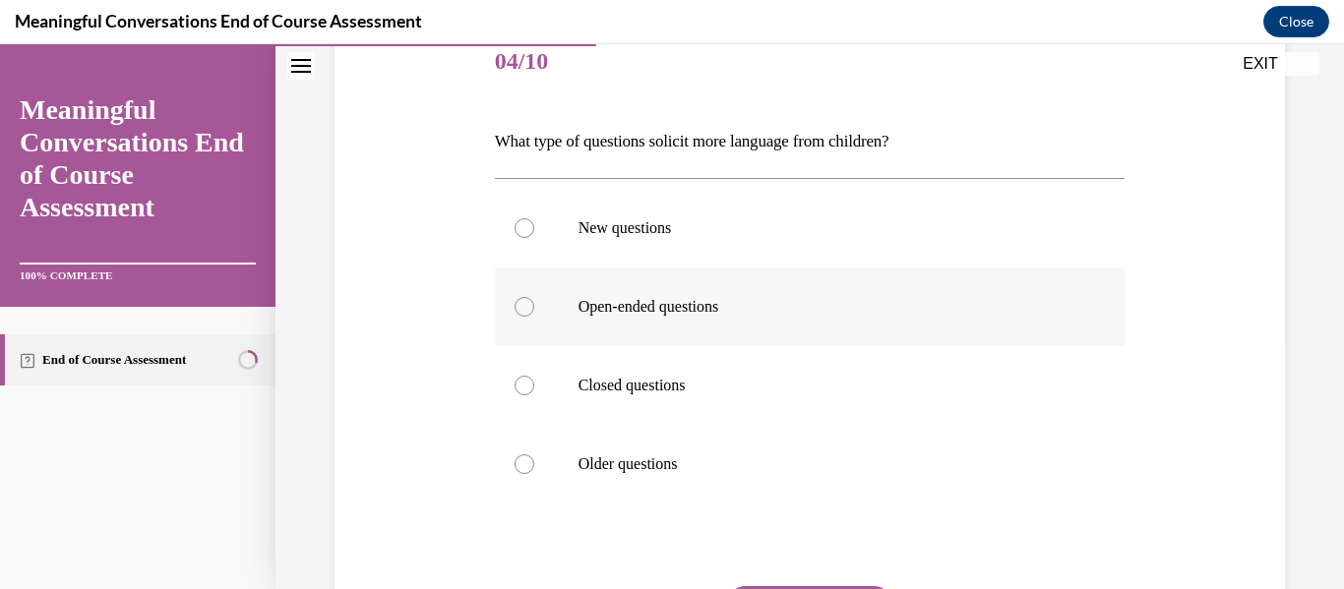
click at [856, 317] on label "Open-ended questions" at bounding box center [810, 307] width 631 height 79
click at [534, 317] on input "Open-ended questions" at bounding box center [524, 307] width 20 height 20
radio input "true"
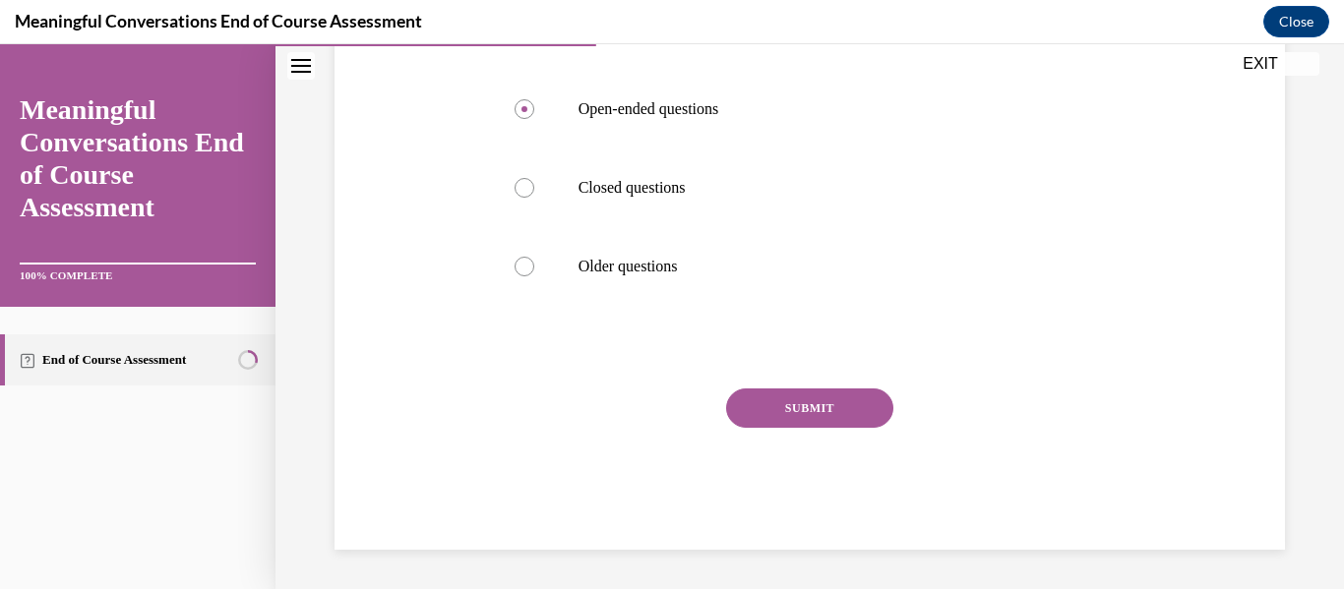
click at [844, 417] on button "SUBMIT" at bounding box center [809, 408] width 167 height 39
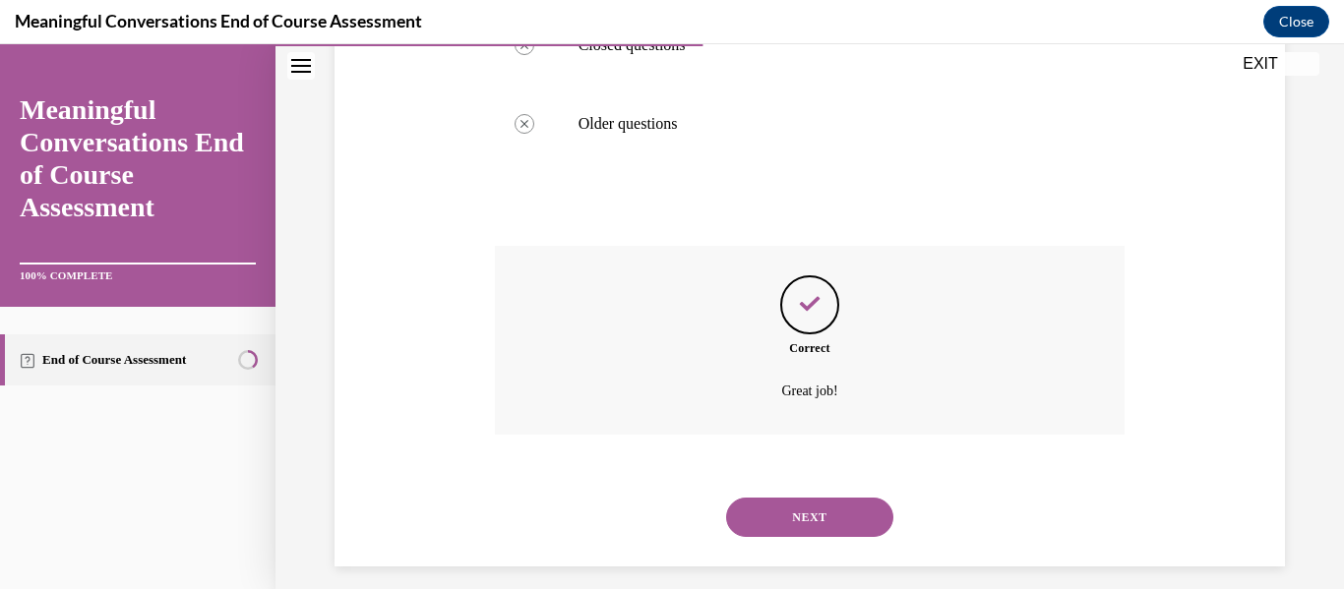
scroll to position [607, 0]
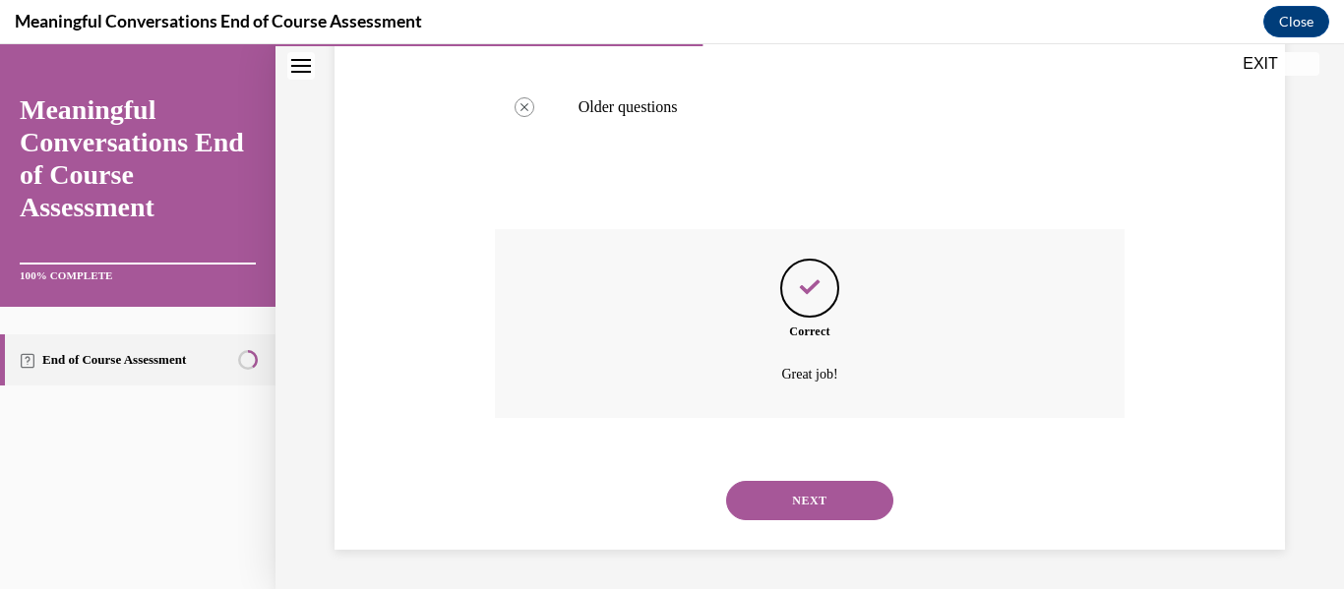
click at [829, 503] on button "NEXT" at bounding box center [809, 500] width 167 height 39
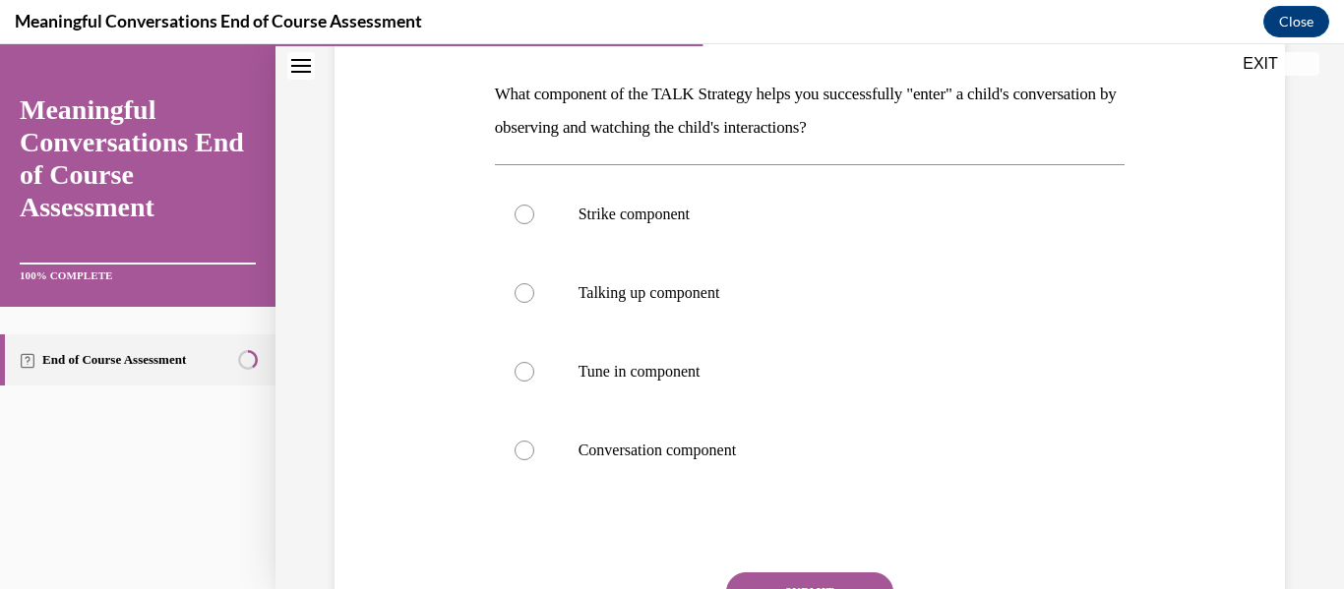
scroll to position [300, 0]
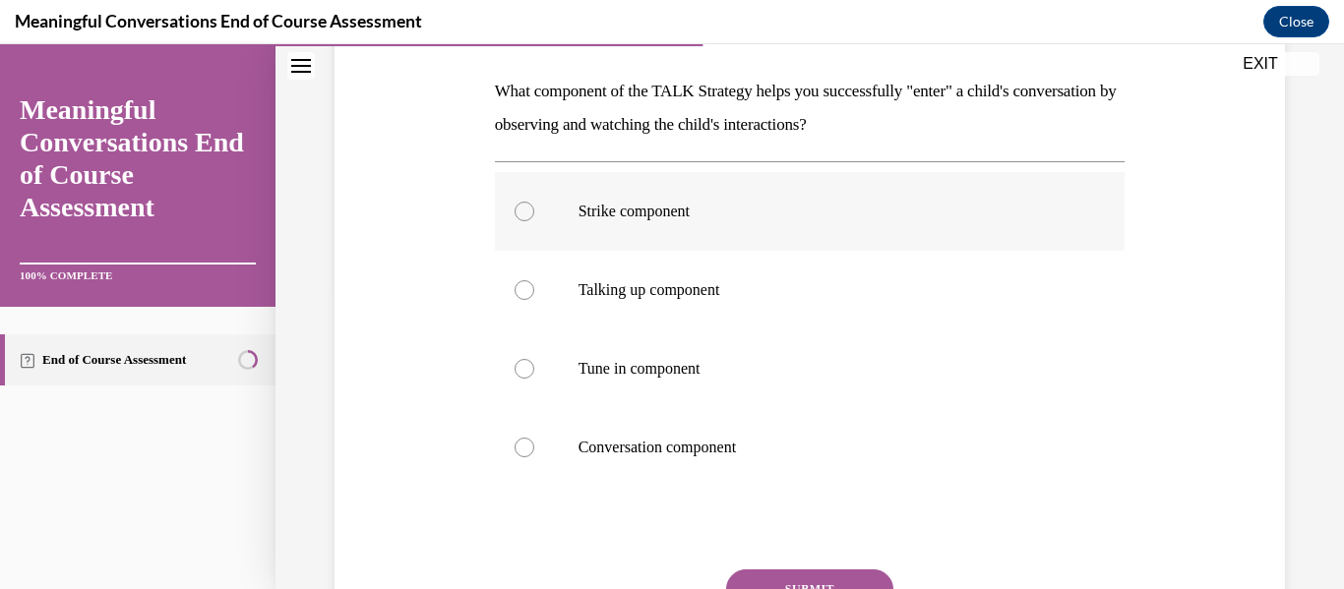
click at [793, 217] on p "Strike component" at bounding box center [827, 212] width 498 height 20
click at [534, 217] on input "Strike component" at bounding box center [524, 212] width 20 height 20
radio input "true"
click at [765, 573] on button "SUBMIT" at bounding box center [809, 589] width 167 height 39
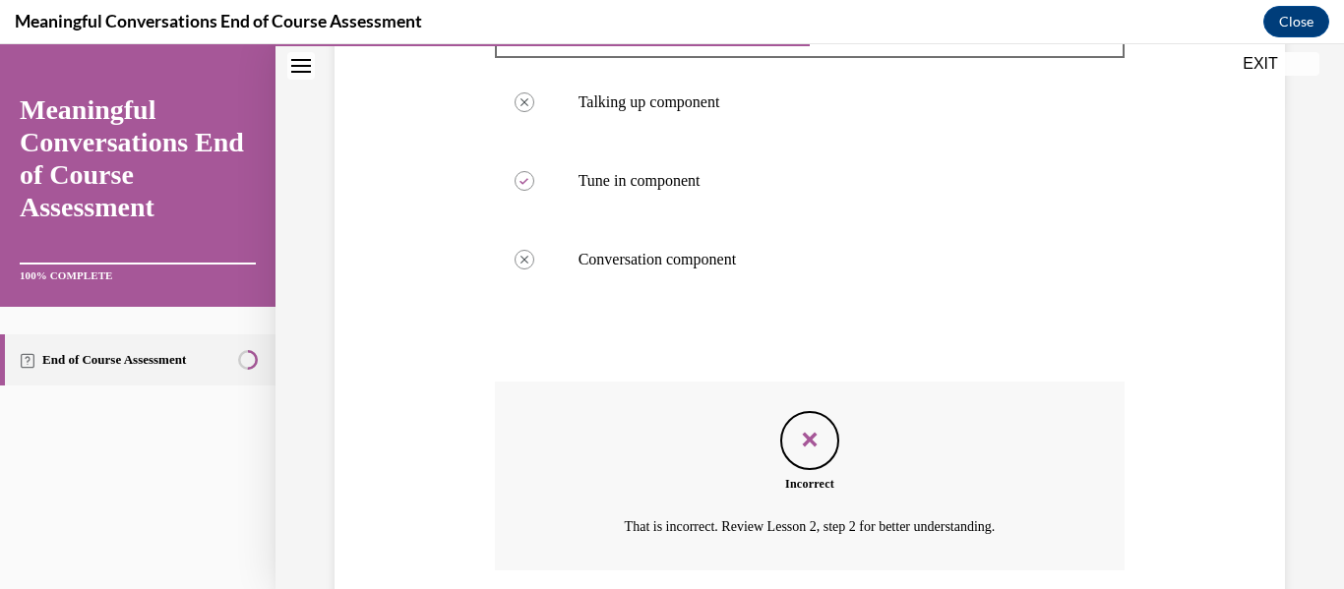
scroll to position [640, 0]
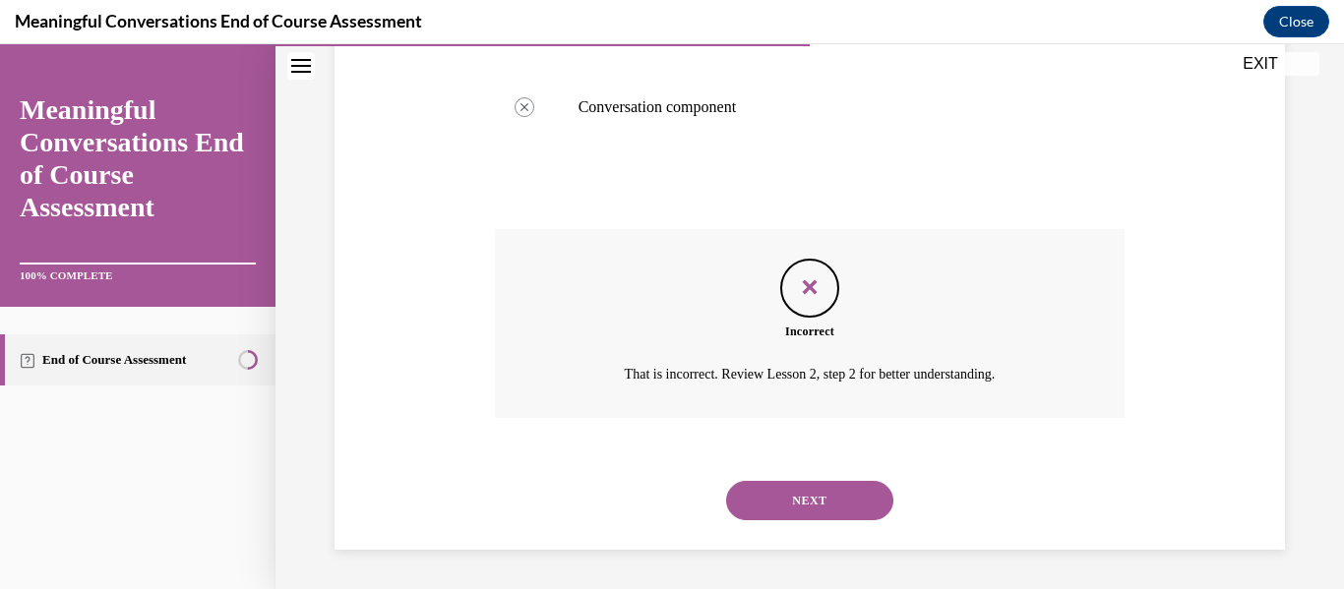
click at [806, 502] on button "NEXT" at bounding box center [809, 500] width 167 height 39
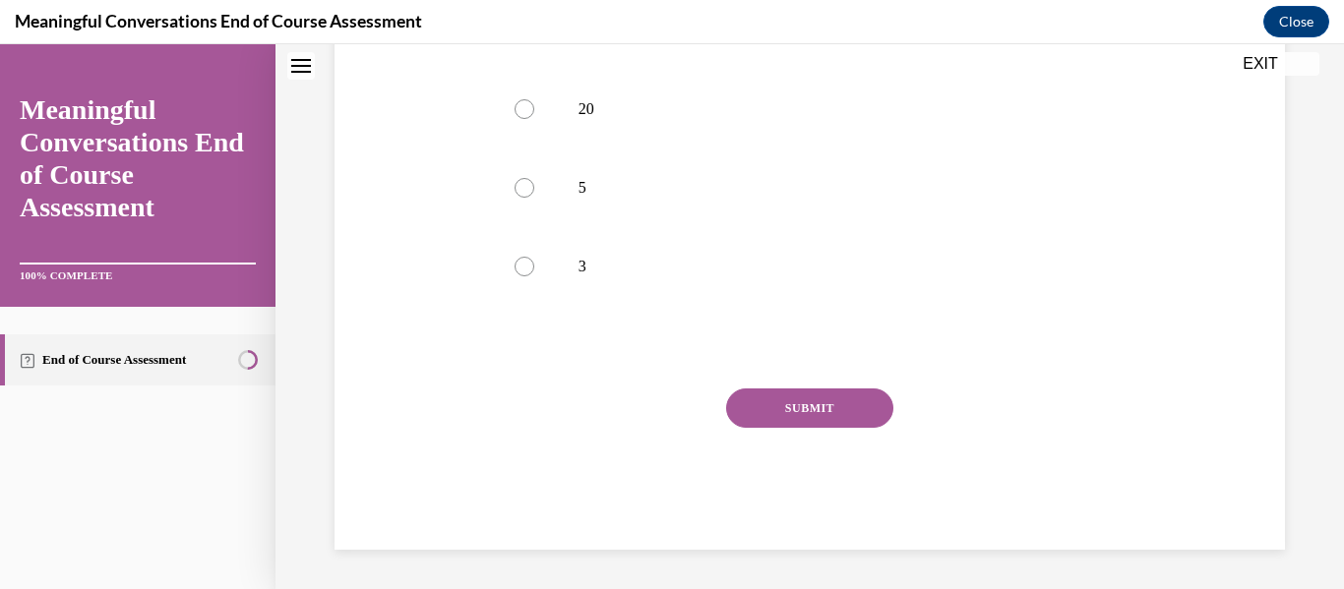
scroll to position [0, 0]
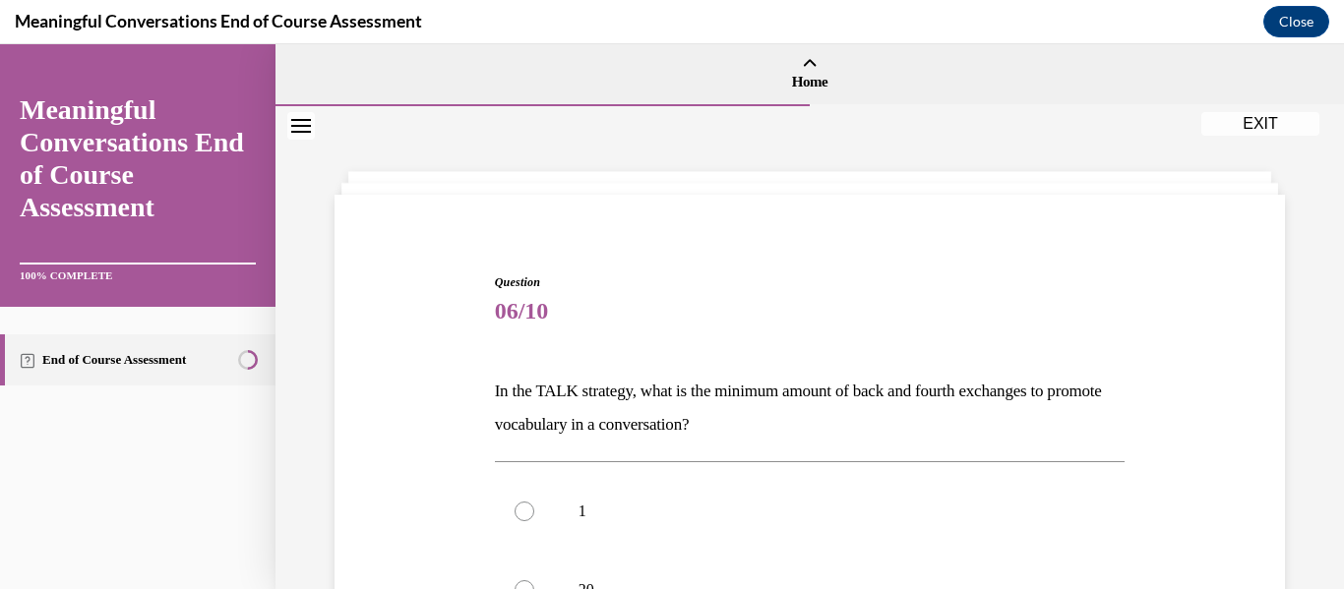
click at [806, 502] on p "1" at bounding box center [827, 512] width 498 height 20
click at [534, 502] on input "1" at bounding box center [524, 512] width 20 height 20
radio input "true"
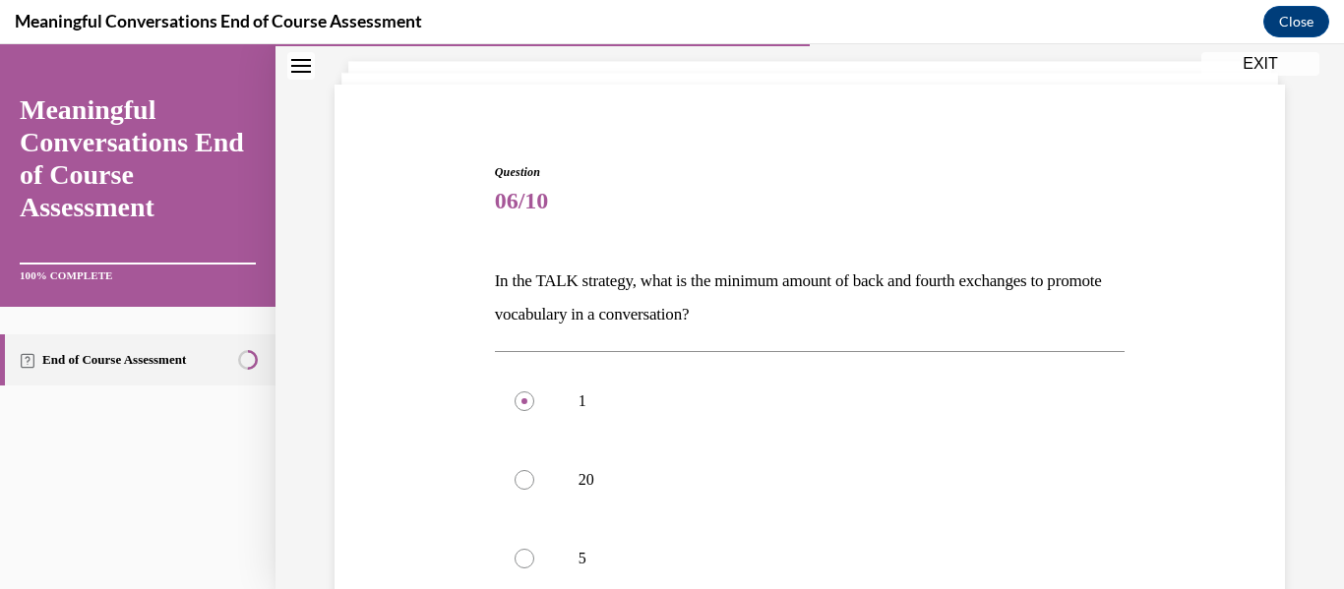
scroll to position [116, 0]
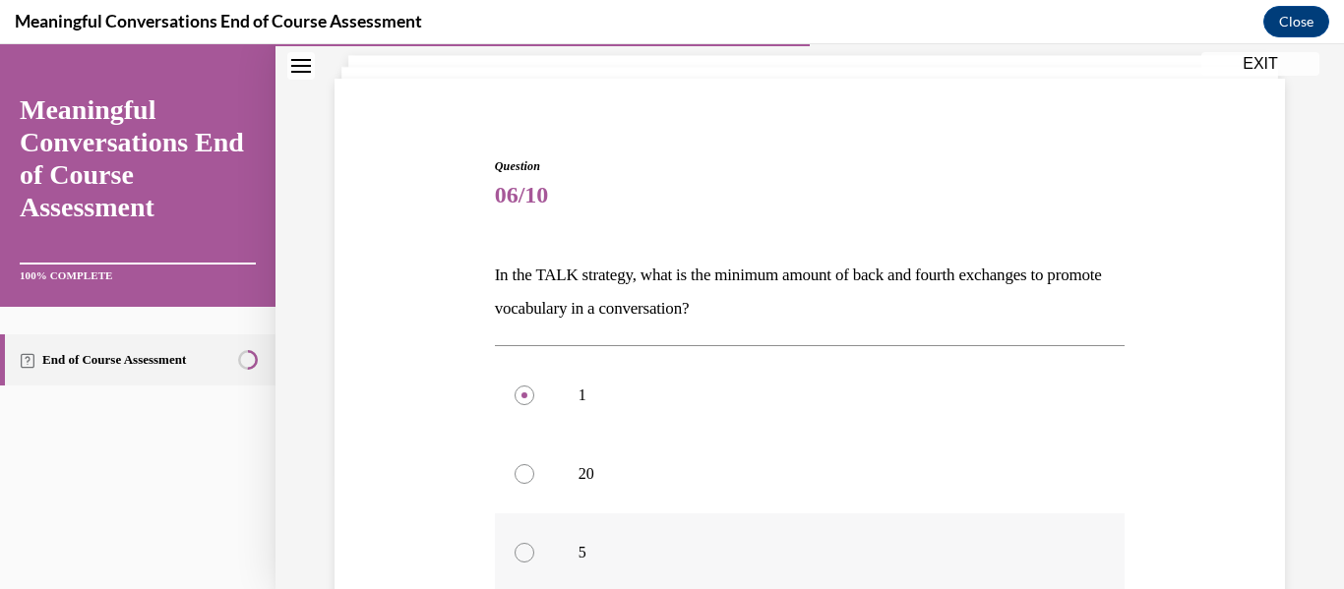
click at [807, 545] on p "5" at bounding box center [827, 553] width 498 height 20
click at [534, 545] on input "5" at bounding box center [524, 553] width 20 height 20
radio input "true"
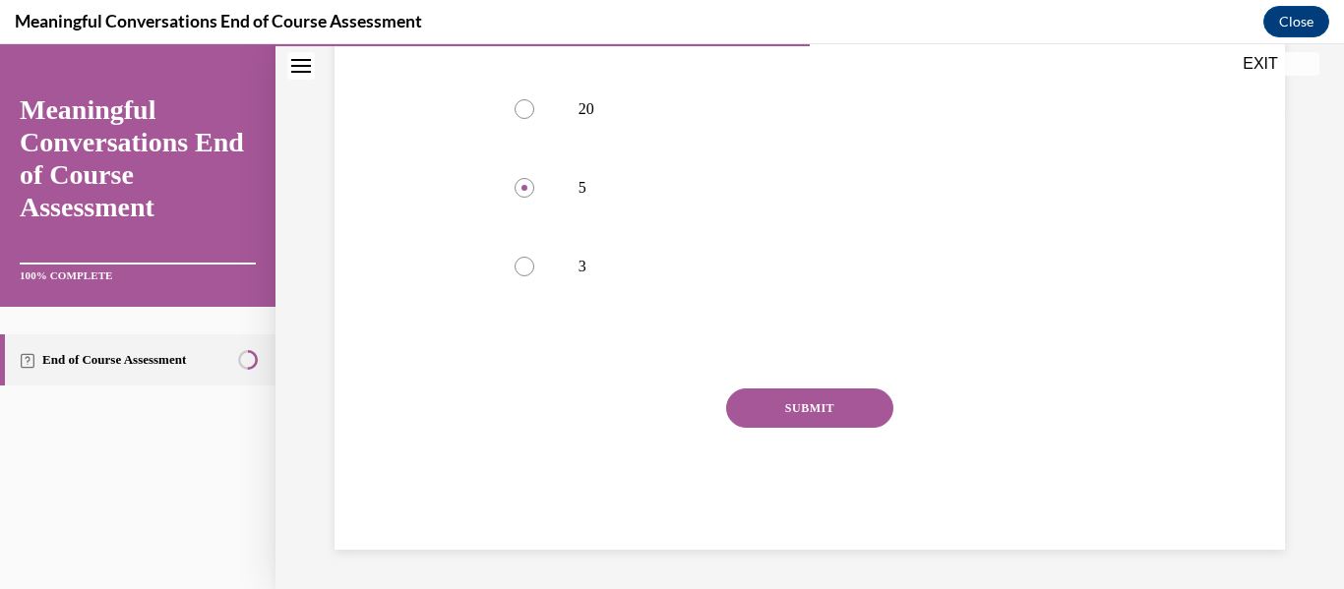
click at [849, 424] on button "SUBMIT" at bounding box center [809, 408] width 167 height 39
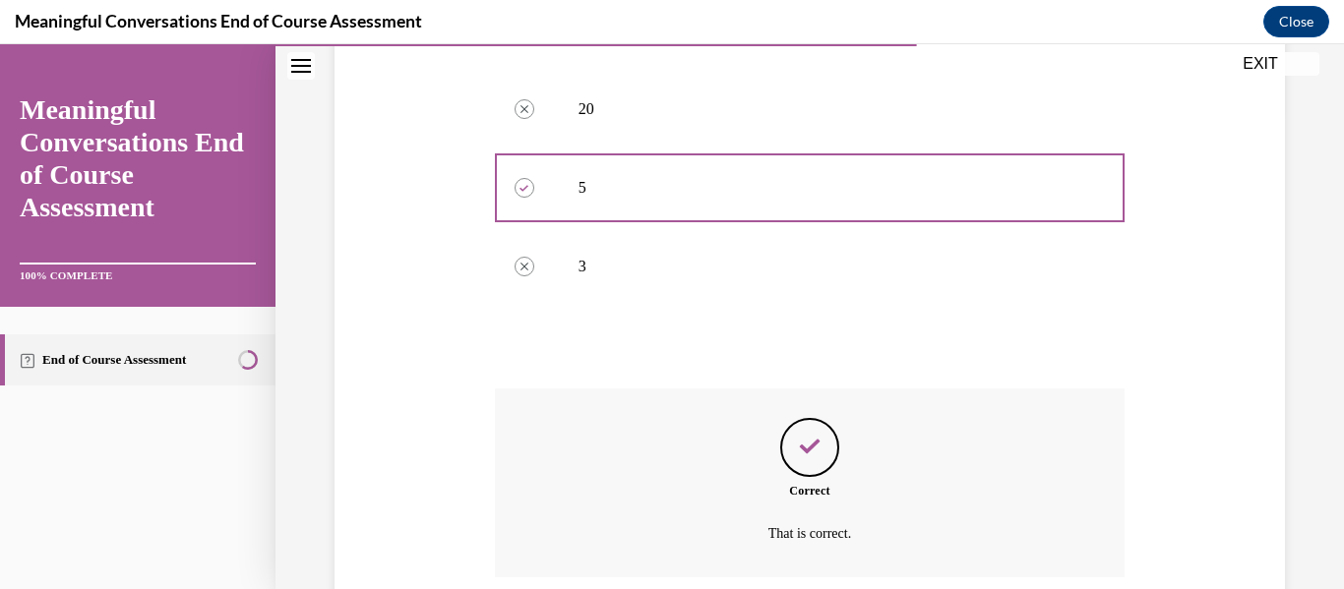
scroll to position [640, 0]
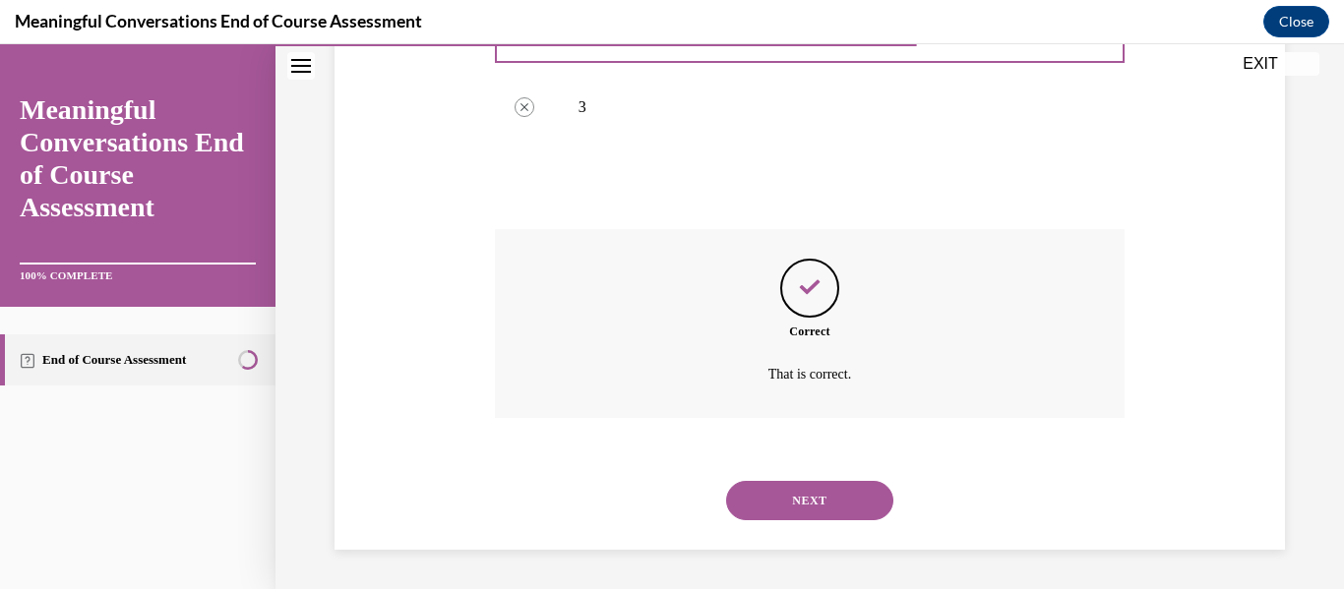
click at [843, 493] on button "NEXT" at bounding box center [809, 500] width 167 height 39
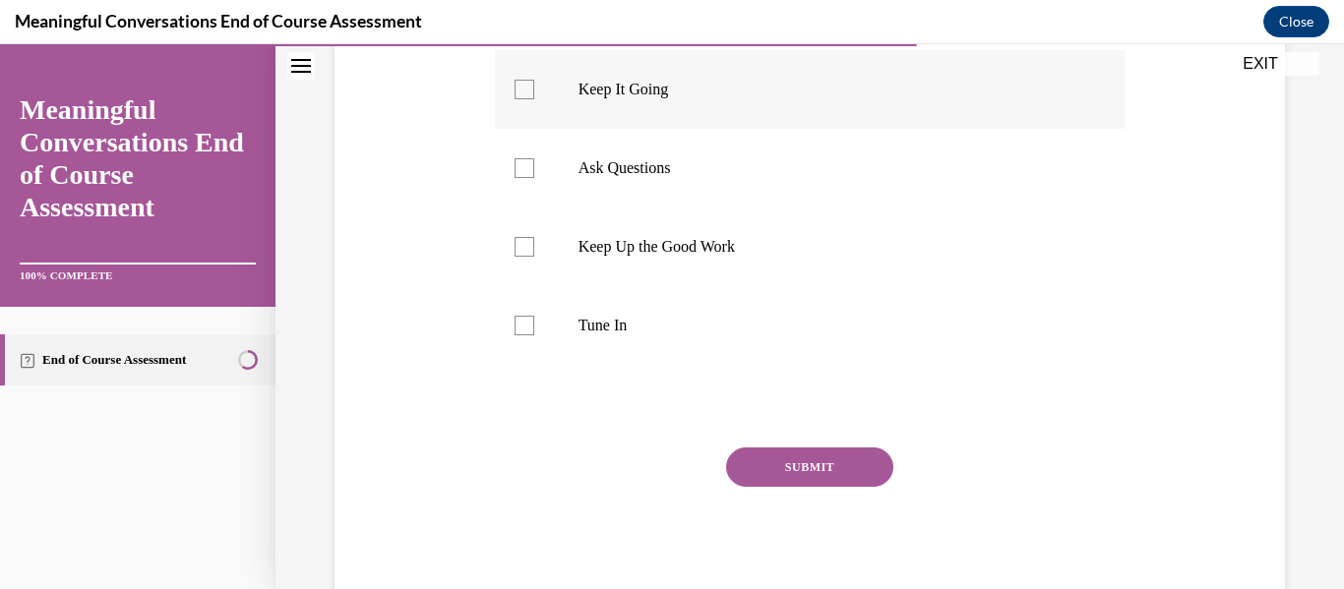
scroll to position [571, 0]
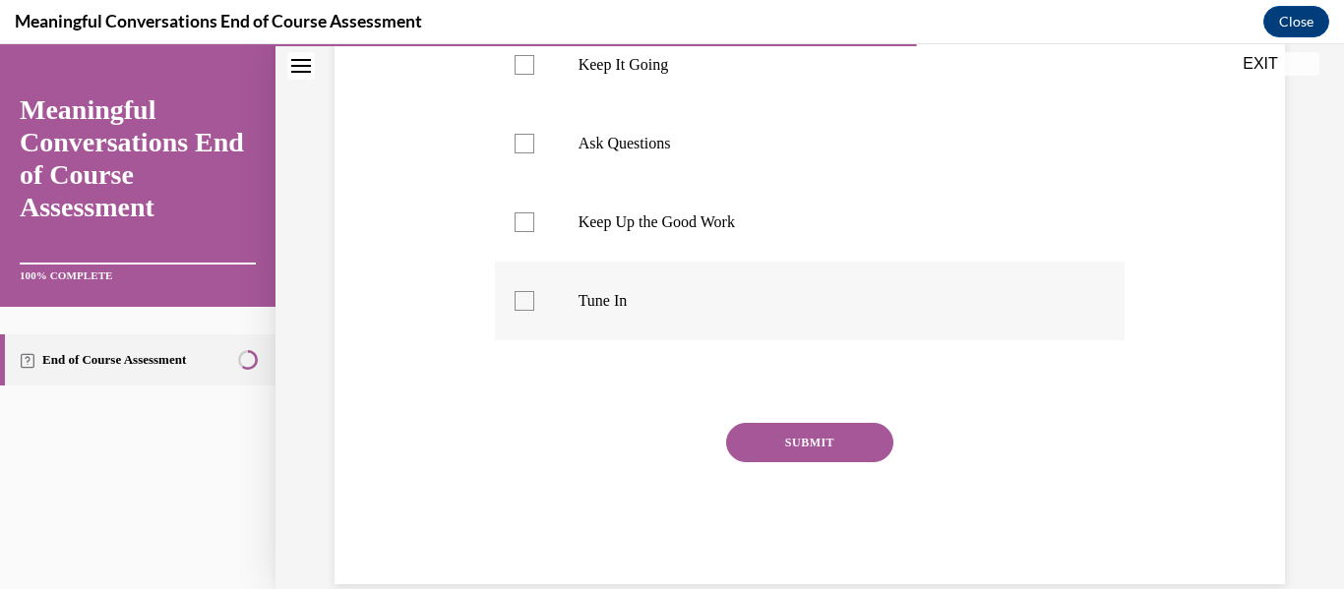
click at [786, 315] on label "Tune In" at bounding box center [810, 301] width 631 height 79
click at [534, 311] on input "Tune In" at bounding box center [524, 301] width 20 height 20
checkbox input "true"
click at [794, 151] on p "Ask Questions" at bounding box center [827, 144] width 498 height 20
click at [534, 151] on input "Ask Questions" at bounding box center [524, 144] width 20 height 20
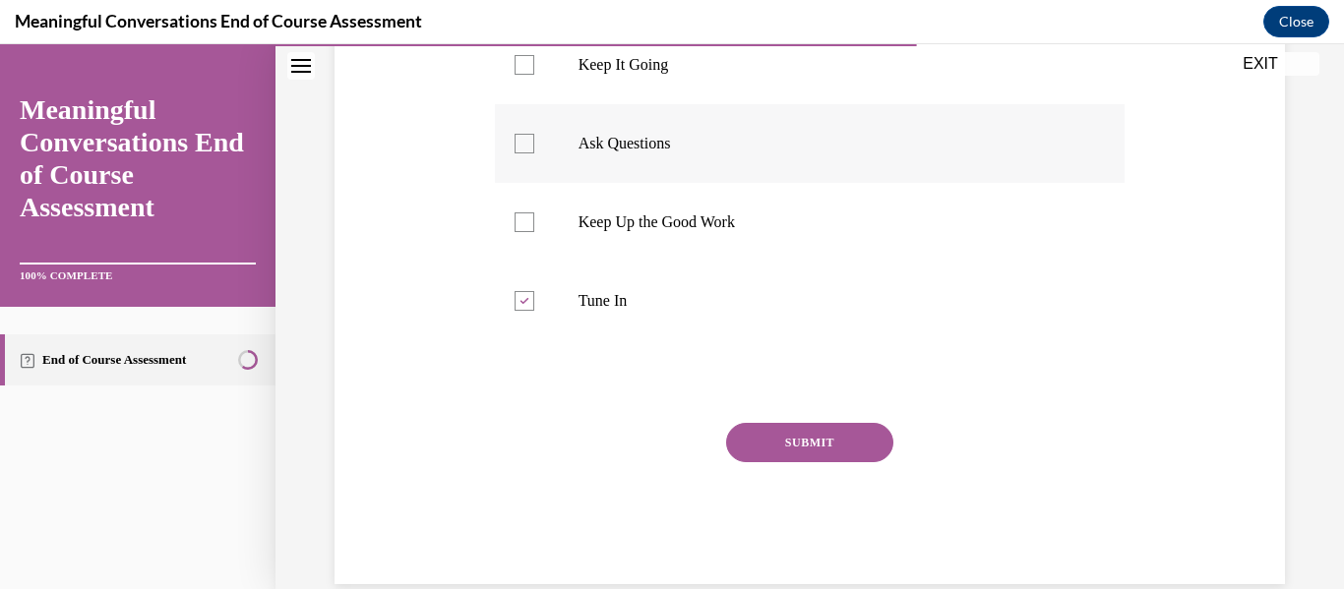
checkbox input "true"
click at [792, 100] on label "Keep It Going" at bounding box center [810, 65] width 631 height 79
click at [534, 75] on input "Keep It Going" at bounding box center [524, 65] width 20 height 20
checkbox input "true"
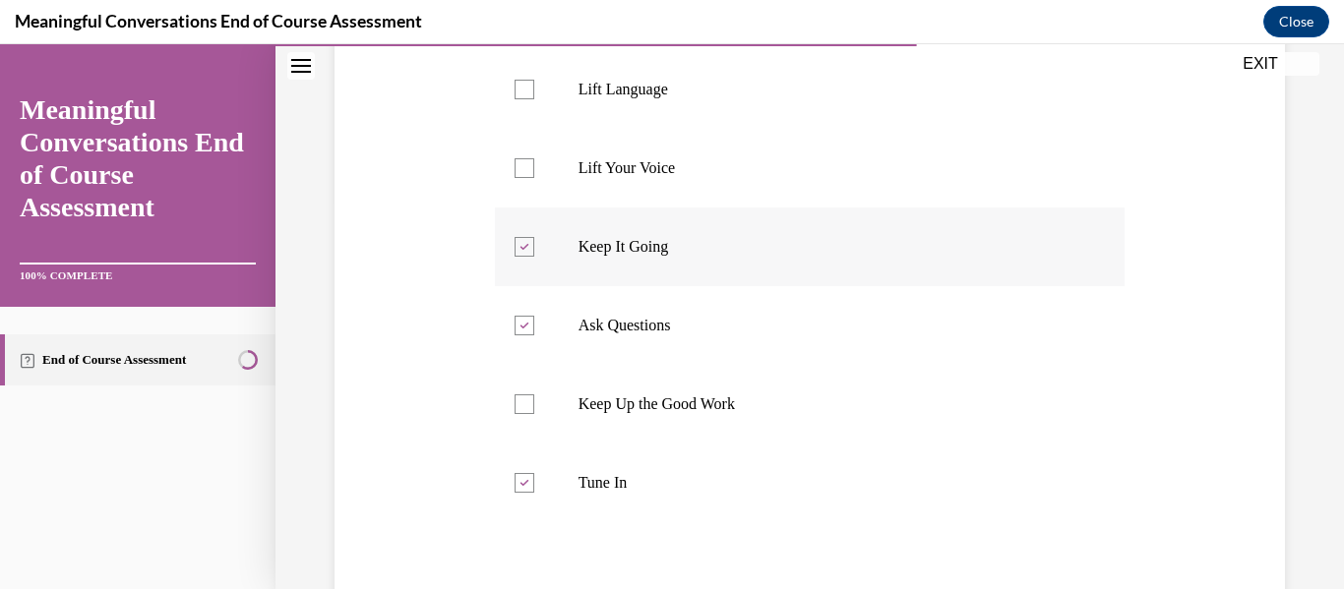
click at [792, 100] on label "Lift Language" at bounding box center [810, 89] width 631 height 79
click at [534, 99] on input "Lift Language" at bounding box center [524, 90] width 20 height 20
checkbox input "true"
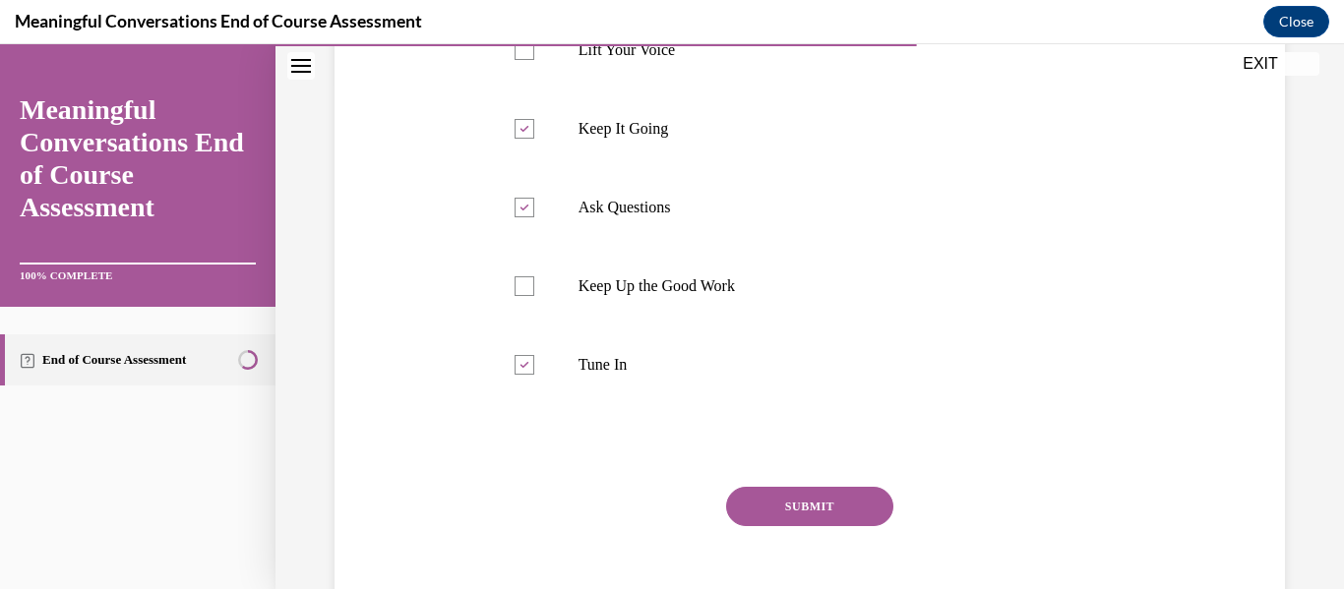
scroll to position [605, 0]
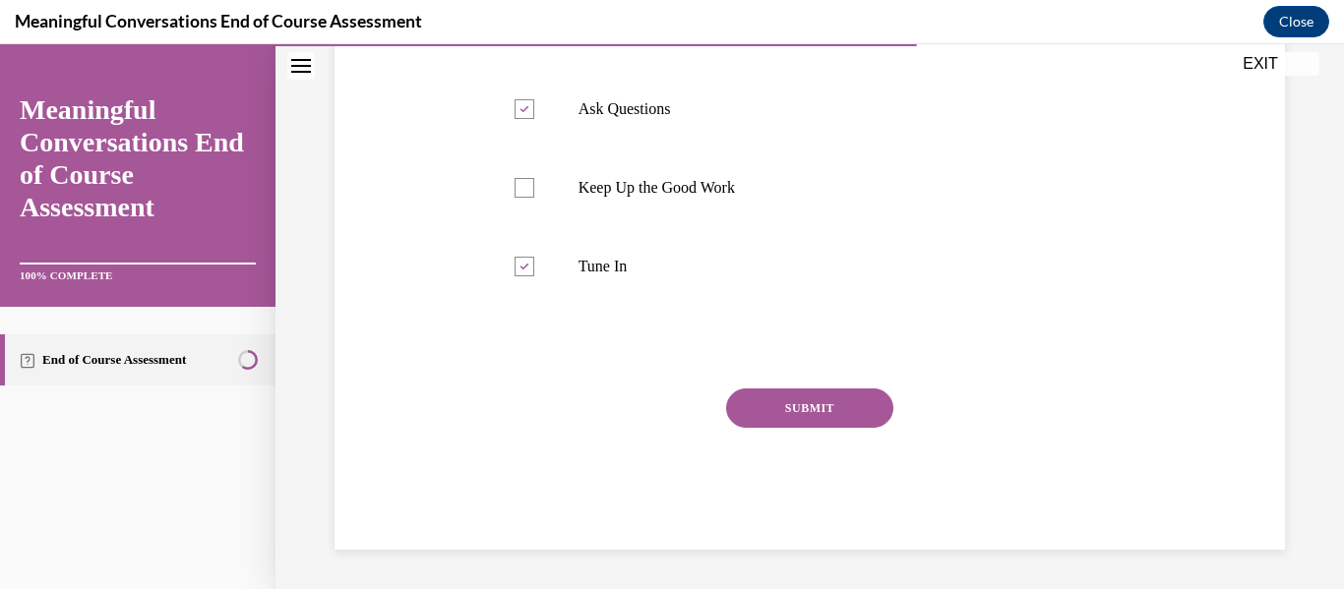
click at [28, 310] on section "End of Course Assessment" at bounding box center [137, 360] width 275 height 106
click at [814, 389] on button "SUBMIT" at bounding box center [809, 408] width 167 height 39
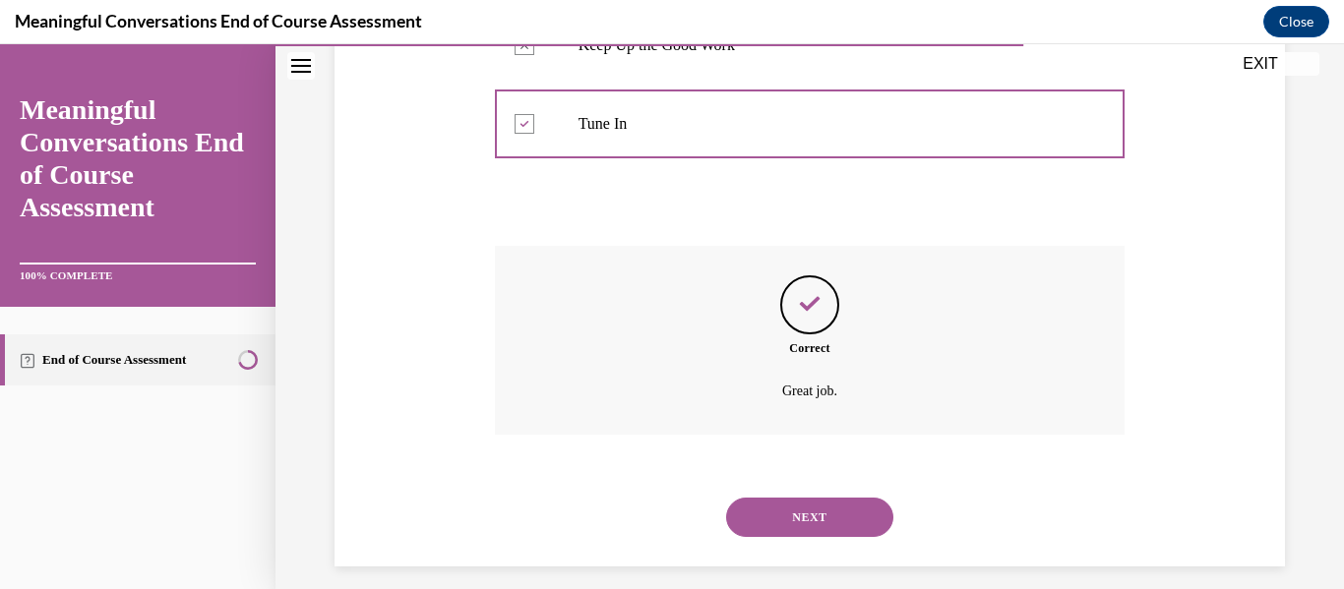
scroll to position [764, 0]
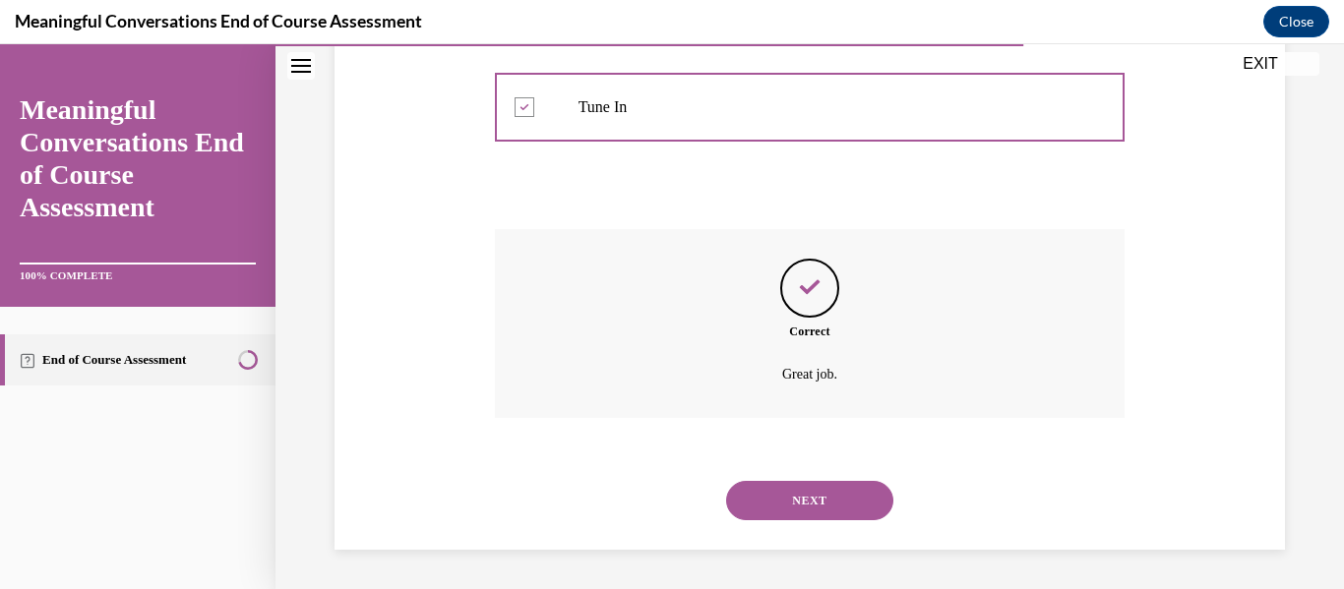
click at [820, 486] on button "NEXT" at bounding box center [809, 500] width 167 height 39
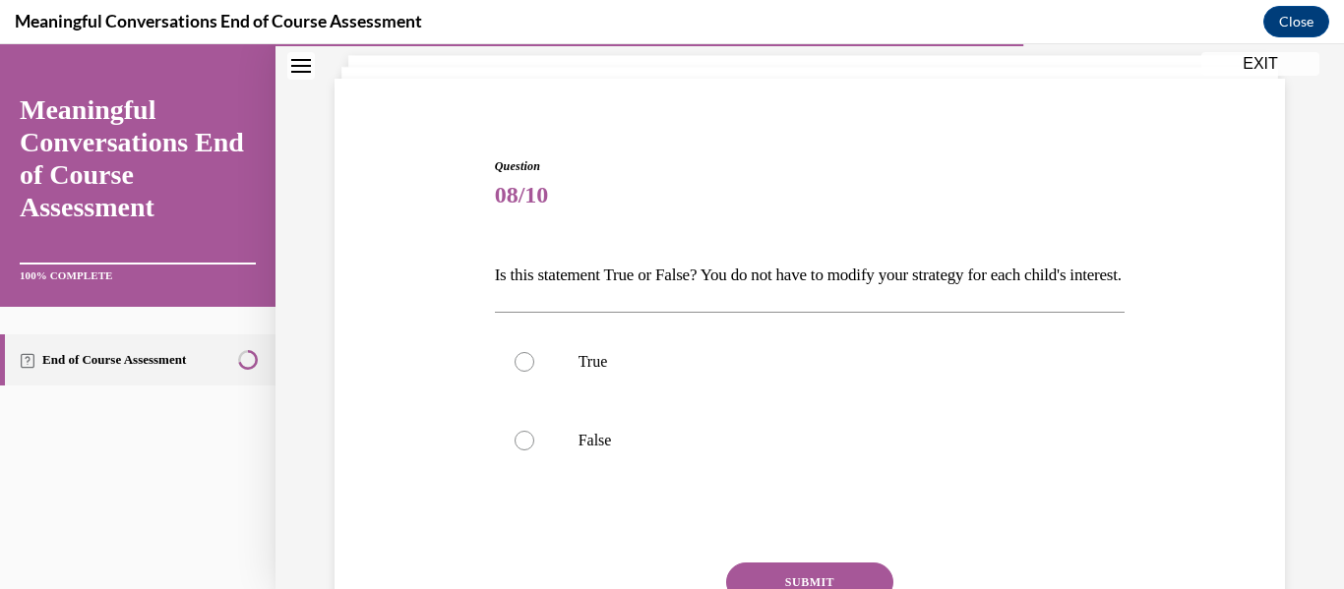
scroll to position [150, 0]
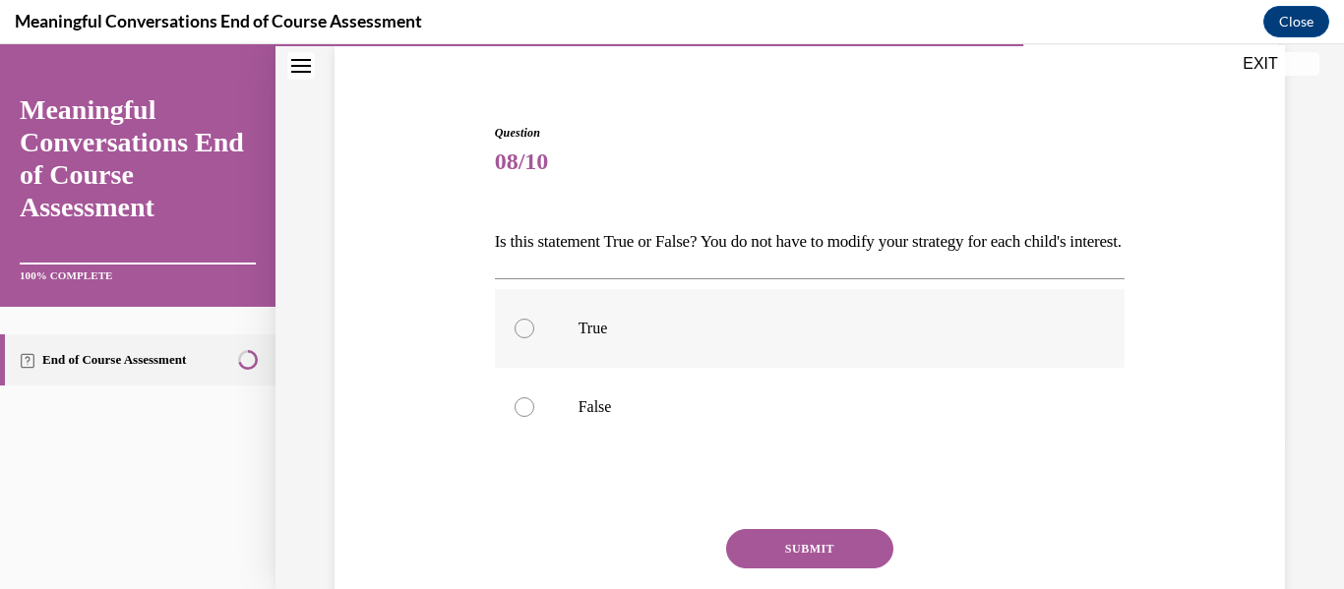
click at [874, 368] on label "True" at bounding box center [810, 328] width 631 height 79
click at [534, 338] on input "True" at bounding box center [524, 329] width 20 height 20
radio input "true"
click at [836, 569] on button "SUBMIT" at bounding box center [809, 548] width 167 height 39
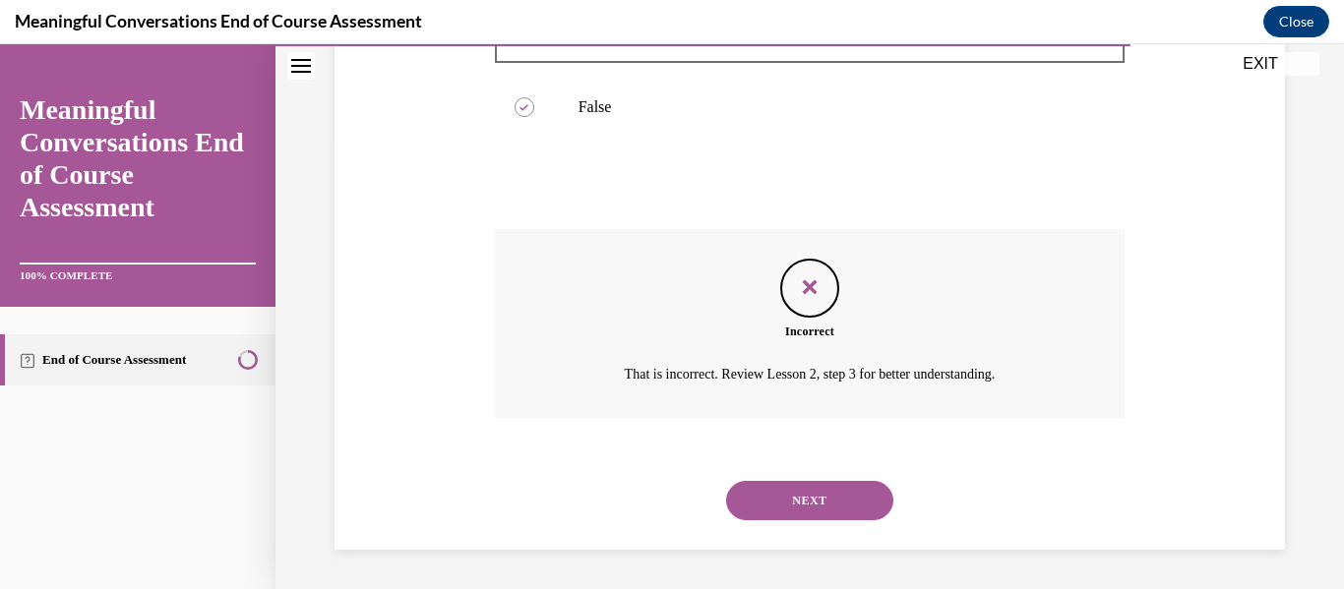
scroll to position [483, 0]
click at [857, 505] on button "NEXT" at bounding box center [809, 500] width 167 height 39
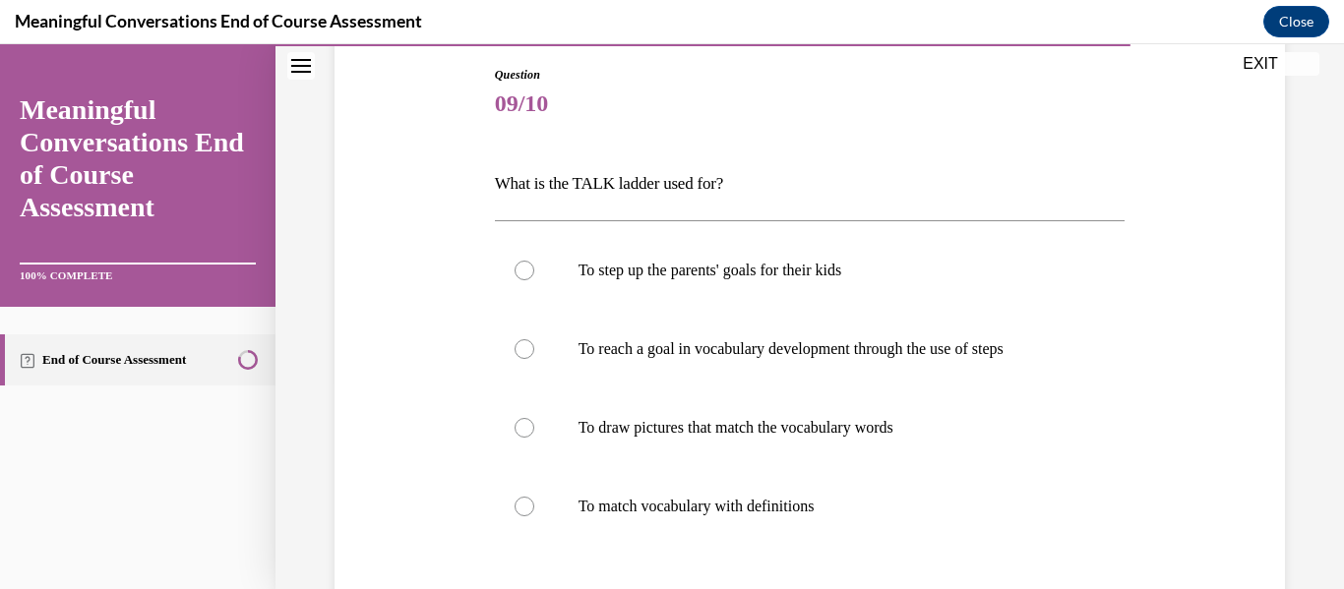
scroll to position [209, 0]
click at [808, 350] on p "To reach a goal in vocabulary development through the use of steps" at bounding box center [827, 348] width 498 height 20
click at [534, 350] on input "To reach a goal in vocabulary development through the use of steps" at bounding box center [524, 348] width 20 height 20
radio input "true"
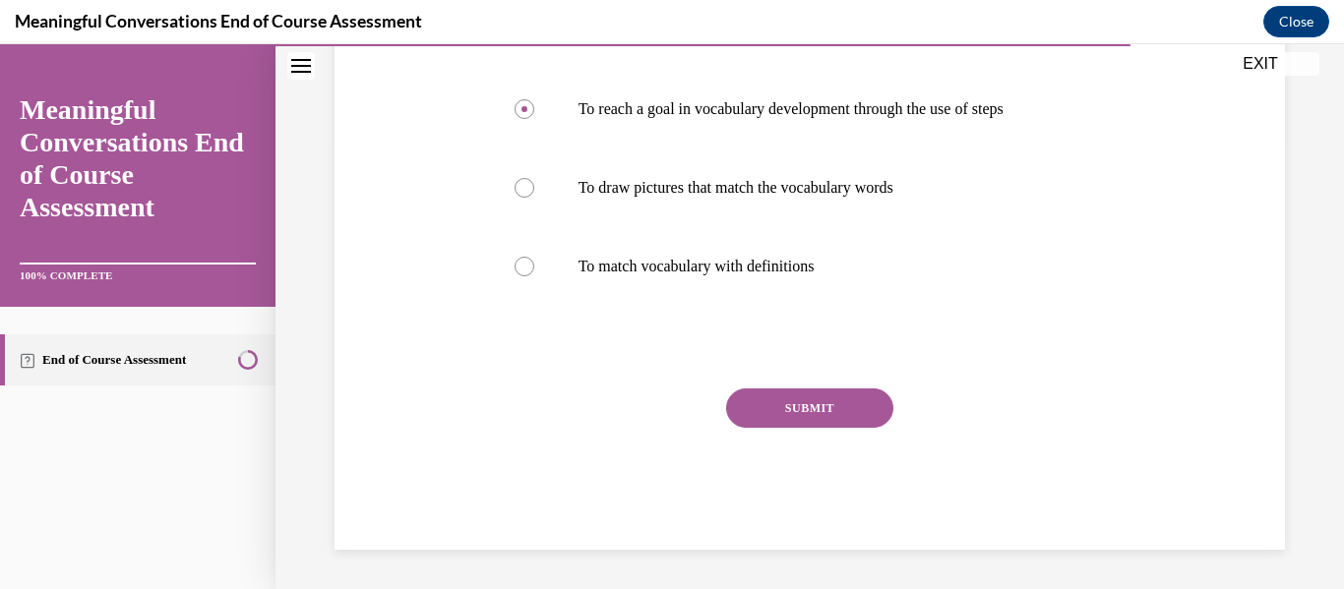
click at [836, 418] on button "SUBMIT" at bounding box center [809, 408] width 167 height 39
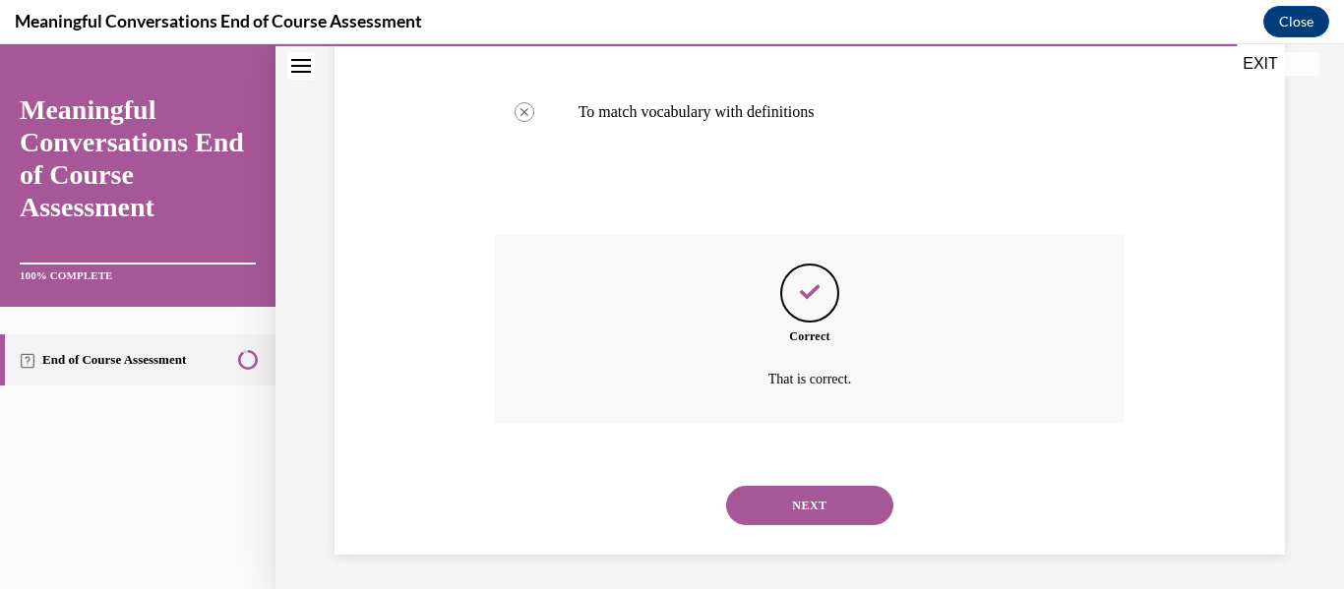
scroll to position [607, 0]
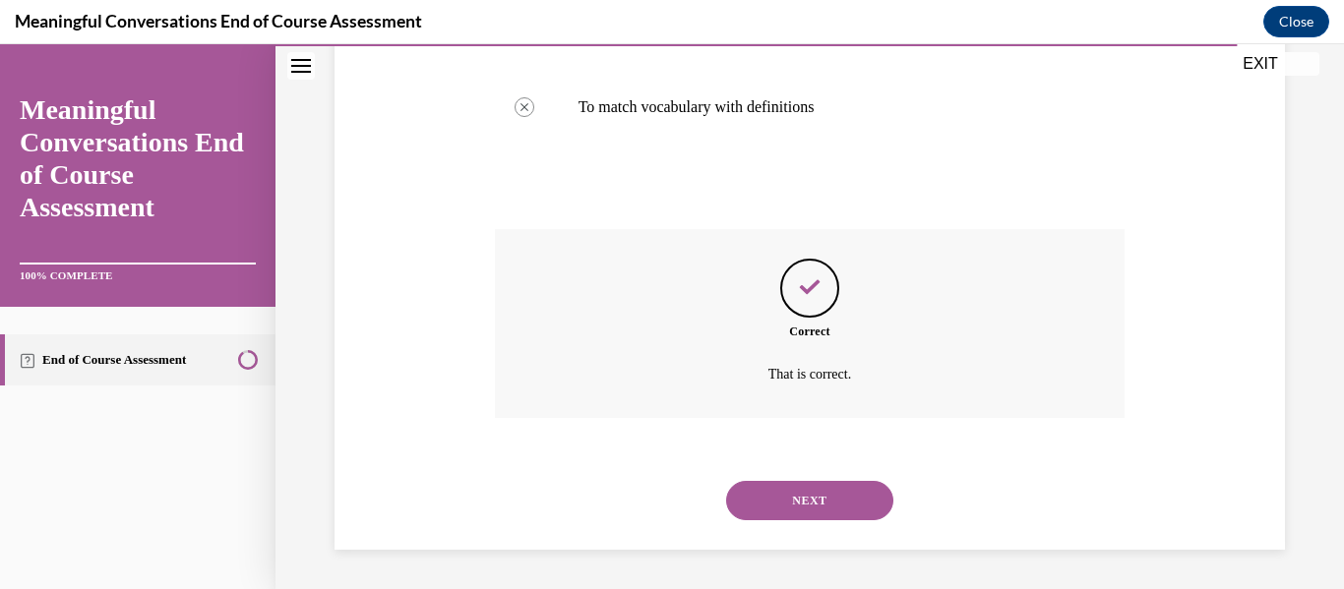
click at [850, 487] on button "NEXT" at bounding box center [809, 500] width 167 height 39
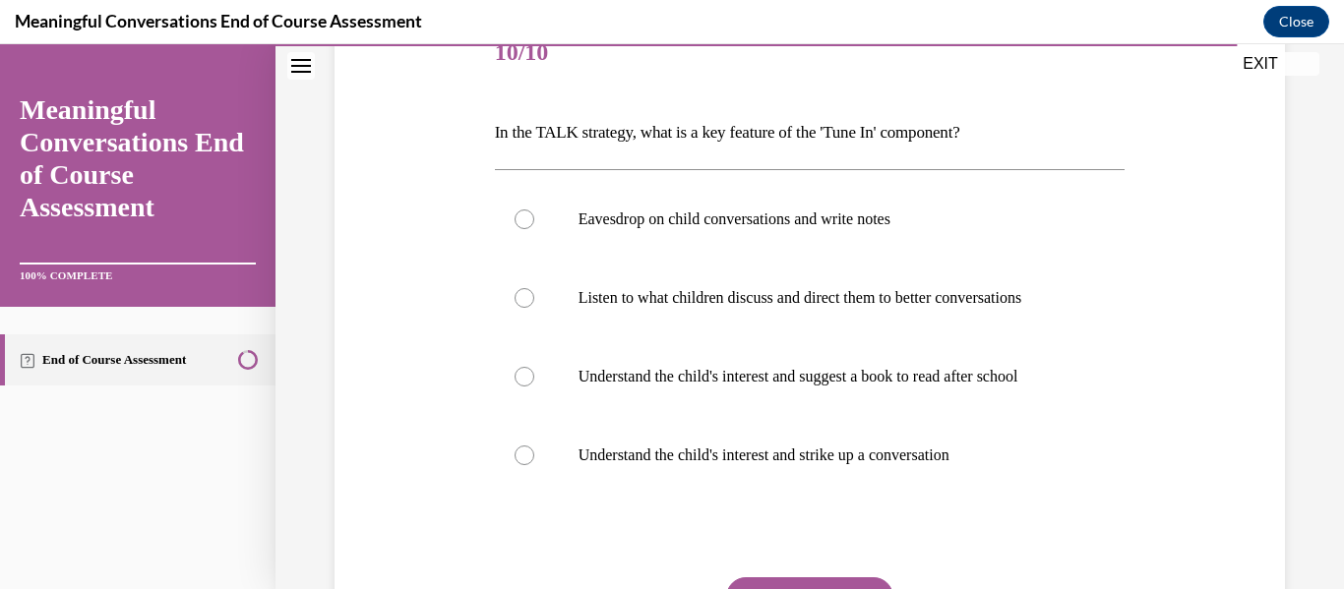
scroll to position [261, 0]
click at [827, 293] on p "Listen to what children discuss and direct them to better conversations" at bounding box center [827, 296] width 498 height 20
click at [534, 293] on input "Listen to what children discuss and direct them to better conversations" at bounding box center [524, 296] width 20 height 20
radio input "true"
click at [807, 576] on button "SUBMIT" at bounding box center [809, 594] width 167 height 39
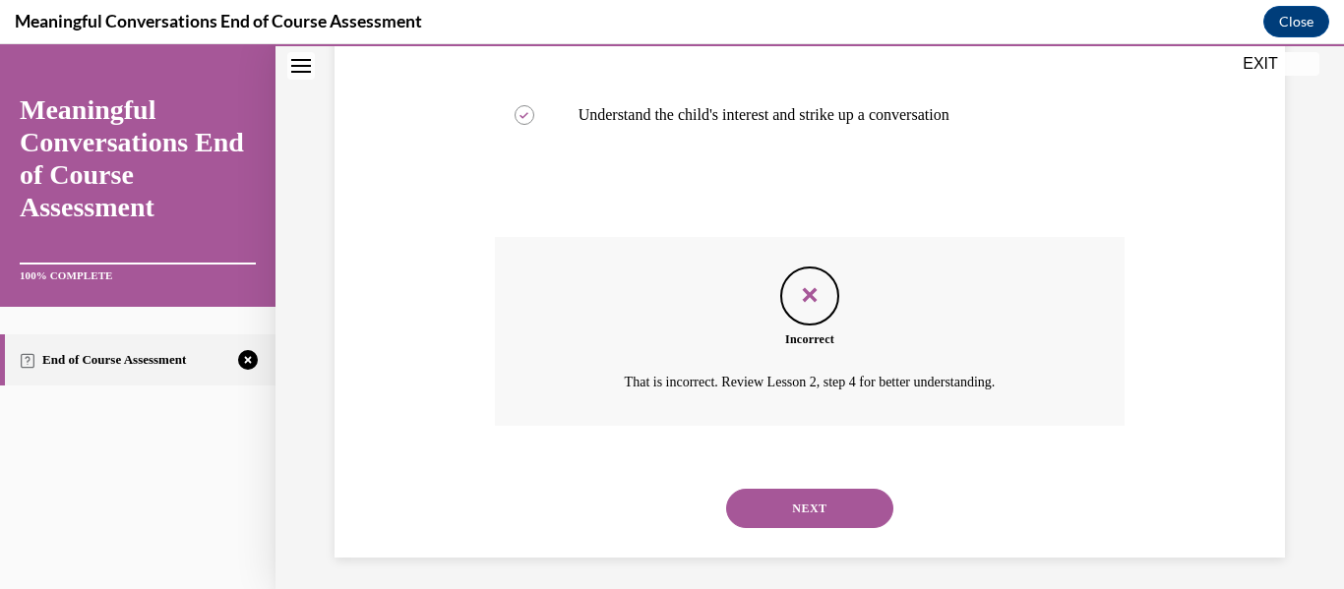
scroll to position [607, 0]
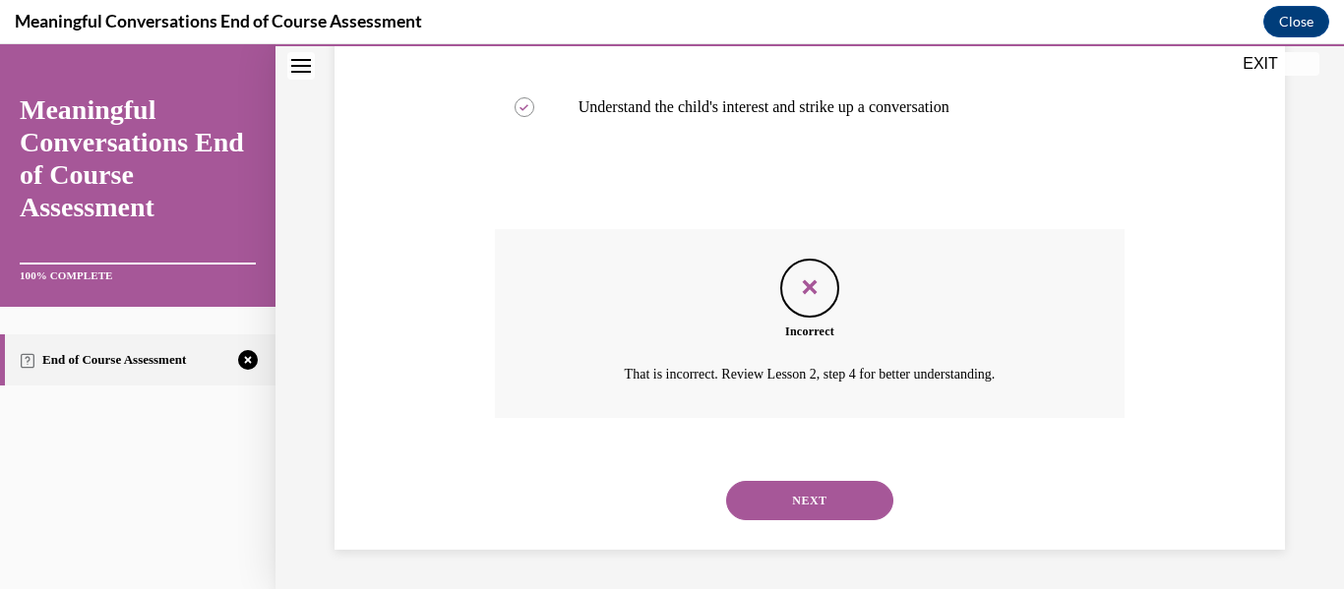
click at [856, 519] on button "NEXT" at bounding box center [809, 500] width 167 height 39
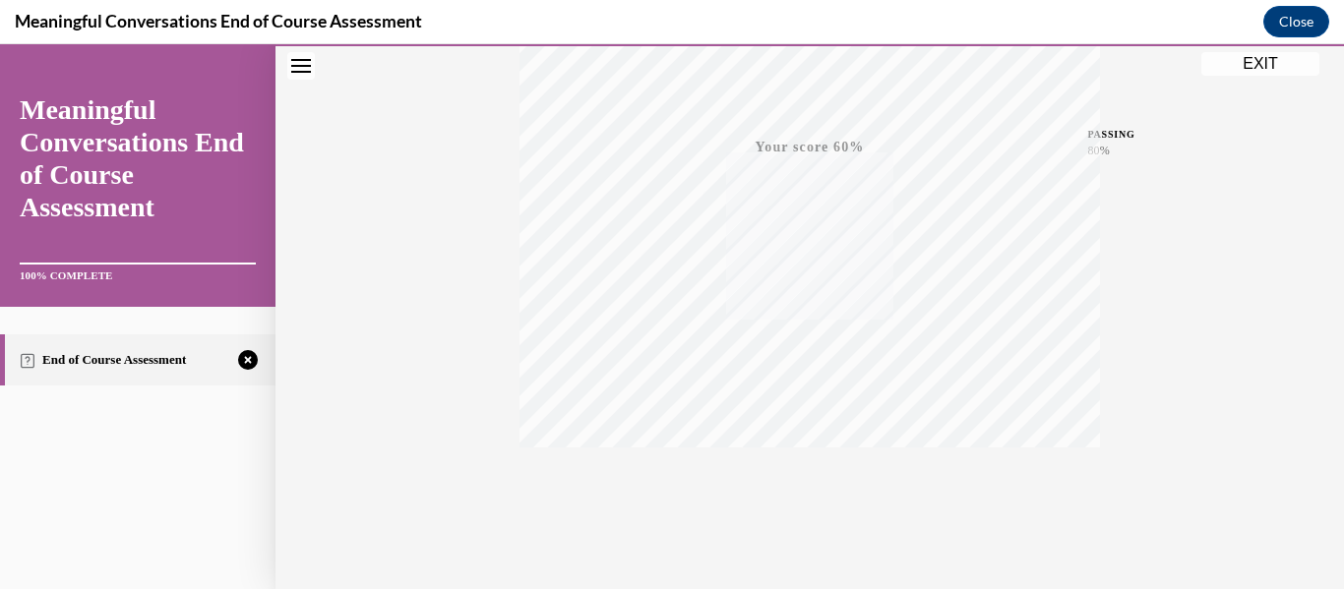
scroll to position [463, 0]
click at [826, 482] on button "TAKE AGAIN" at bounding box center [810, 456] width 117 height 89
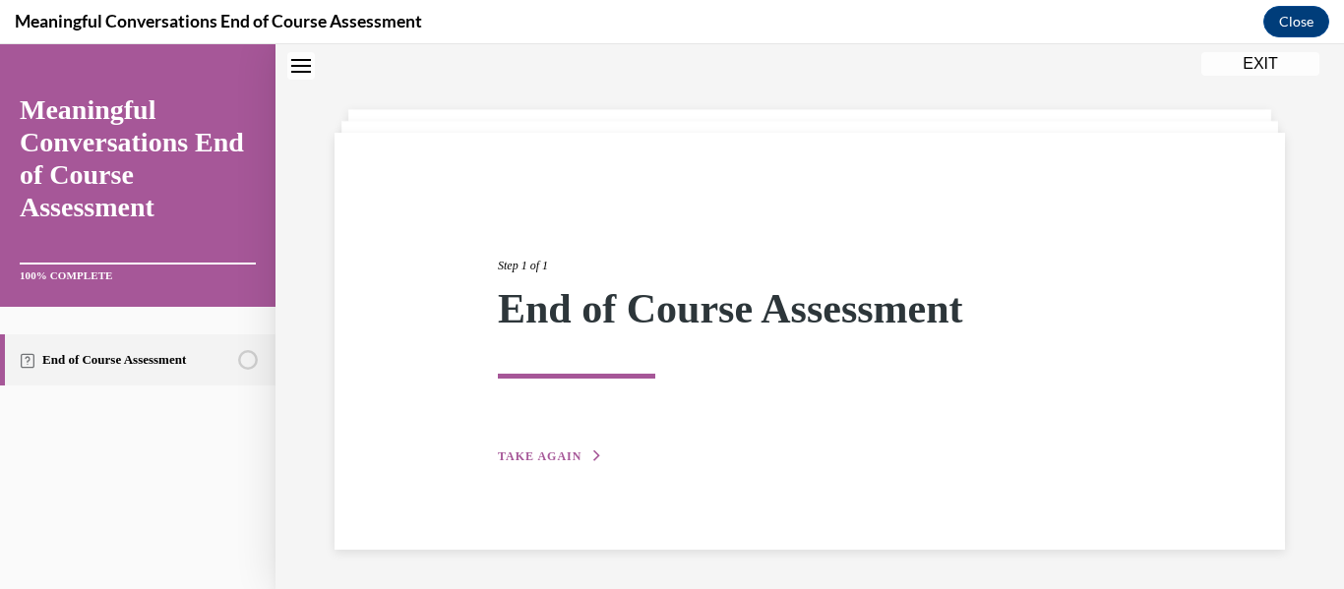
click at [590, 470] on div "Step 1 of 1 End of Course Assessment TAKE AGAIN" at bounding box center [809, 341] width 950 height 417
click at [598, 460] on icon "button" at bounding box center [597, 456] width 12 height 11
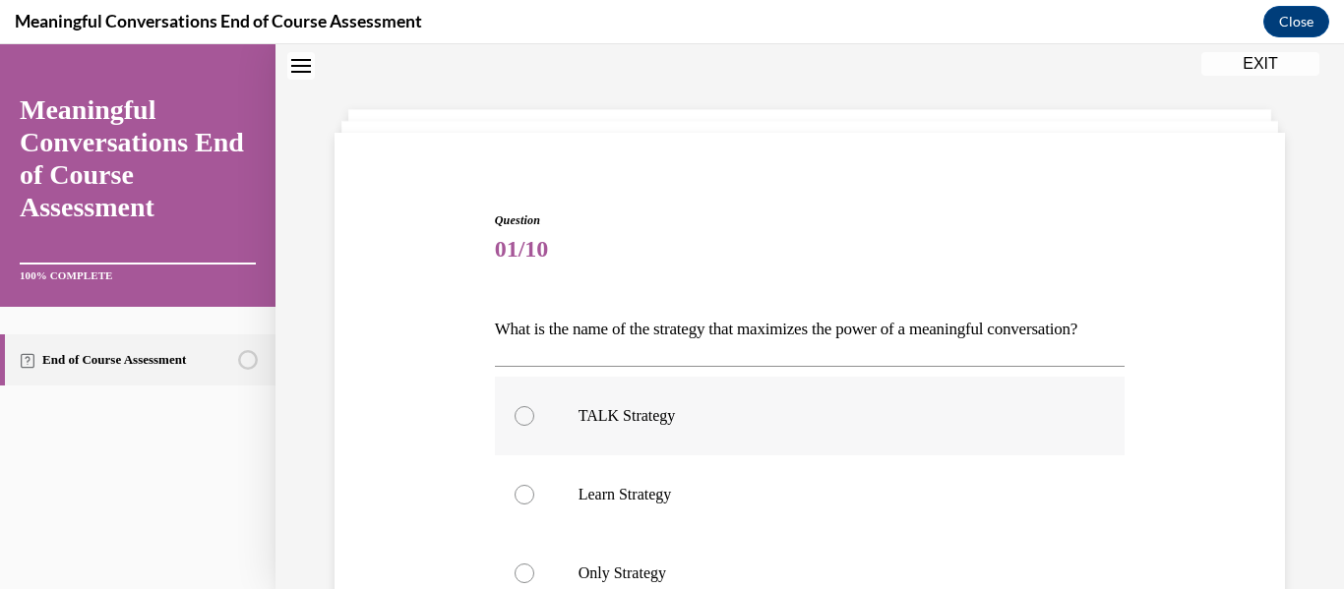
click at [753, 426] on p "TALK Strategy" at bounding box center [827, 416] width 498 height 20
click at [534, 426] on input "TALK Strategy" at bounding box center [524, 416] width 20 height 20
radio input "true"
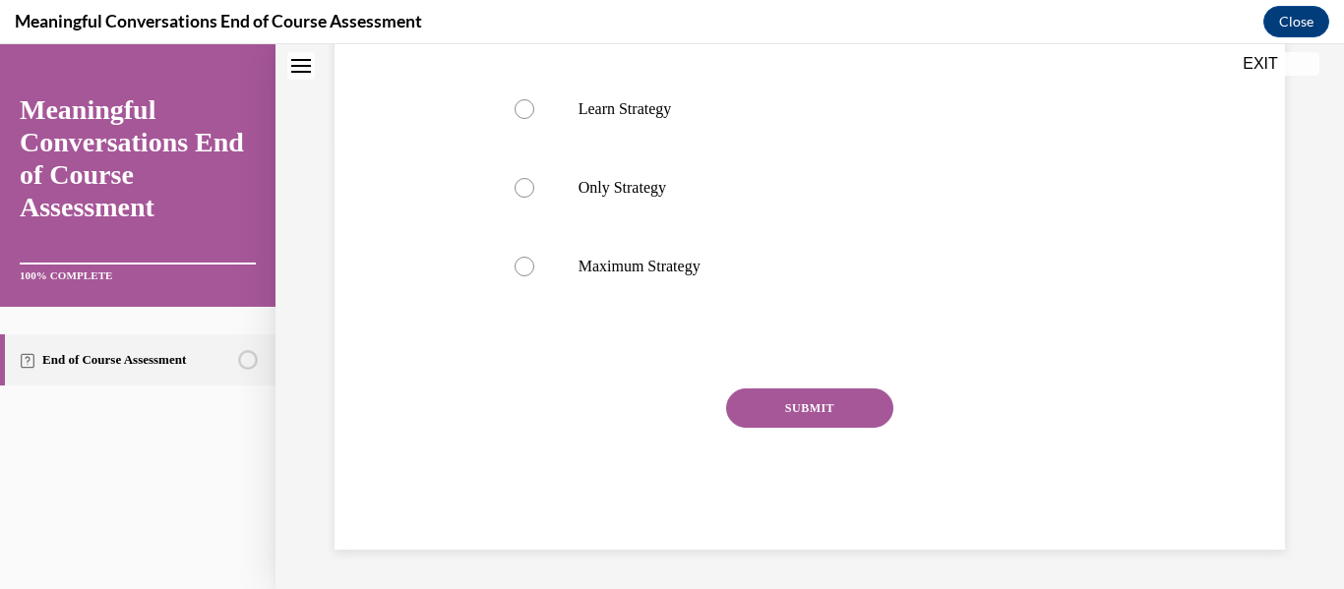
click at [792, 428] on button "SUBMIT" at bounding box center [809, 408] width 167 height 39
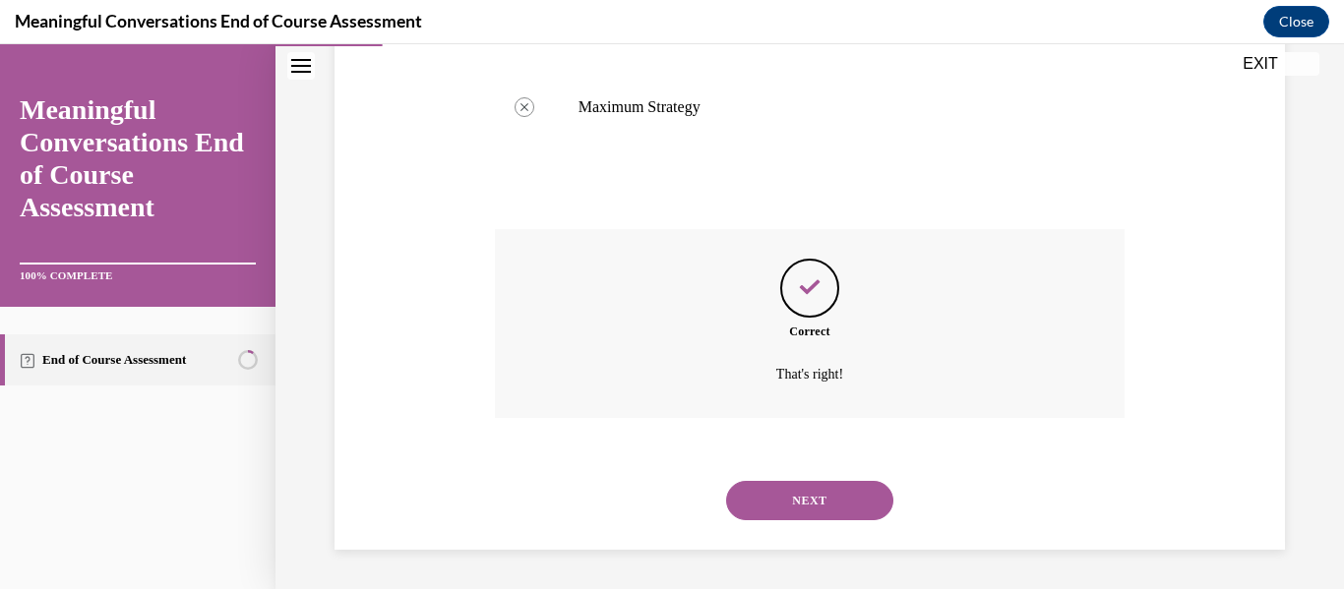
scroll to position [640, 0]
click at [801, 500] on button "NEXT" at bounding box center [809, 500] width 167 height 39
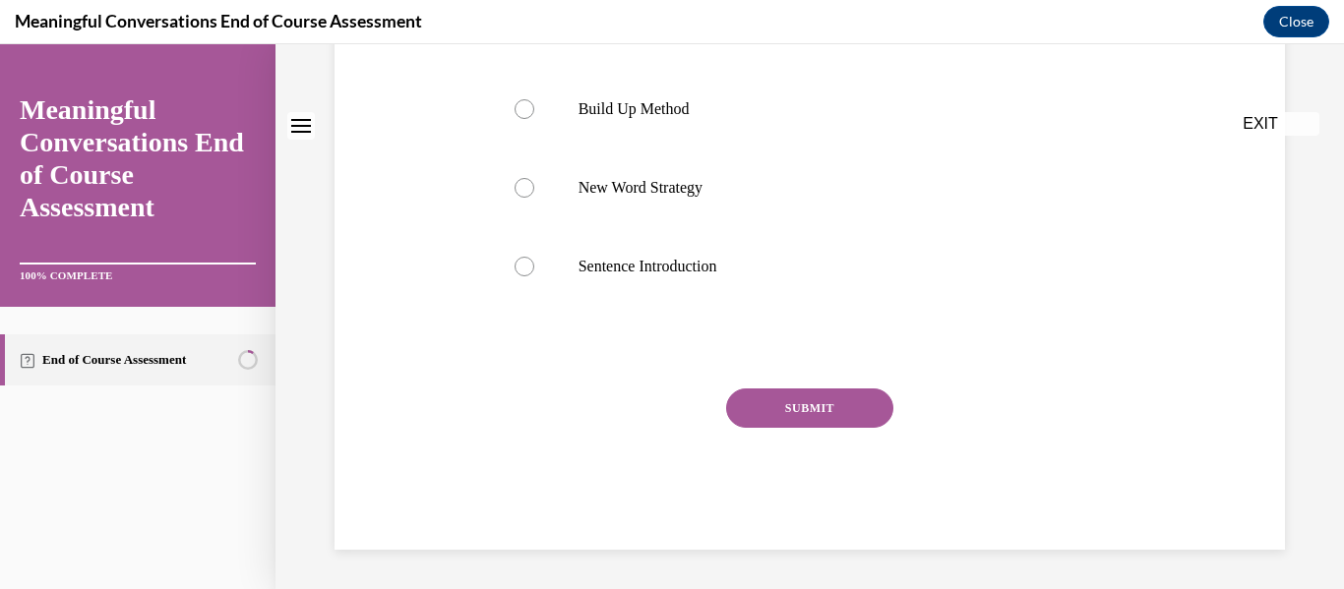
scroll to position [0, 0]
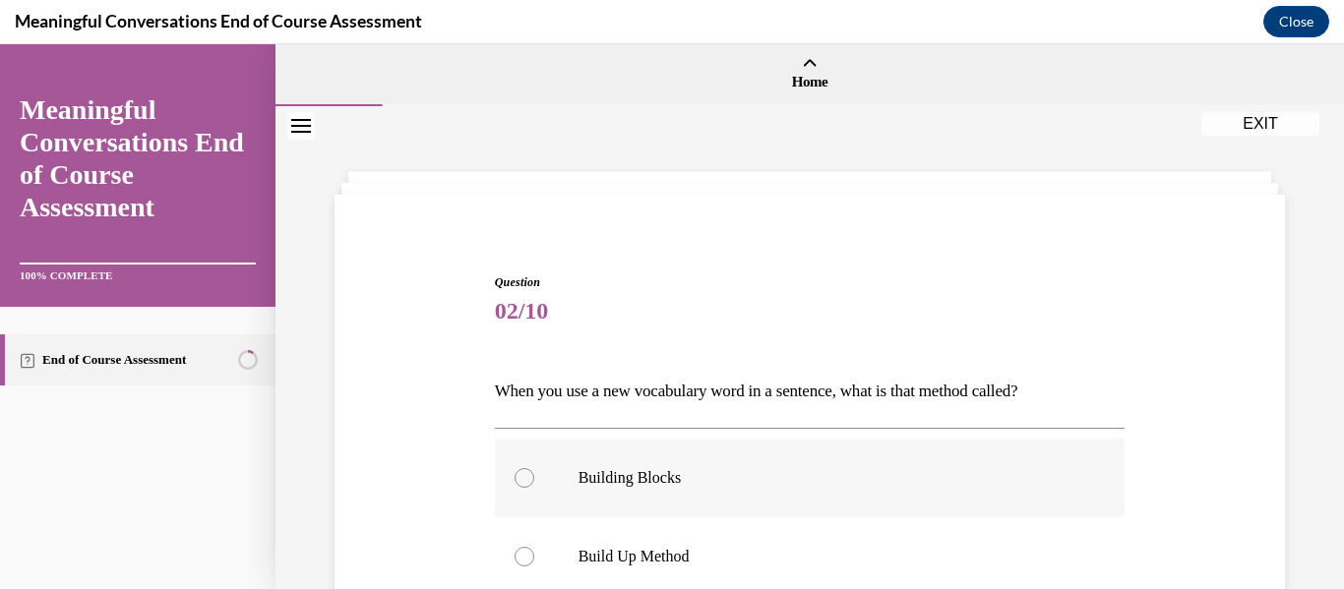
click at [841, 472] on p "Building Blocks" at bounding box center [827, 478] width 498 height 20
click at [534, 472] on input "Building Blocks" at bounding box center [524, 478] width 20 height 20
radio input "true"
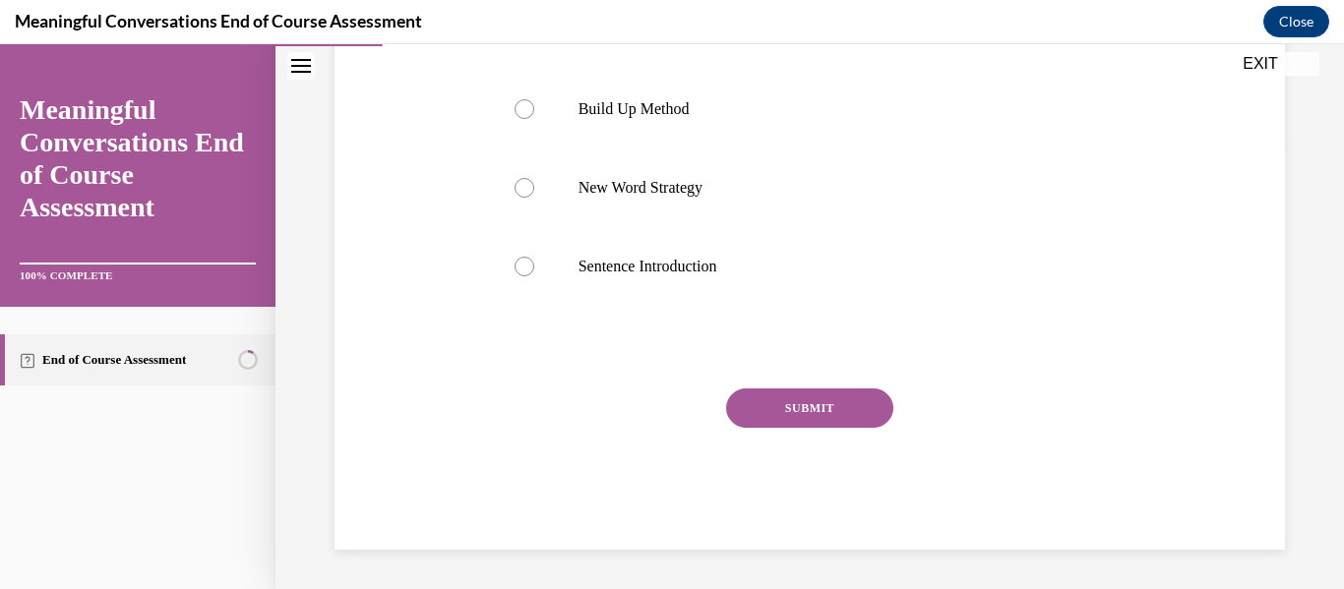
click at [854, 397] on button "SUBMIT" at bounding box center [809, 408] width 167 height 39
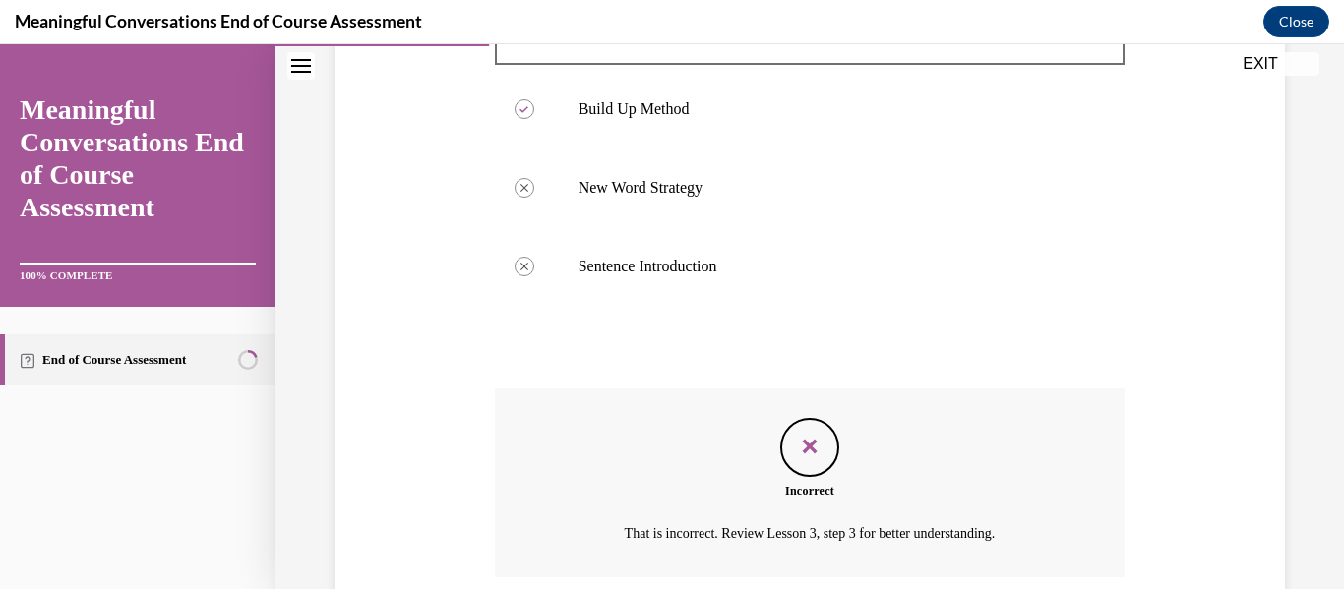
scroll to position [607, 0]
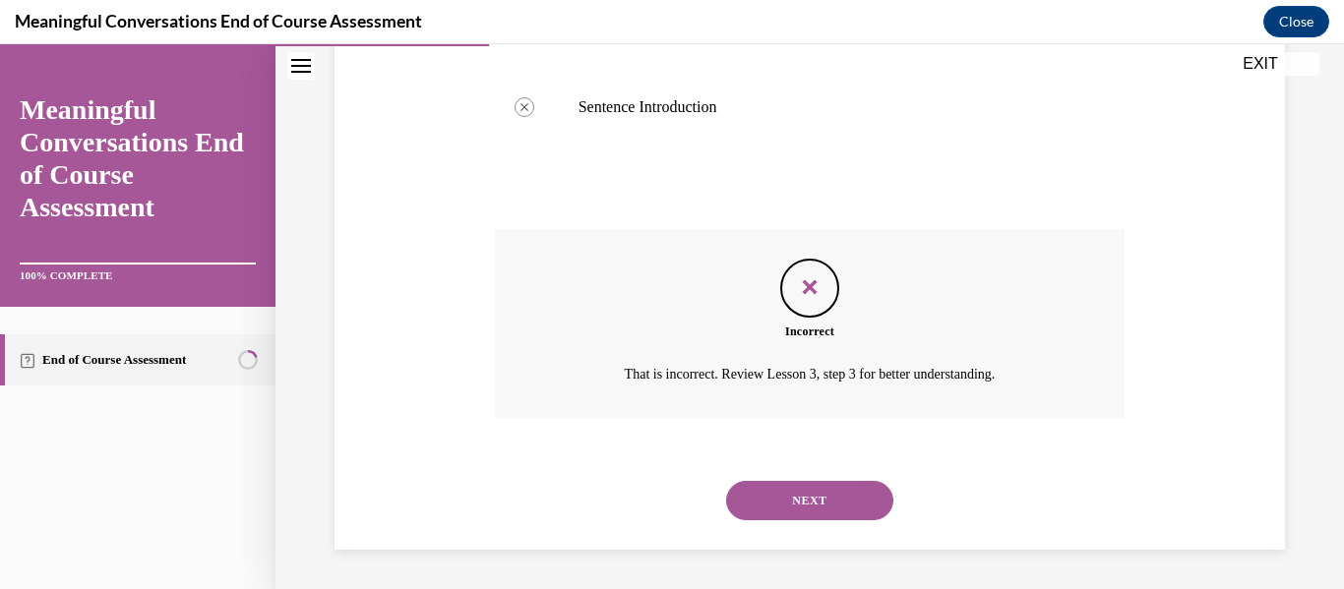
click at [800, 493] on button "NEXT" at bounding box center [809, 500] width 167 height 39
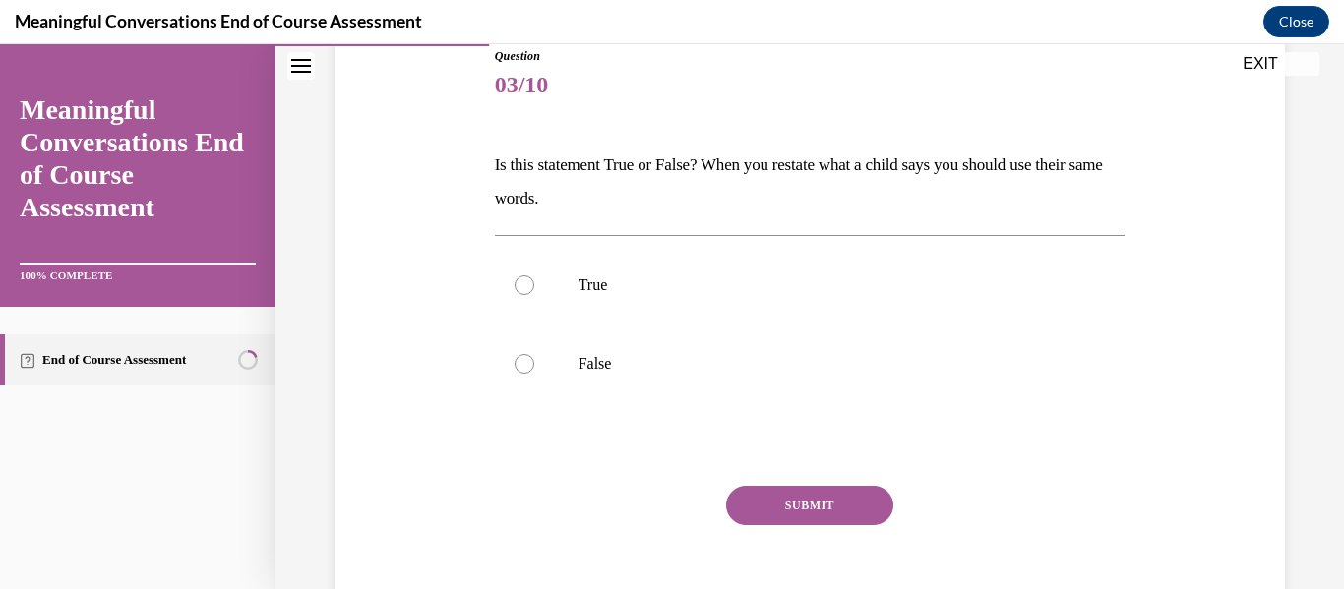
scroll to position [232, 0]
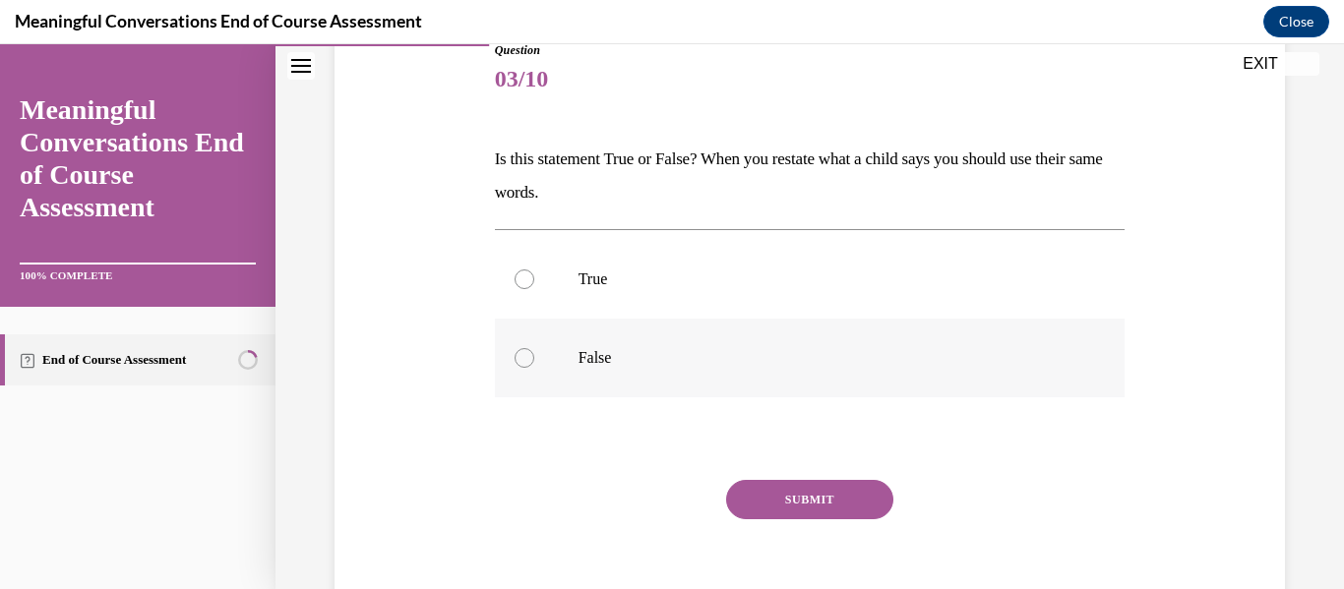
click at [807, 388] on label "False" at bounding box center [810, 358] width 631 height 79
click at [534, 368] on input "False" at bounding box center [524, 358] width 20 height 20
radio input "true"
click at [807, 504] on button "SUBMIT" at bounding box center [809, 499] width 167 height 39
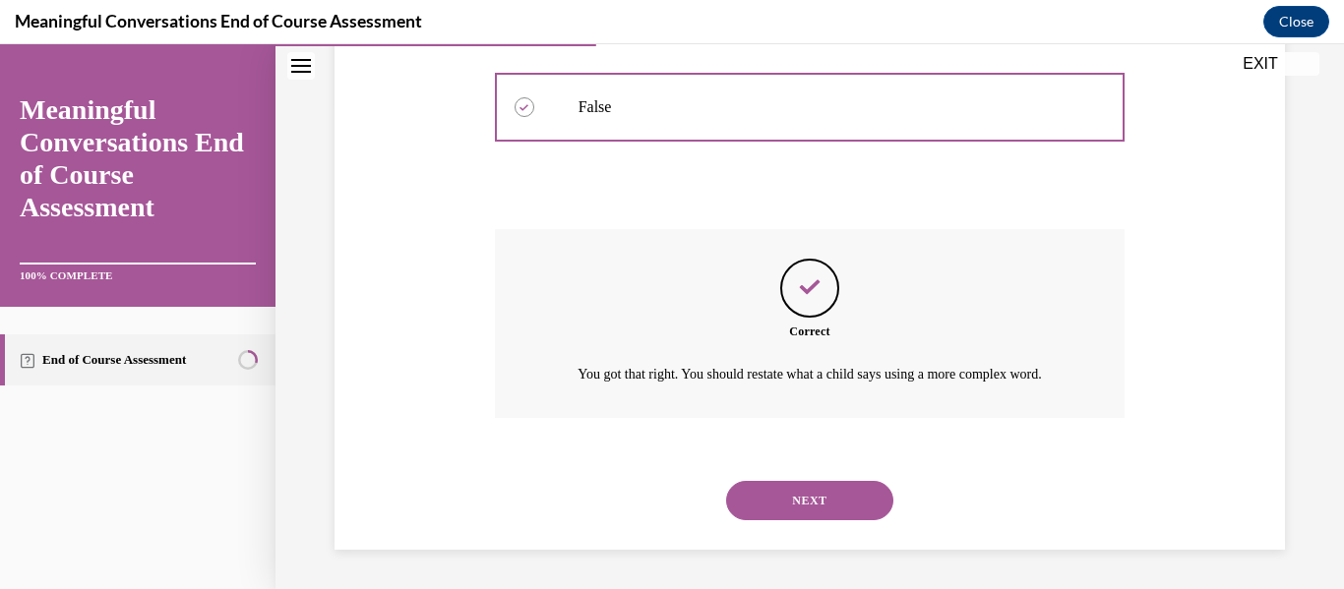
scroll to position [507, 0]
click at [816, 501] on button "NEXT" at bounding box center [809, 500] width 167 height 39
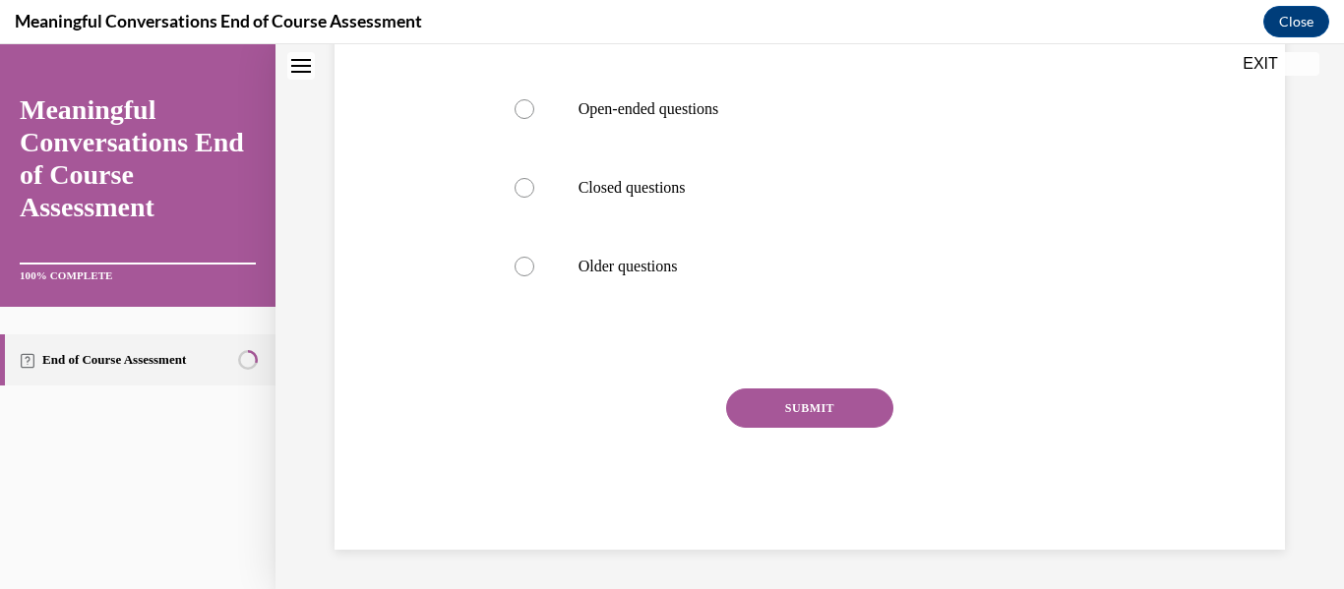
scroll to position [0, 0]
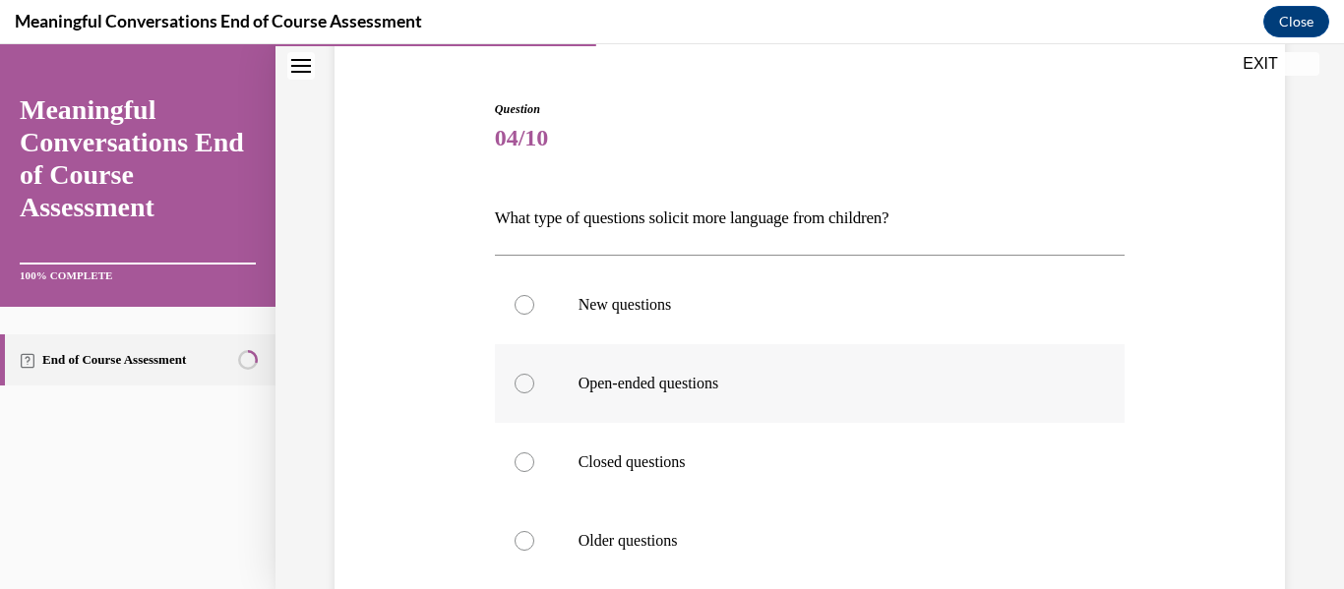
click at [875, 400] on label "Open-ended questions" at bounding box center [810, 383] width 631 height 79
click at [534, 393] on input "Open-ended questions" at bounding box center [524, 384] width 20 height 20
radio input "true"
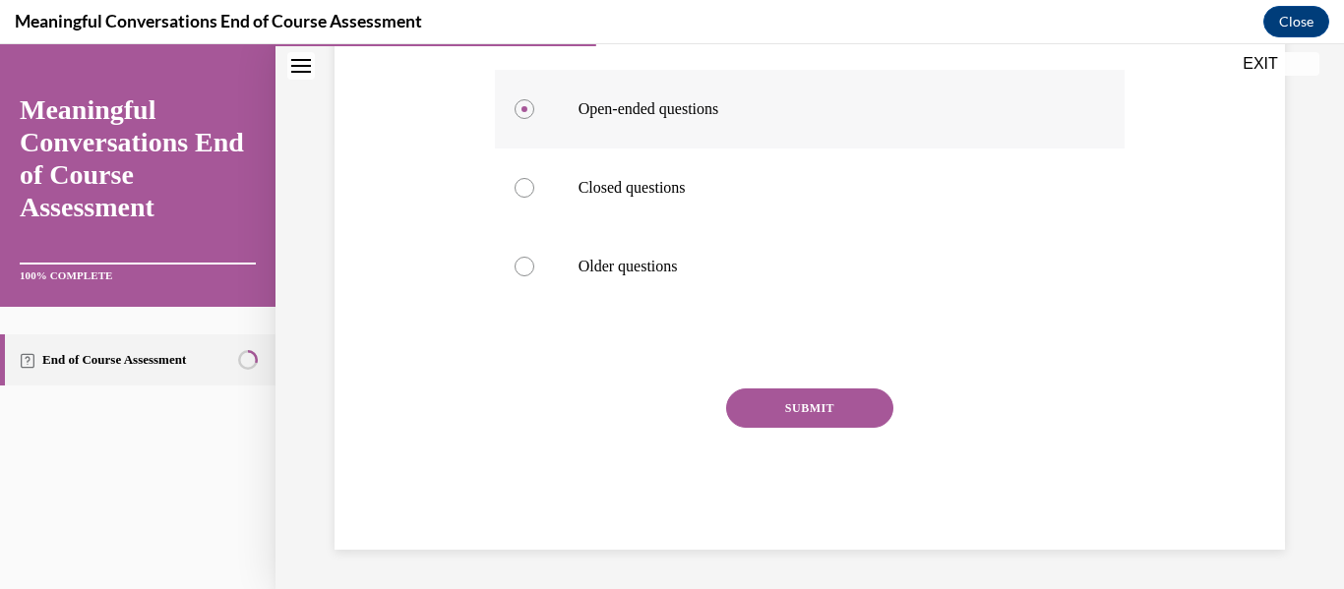
click at [875, 400] on button "SUBMIT" at bounding box center [809, 408] width 167 height 39
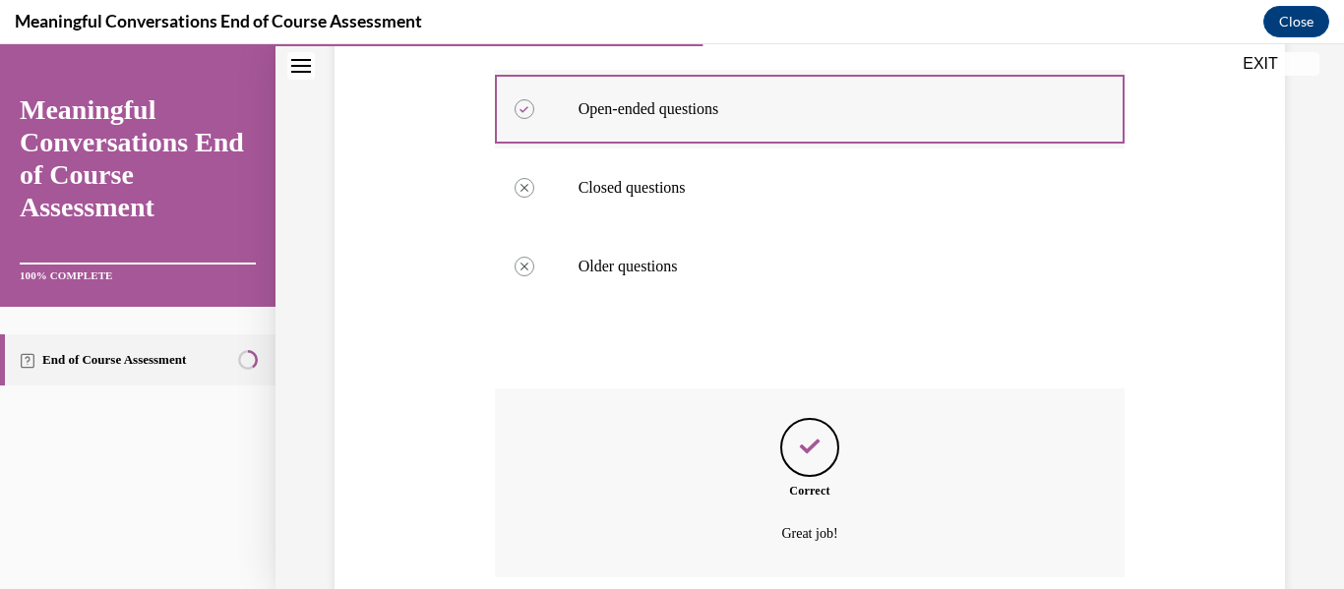
scroll to position [607, 0]
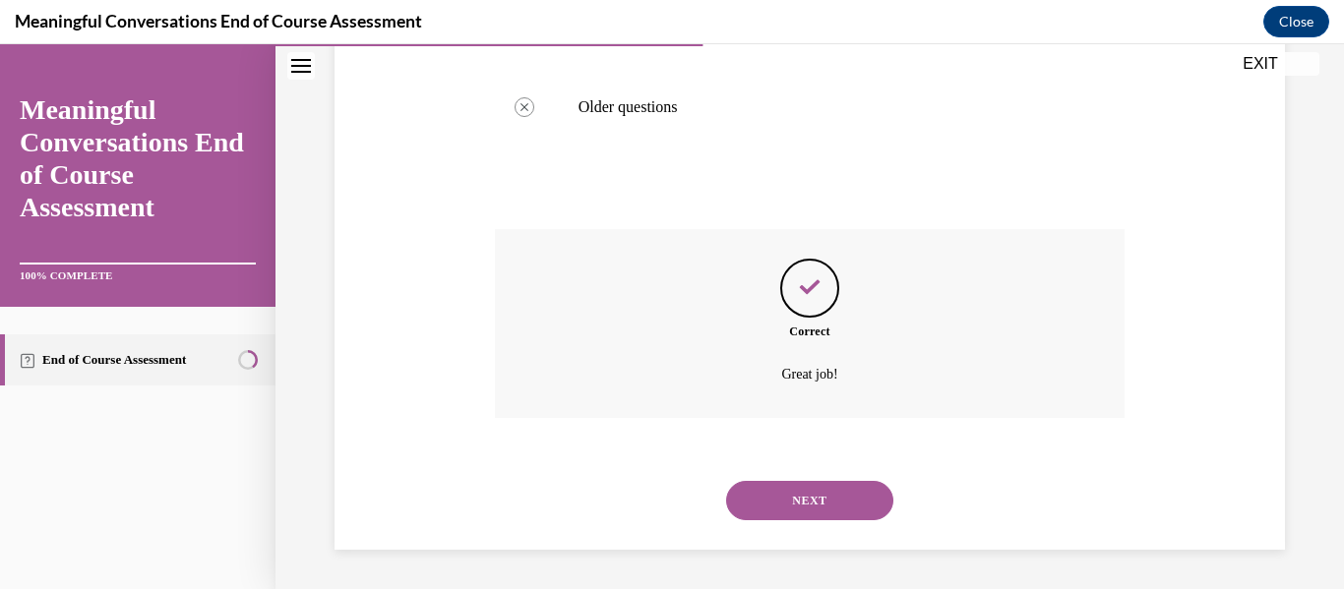
click at [841, 495] on button "NEXT" at bounding box center [809, 500] width 167 height 39
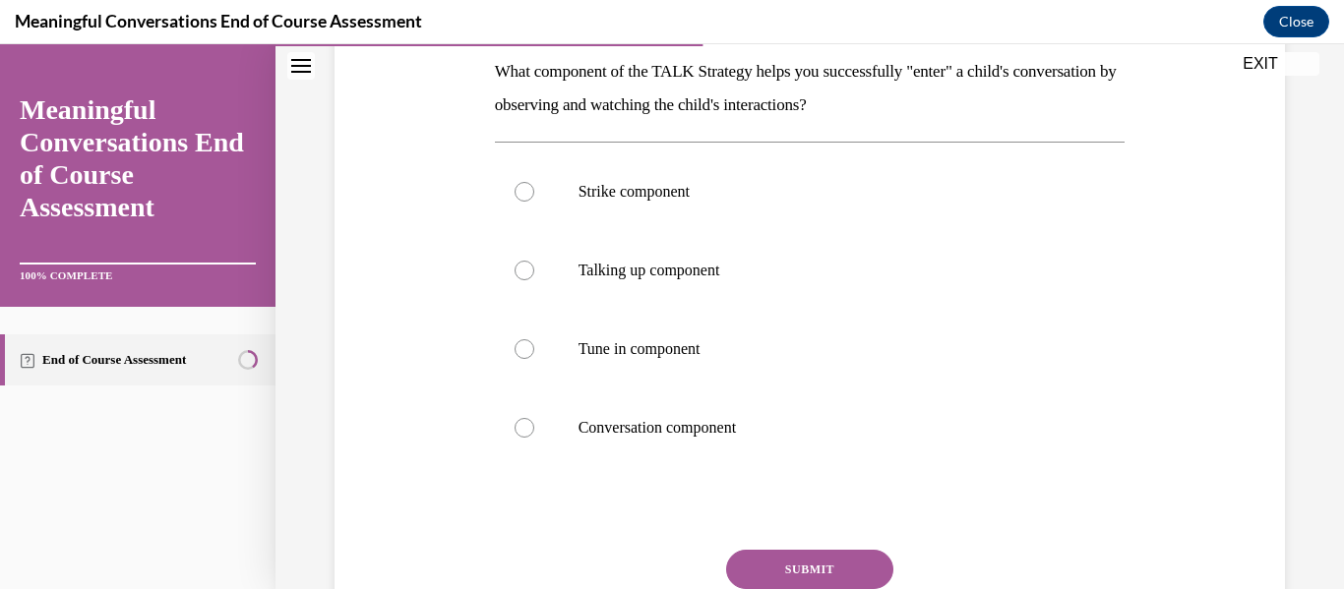
scroll to position [314, 0]
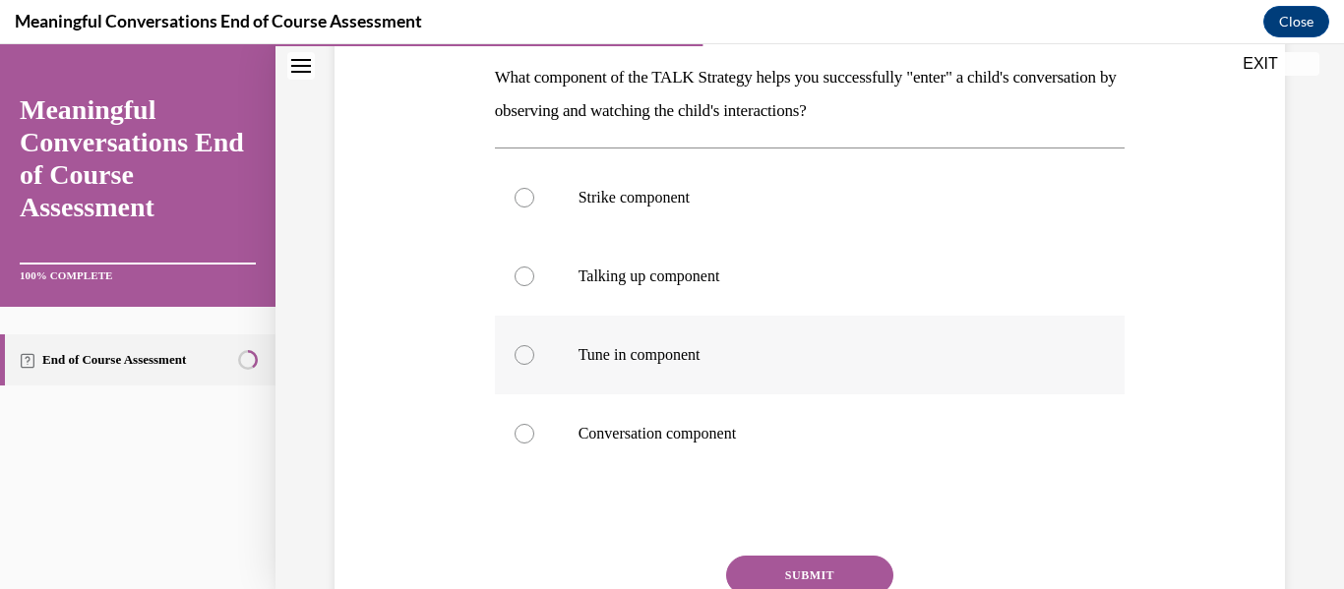
click at [797, 359] on p "Tune in component" at bounding box center [827, 355] width 498 height 20
click at [534, 359] on input "Tune in component" at bounding box center [524, 355] width 20 height 20
radio input "true"
click at [851, 578] on button "SUBMIT" at bounding box center [809, 575] width 167 height 39
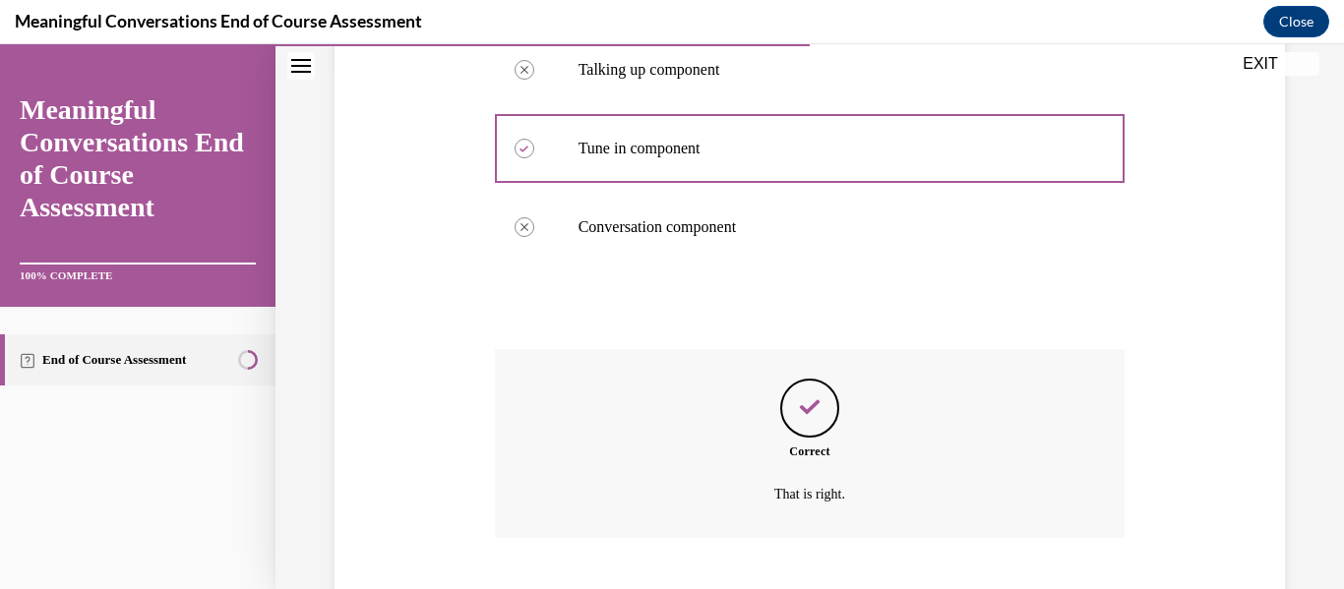
scroll to position [640, 0]
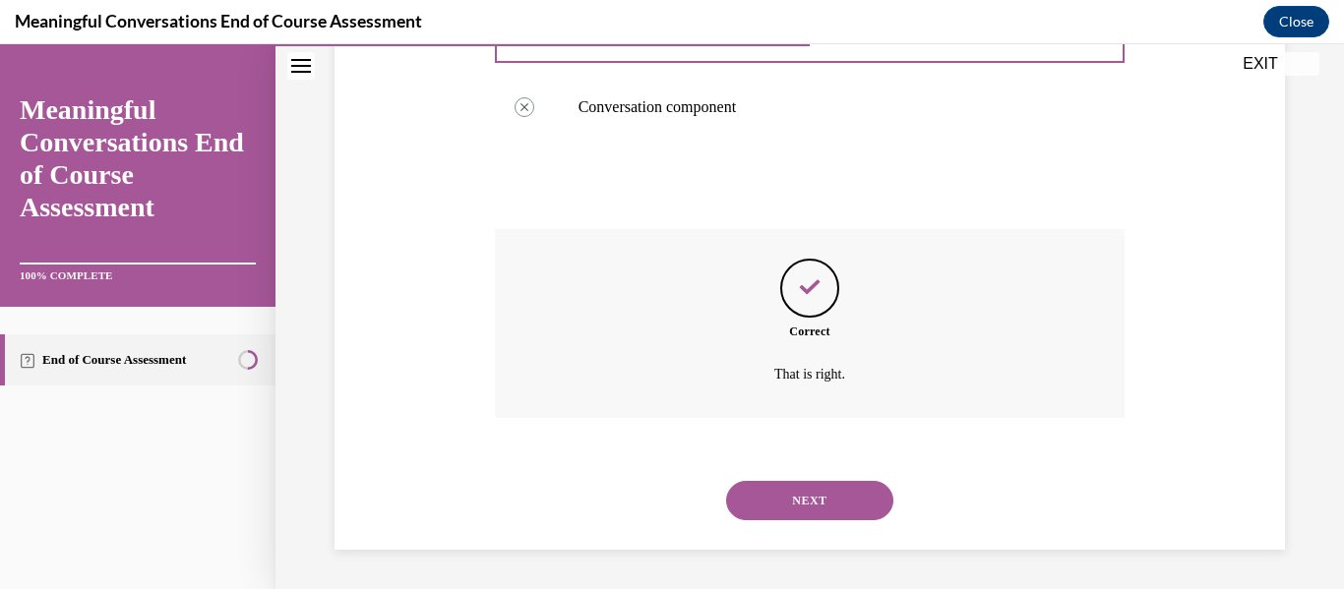
click at [843, 510] on button "NEXT" at bounding box center [809, 500] width 167 height 39
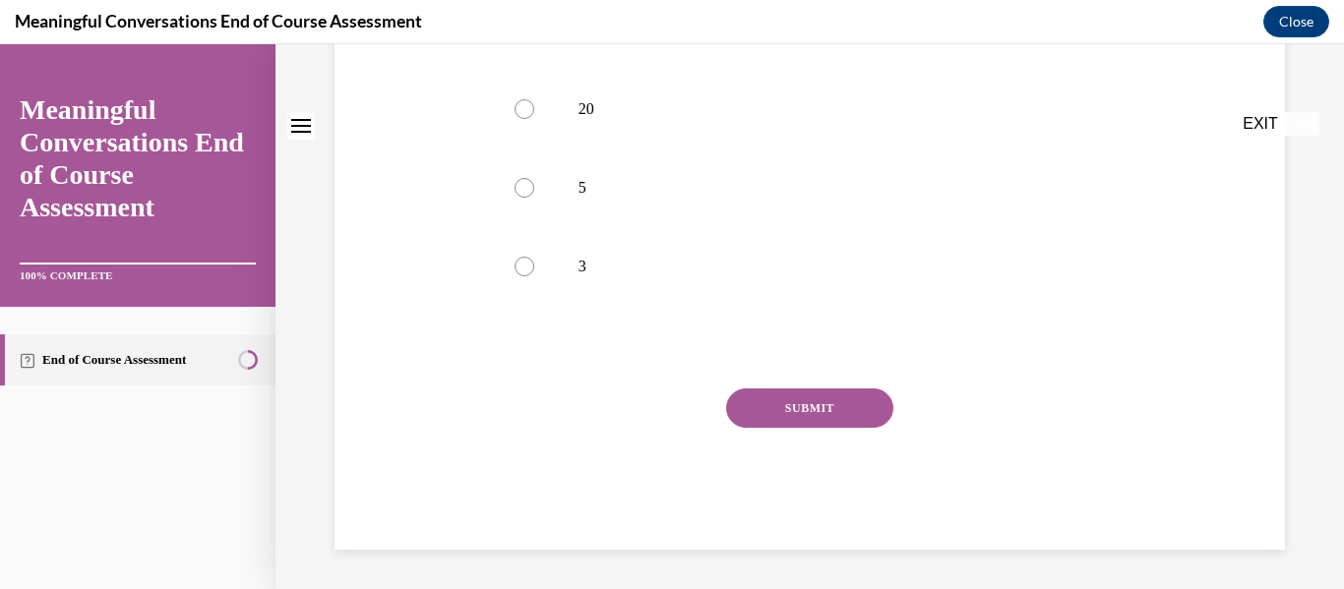
scroll to position [0, 0]
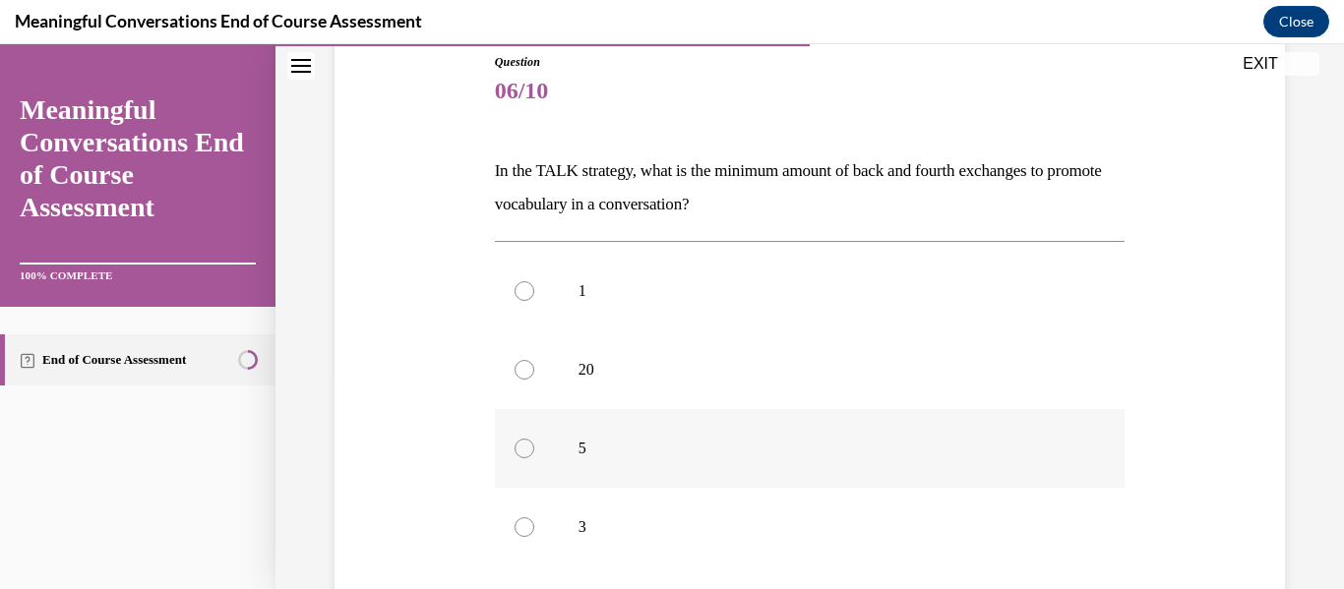
click at [858, 456] on p "5" at bounding box center [827, 449] width 498 height 20
click at [534, 456] on input "5" at bounding box center [524, 449] width 20 height 20
radio input "true"
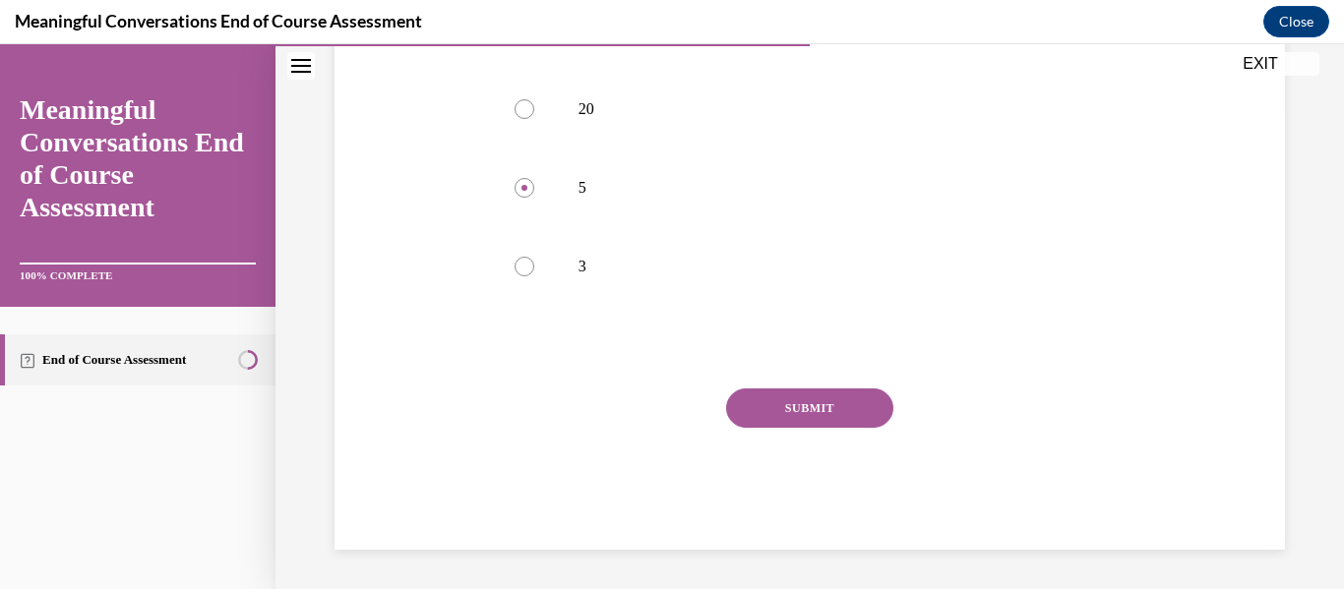
click at [847, 425] on button "SUBMIT" at bounding box center [809, 408] width 167 height 39
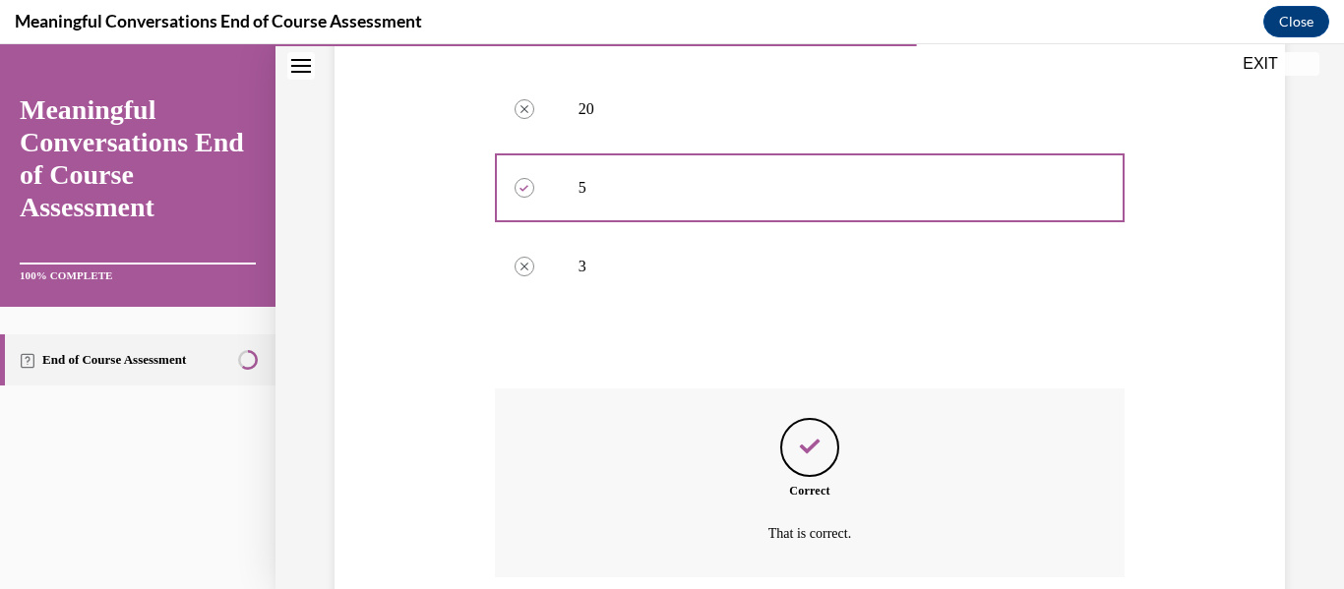
scroll to position [640, 0]
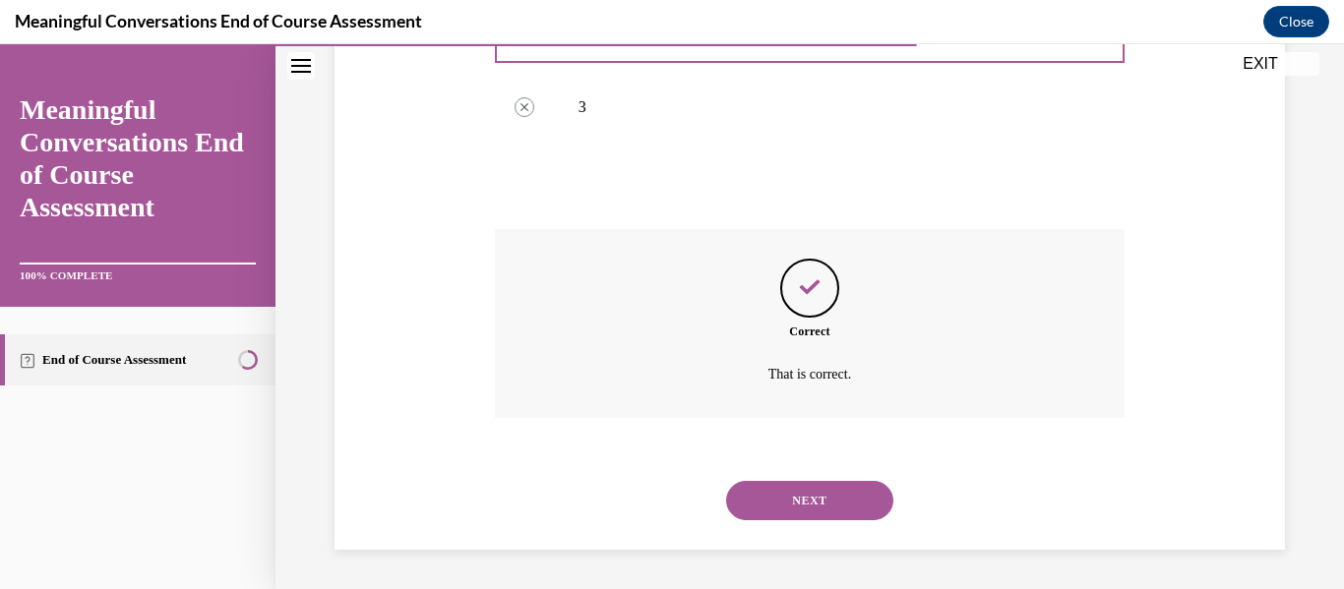
click at [833, 489] on button "NEXT" at bounding box center [809, 500] width 167 height 39
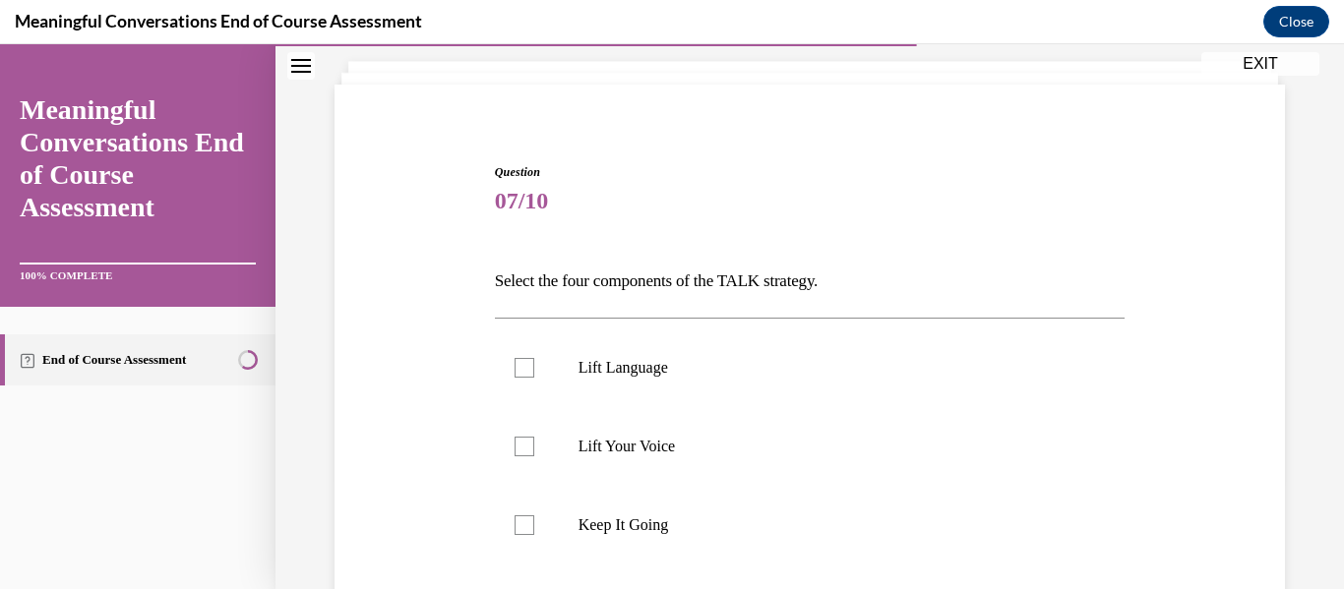
scroll to position [132, 0]
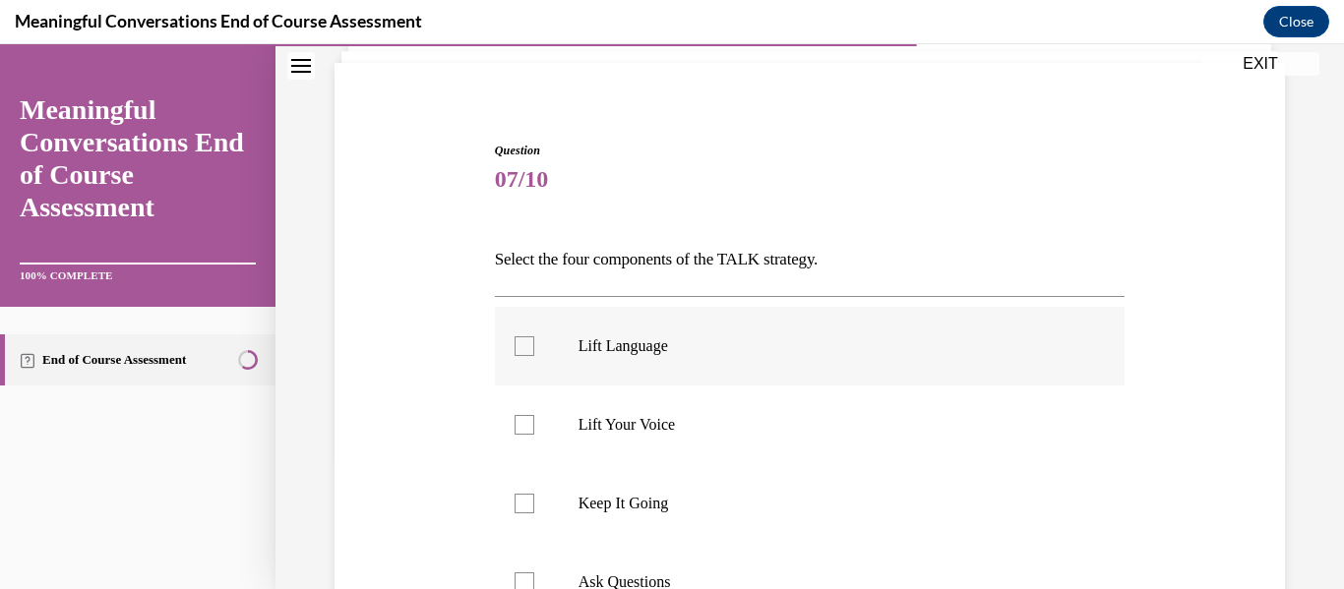
click at [866, 366] on label "Lift Language" at bounding box center [810, 346] width 631 height 79
click at [534, 356] on input "Lift Language" at bounding box center [524, 346] width 20 height 20
checkbox input "true"
click at [826, 480] on label "Keep It Going" at bounding box center [810, 503] width 631 height 79
click at [534, 494] on input "Keep It Going" at bounding box center [524, 504] width 20 height 20
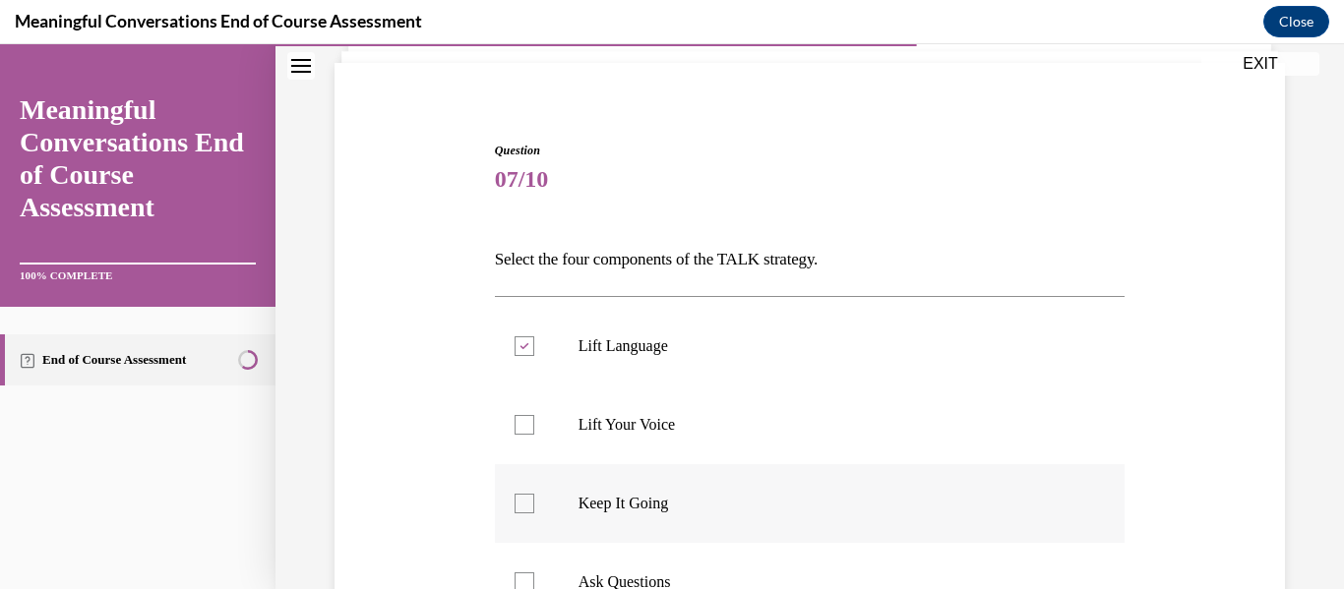
checkbox input "true"
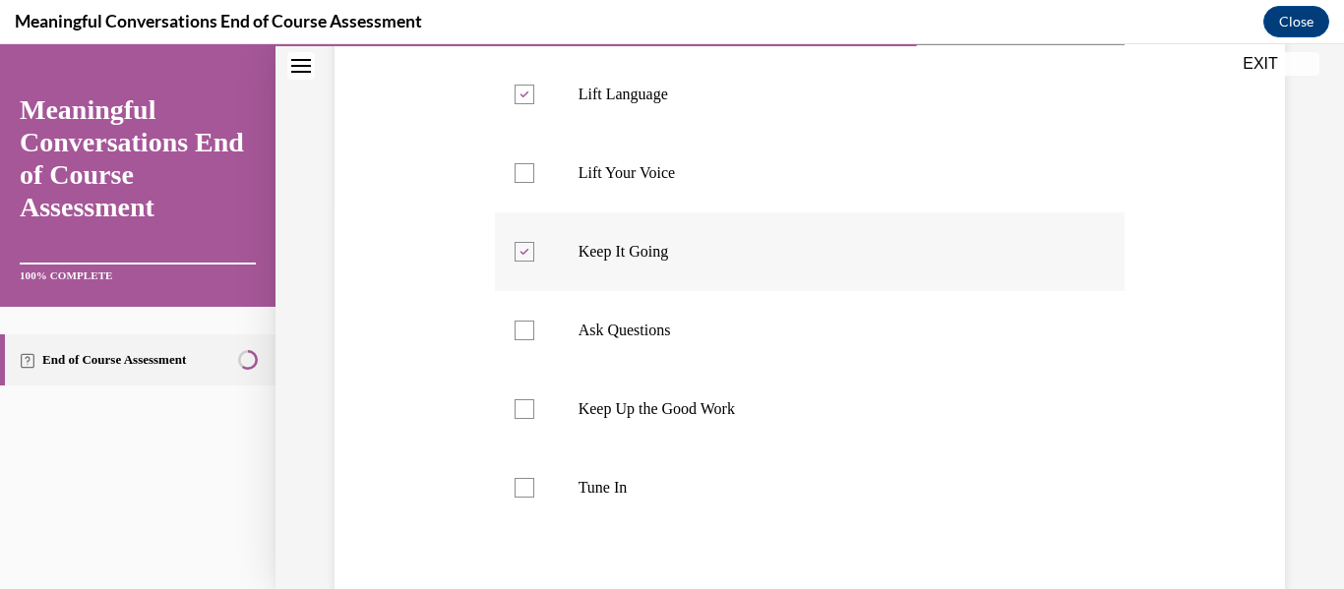
scroll to position [387, 0]
click at [814, 345] on label "Ask Questions" at bounding box center [810, 327] width 631 height 79
click at [534, 337] on input "Ask Questions" at bounding box center [524, 328] width 20 height 20
checkbox input "true"
click at [782, 466] on label "Tune In" at bounding box center [810, 485] width 631 height 79
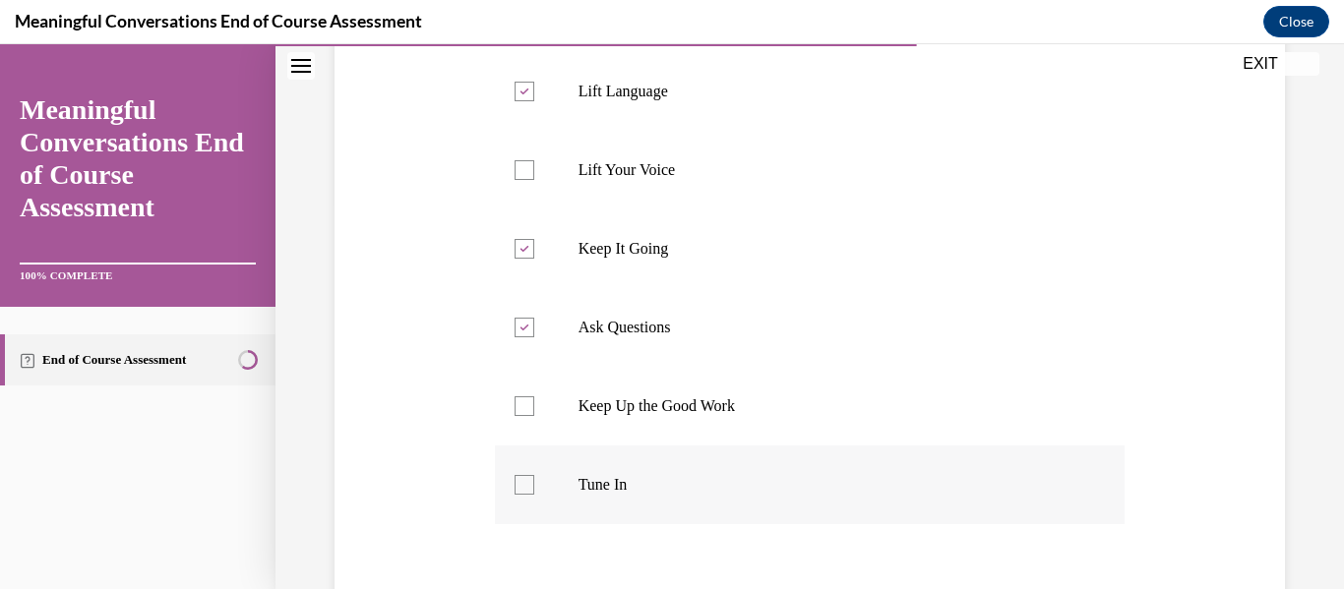
click at [534, 475] on input "Tune In" at bounding box center [524, 485] width 20 height 20
checkbox input "true"
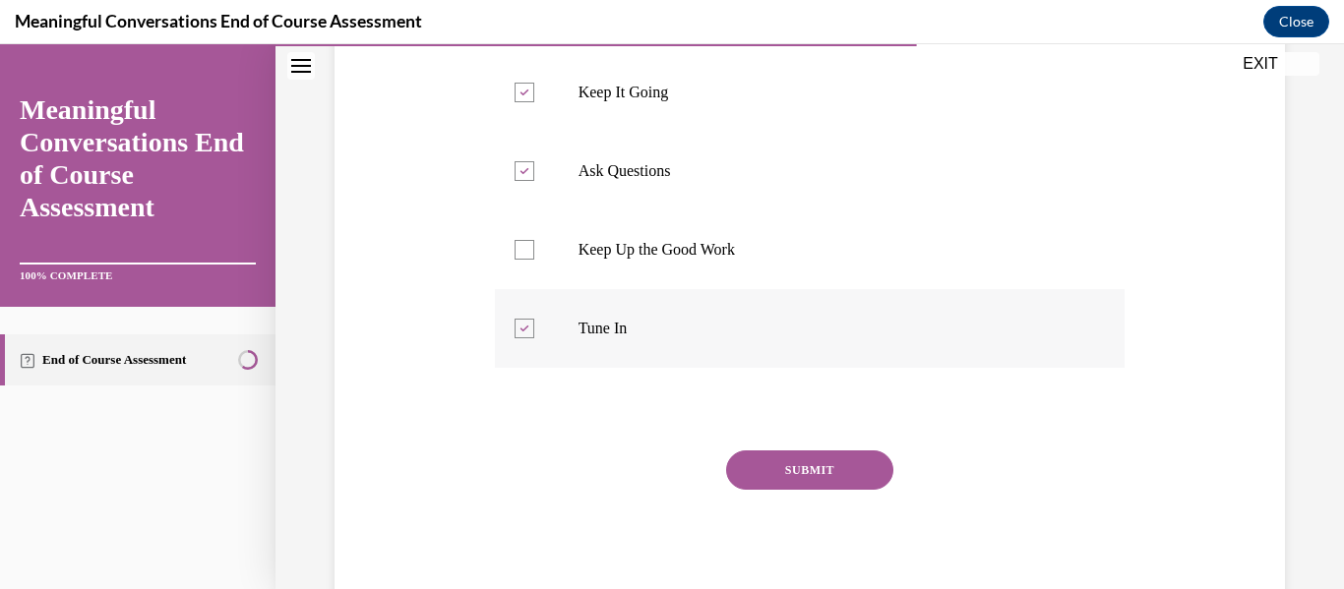
scroll to position [605, 0]
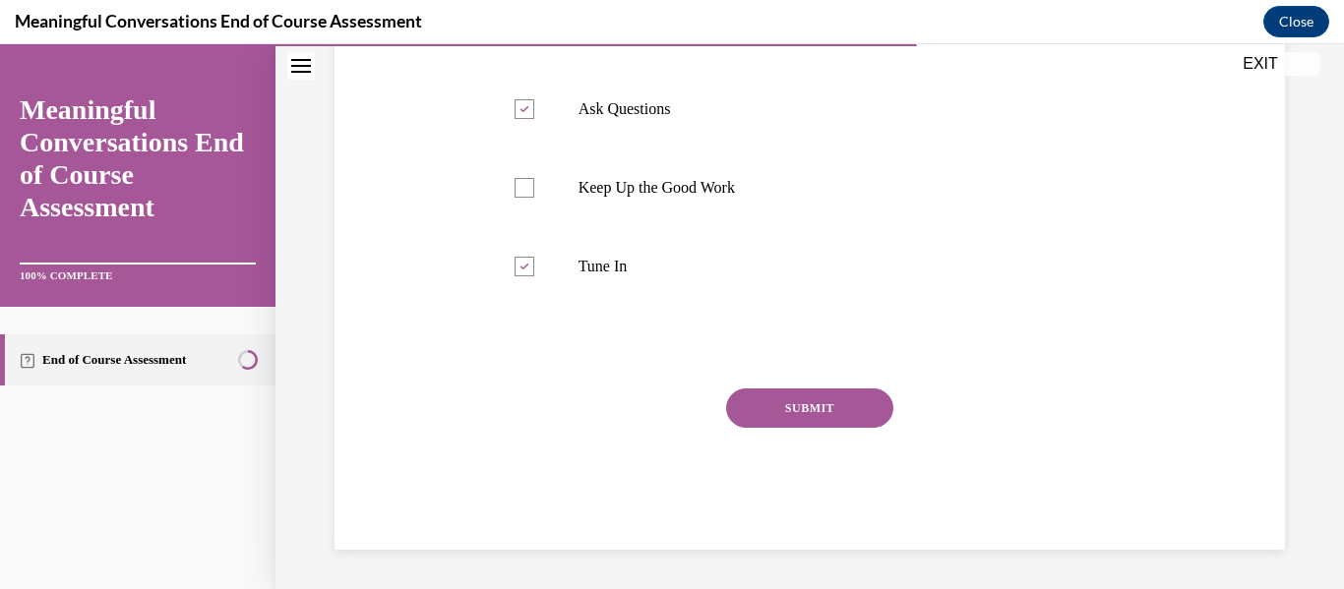
click at [828, 417] on button "SUBMIT" at bounding box center [809, 408] width 167 height 39
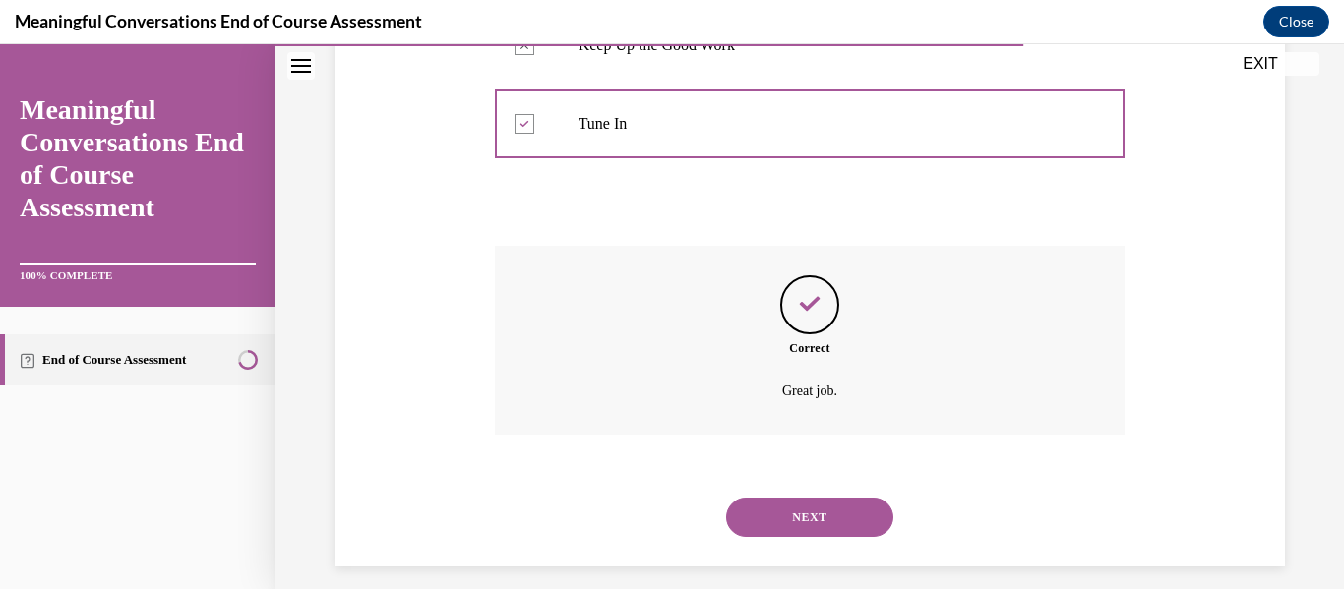
scroll to position [764, 0]
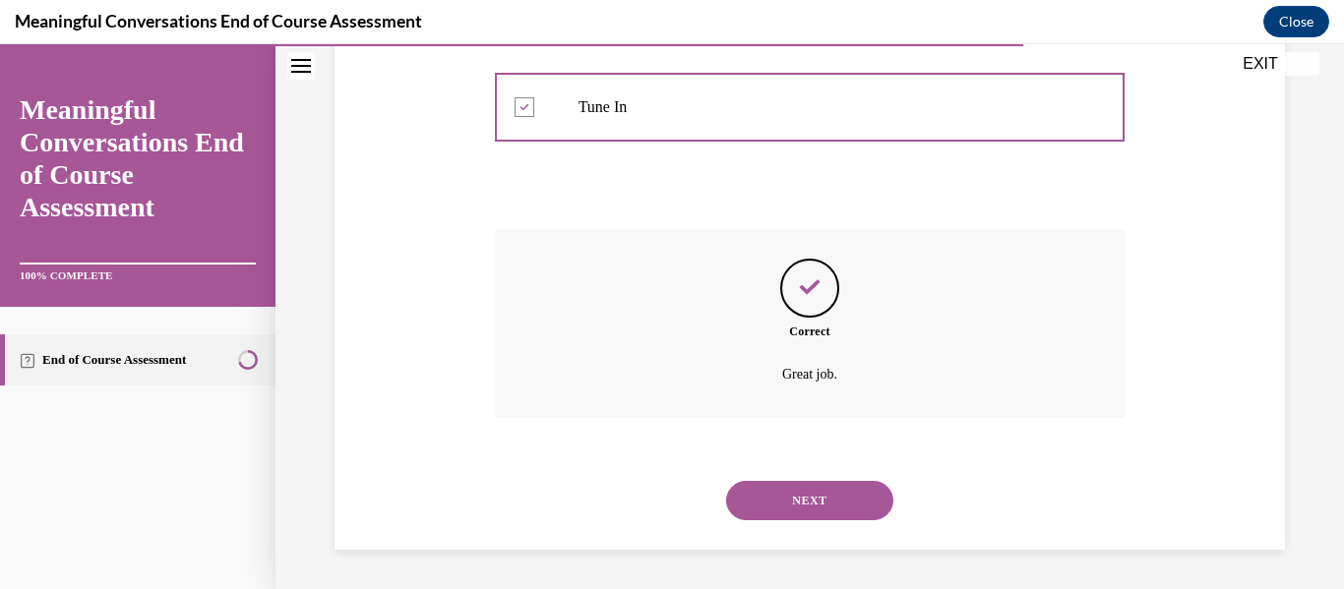
click at [831, 486] on button "NEXT" at bounding box center [809, 500] width 167 height 39
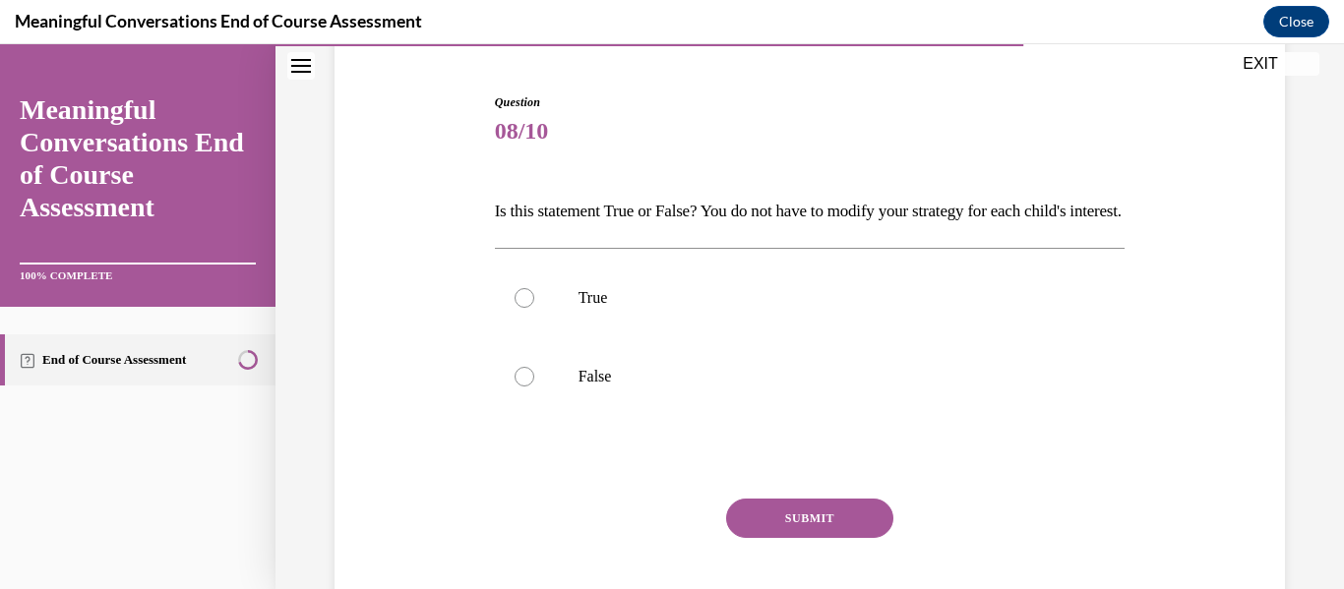
scroll to position [186, 0]
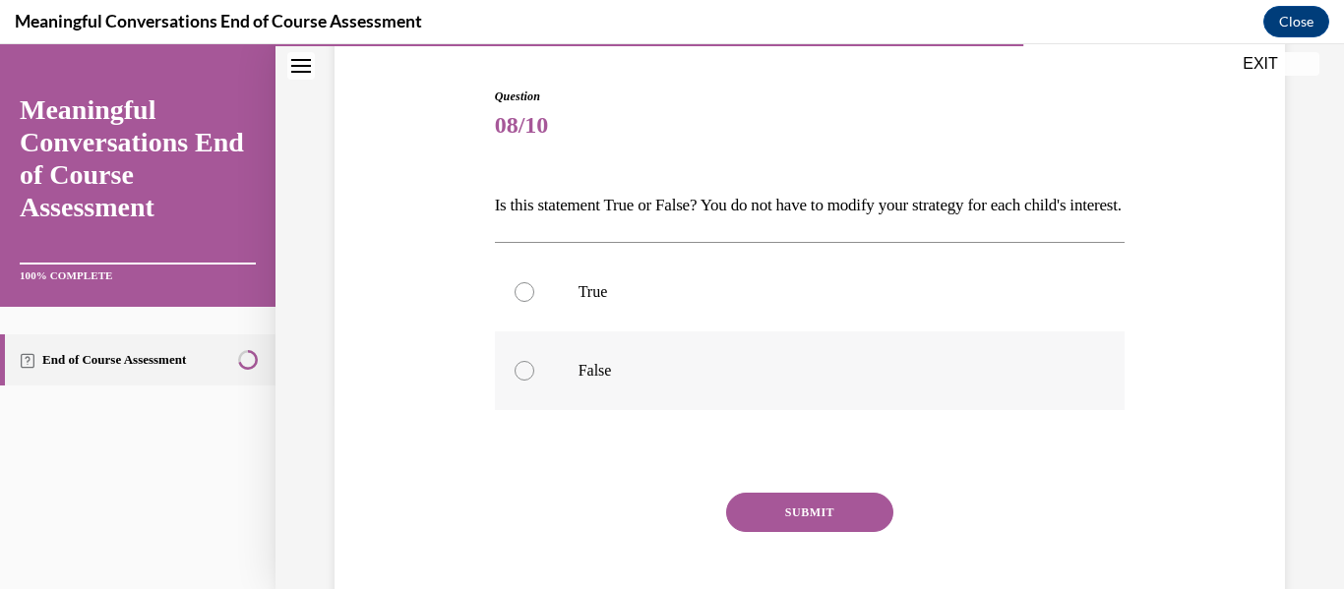
click at [754, 410] on label "False" at bounding box center [810, 371] width 631 height 79
click at [534, 381] on input "False" at bounding box center [524, 371] width 20 height 20
radio input "true"
click at [853, 532] on button "SUBMIT" at bounding box center [809, 512] width 167 height 39
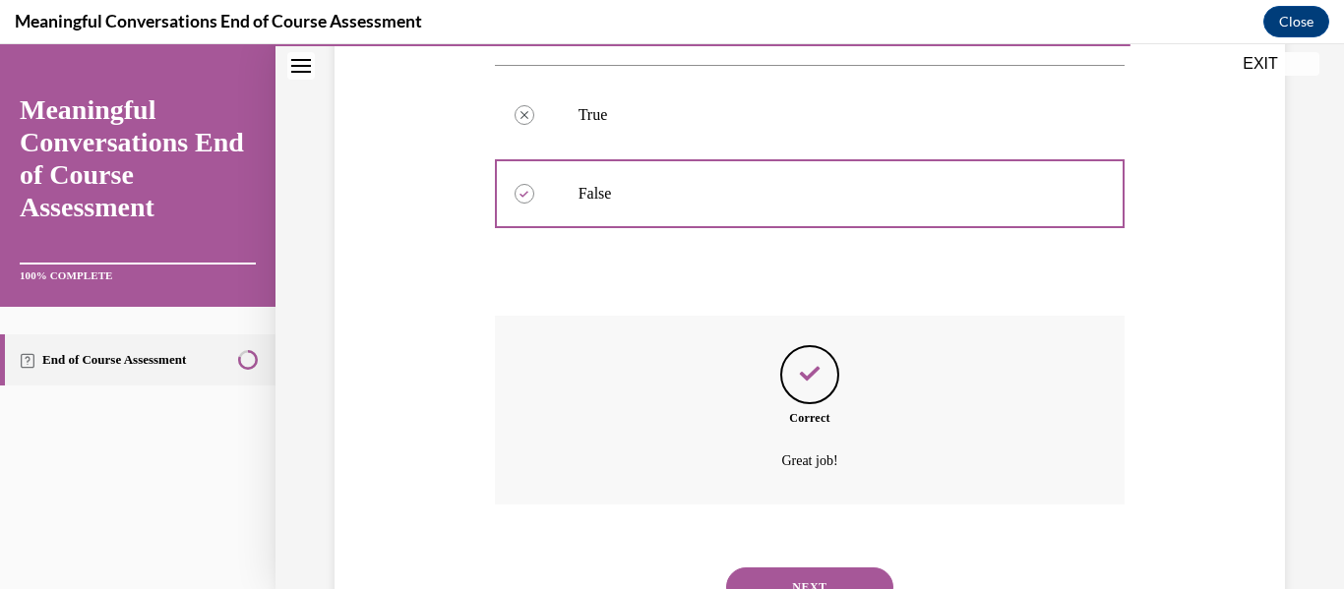
scroll to position [483, 0]
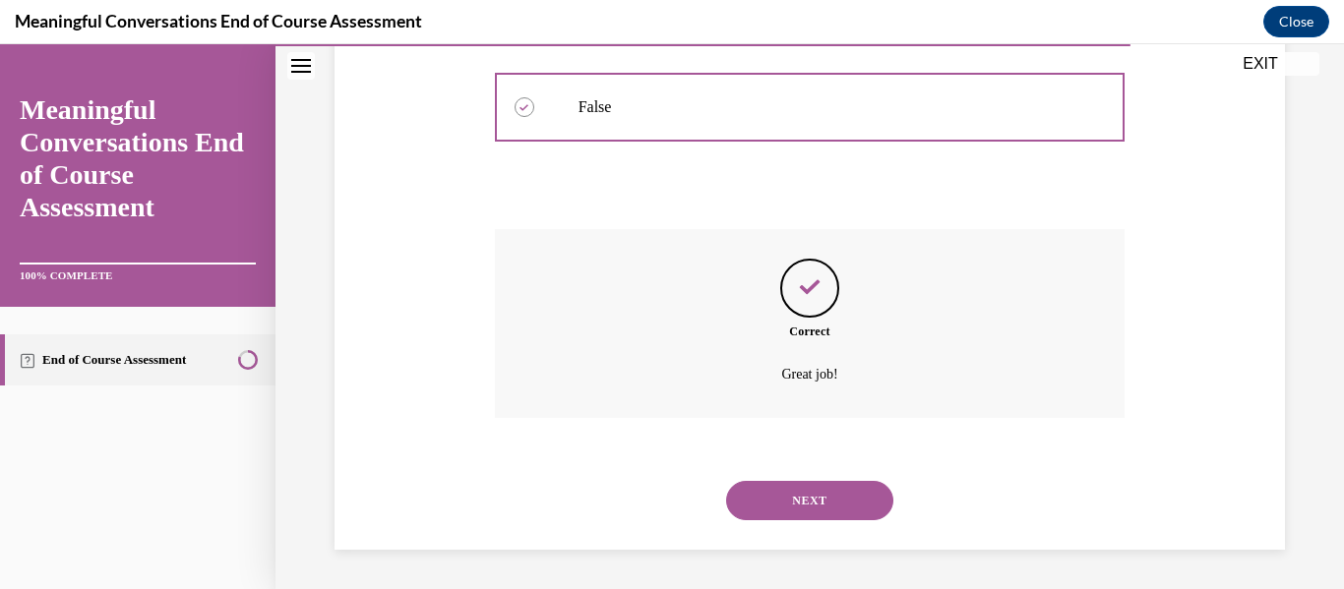
click at [844, 494] on button "NEXT" at bounding box center [809, 500] width 167 height 39
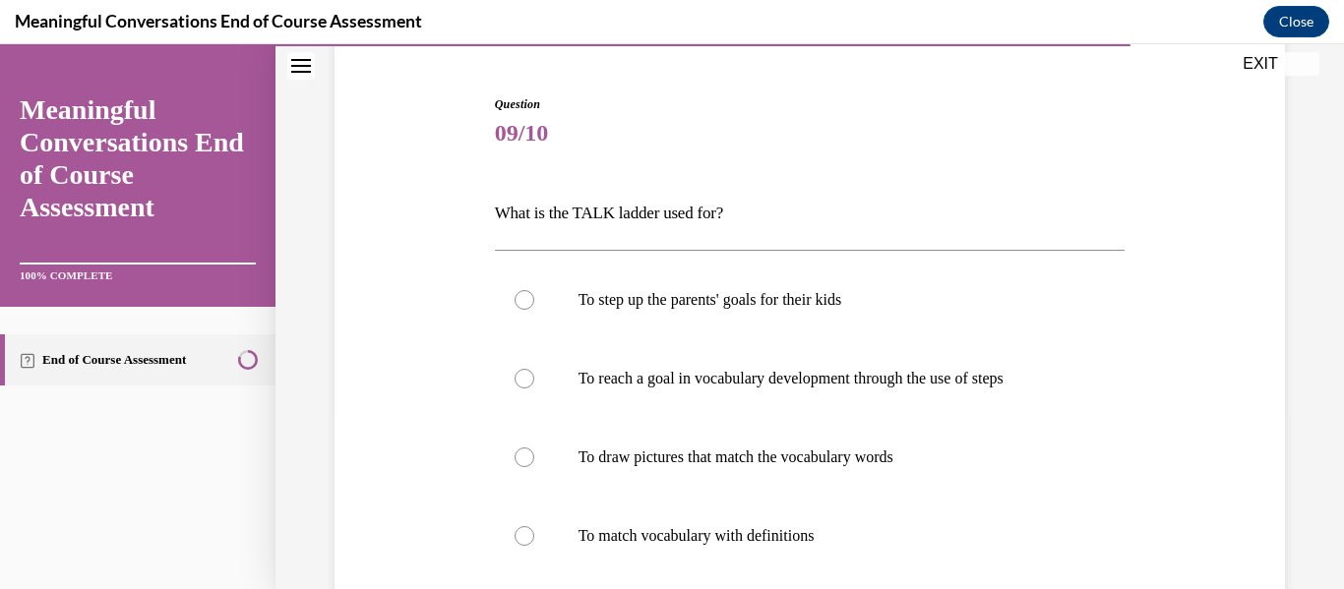
scroll to position [179, 0]
click at [870, 394] on label "To reach a goal in vocabulary development through the use of steps" at bounding box center [810, 377] width 631 height 79
click at [534, 388] on input "To reach a goal in vocabulary development through the use of steps" at bounding box center [524, 378] width 20 height 20
radio input "true"
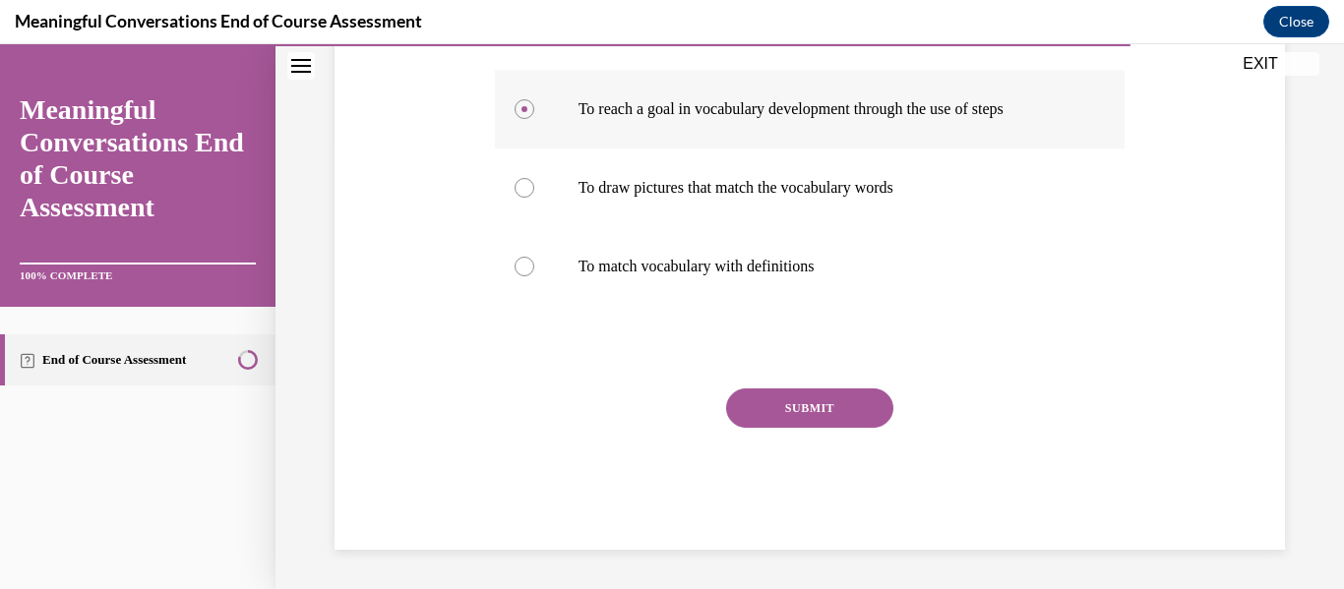
click at [870, 394] on button "SUBMIT" at bounding box center [809, 408] width 167 height 39
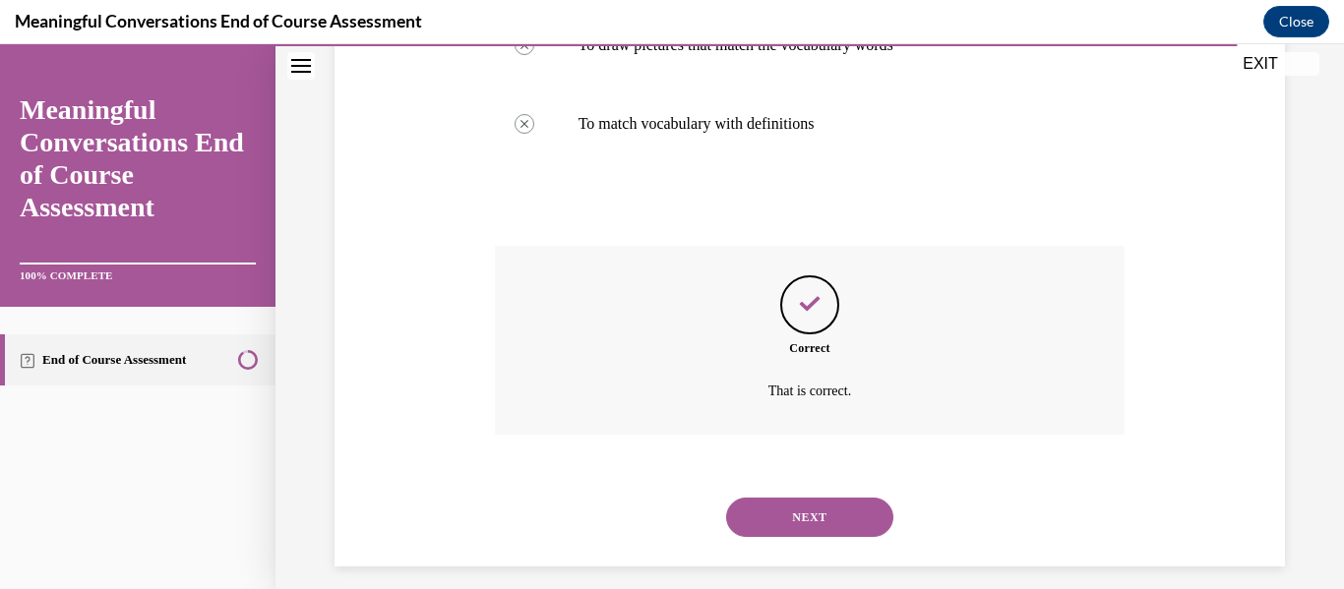
scroll to position [607, 0]
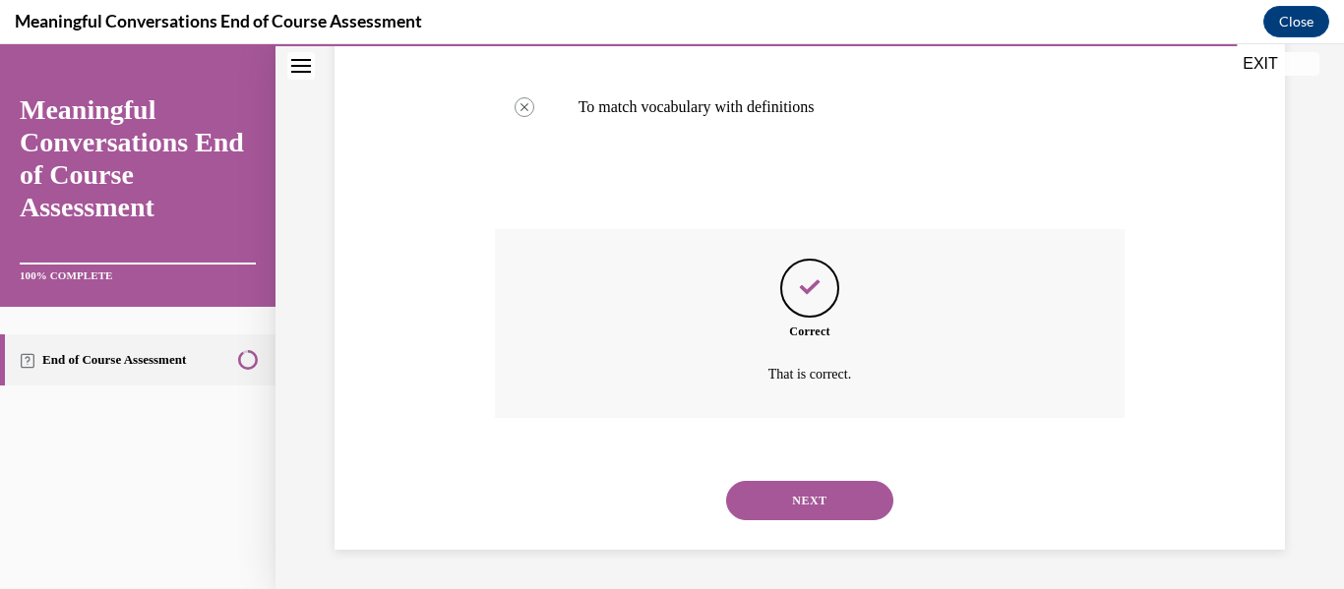
click at [845, 513] on button "NEXT" at bounding box center [809, 500] width 167 height 39
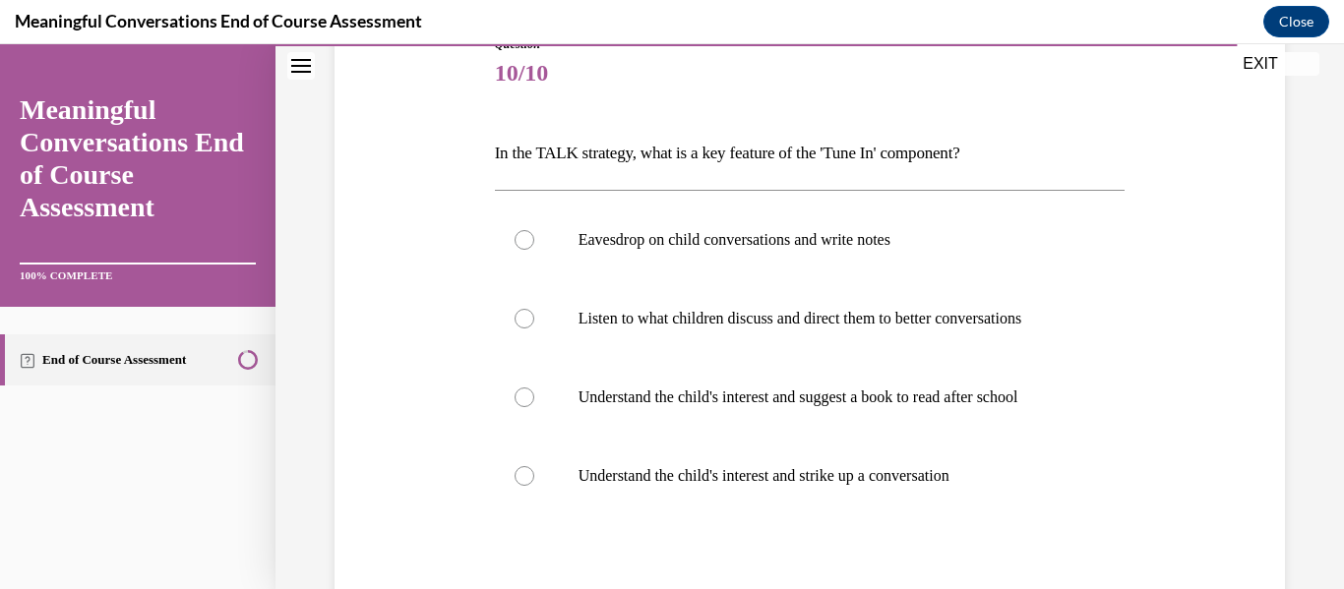
scroll to position [241, 0]
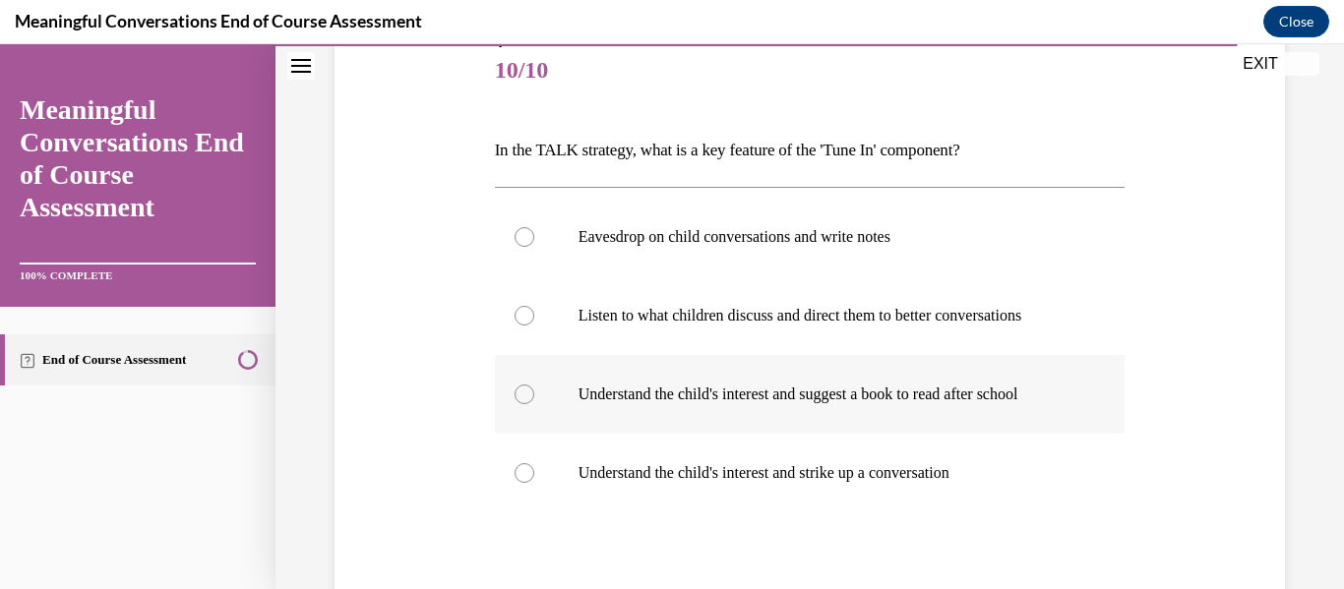
click at [871, 392] on p "Understand the child's interest and suggest a book to read after school" at bounding box center [827, 395] width 498 height 20
click at [534, 392] on input "Understand the child's interest and suggest a book to read after school" at bounding box center [524, 395] width 20 height 20
radio input "true"
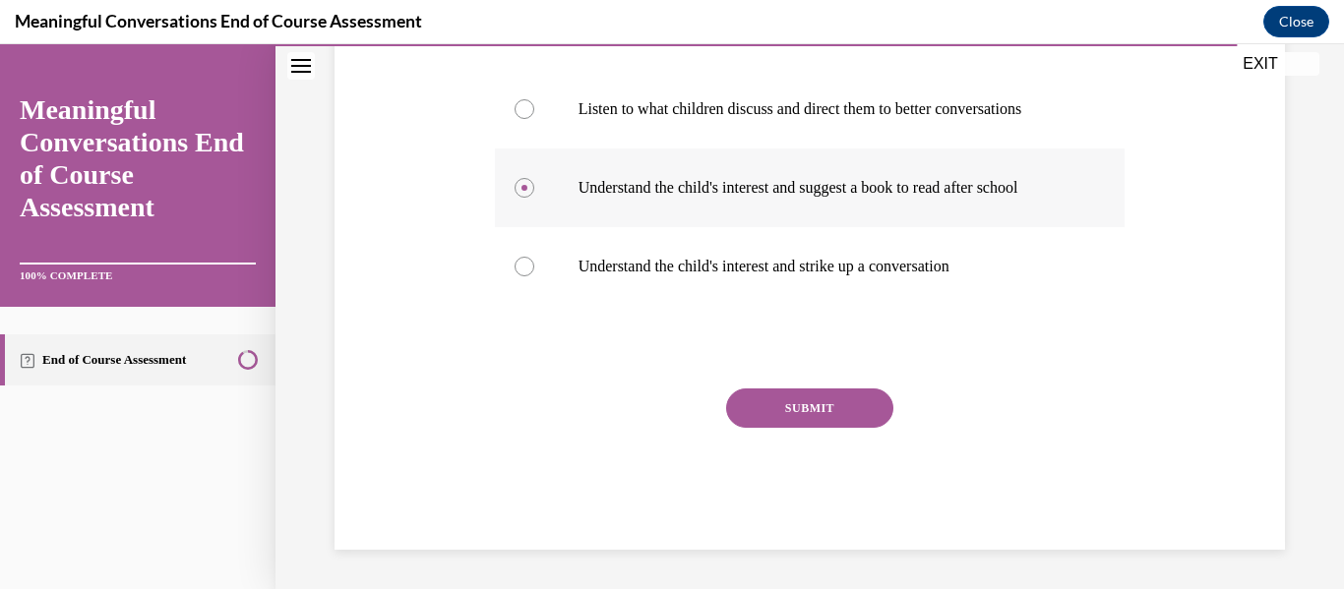
click at [871, 392] on button "SUBMIT" at bounding box center [809, 408] width 167 height 39
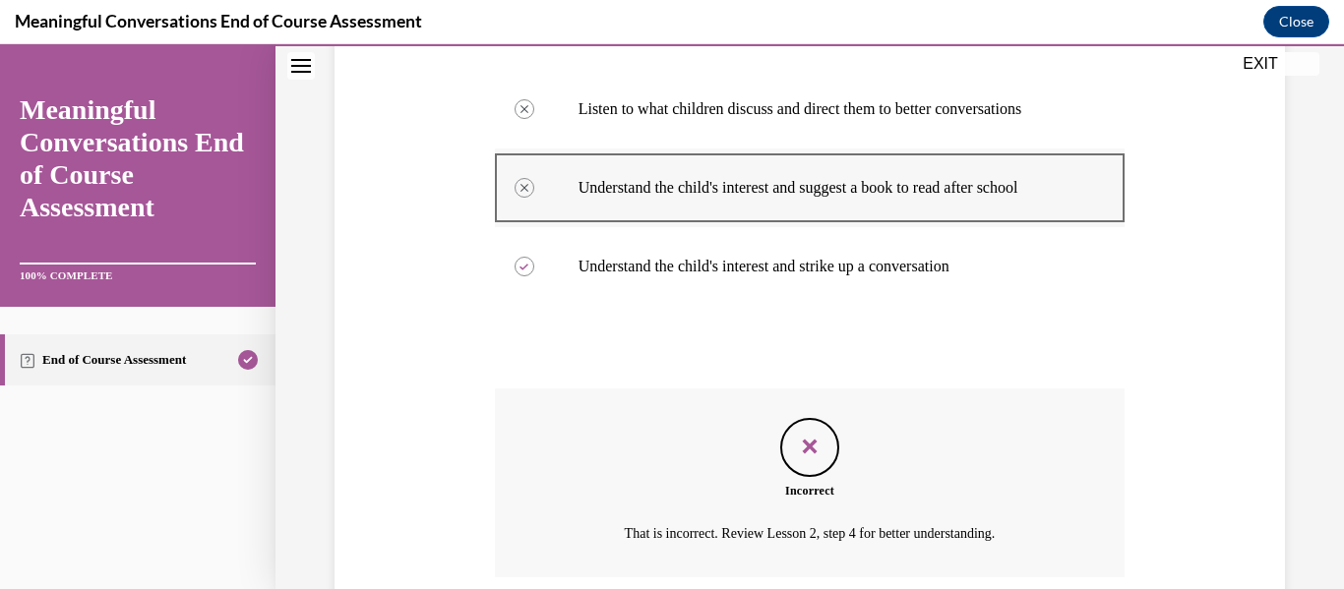
scroll to position [607, 0]
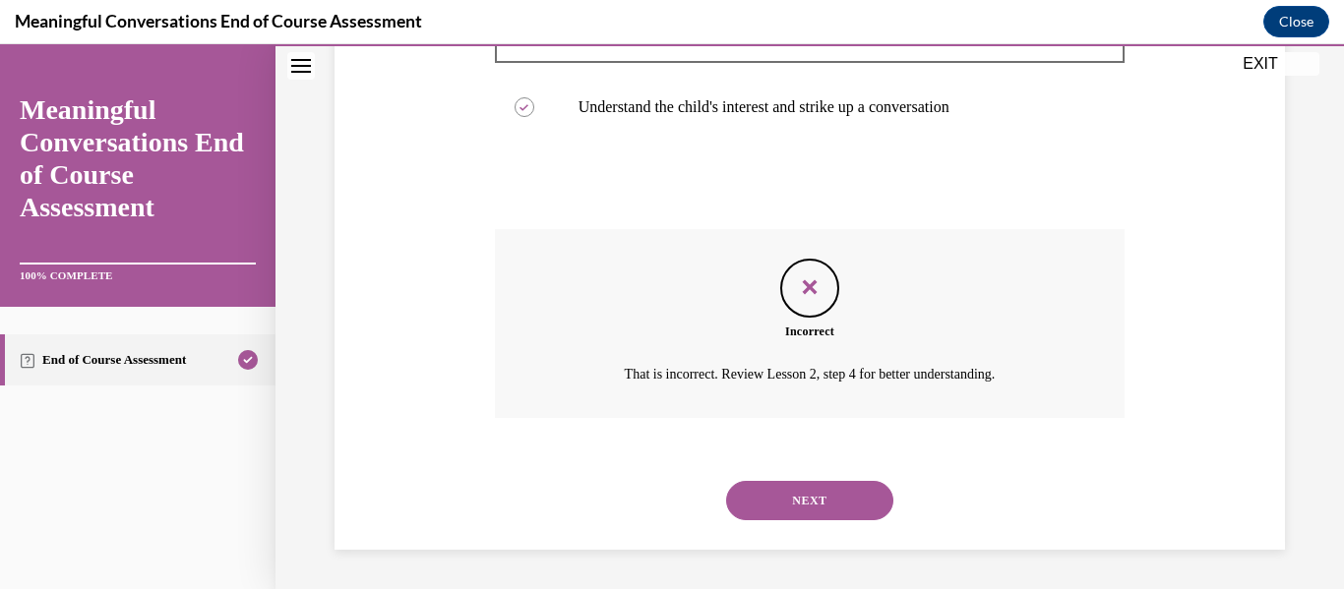
click at [850, 504] on button "NEXT" at bounding box center [809, 500] width 167 height 39
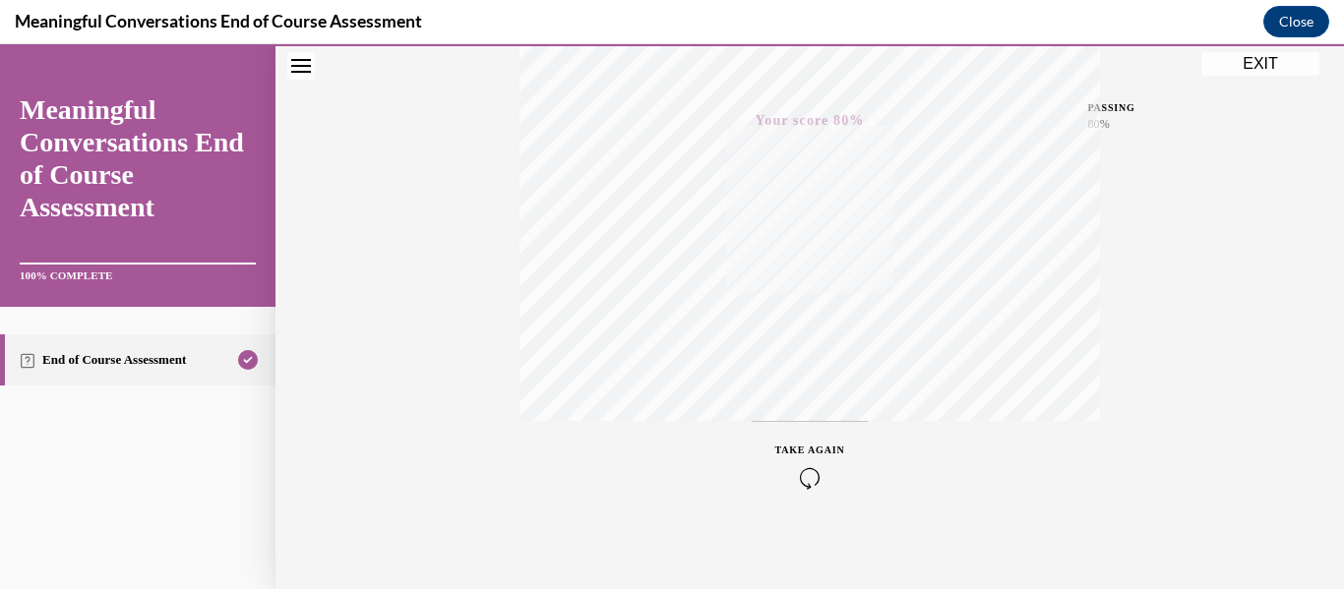
scroll to position [463, 0]
click at [1298, 59] on button "EXIT" at bounding box center [1260, 64] width 118 height 24
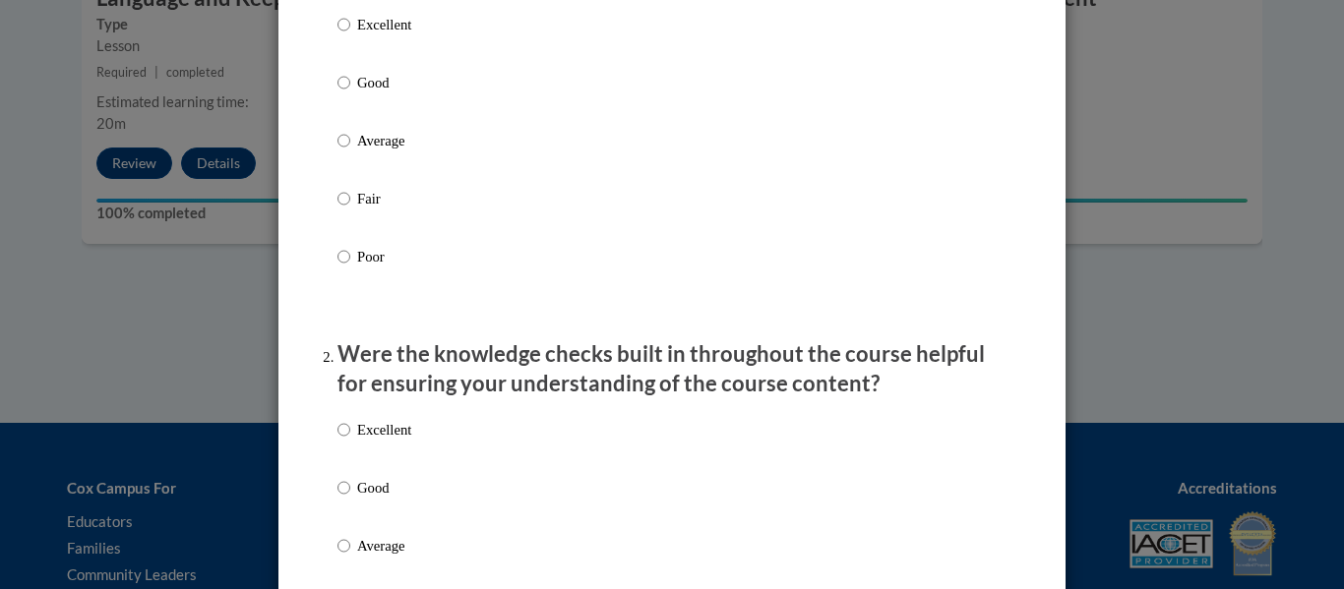
scroll to position [313, 0]
click at [592, 238] on div "Excellent Good Average Fair Poor" at bounding box center [671, 162] width 669 height 321
click at [370, 150] on p "Average" at bounding box center [384, 139] width 54 height 22
click at [350, 150] on input "Average" at bounding box center [343, 139] width 13 height 22
radio input "true"
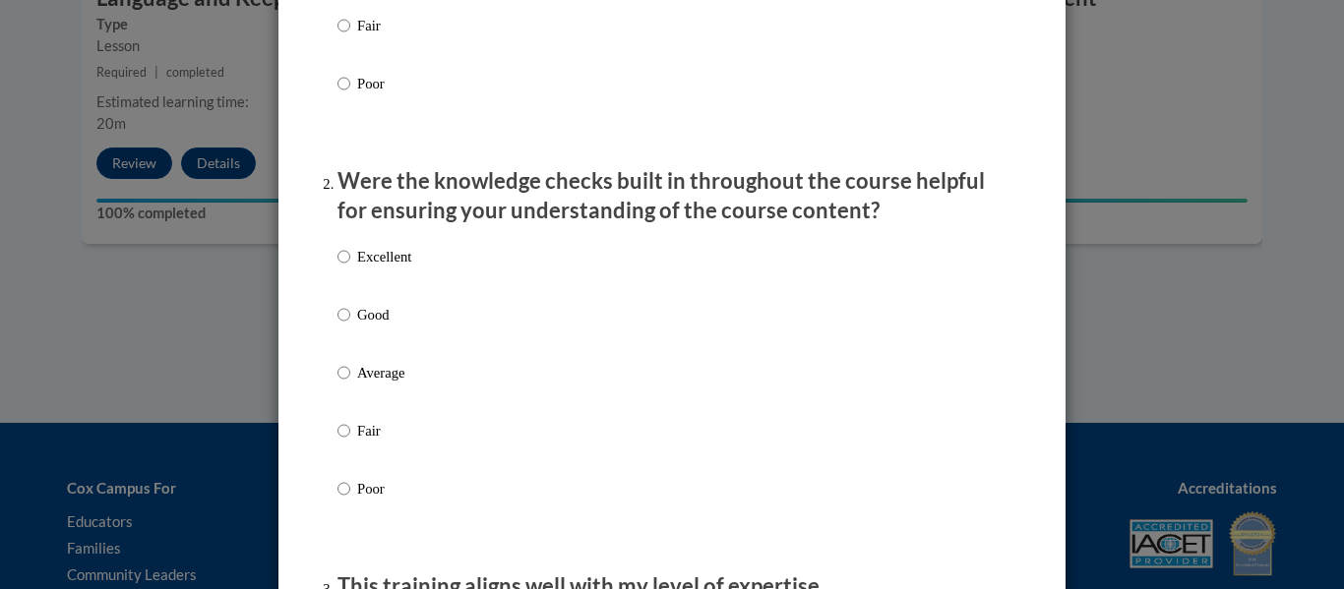
scroll to position [491, 0]
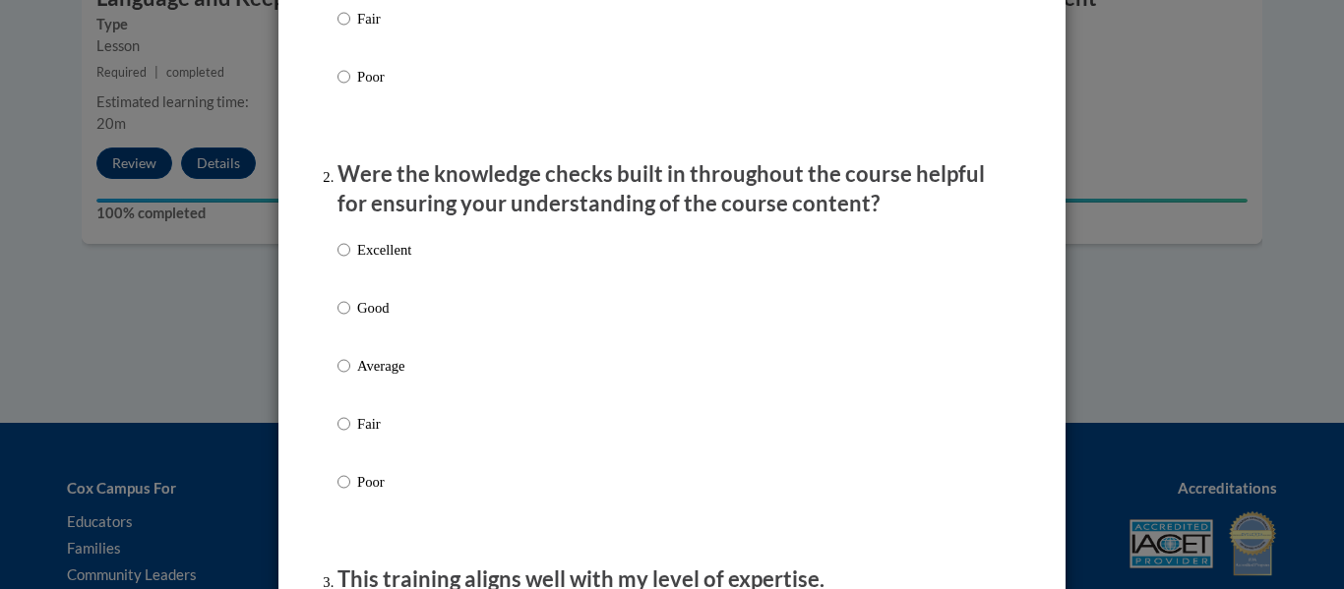
click at [411, 261] on p "Excellent" at bounding box center [384, 250] width 54 height 22
click at [350, 261] on input "Excellent" at bounding box center [343, 250] width 13 height 22
radio input "true"
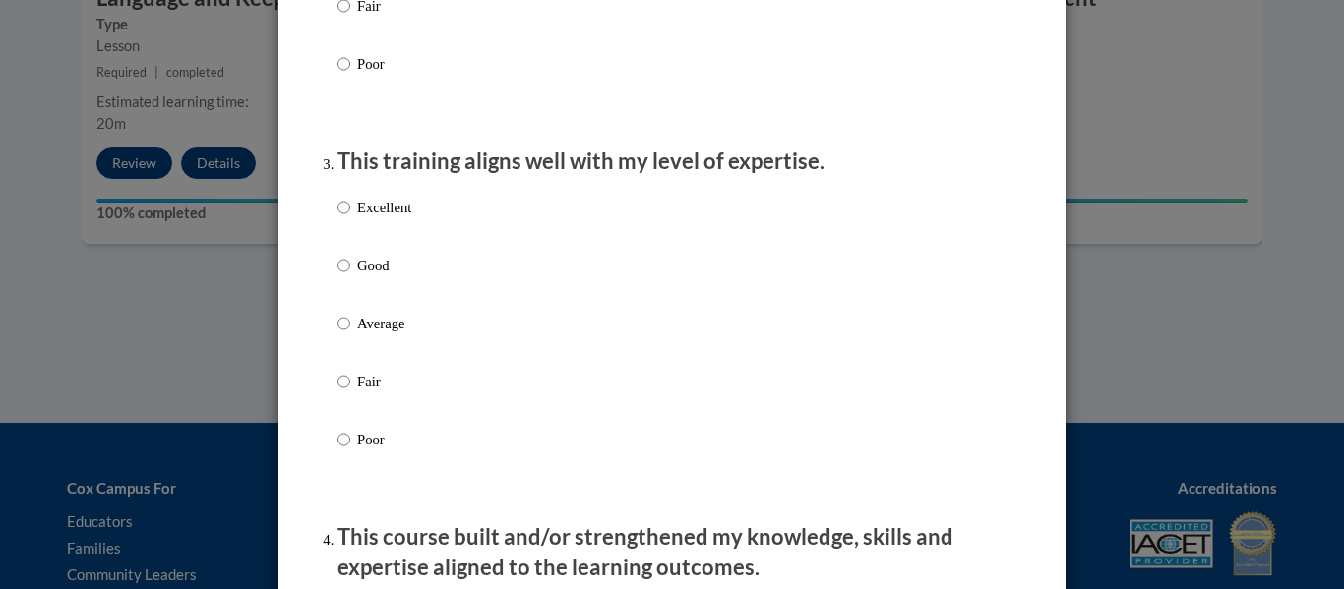
scroll to position [915, 0]
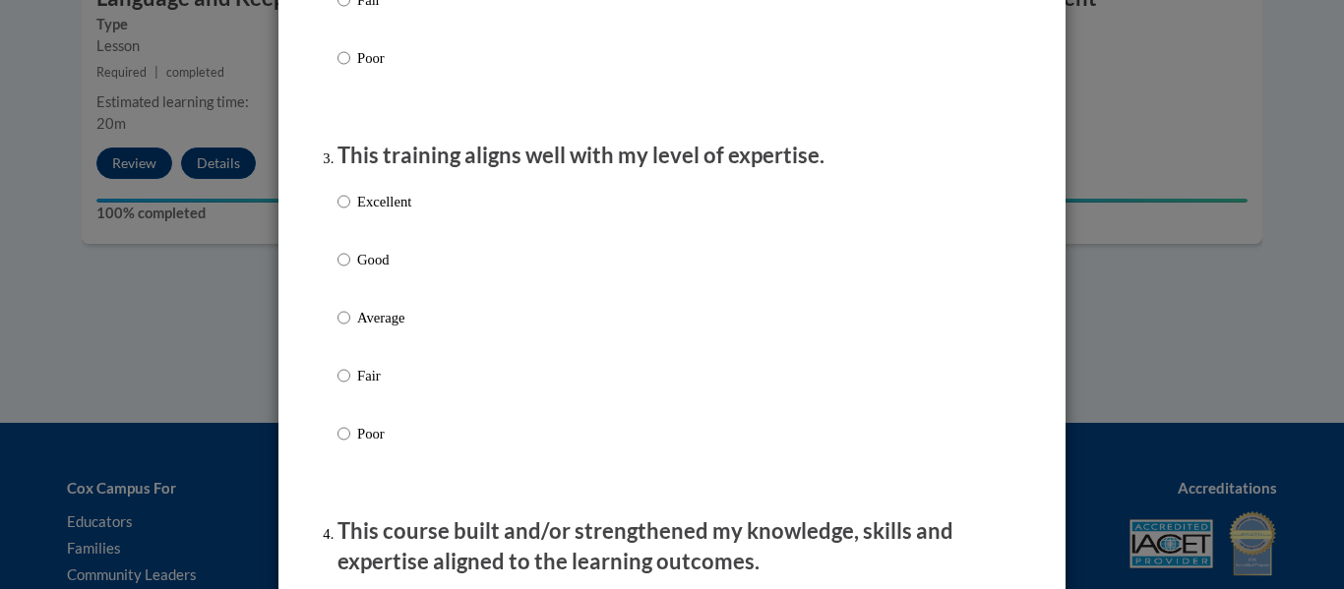
click at [392, 273] on div "Excellent Good Average Fair Poor" at bounding box center [374, 333] width 74 height 305
click at [392, 271] on p "Good" at bounding box center [384, 260] width 54 height 22
click at [350, 271] on input "Good" at bounding box center [343, 260] width 13 height 22
radio input "true"
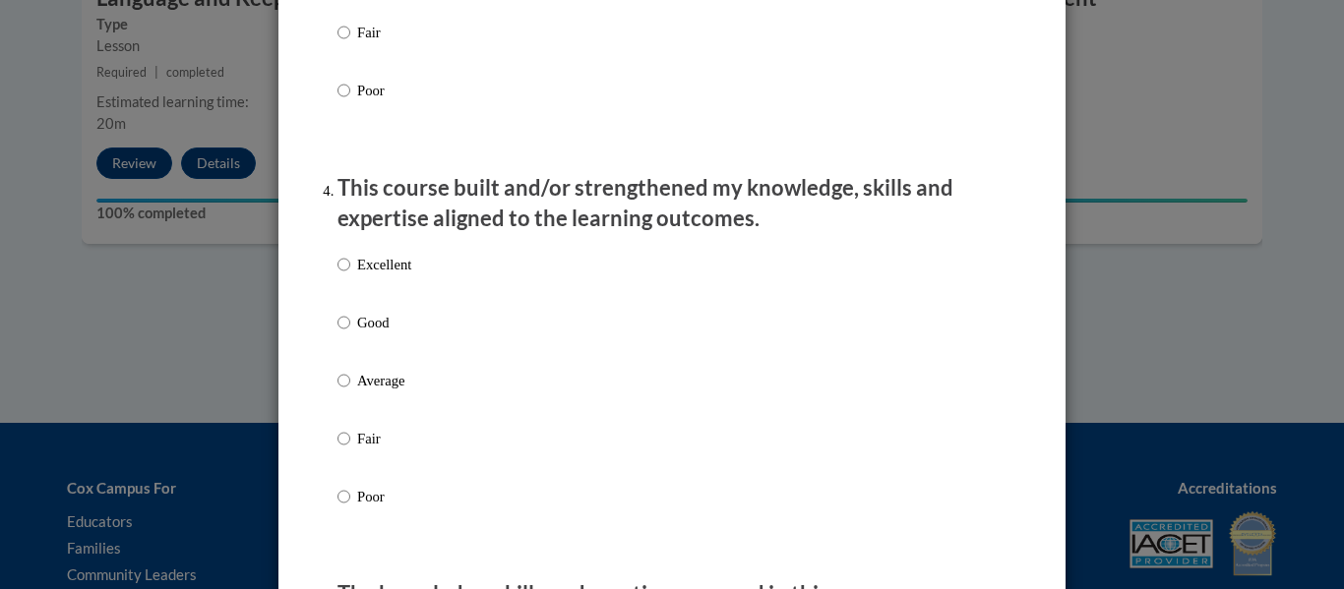
click at [392, 275] on p "Excellent" at bounding box center [384, 265] width 54 height 22
click at [350, 275] on input "Excellent" at bounding box center [343, 265] width 13 height 22
radio input "true"
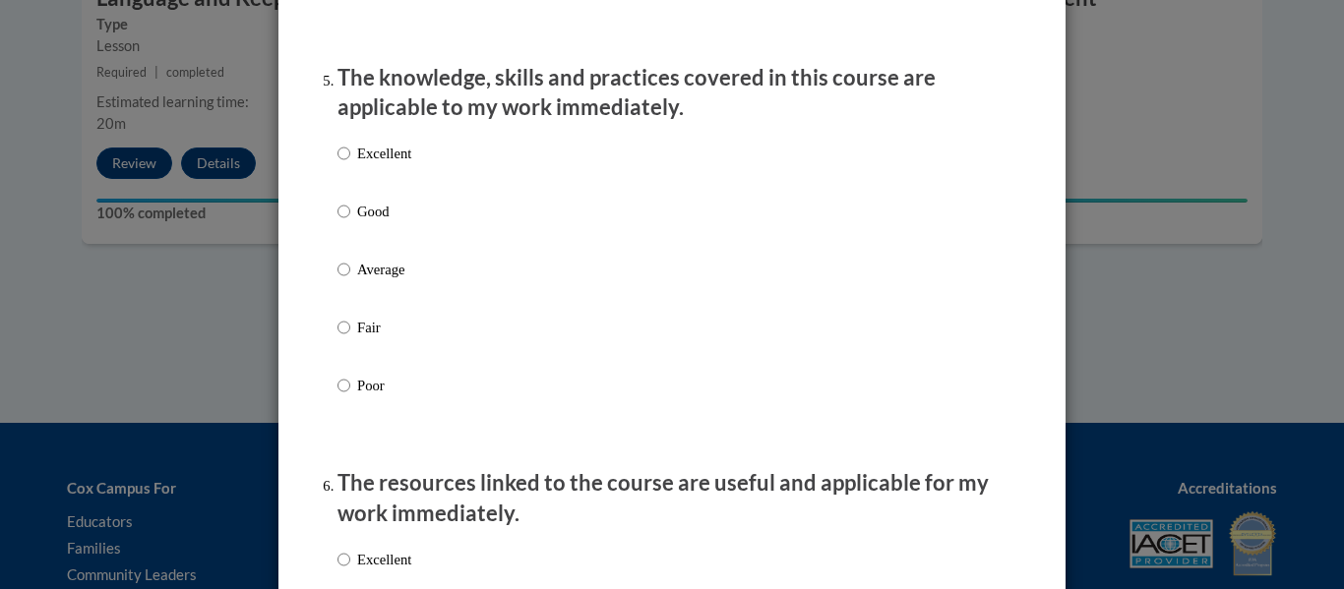
click at [392, 280] on p "Average" at bounding box center [384, 270] width 54 height 22
click at [350, 280] on input "Average" at bounding box center [343, 270] width 13 height 22
radio input "true"
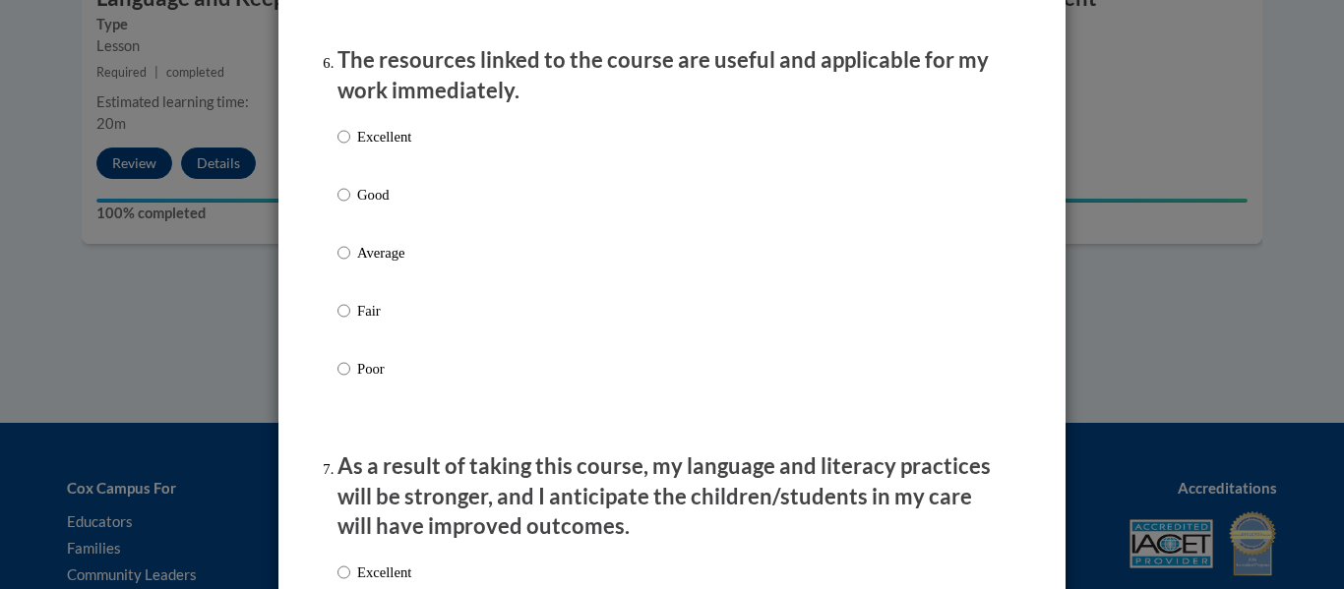
click at [389, 281] on label "Average" at bounding box center [374, 268] width 74 height 53
click at [350, 264] on input "Average" at bounding box center [343, 253] width 13 height 22
radio input "true"
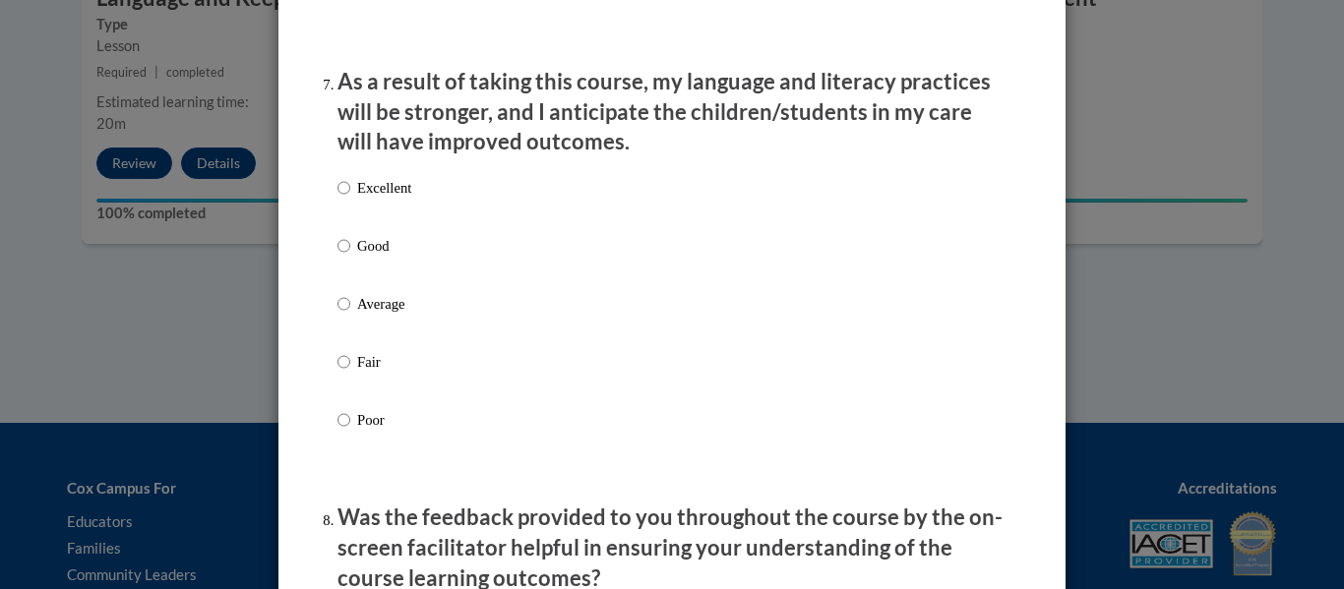
scroll to position [2584, 0]
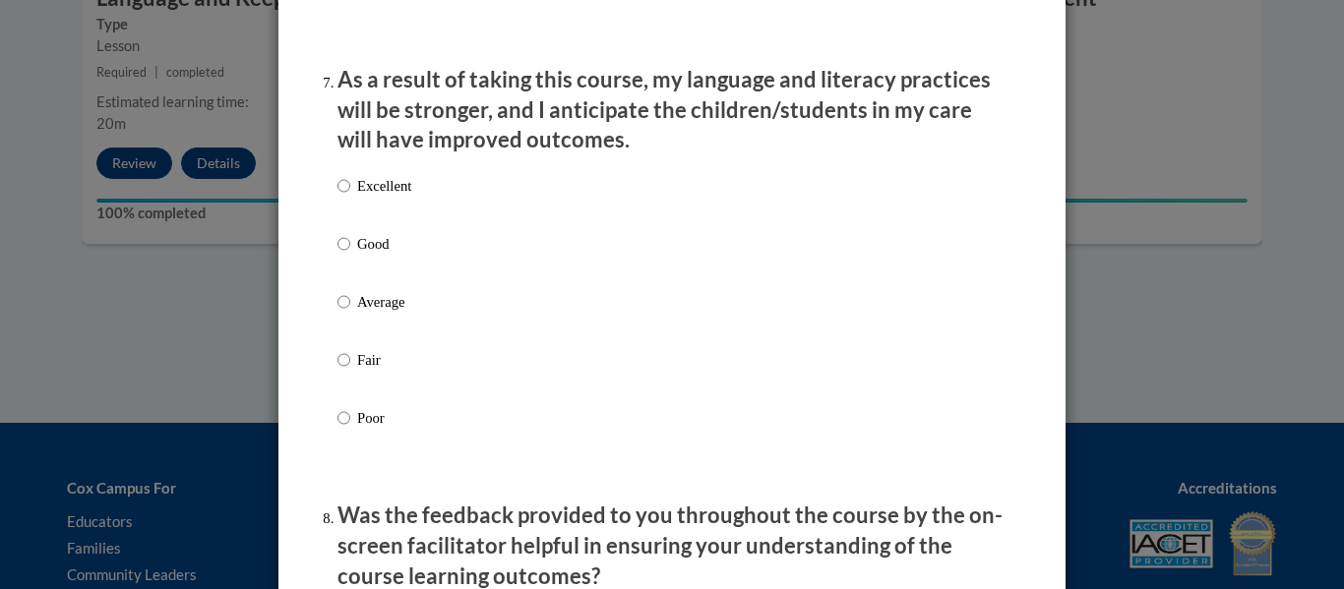
click at [369, 255] on p "Good" at bounding box center [384, 244] width 54 height 22
click at [350, 255] on input "Good" at bounding box center [343, 244] width 13 height 22
radio input "true"
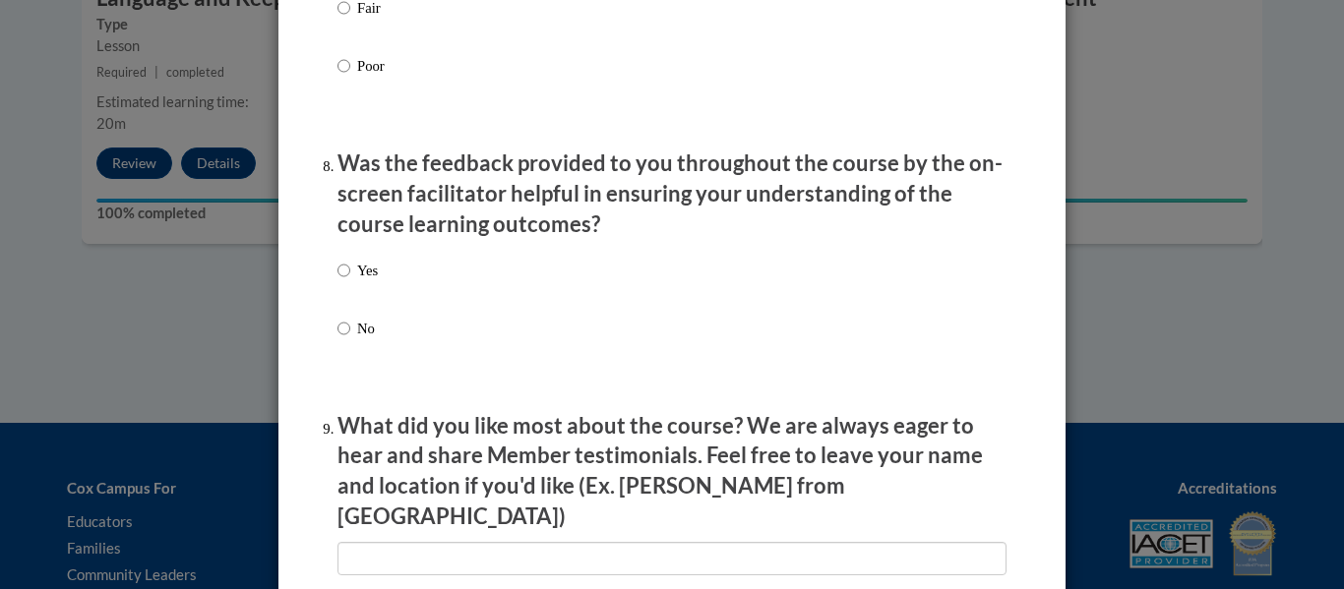
scroll to position [2942, 0]
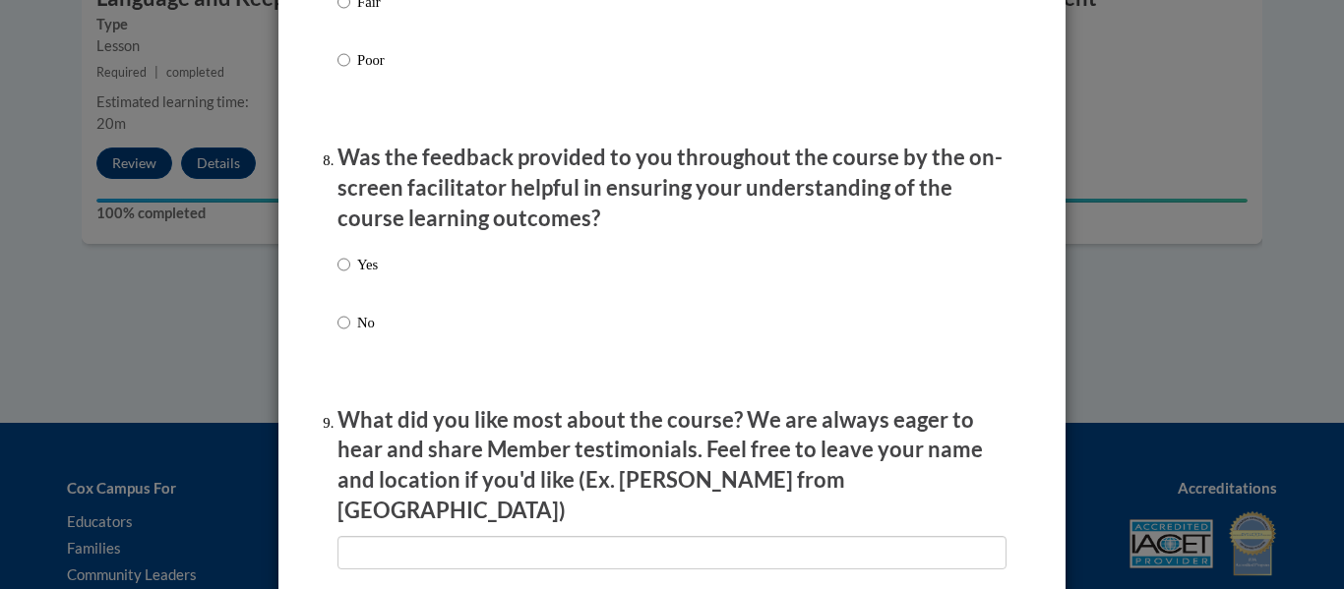
click at [369, 275] on p "Yes" at bounding box center [367, 265] width 21 height 22
click at [350, 275] on input "Yes" at bounding box center [343, 265] width 13 height 22
radio input "true"
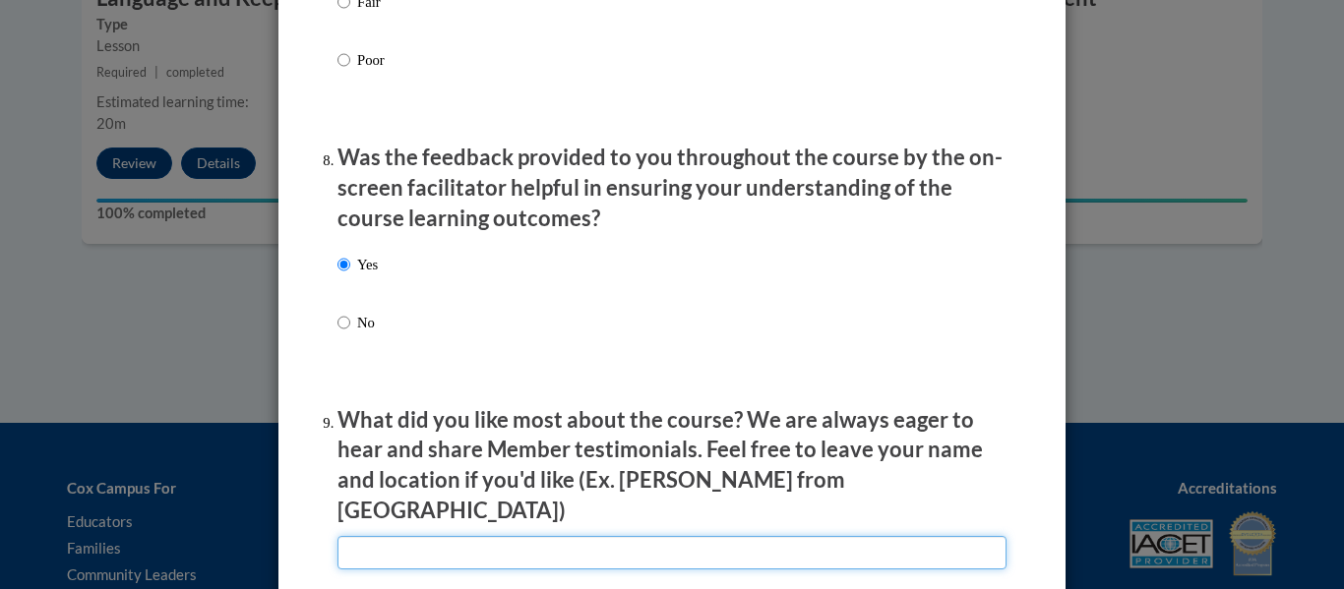
click at [446, 538] on input "textbox" at bounding box center [671, 552] width 669 height 33
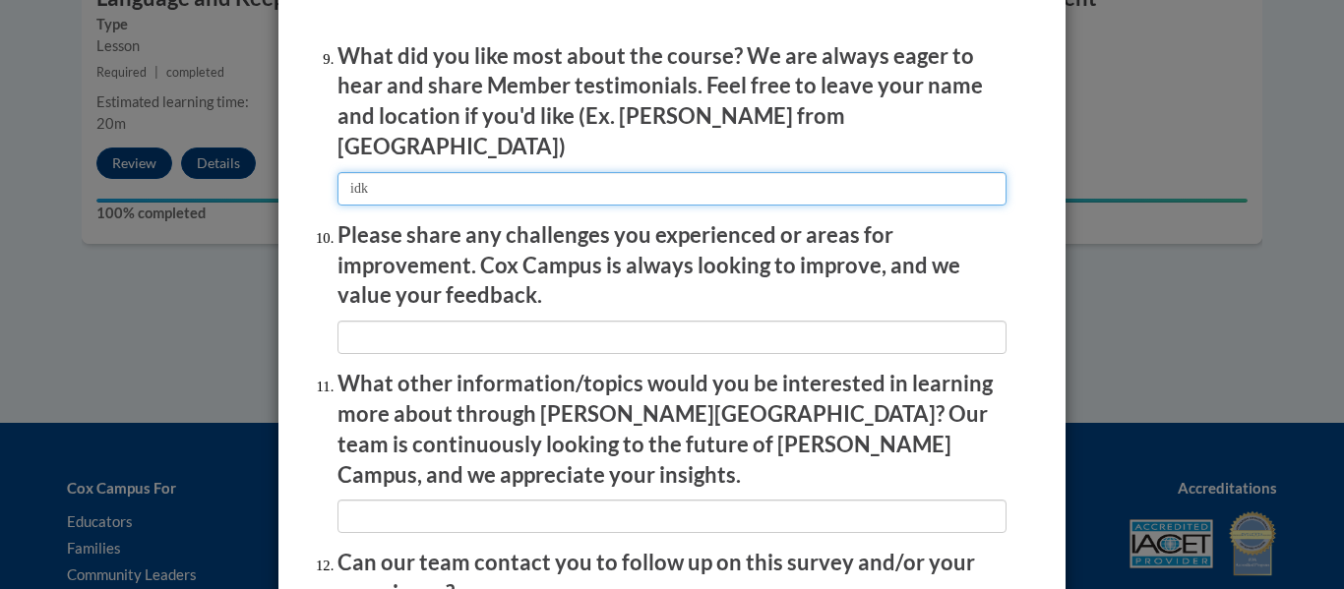
scroll to position [3309, 0]
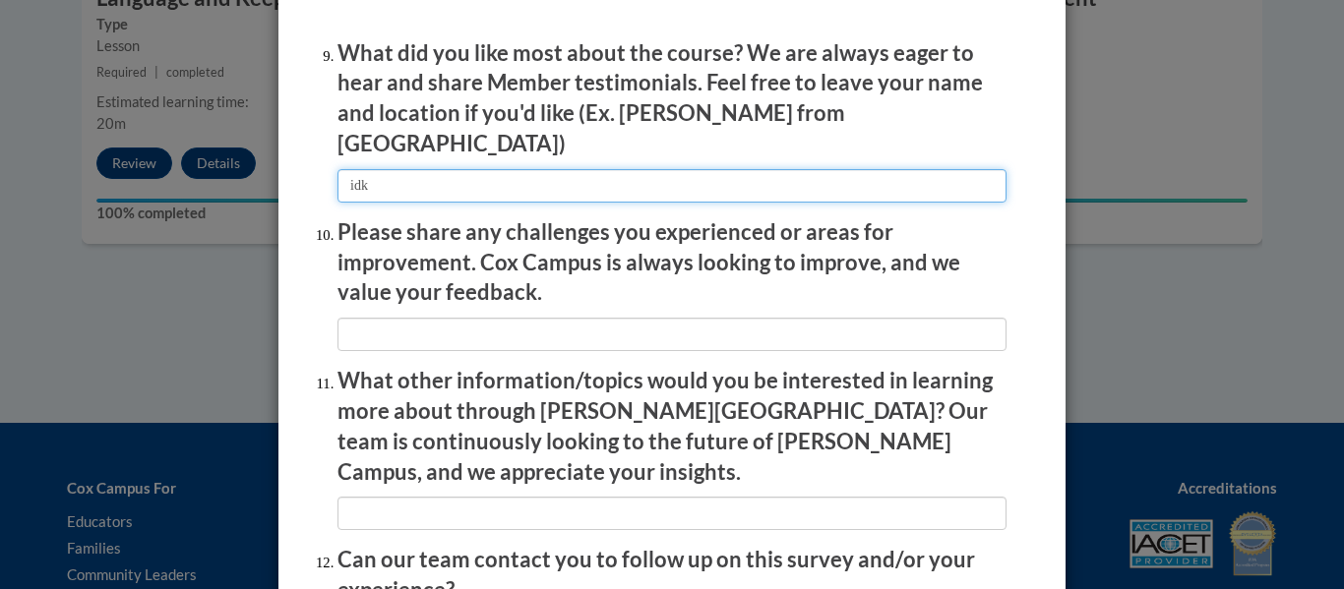
type input "idk"
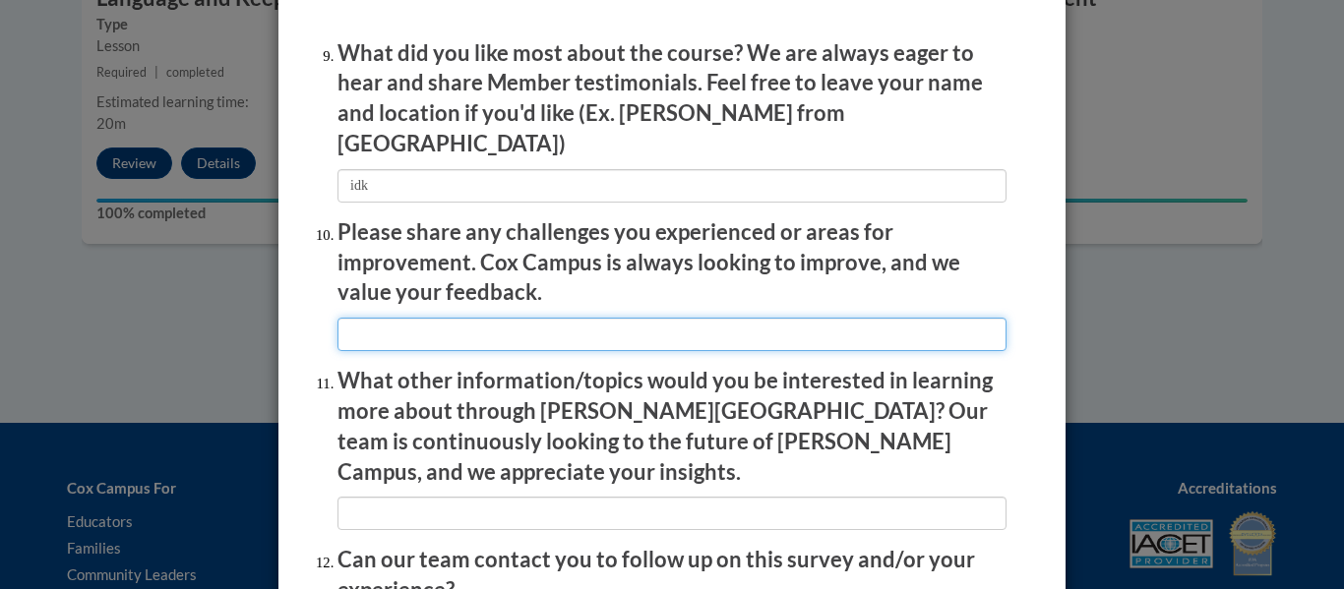
click at [602, 328] on input "textbox" at bounding box center [671, 334] width 669 height 33
type input "idk"
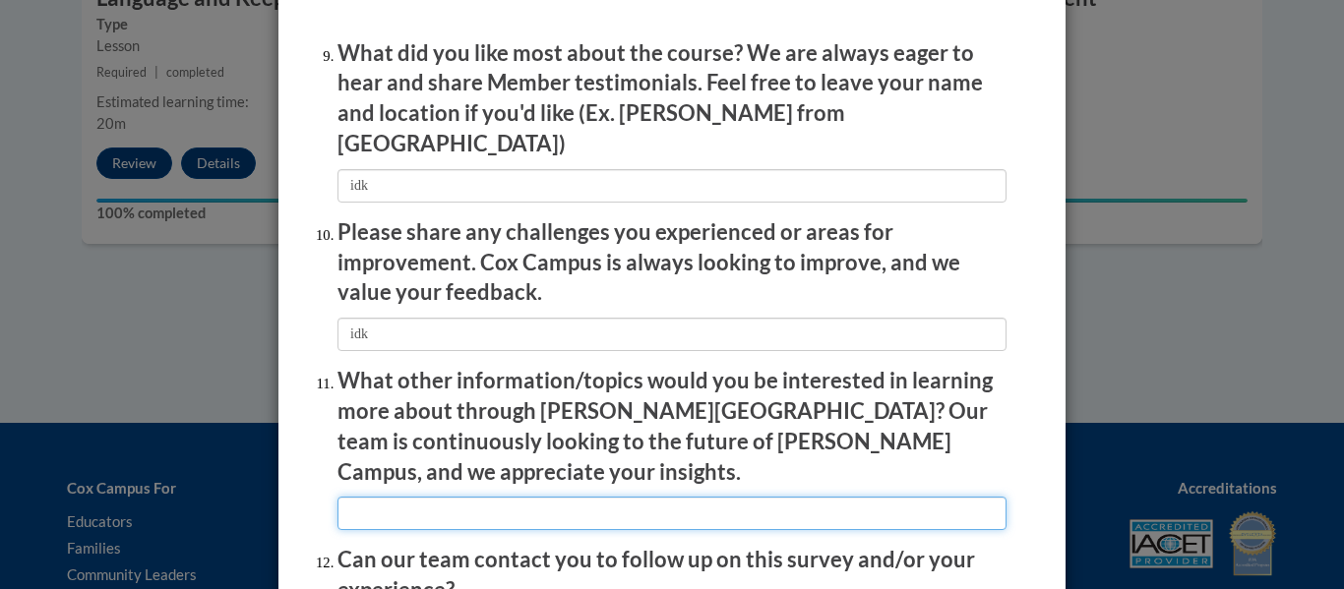
click at [559, 497] on input "textbox" at bounding box center [671, 513] width 669 height 33
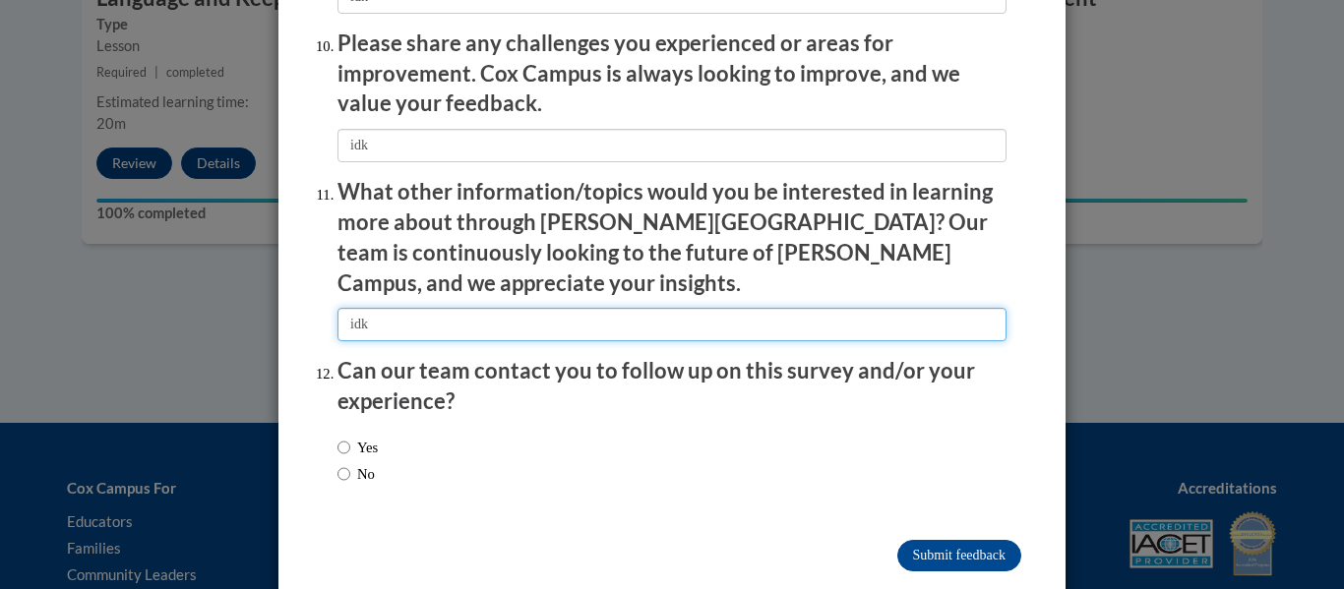
type input "idk"
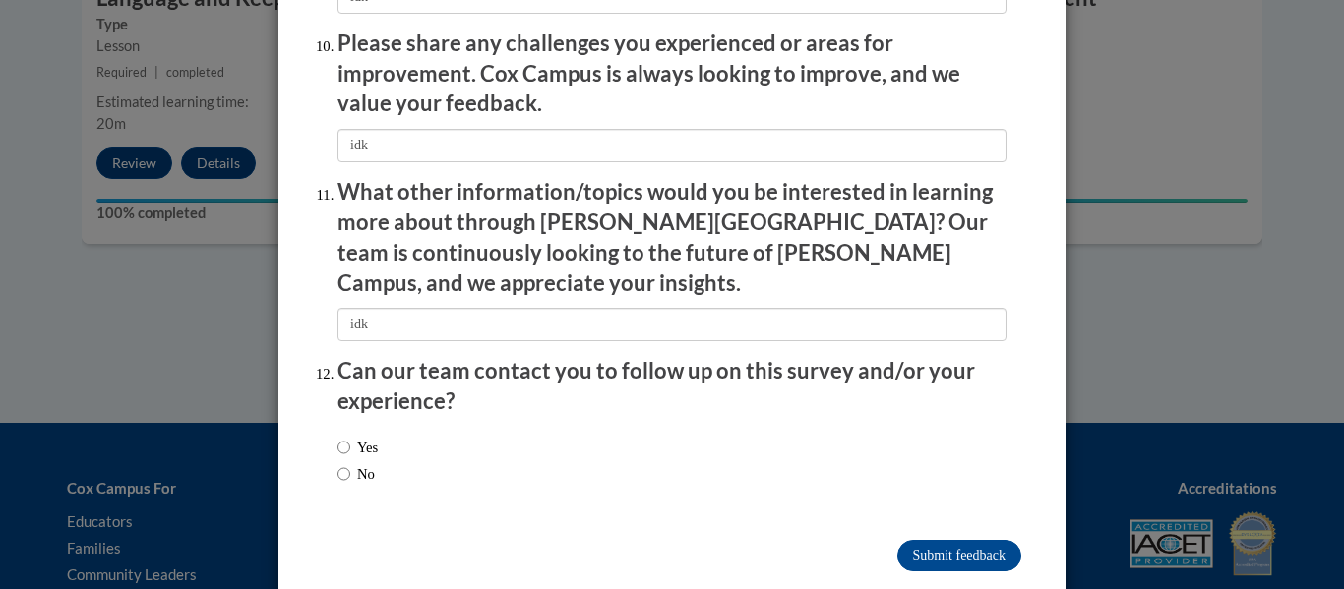
click at [378, 437] on label "Yes" at bounding box center [357, 448] width 40 height 22
click at [350, 437] on input "Yes" at bounding box center [343, 448] width 13 height 22
radio input "true"
click at [977, 540] on input "Submit feedback" at bounding box center [959, 555] width 124 height 31
